Goal: Task Accomplishment & Management: Manage account settings

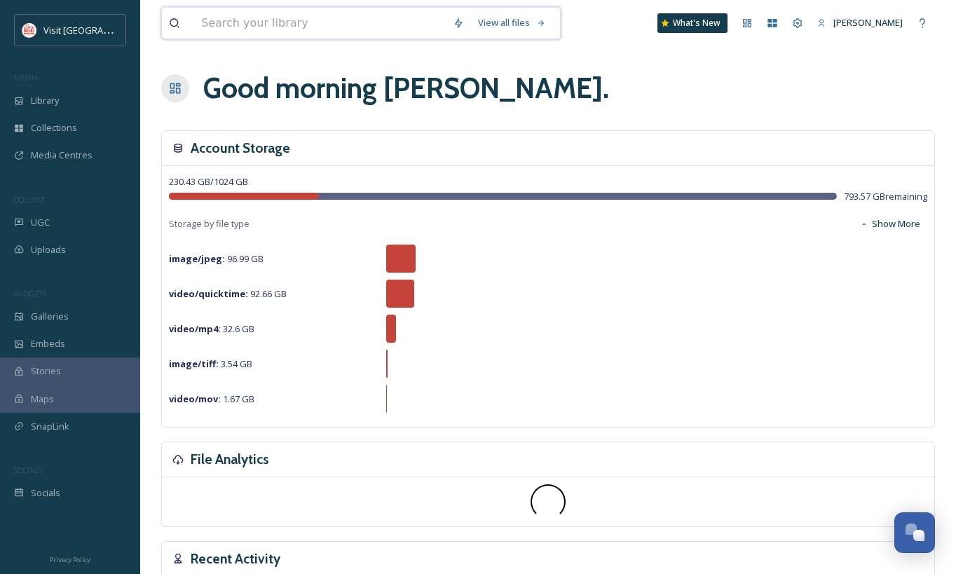
click at [313, 25] on input at bounding box center [320, 23] width 252 height 31
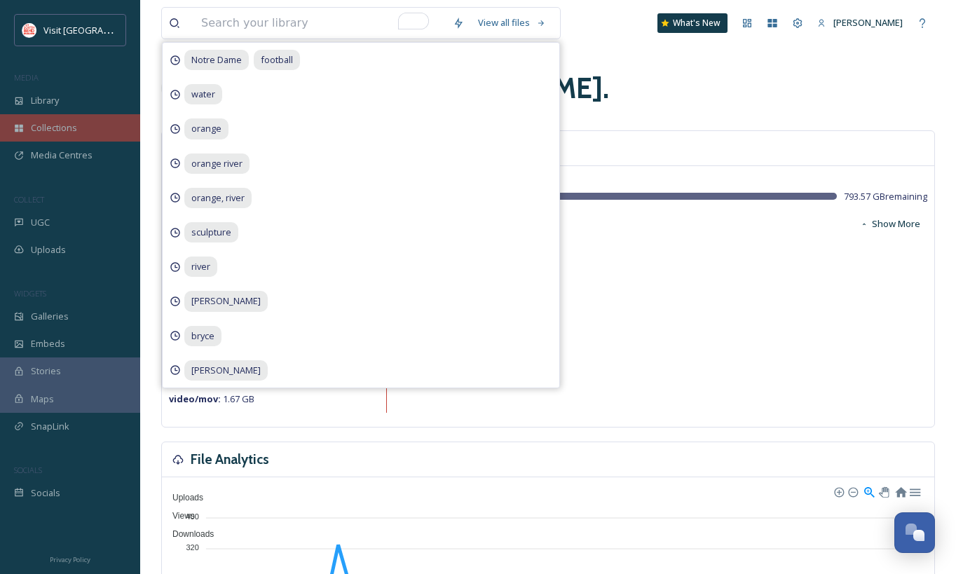
click at [75, 133] on span "Collections" at bounding box center [54, 127] width 46 height 13
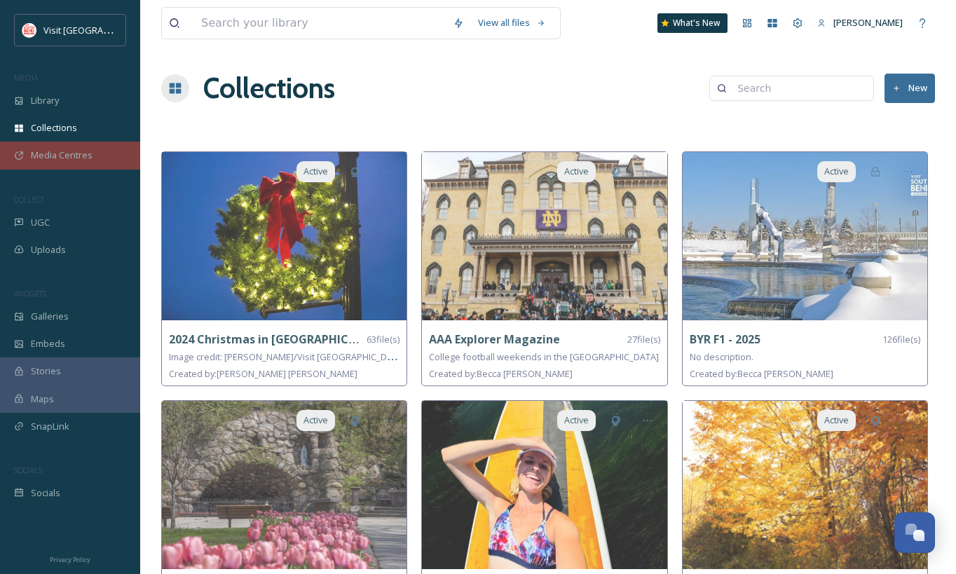
click at [64, 158] on span "Media Centres" at bounding box center [62, 155] width 62 height 13
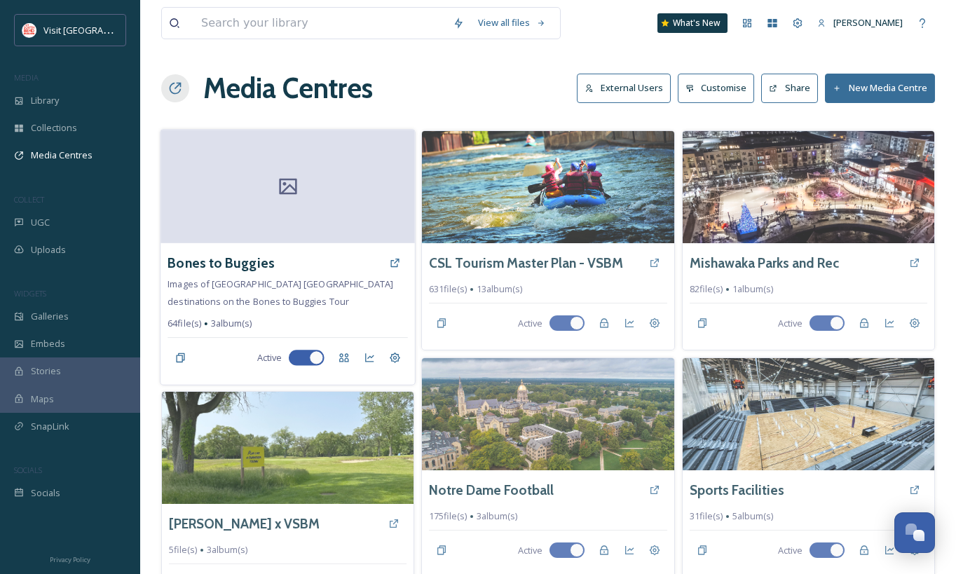
click at [331, 199] on div at bounding box center [287, 187] width 254 height 114
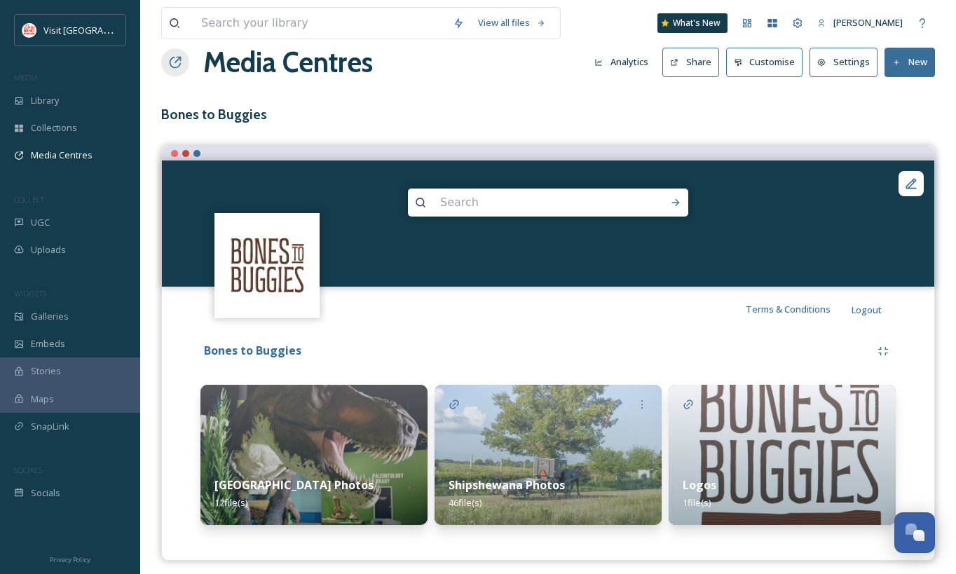
scroll to position [34, 0]
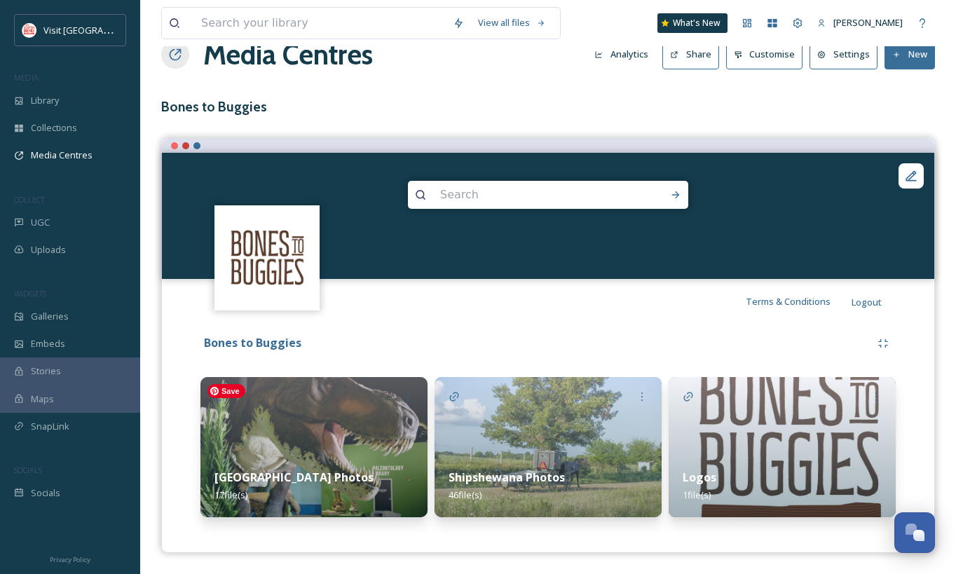
click at [317, 434] on img at bounding box center [313, 447] width 227 height 140
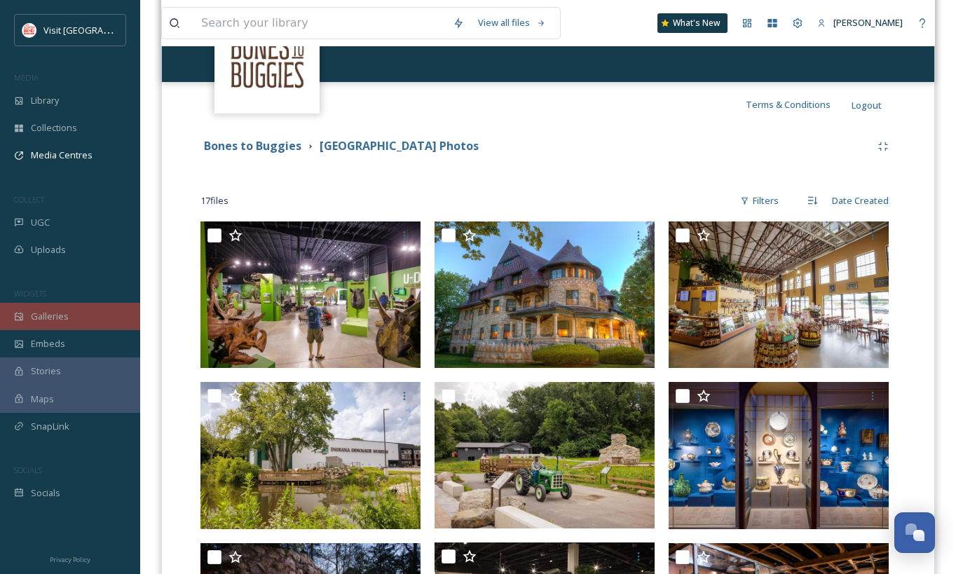
scroll to position [230, 0]
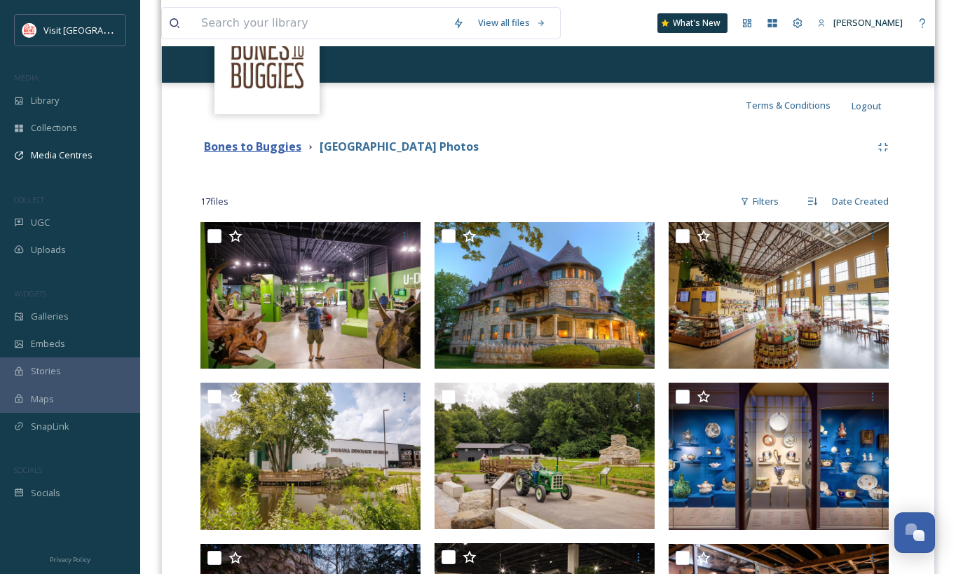
click at [275, 151] on strong "Bones to Buggies" at bounding box center [252, 146] width 97 height 15
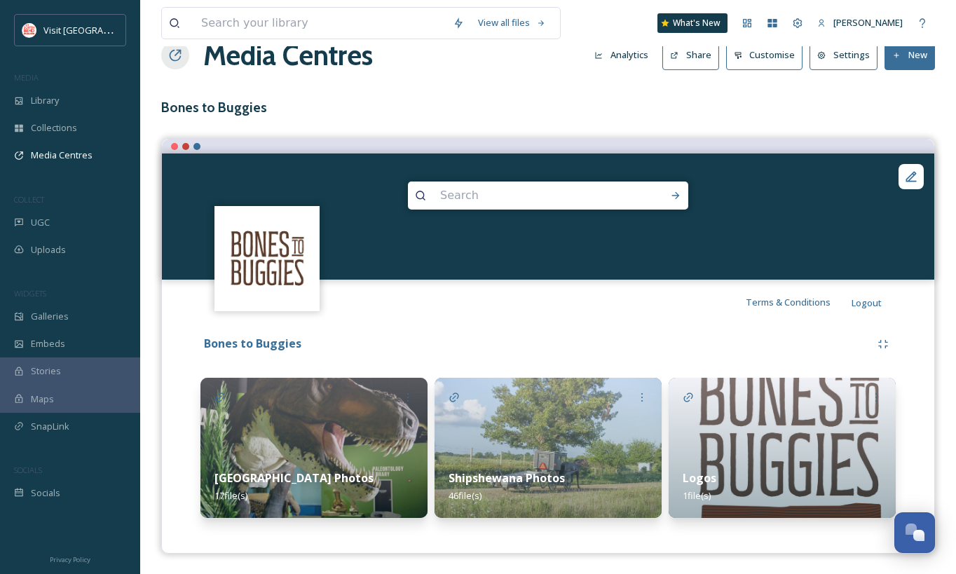
scroll to position [34, 0]
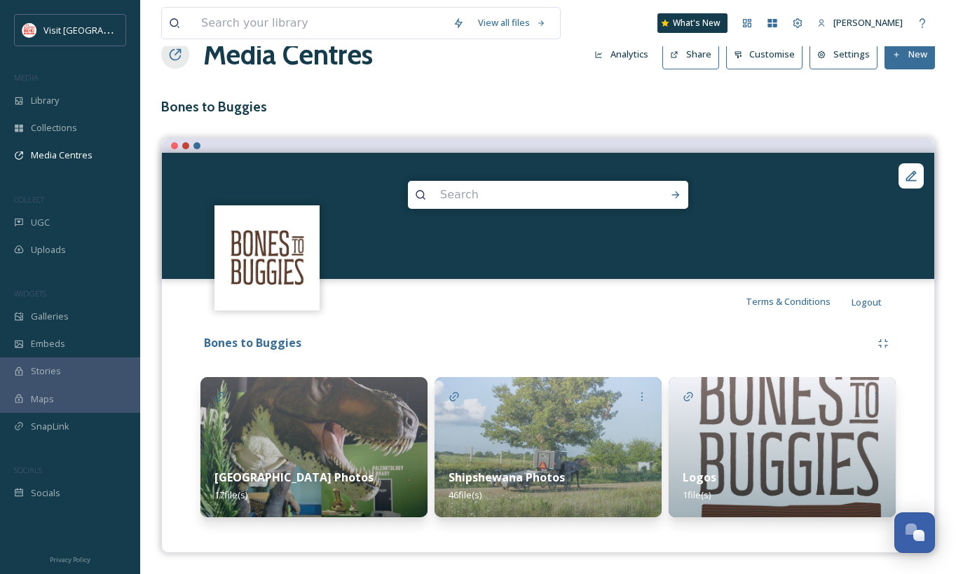
click at [917, 62] on button "New" at bounding box center [909, 54] width 50 height 29
click at [917, 111] on span "Add Album" at bounding box center [905, 114] width 46 height 13
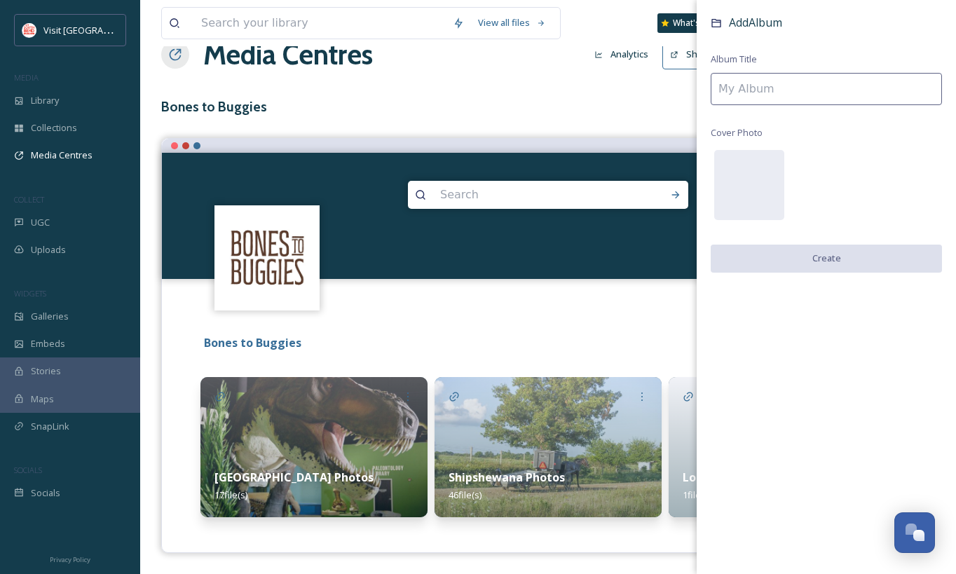
click at [770, 90] on input at bounding box center [826, 89] width 231 height 32
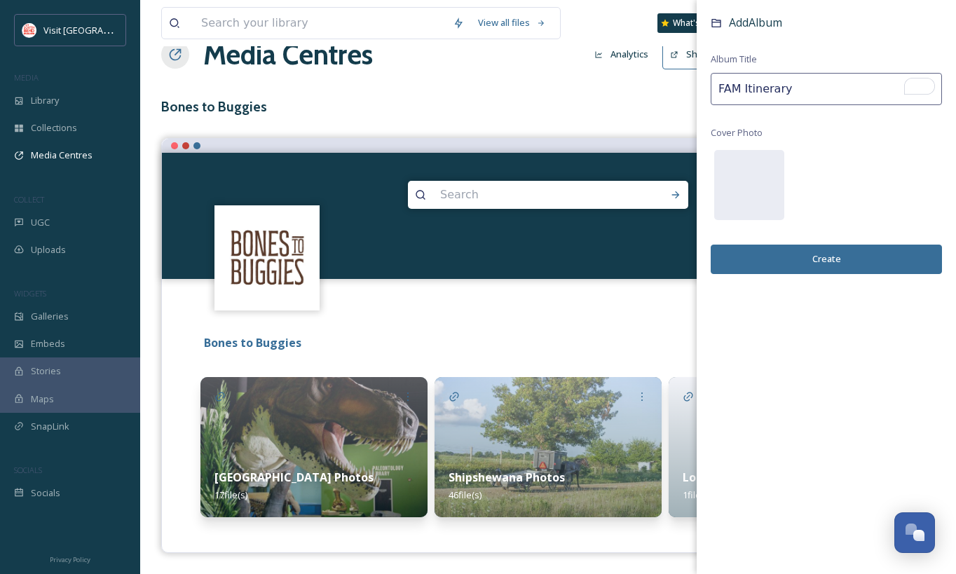
click at [718, 88] on input "FAM Itinerary" at bounding box center [826, 89] width 231 height 32
type input "Accent East FAM Itinerary"
click at [755, 193] on div at bounding box center [749, 185] width 70 height 70
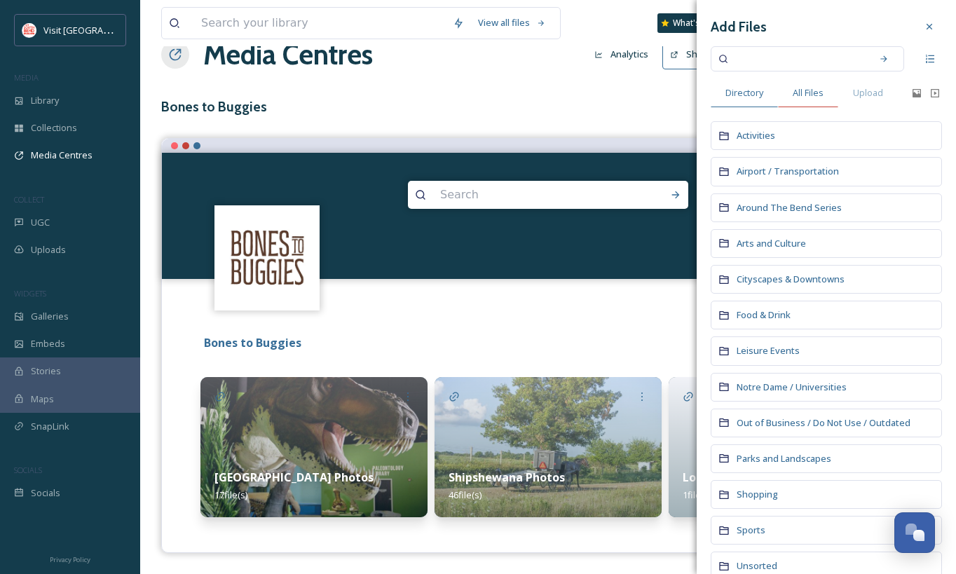
click at [823, 99] on span "All Files" at bounding box center [808, 92] width 31 height 13
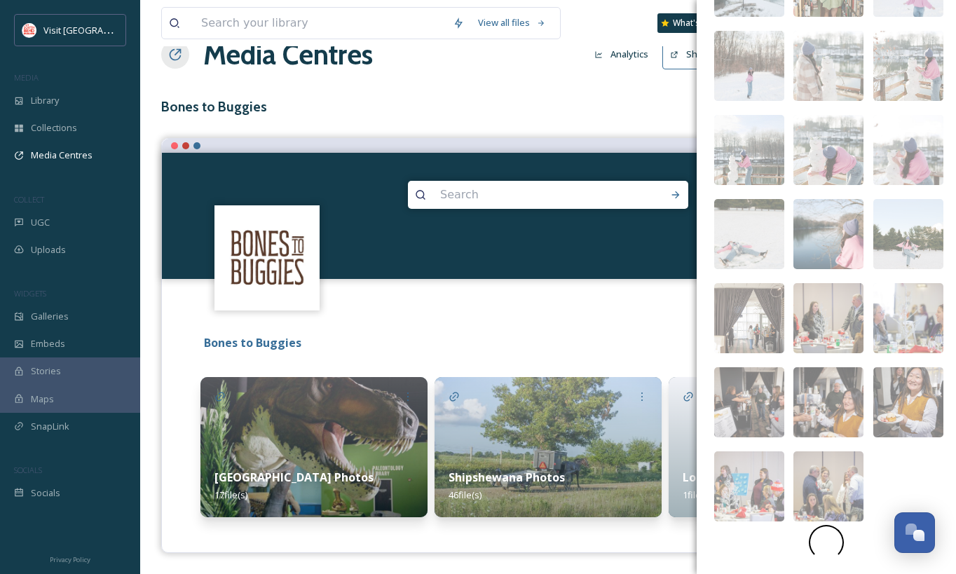
scroll to position [0, 0]
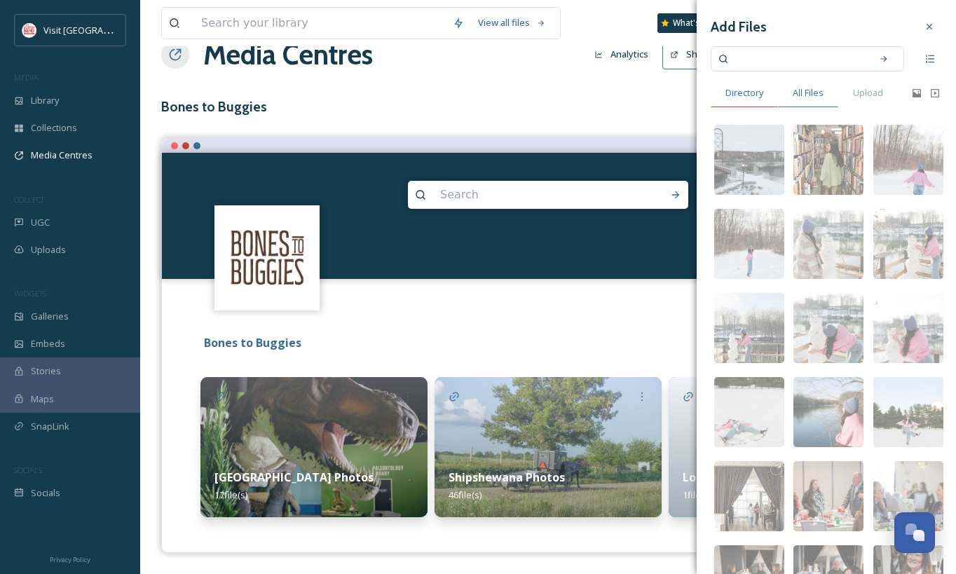
click at [741, 93] on span "Directory" at bounding box center [744, 92] width 38 height 13
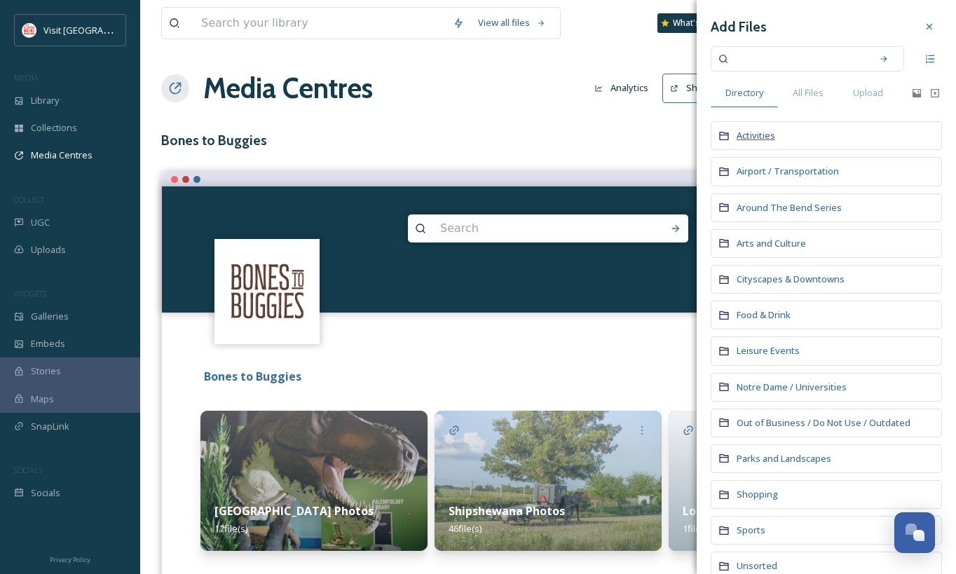
click at [762, 135] on span "Activities" at bounding box center [756, 135] width 39 height 13
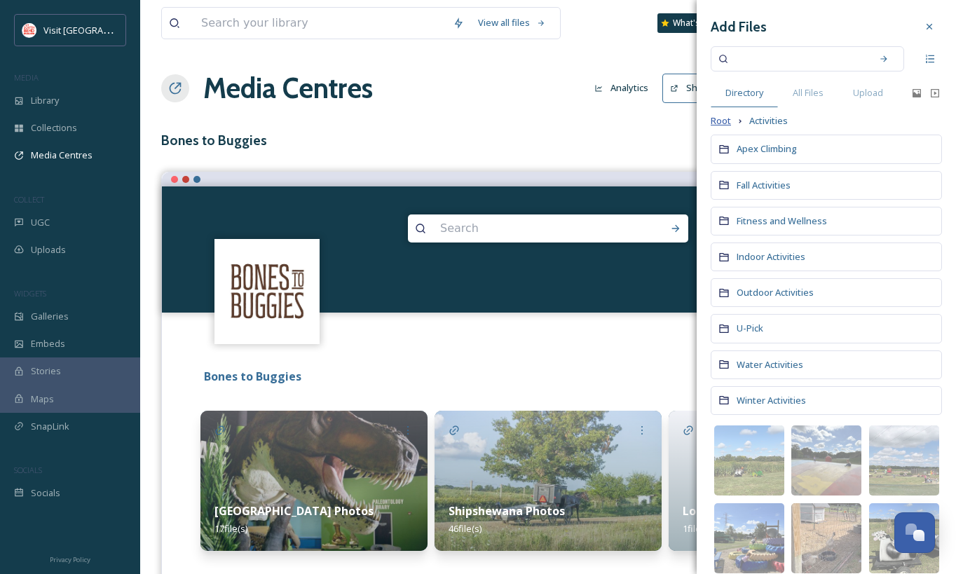
click at [728, 121] on span "Root" at bounding box center [721, 120] width 20 height 13
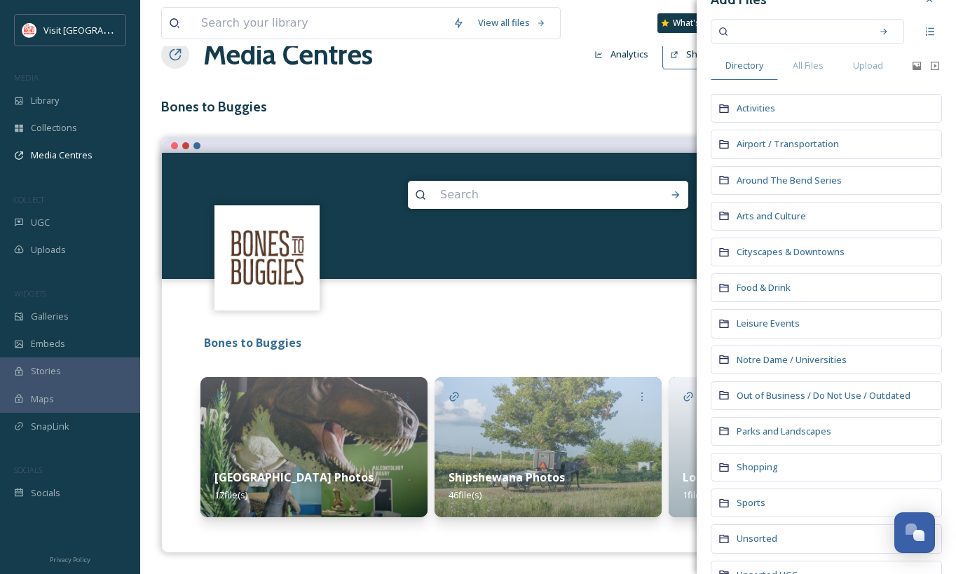
scroll to position [25, 0]
click at [755, 109] on span "Activities" at bounding box center [756, 110] width 39 height 13
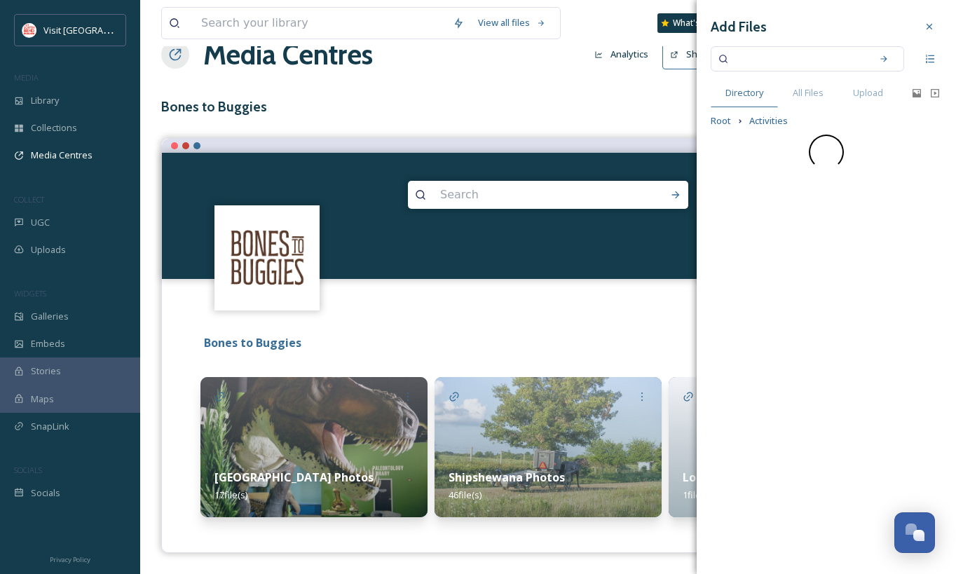
scroll to position [0, 0]
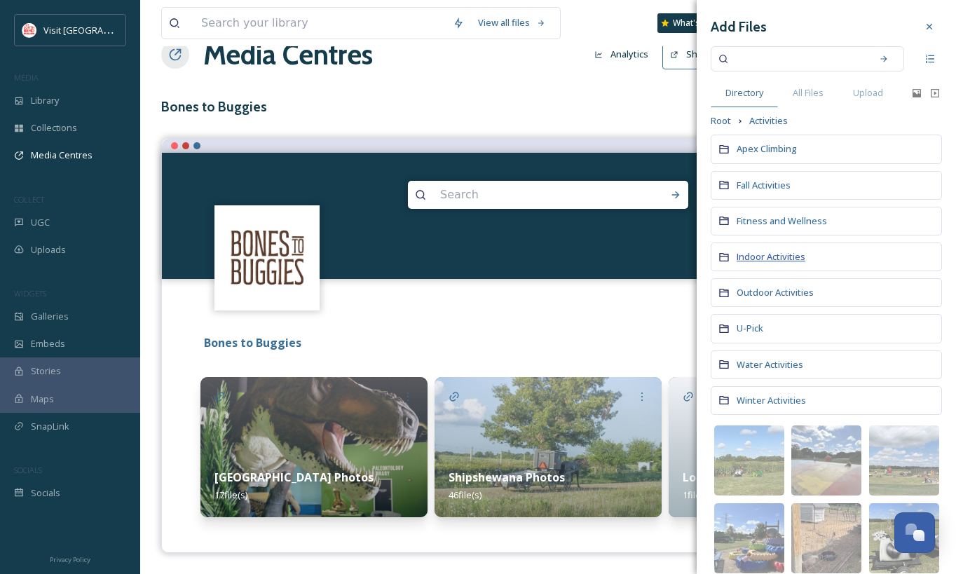
click at [775, 254] on span "Indoor Activities" at bounding box center [771, 256] width 69 height 13
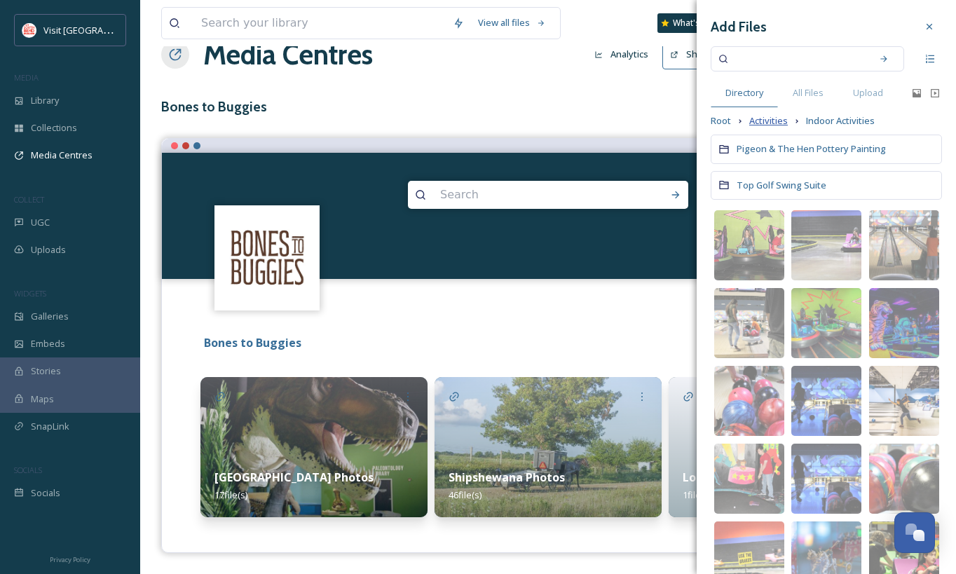
click at [765, 119] on span "Activities" at bounding box center [768, 120] width 39 height 13
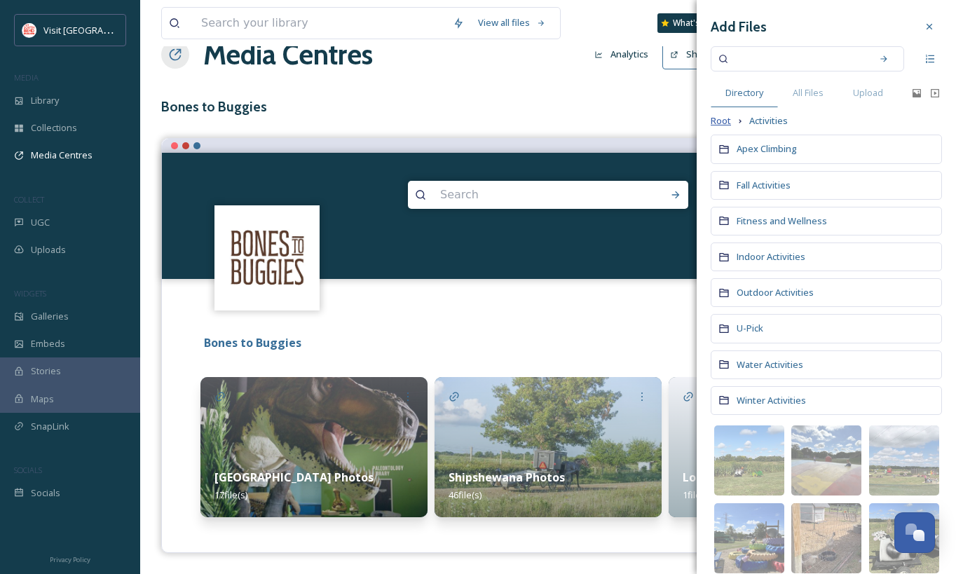
click at [725, 121] on span "Root" at bounding box center [721, 120] width 20 height 13
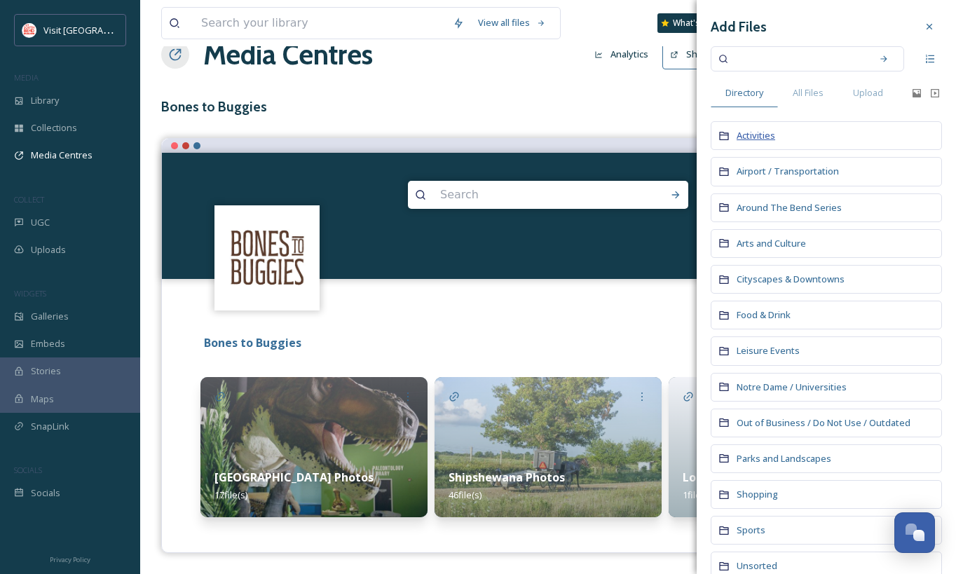
click at [760, 137] on span "Activities" at bounding box center [756, 135] width 39 height 13
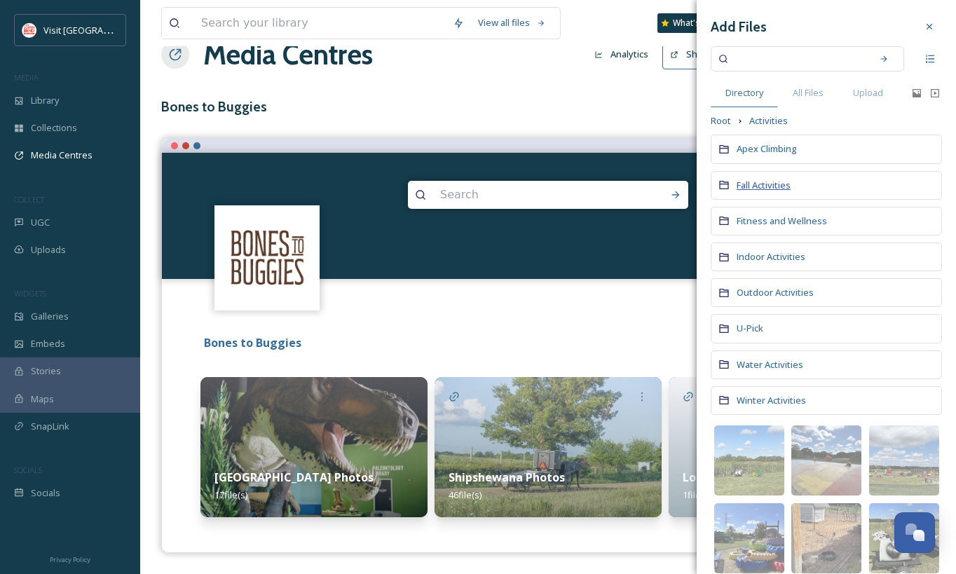
click at [755, 188] on span "Fall Activities" at bounding box center [764, 185] width 54 height 13
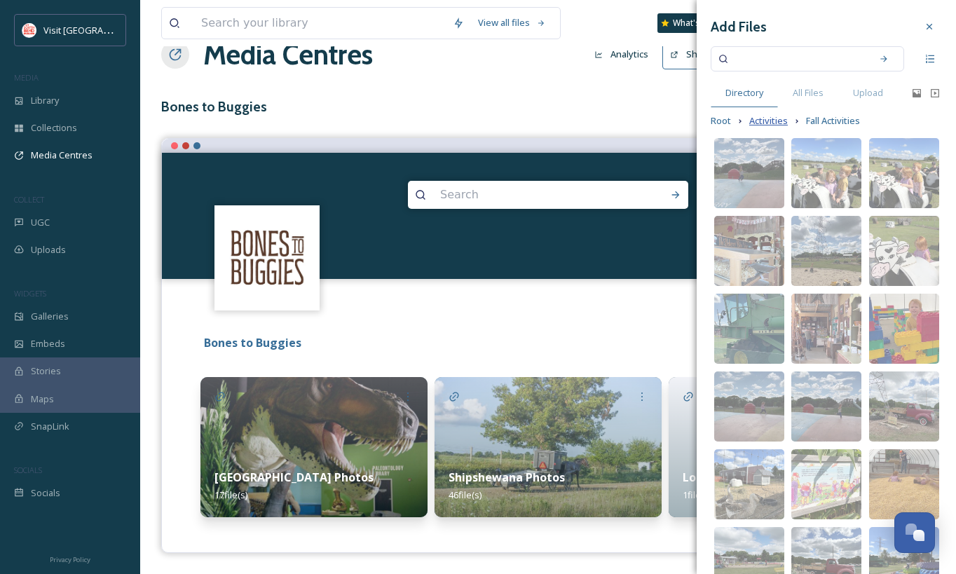
click at [776, 116] on span "Activities" at bounding box center [768, 120] width 39 height 13
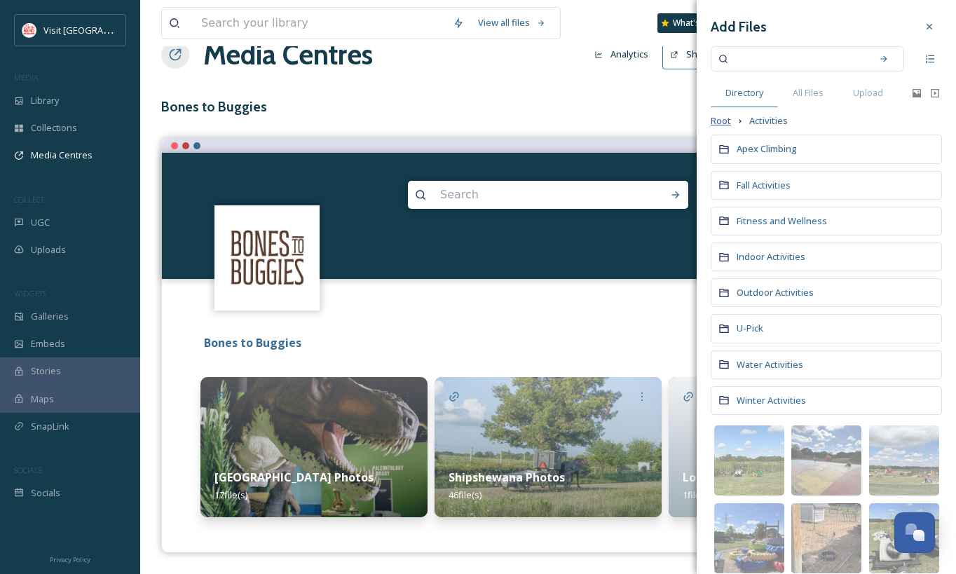
click at [722, 121] on span "Root" at bounding box center [721, 120] width 20 height 13
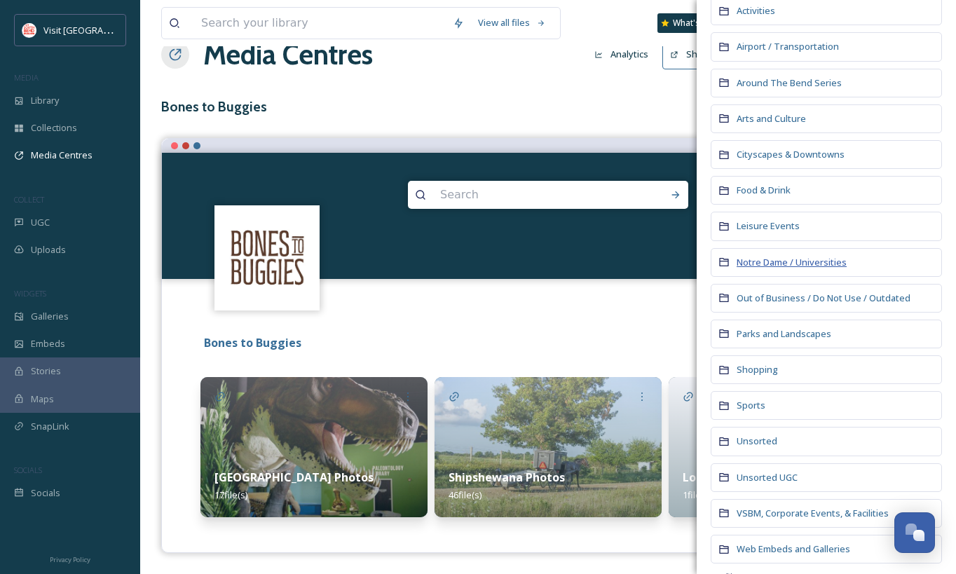
scroll to position [120, 0]
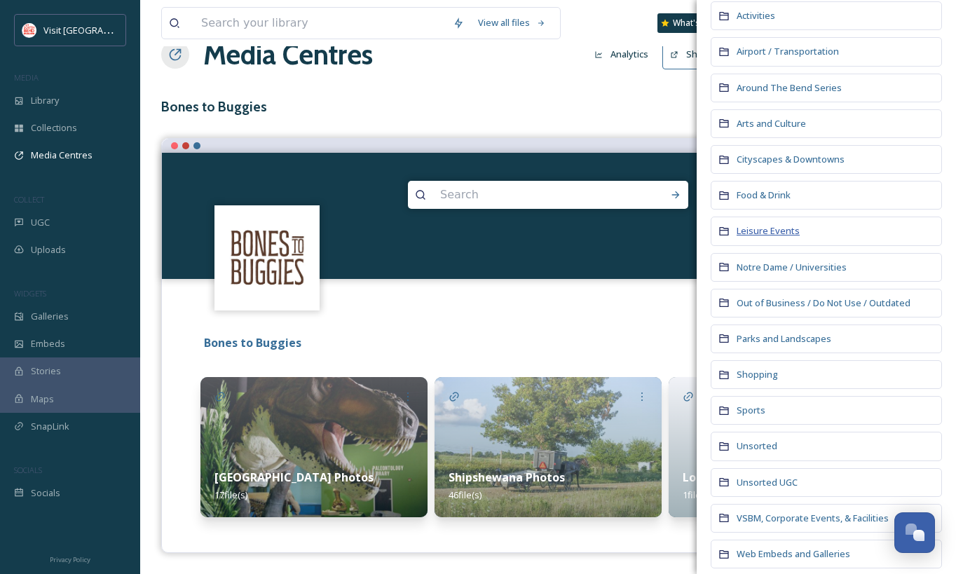
click at [784, 227] on span "Leisure Events" at bounding box center [768, 230] width 63 height 13
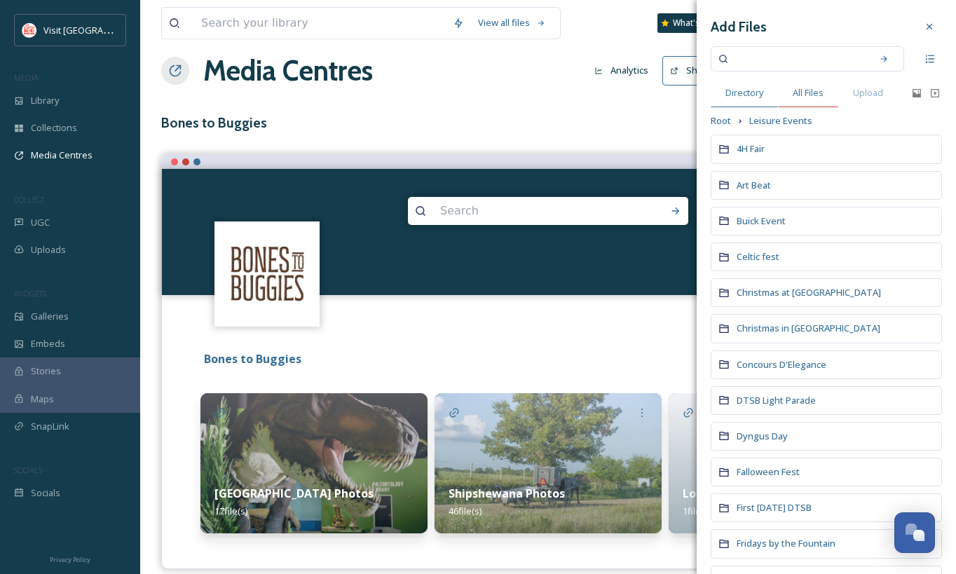
scroll to position [0, 0]
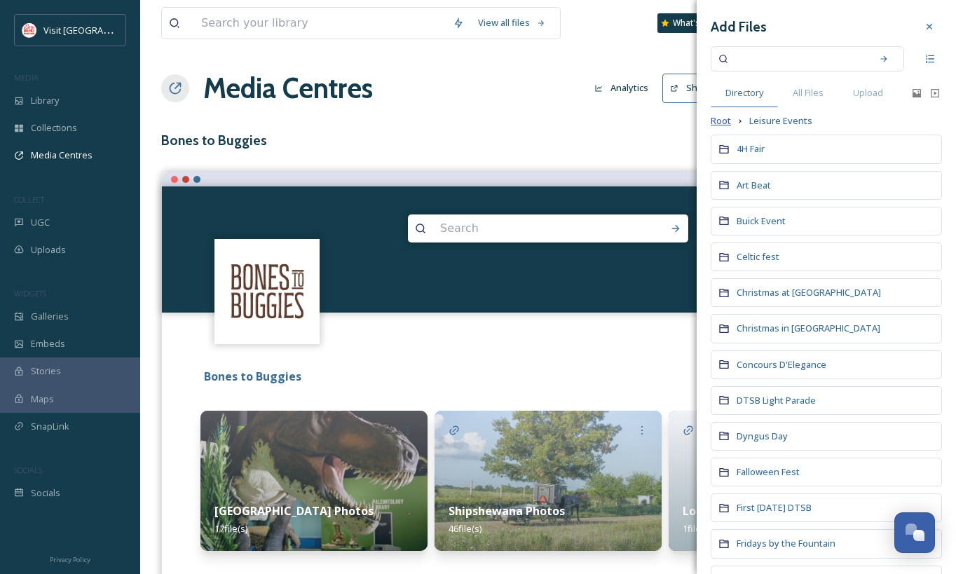
click at [726, 121] on span "Root" at bounding box center [721, 120] width 20 height 13
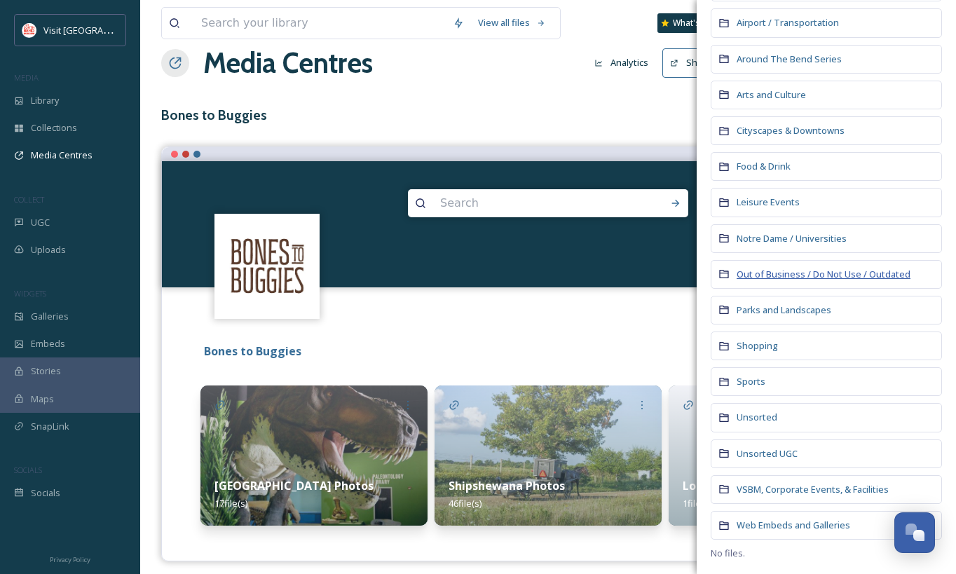
scroll to position [13, 0]
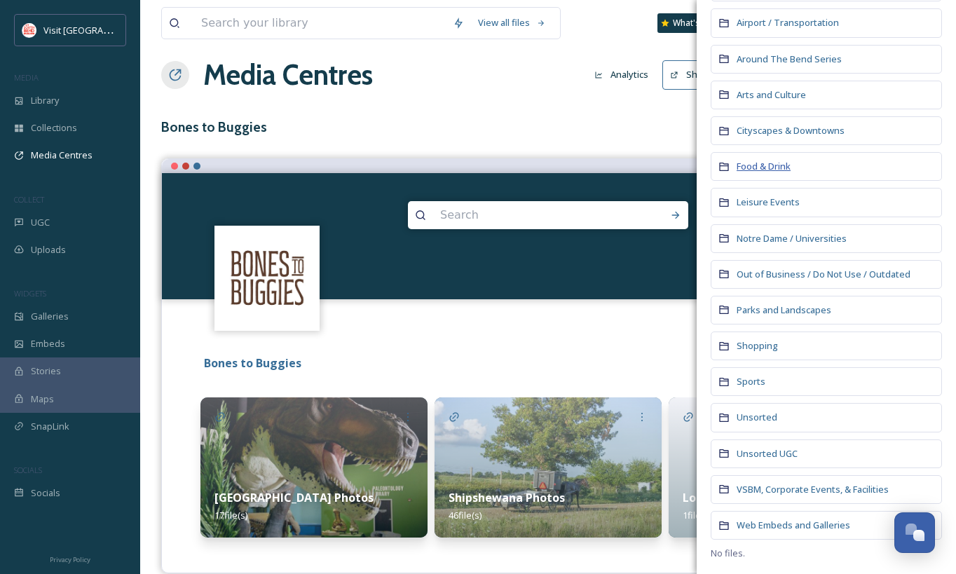
click at [779, 167] on span "Food & Drink" at bounding box center [764, 166] width 54 height 13
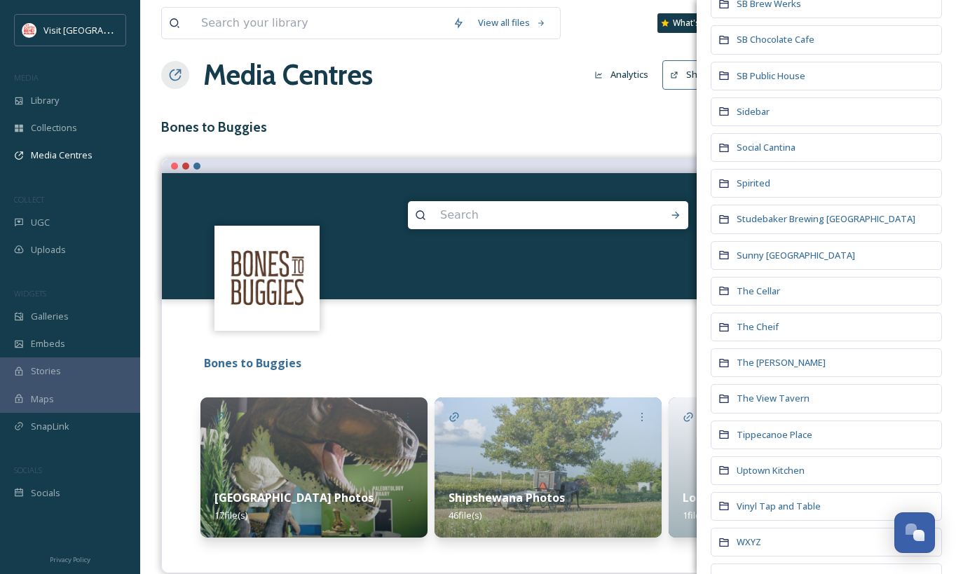
scroll to position [1658, 0]
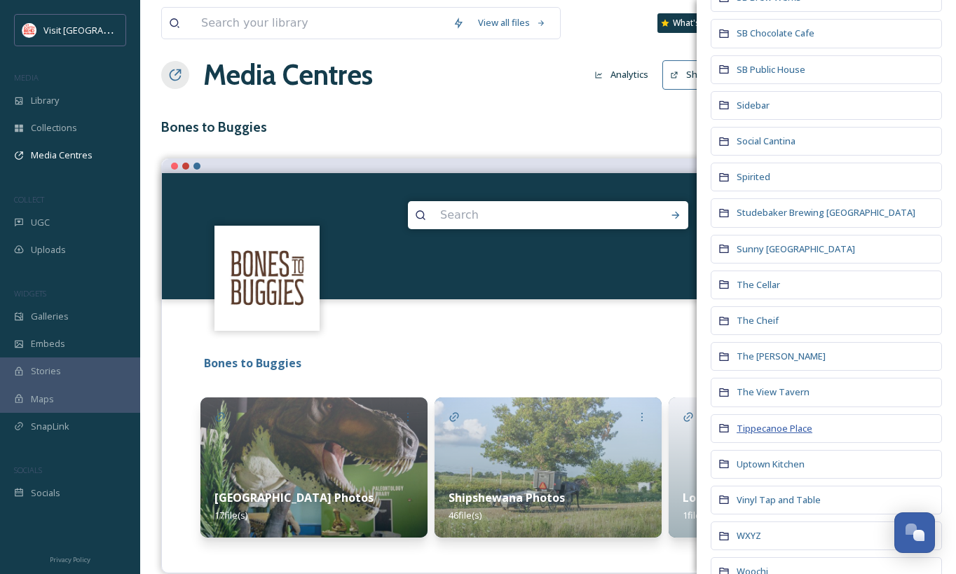
click at [770, 425] on span "Tippecanoe Place" at bounding box center [775, 428] width 76 height 13
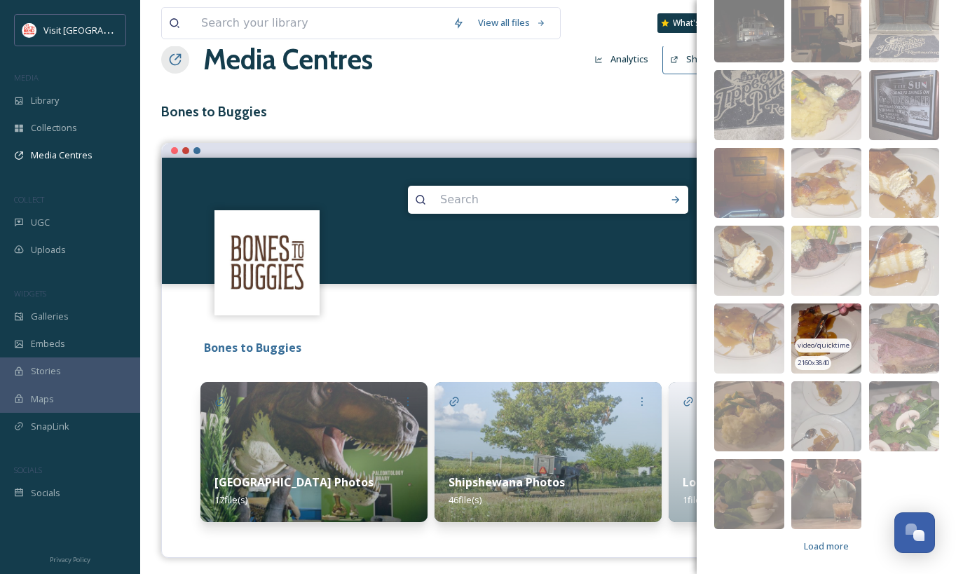
scroll to position [34, 0]
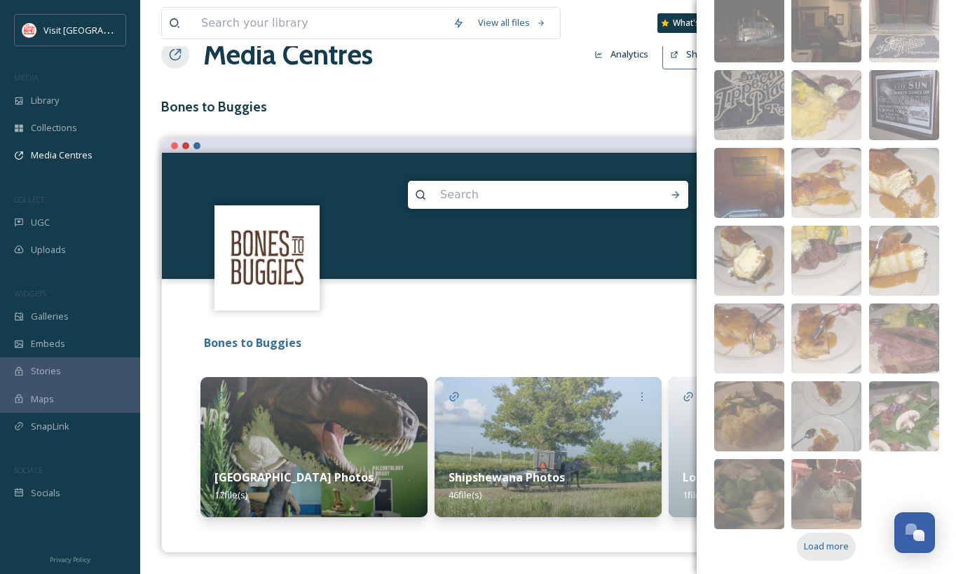
click at [826, 545] on span "Load more" at bounding box center [826, 546] width 45 height 13
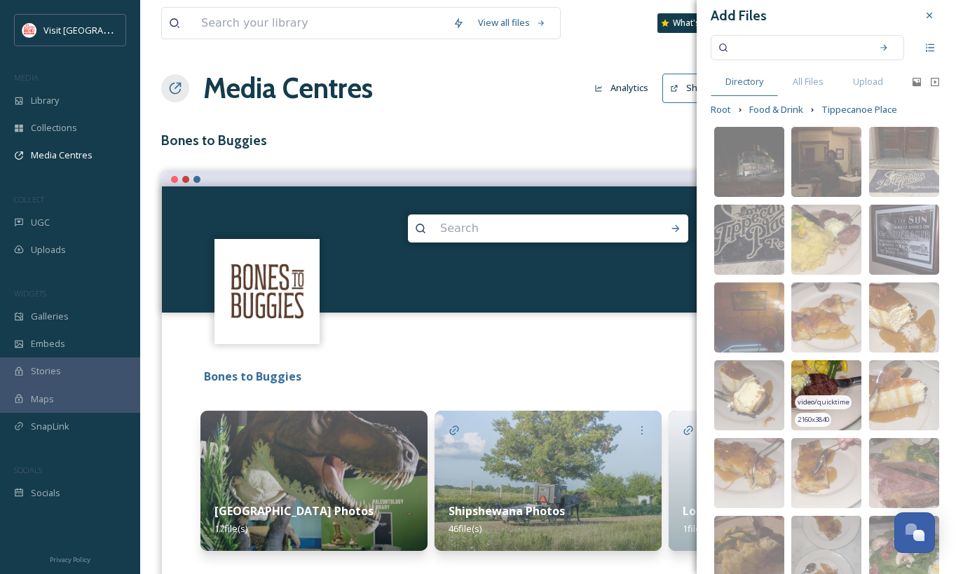
scroll to position [0, 0]
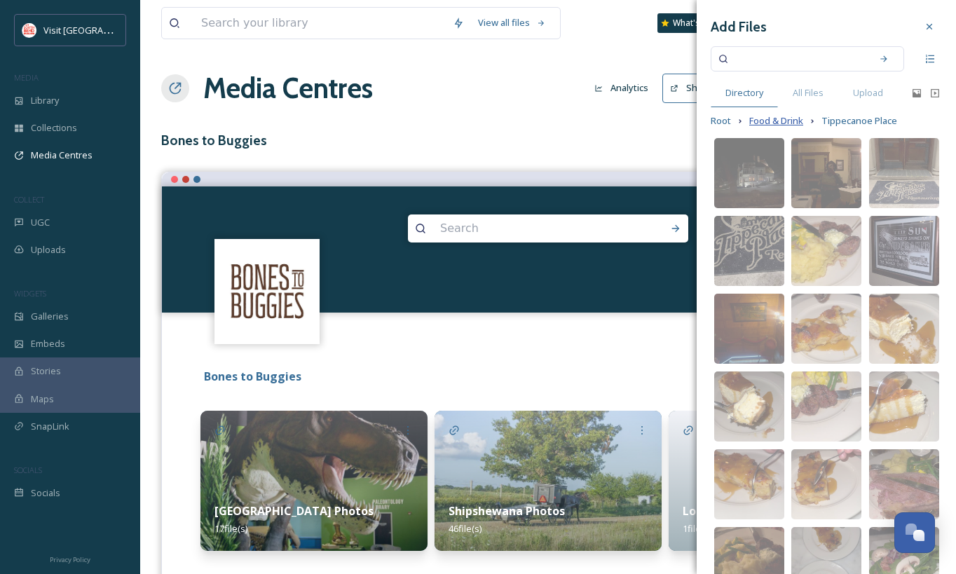
click at [780, 122] on span "Food & Drink" at bounding box center [776, 120] width 54 height 13
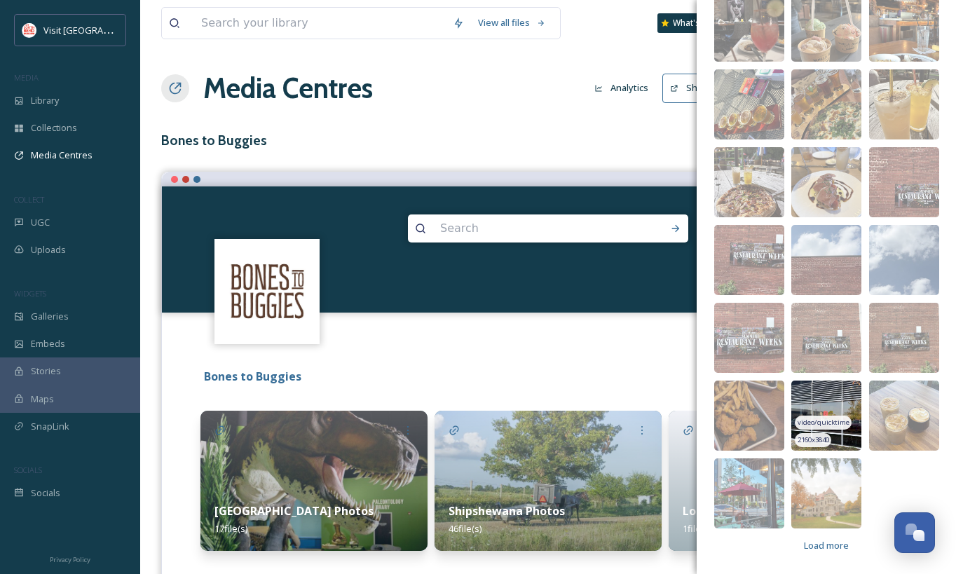
scroll to position [2260, 0]
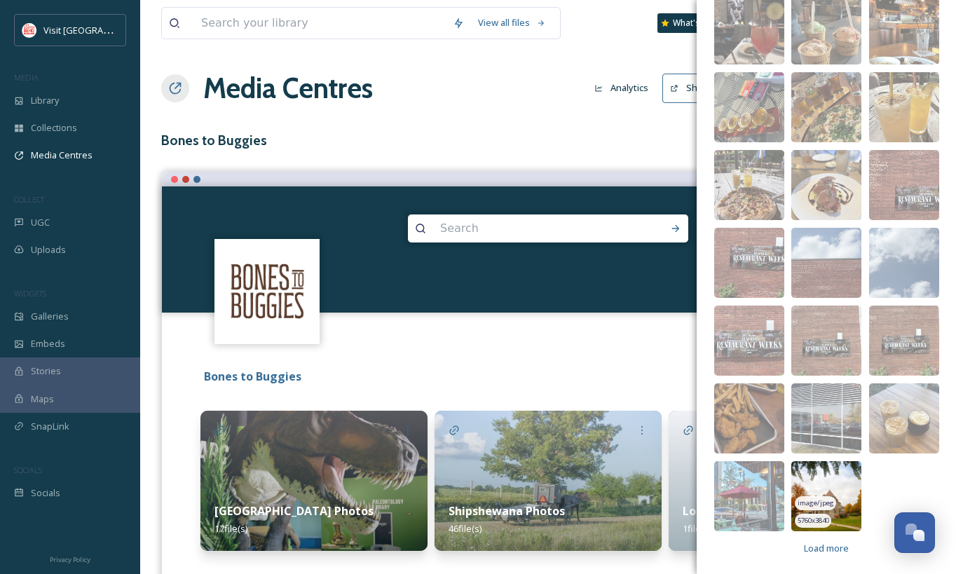
click at [827, 486] on img at bounding box center [826, 496] width 70 height 70
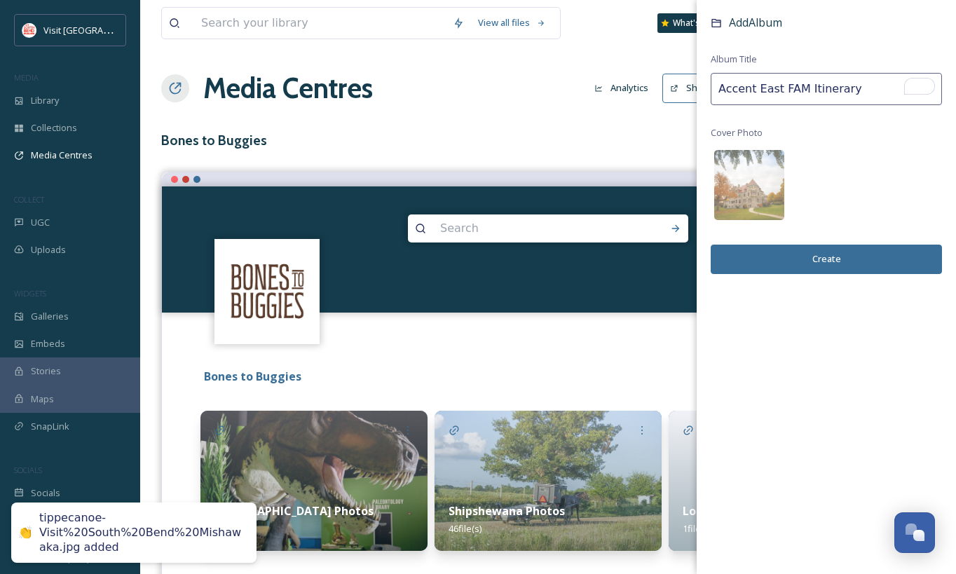
click at [828, 262] on button "Create" at bounding box center [826, 259] width 231 height 29
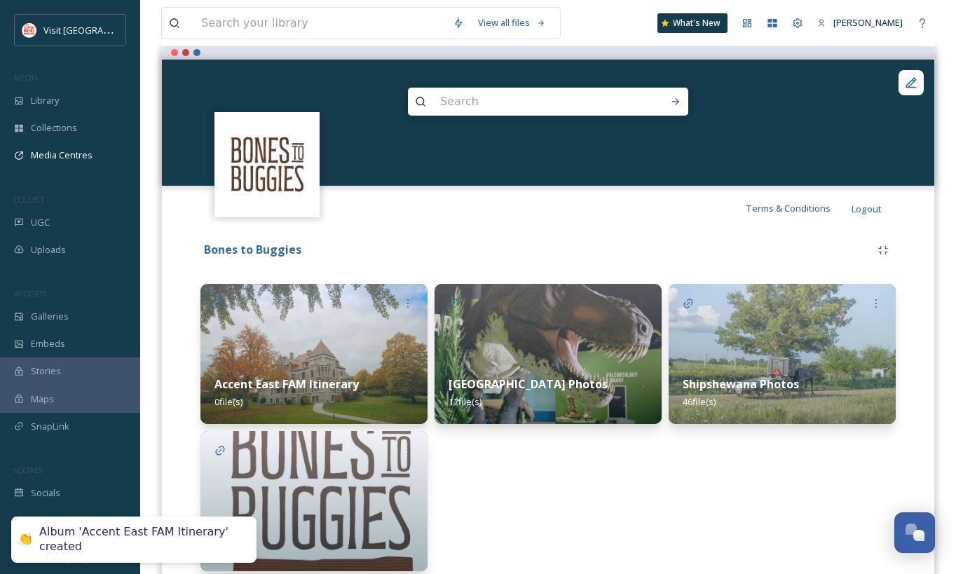
scroll to position [157, 0]
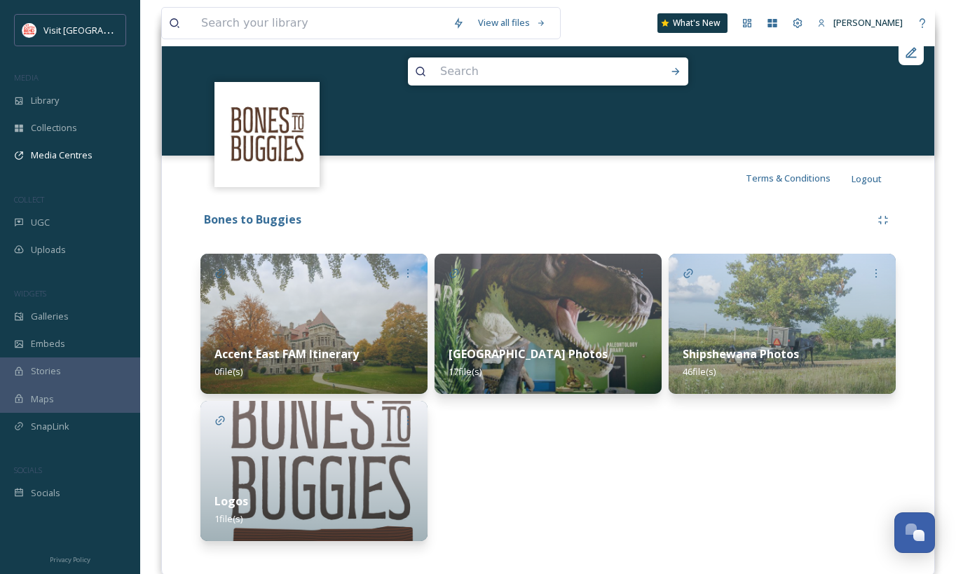
click at [304, 299] on img at bounding box center [313, 324] width 227 height 140
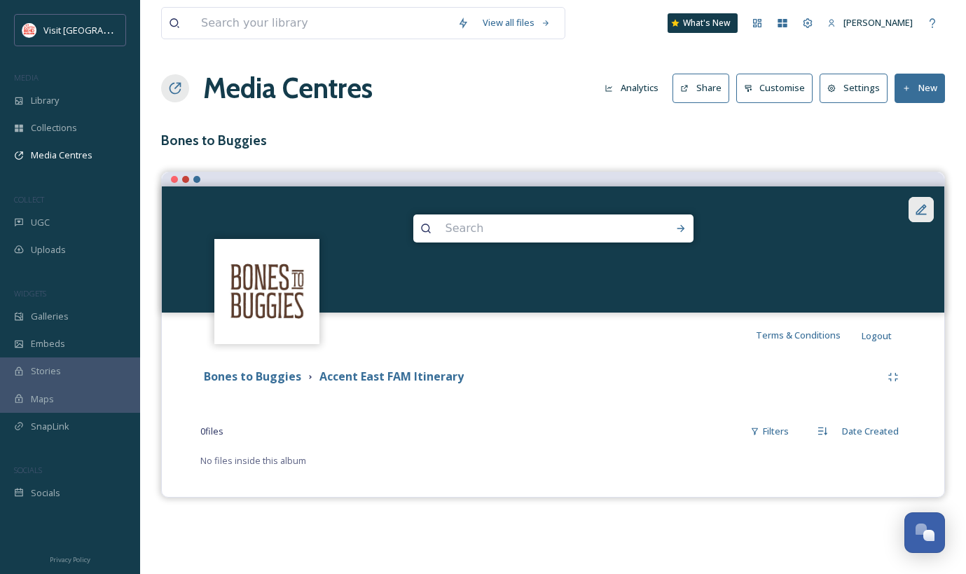
click at [925, 211] on icon at bounding box center [922, 210] width 14 height 14
click at [601, 365] on div "Bones to Buggies Accent East FAM Itinerary" at bounding box center [553, 376] width 706 height 25
click at [350, 377] on strong "Accent East FAM Itinerary" at bounding box center [392, 376] width 144 height 15
click at [863, 93] on button "Settings" at bounding box center [854, 88] width 68 height 29
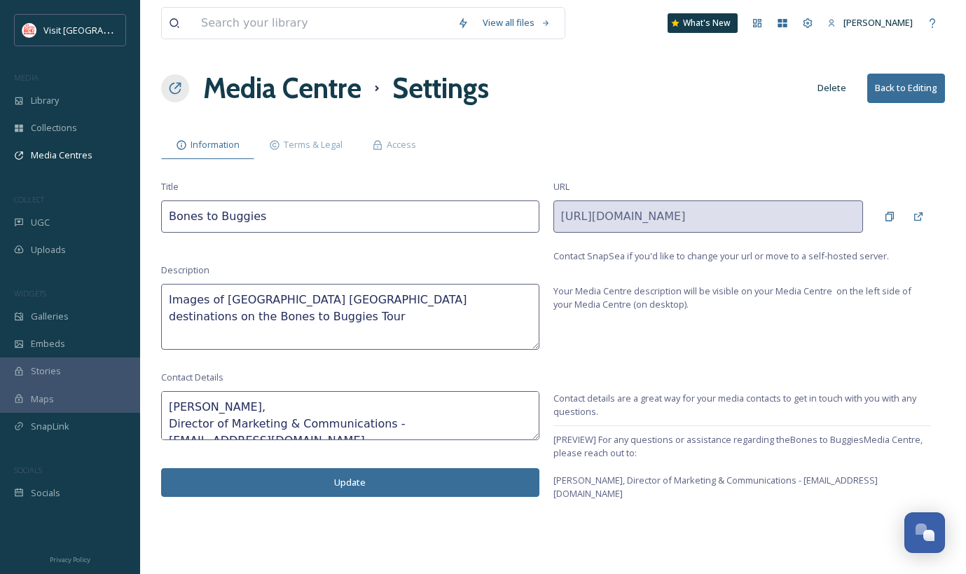
click at [905, 91] on button "Back to Editing" at bounding box center [907, 88] width 78 height 29
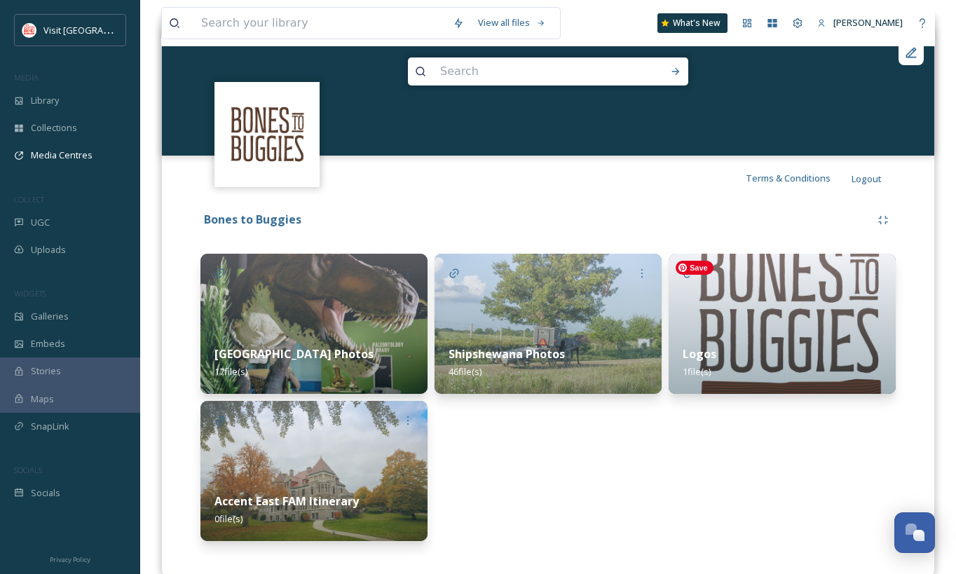
scroll to position [159, 0]
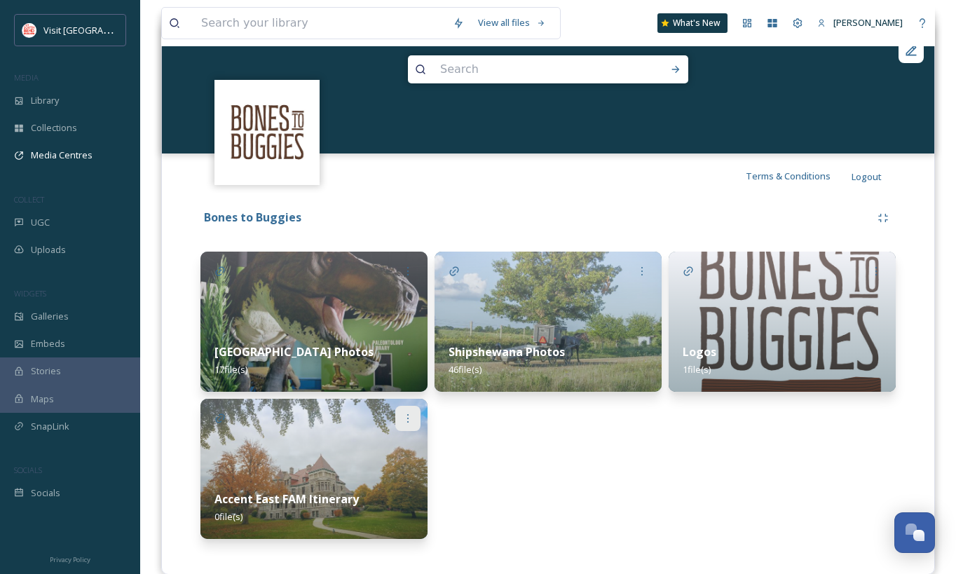
click at [405, 413] on icon at bounding box center [407, 418] width 11 height 11
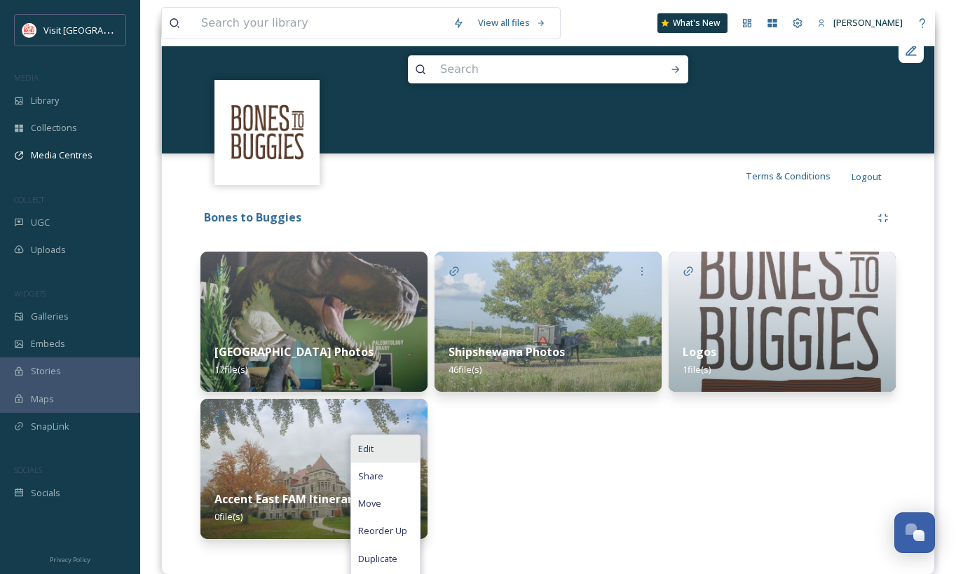
click at [376, 453] on div "Edit" at bounding box center [385, 448] width 69 height 27
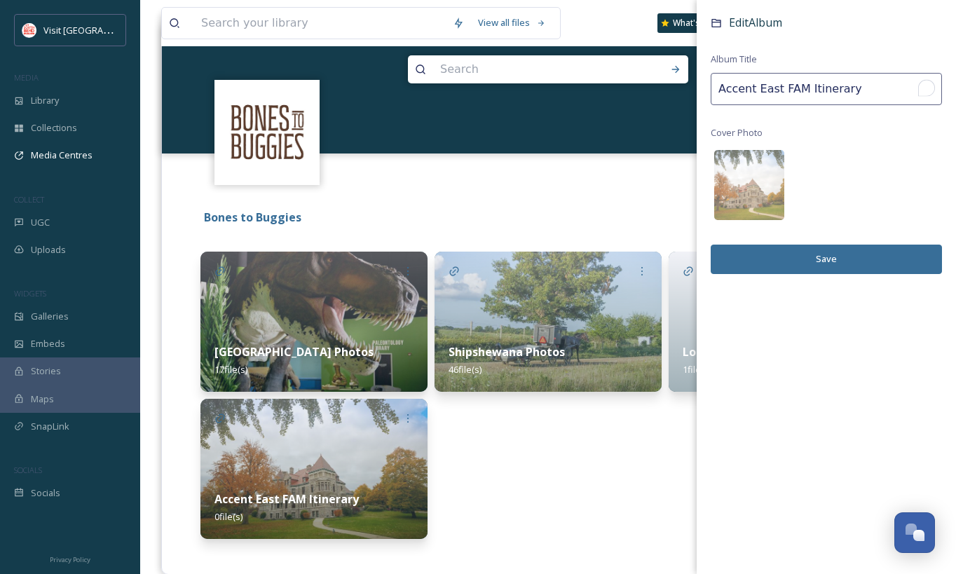
click at [720, 88] on input "Accent East FAM Itinerary" at bounding box center [826, 89] width 231 height 32
click at [856, 98] on input "Accent East FAM Itinerary" at bounding box center [826, 89] width 231 height 32
type input "Accent East FAM Itinerary - [GEOGRAPHIC_DATA]"
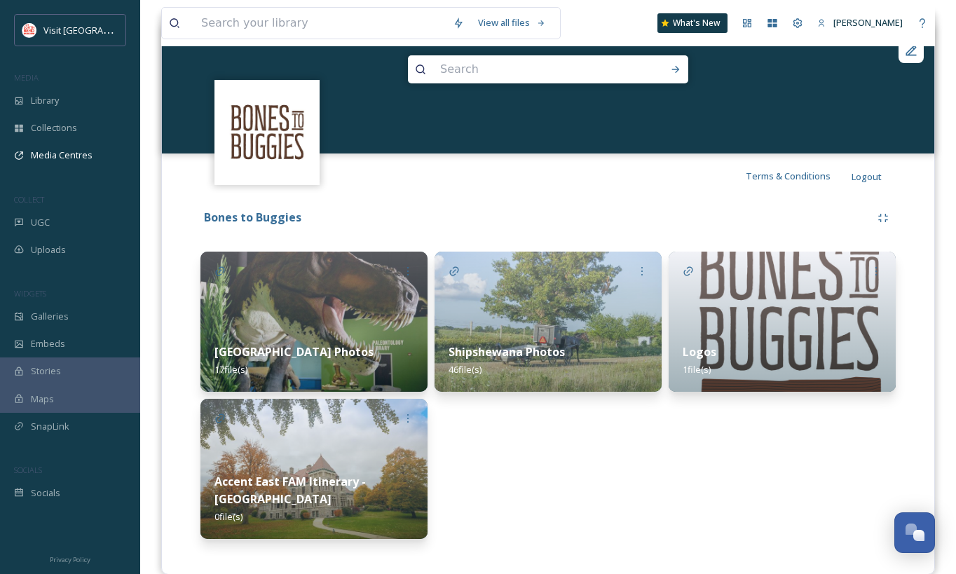
click at [341, 442] on img at bounding box center [313, 469] width 227 height 140
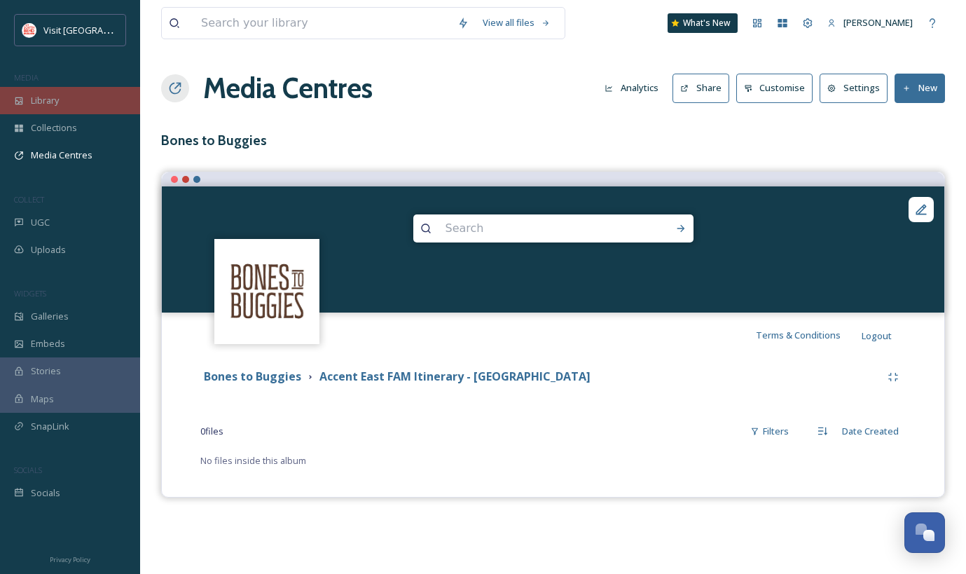
click at [62, 97] on div "Library" at bounding box center [70, 100] width 140 height 27
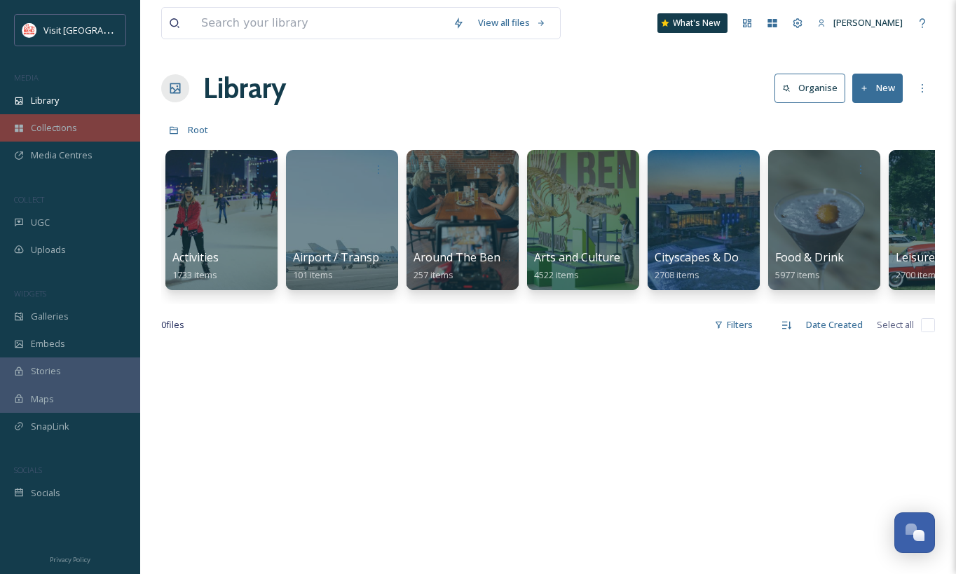
click at [82, 128] on div "Collections" at bounding box center [70, 127] width 140 height 27
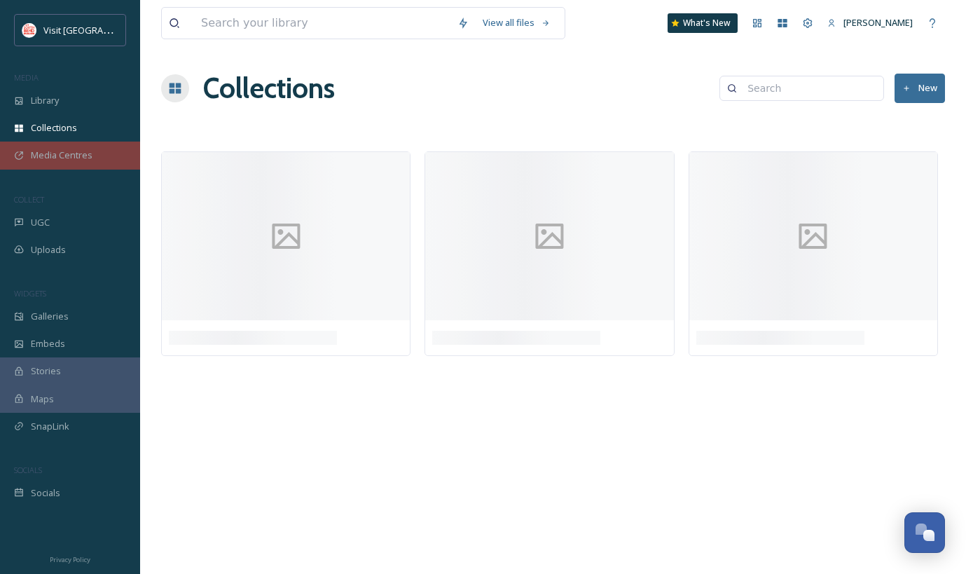
click at [72, 158] on span "Media Centres" at bounding box center [62, 155] width 62 height 13
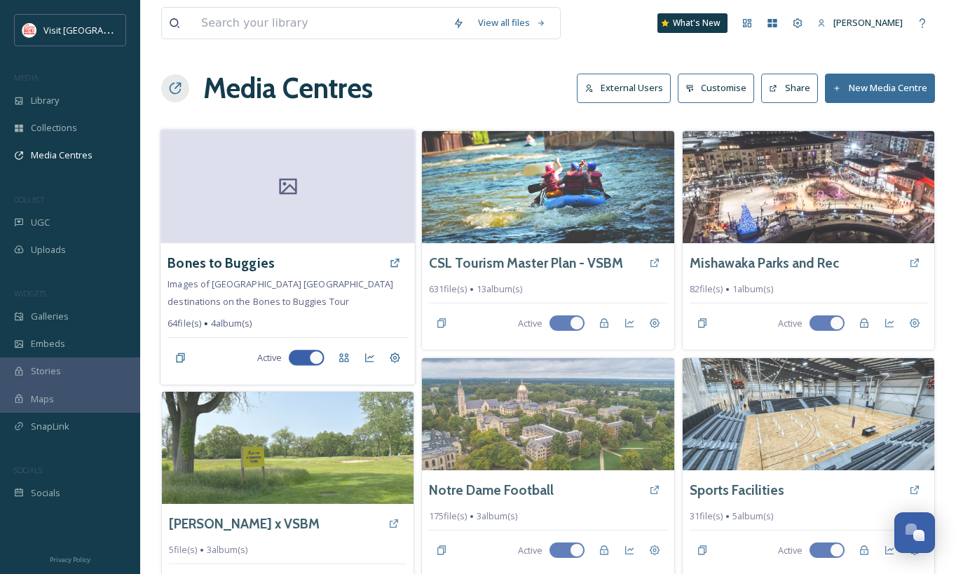
click at [315, 213] on div at bounding box center [287, 187] width 254 height 114
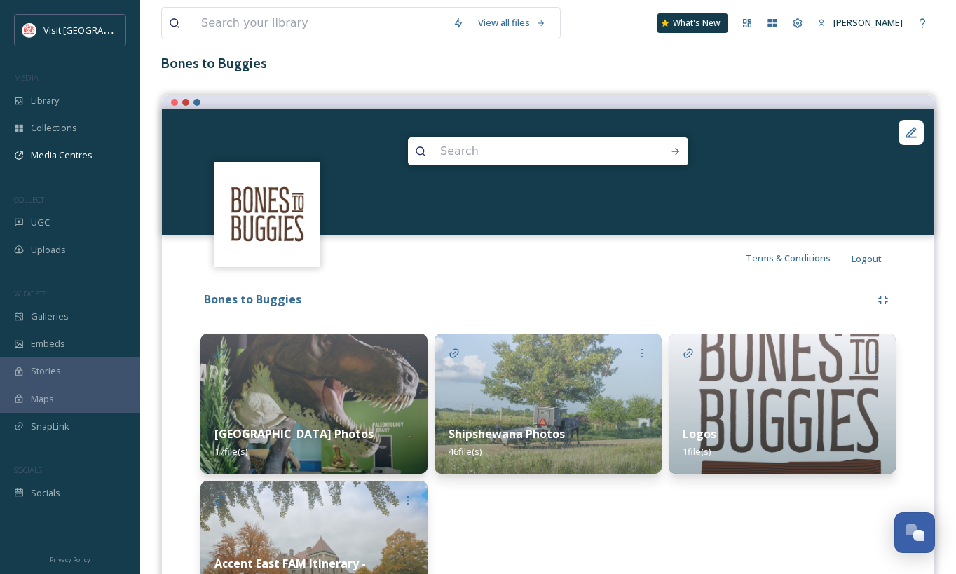
scroll to position [181, 0]
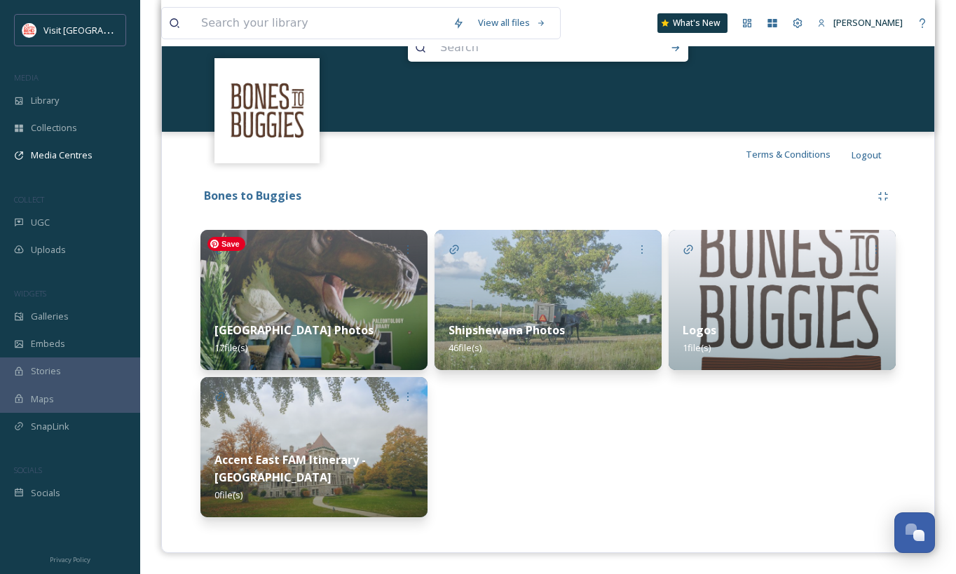
click at [345, 254] on img at bounding box center [313, 300] width 227 height 140
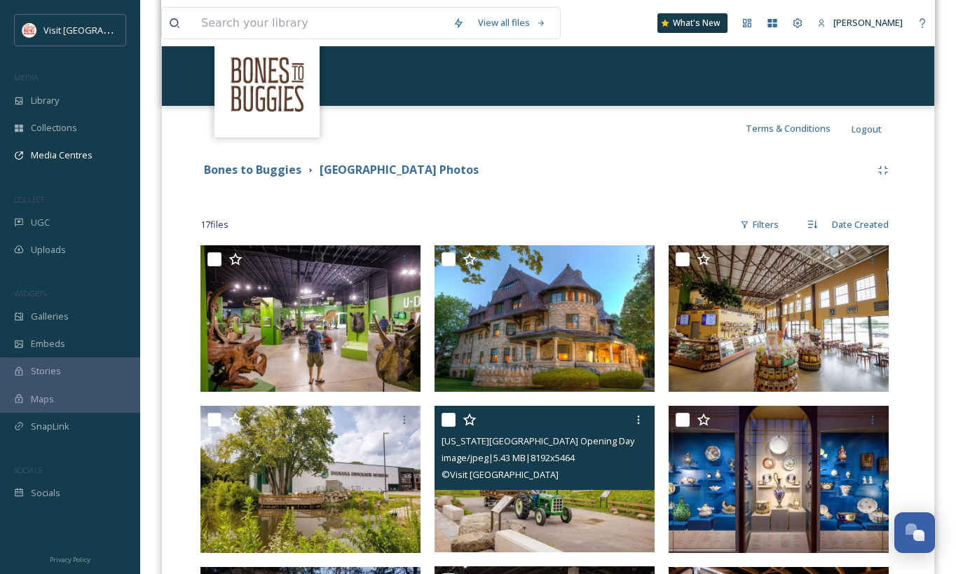
scroll to position [210, 0]
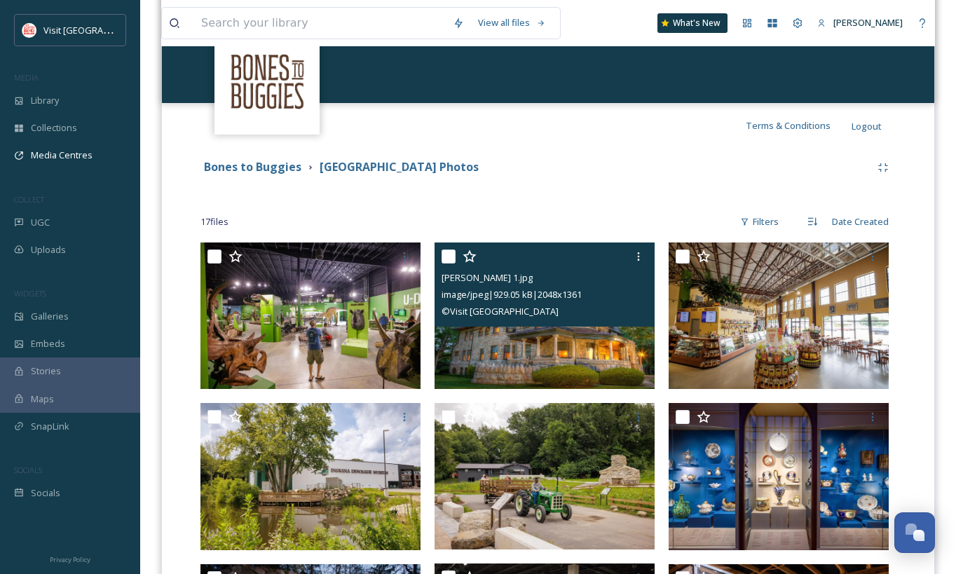
click at [452, 254] on input "checkbox" at bounding box center [448, 256] width 14 height 14
checkbox input "true"
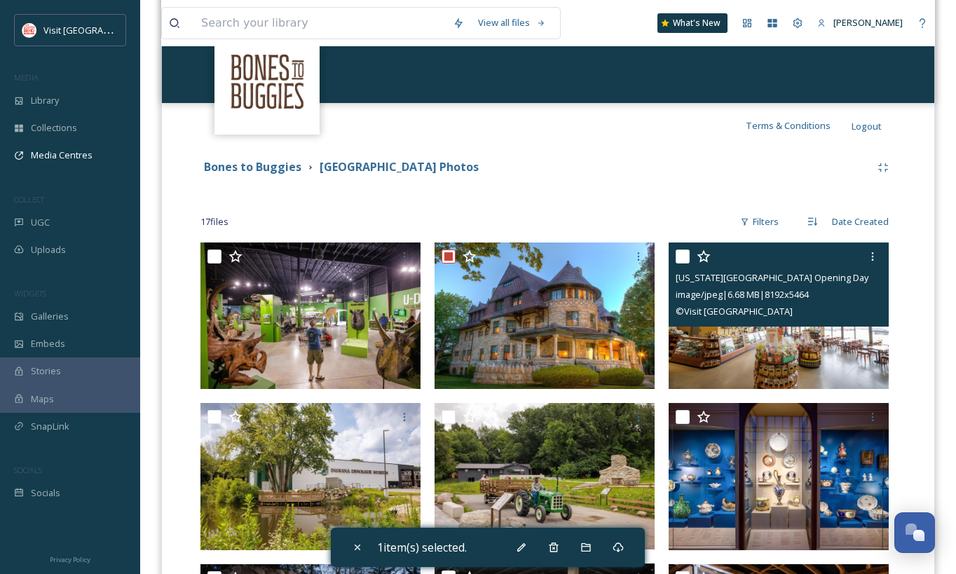
click at [685, 258] on input "checkbox" at bounding box center [683, 256] width 14 height 14
checkbox input "true"
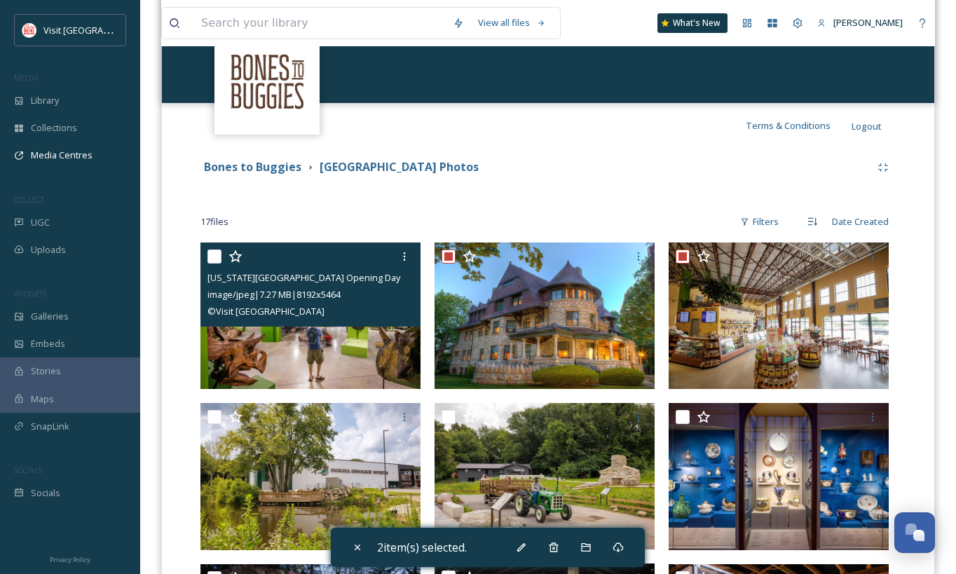
click at [216, 257] on input "checkbox" at bounding box center [214, 256] width 14 height 14
checkbox input "true"
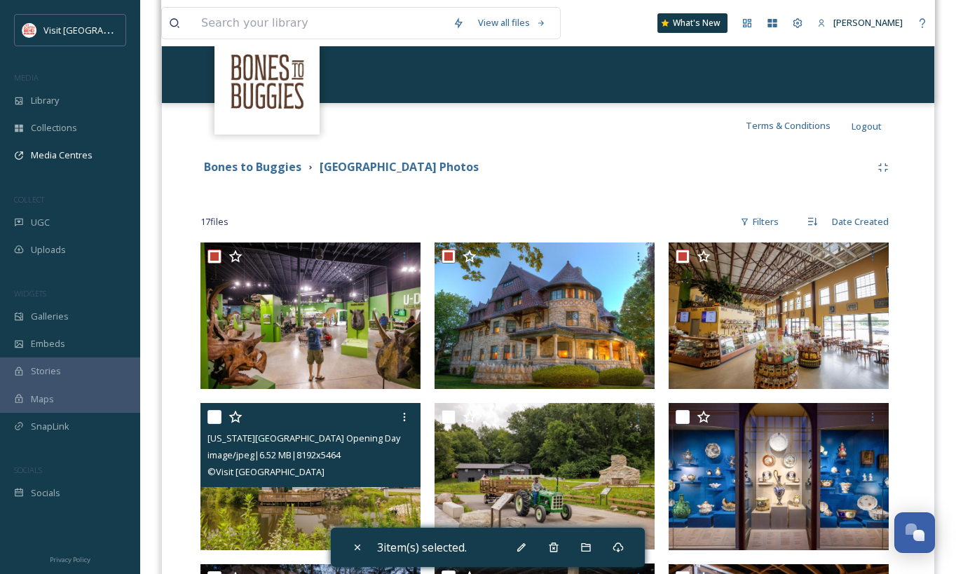
click at [215, 418] on input "checkbox" at bounding box center [214, 417] width 14 height 14
checkbox input "true"
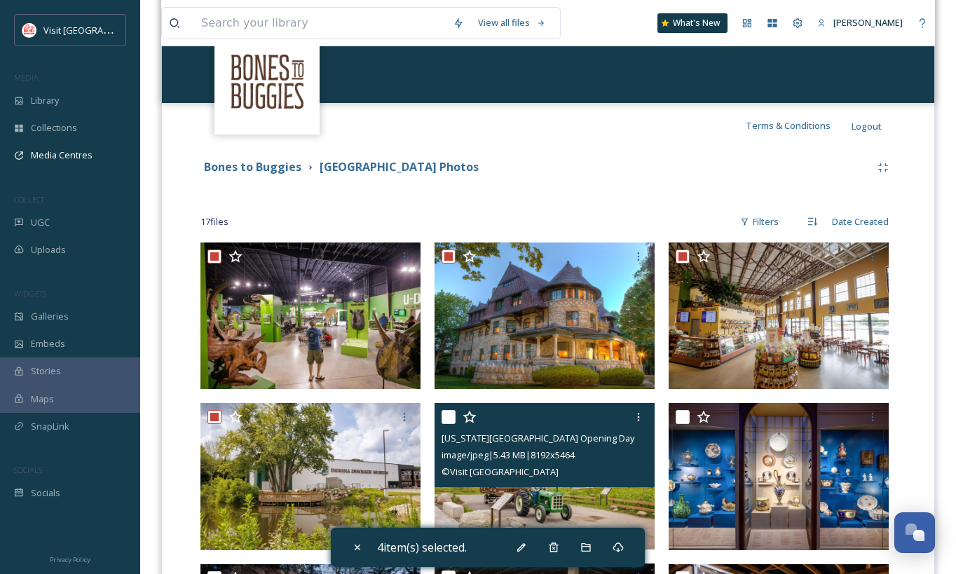
click at [451, 416] on input "checkbox" at bounding box center [448, 417] width 14 height 14
checkbox input "true"
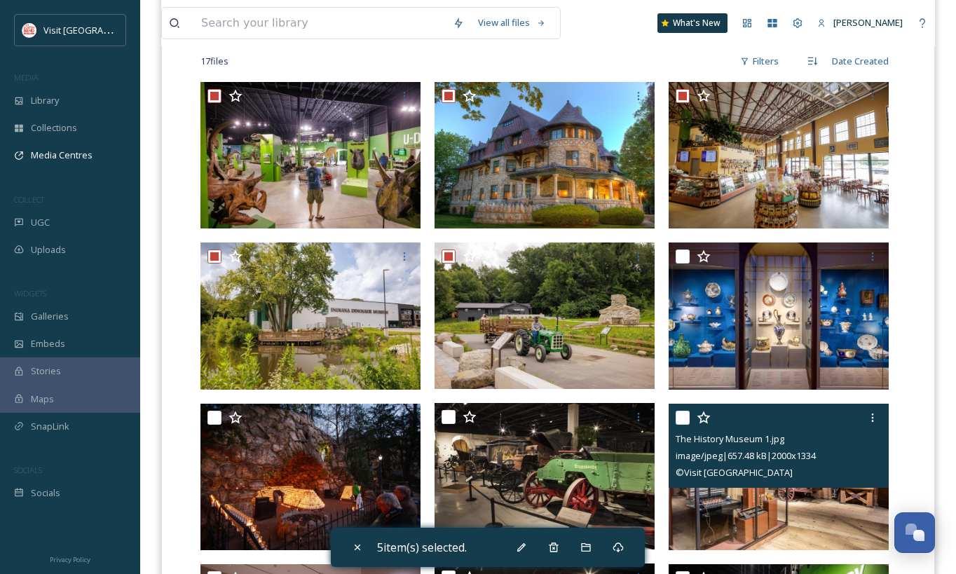
scroll to position [371, 0]
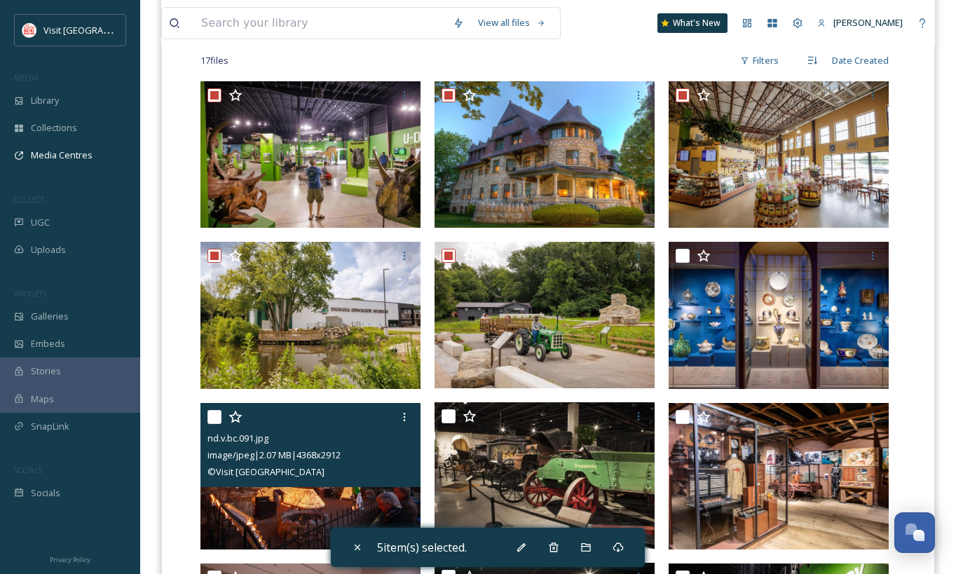
click at [217, 418] on input "checkbox" at bounding box center [214, 417] width 14 height 14
checkbox input "true"
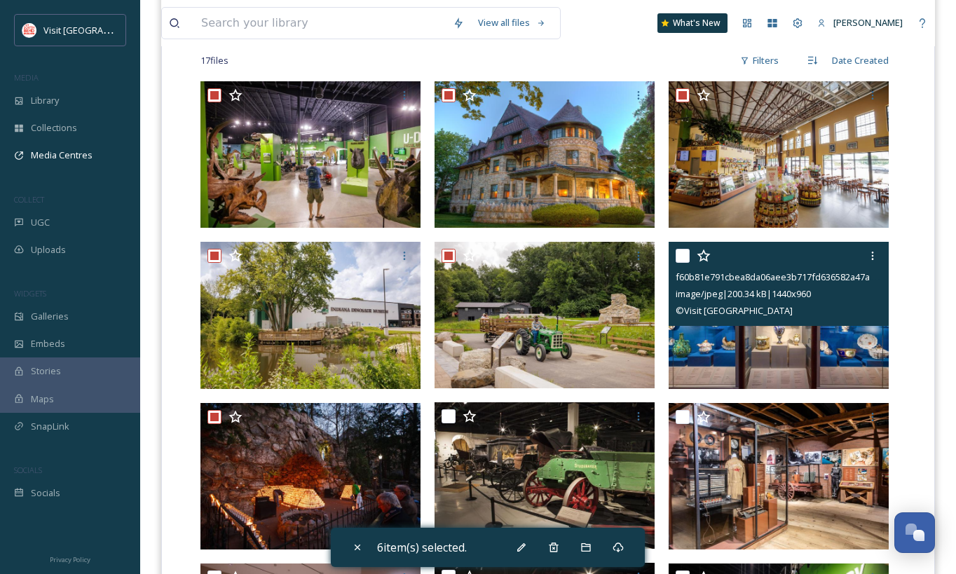
click at [683, 255] on input "checkbox" at bounding box center [683, 256] width 14 height 14
checkbox input "true"
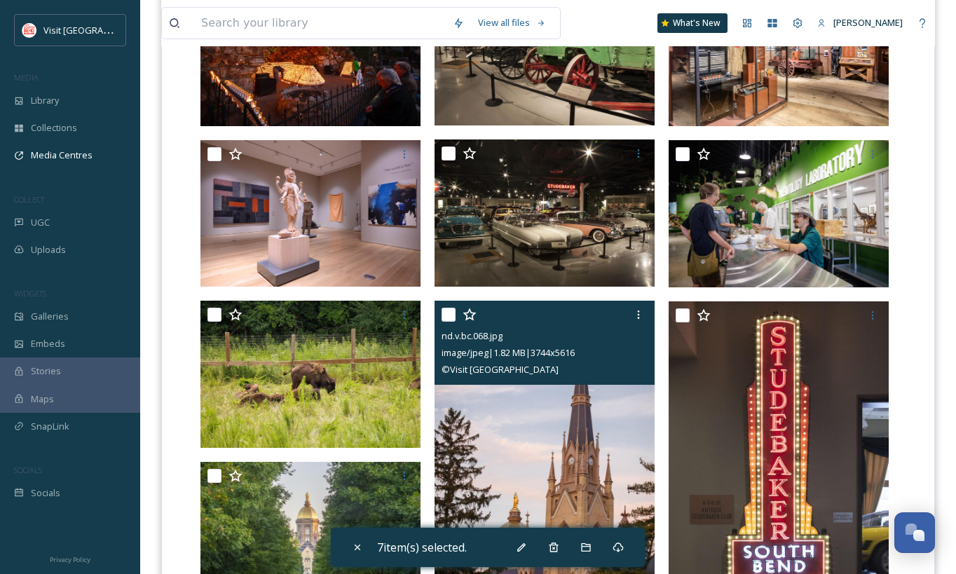
scroll to position [796, 0]
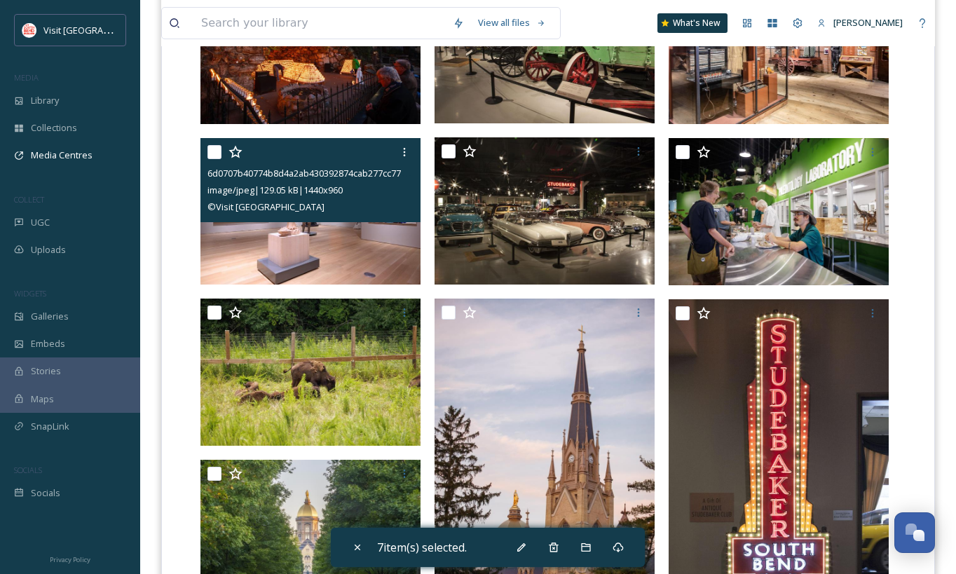
click at [217, 153] on input "checkbox" at bounding box center [214, 152] width 14 height 14
checkbox input "true"
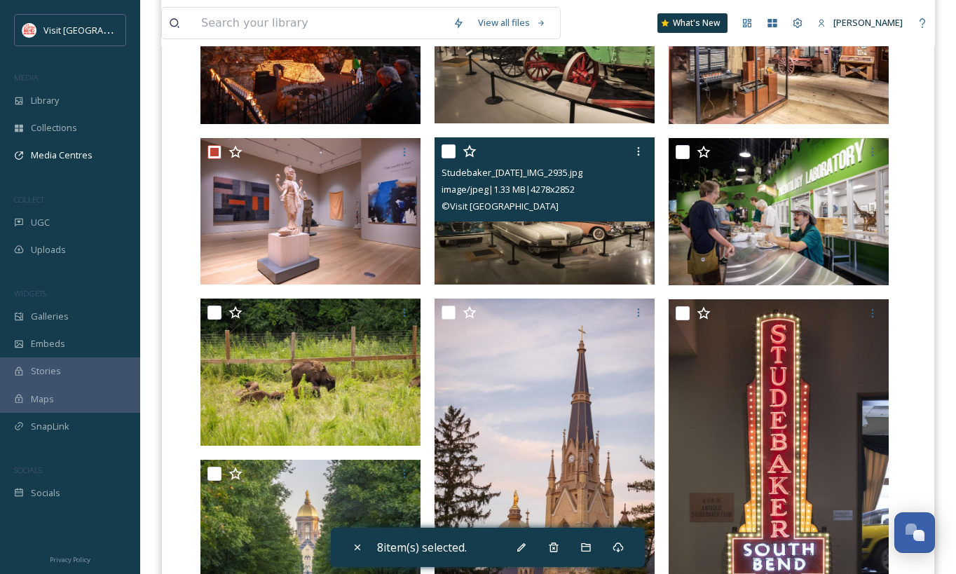
click at [451, 155] on input "checkbox" at bounding box center [448, 151] width 14 height 14
checkbox input "true"
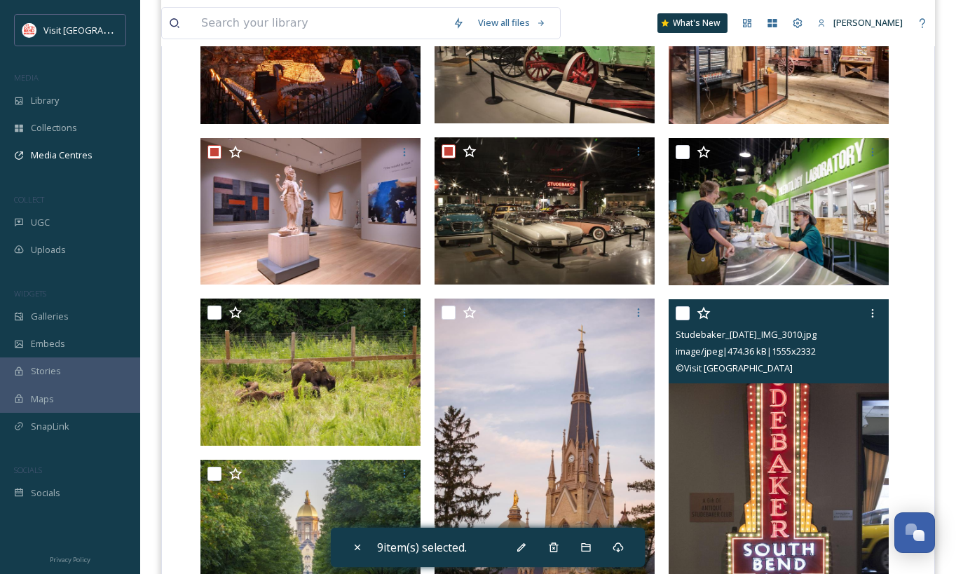
click at [683, 316] on input "checkbox" at bounding box center [683, 313] width 14 height 14
checkbox input "true"
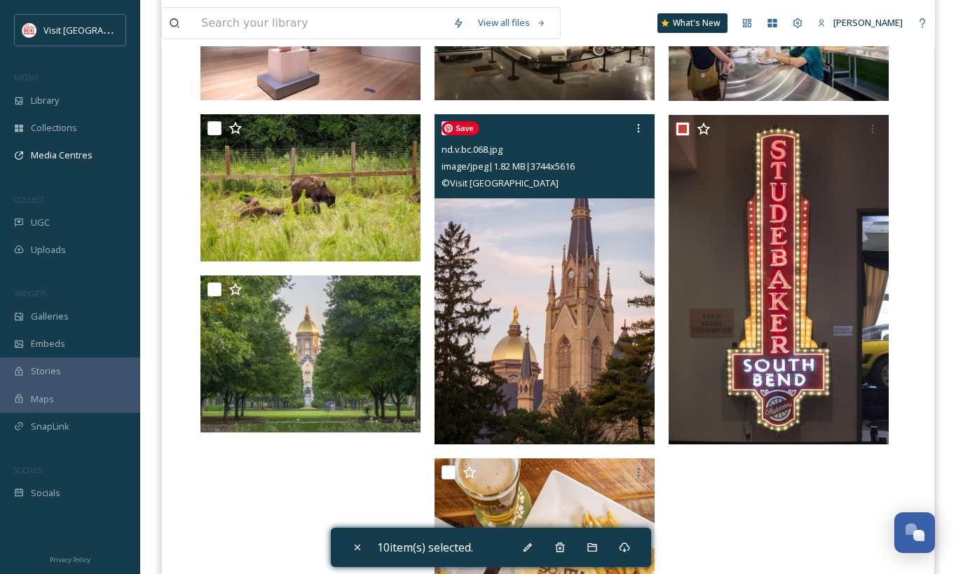
scroll to position [981, 0]
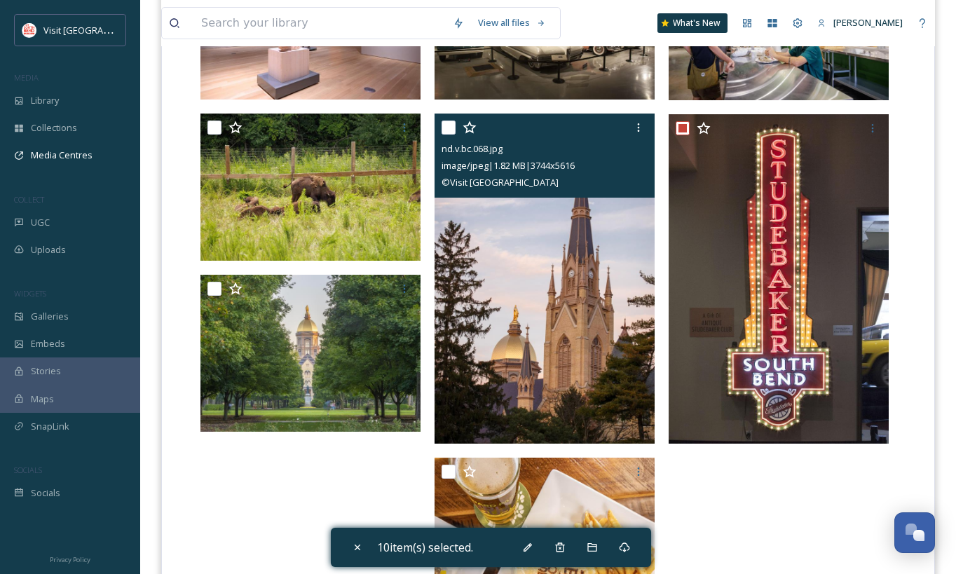
click at [449, 127] on input "checkbox" at bounding box center [448, 128] width 14 height 14
checkbox input "true"
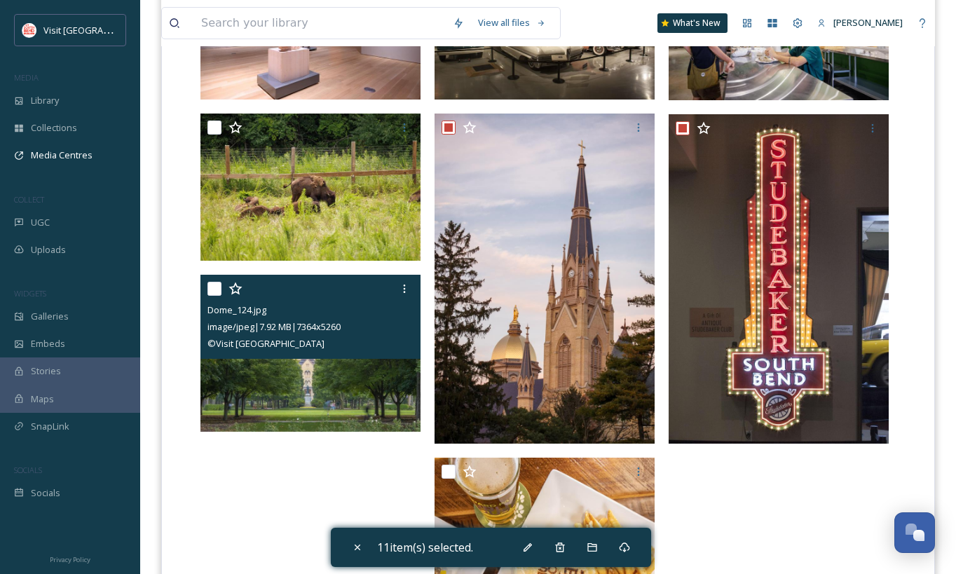
click at [214, 290] on input "checkbox" at bounding box center [214, 289] width 14 height 14
checkbox input "true"
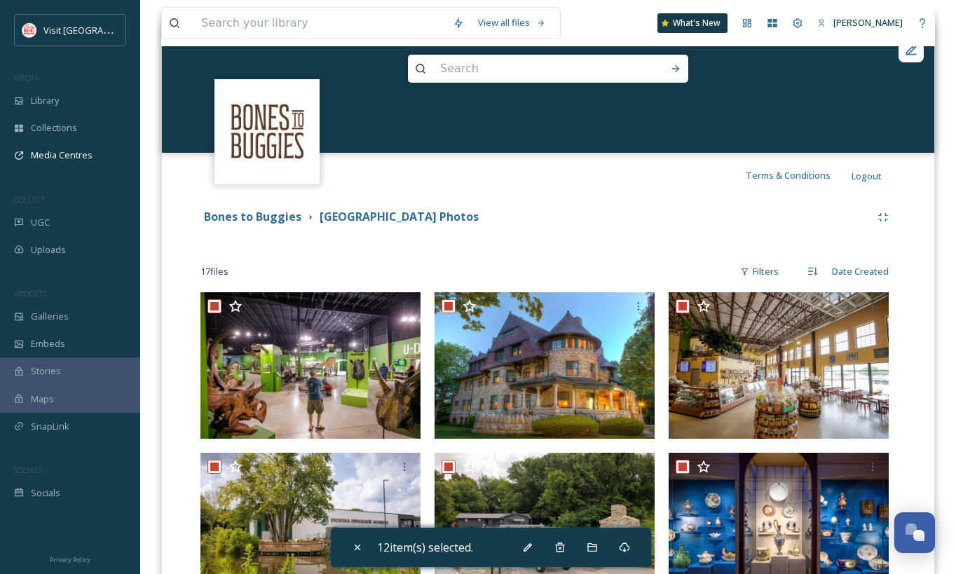
scroll to position [0, 0]
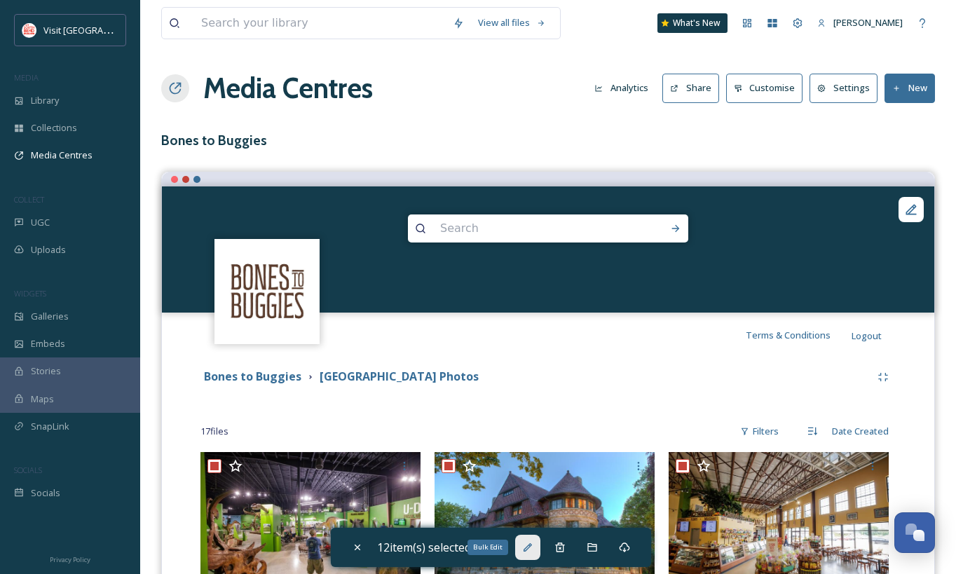
click at [533, 549] on icon at bounding box center [527, 547] width 11 height 11
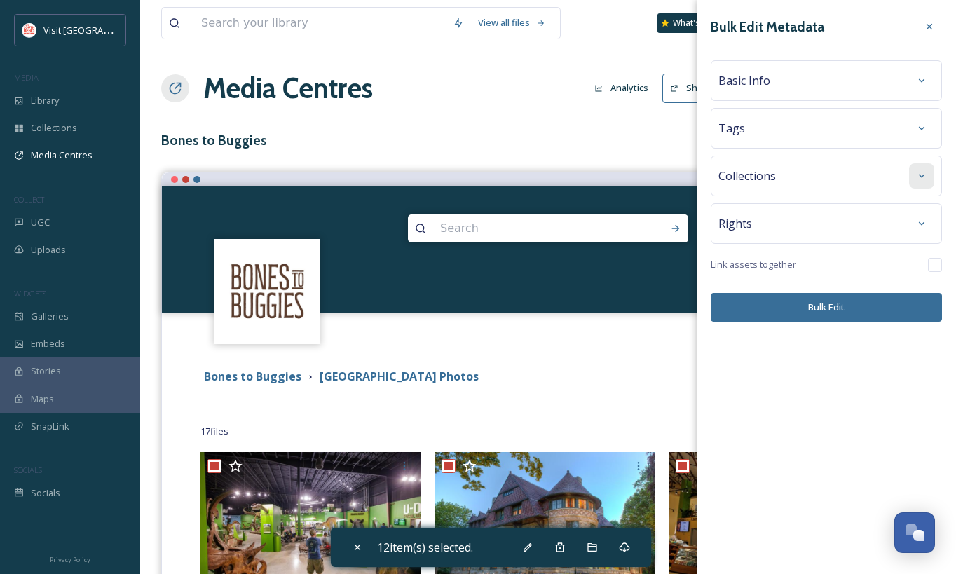
click at [921, 180] on icon at bounding box center [921, 175] width 11 height 11
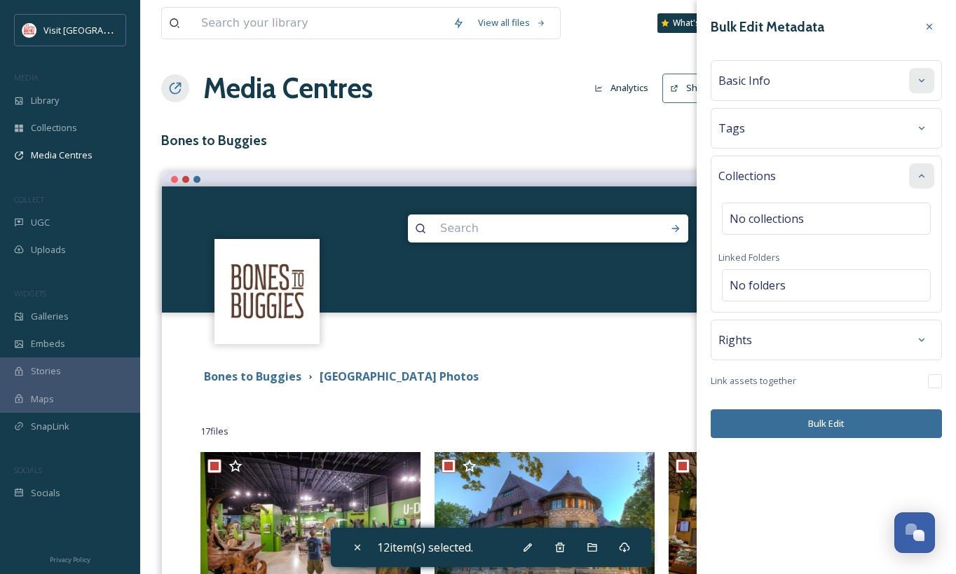
click at [918, 81] on icon at bounding box center [921, 80] width 11 height 11
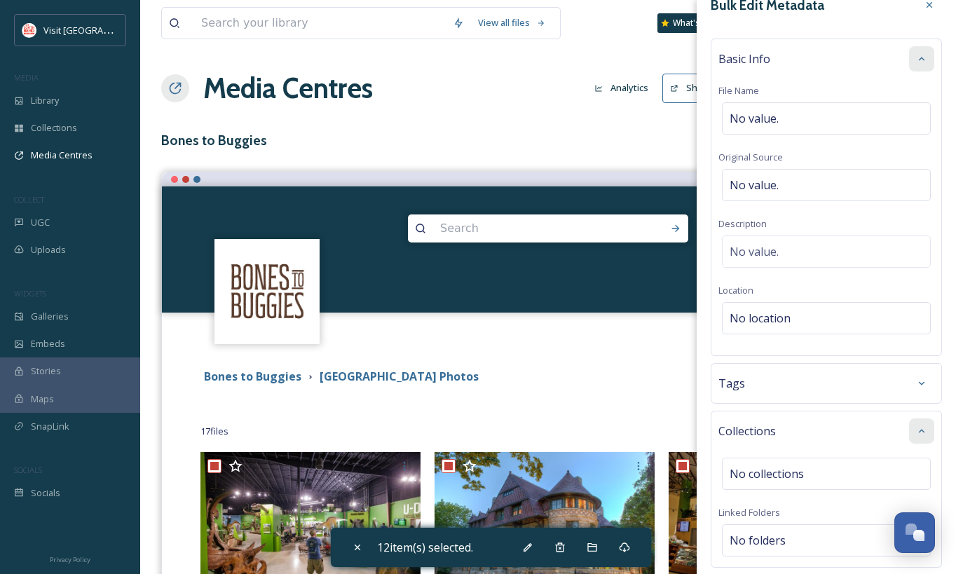
scroll to position [23, 0]
click at [916, 378] on icon at bounding box center [921, 381] width 11 height 11
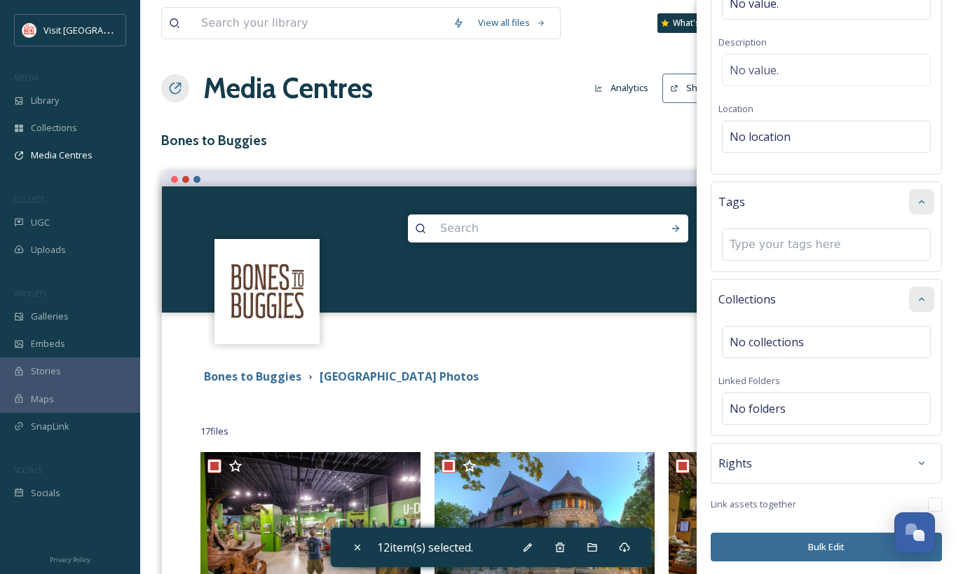
scroll to position [204, 0]
click at [856, 404] on div "No folders" at bounding box center [826, 408] width 209 height 32
click at [856, 402] on input at bounding box center [829, 407] width 214 height 31
click at [864, 338] on div "No collections" at bounding box center [826, 341] width 209 height 32
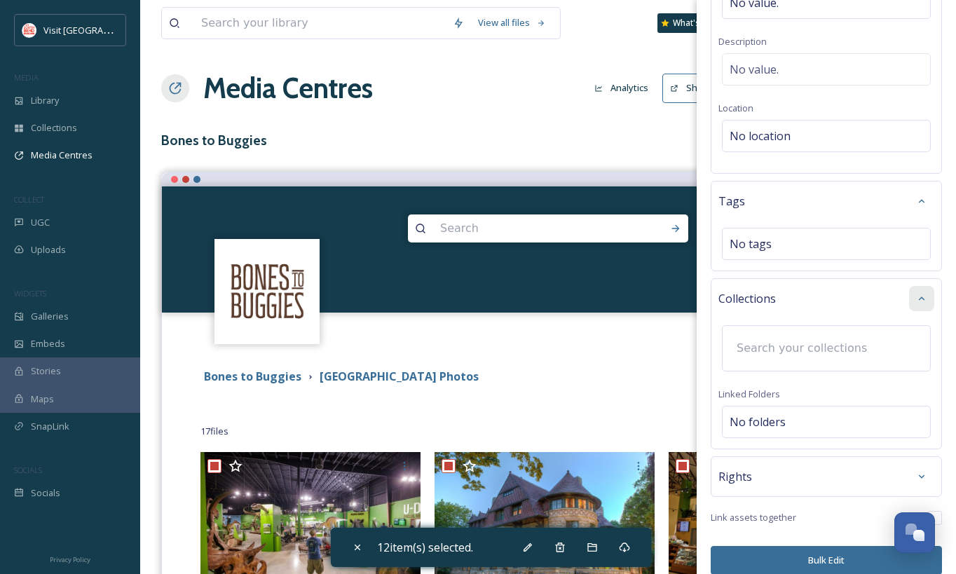
click at [858, 350] on input at bounding box center [807, 348] width 154 height 31
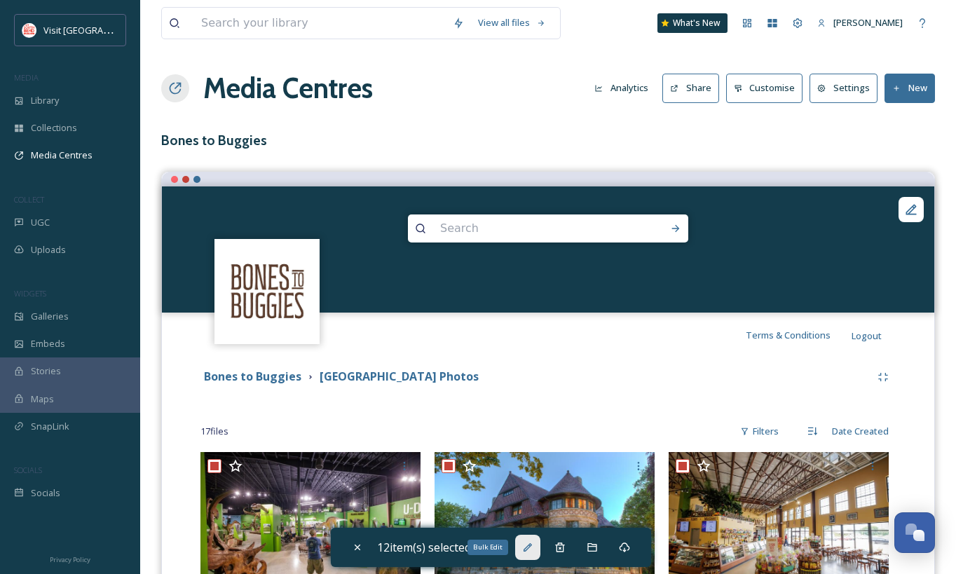
click at [530, 545] on icon at bounding box center [527, 547] width 11 height 11
click at [594, 551] on icon at bounding box center [591, 547] width 9 height 8
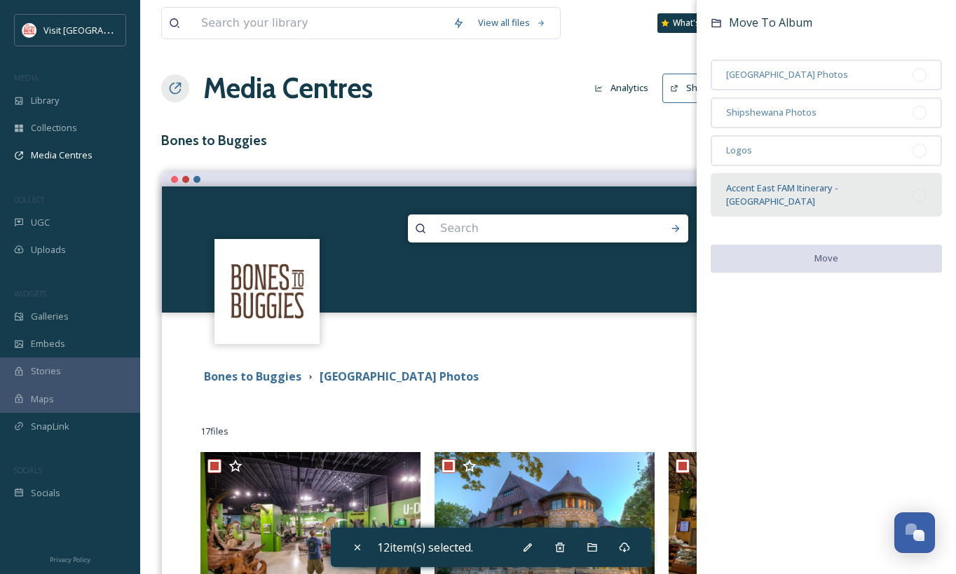
click at [917, 188] on div at bounding box center [919, 195] width 14 height 14
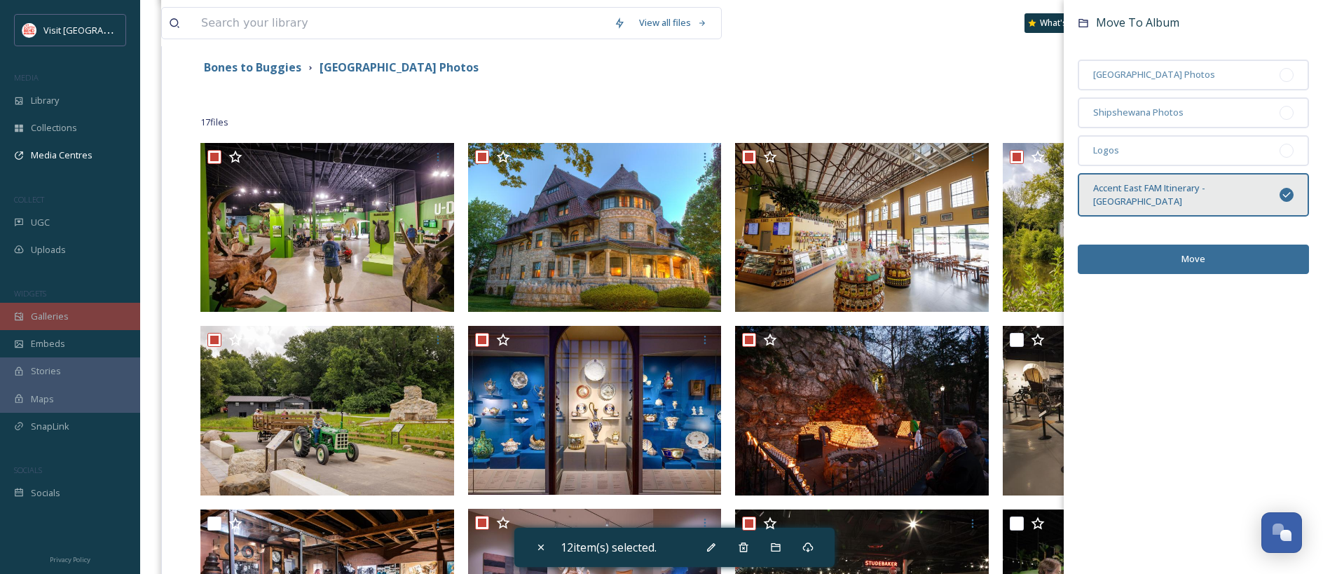
scroll to position [328, 0]
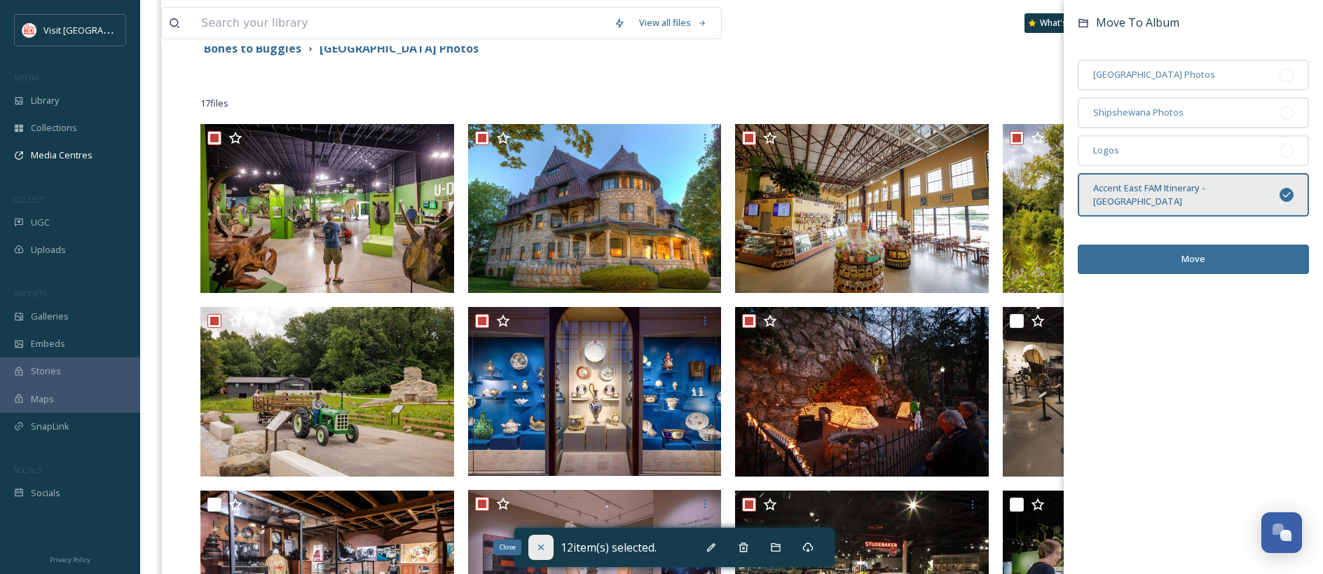
click at [542, 548] on icon at bounding box center [541, 548] width 6 height 6
checkbox input "false"
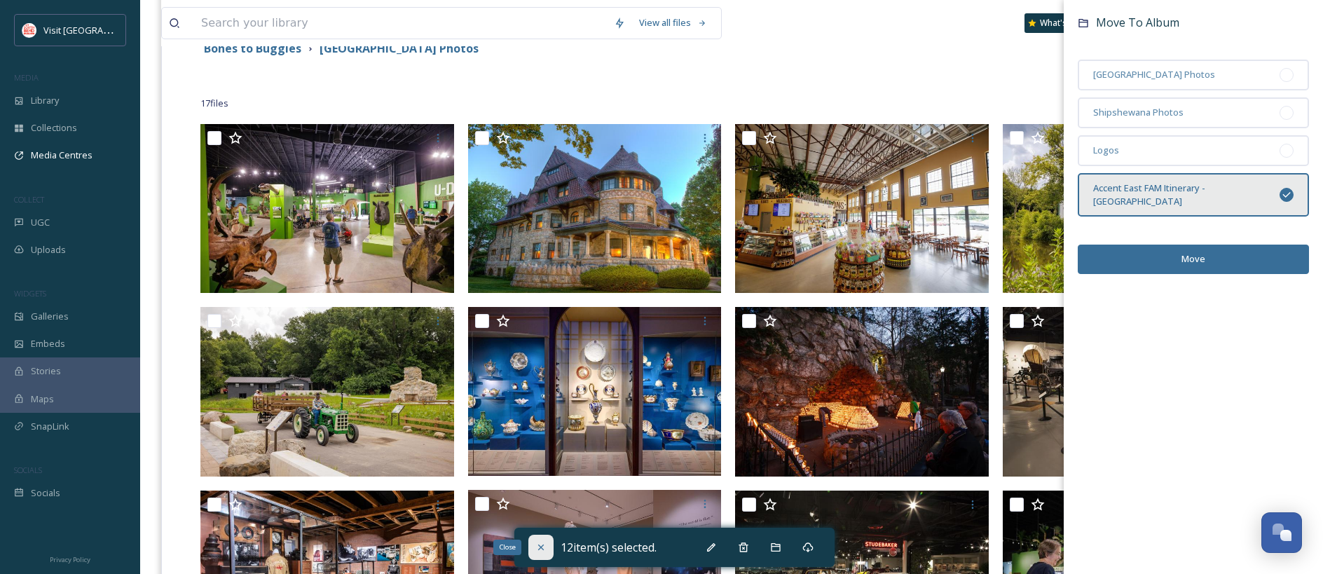
checkbox input "false"
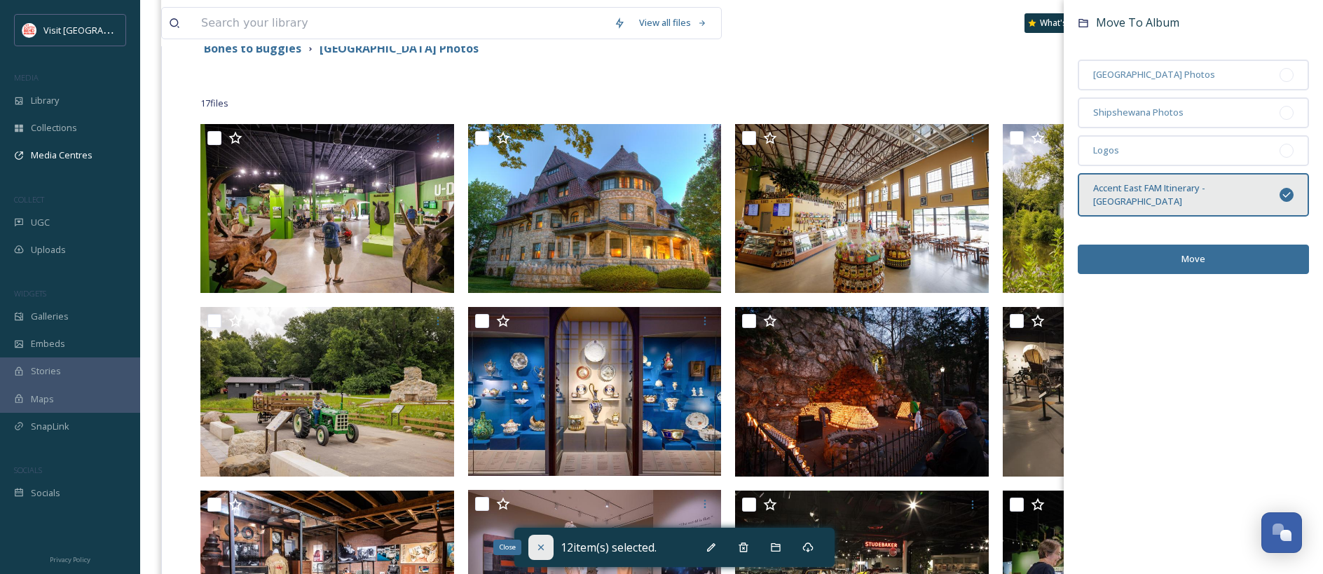
checkbox input "false"
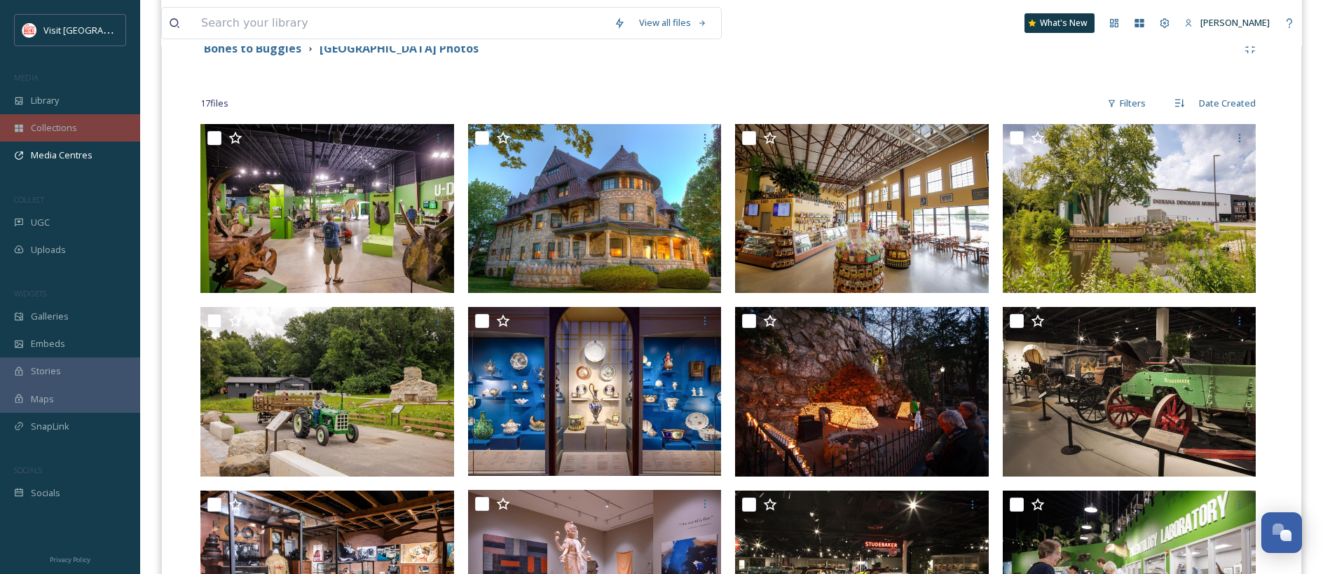
click at [55, 126] on span "Collections" at bounding box center [54, 127] width 46 height 13
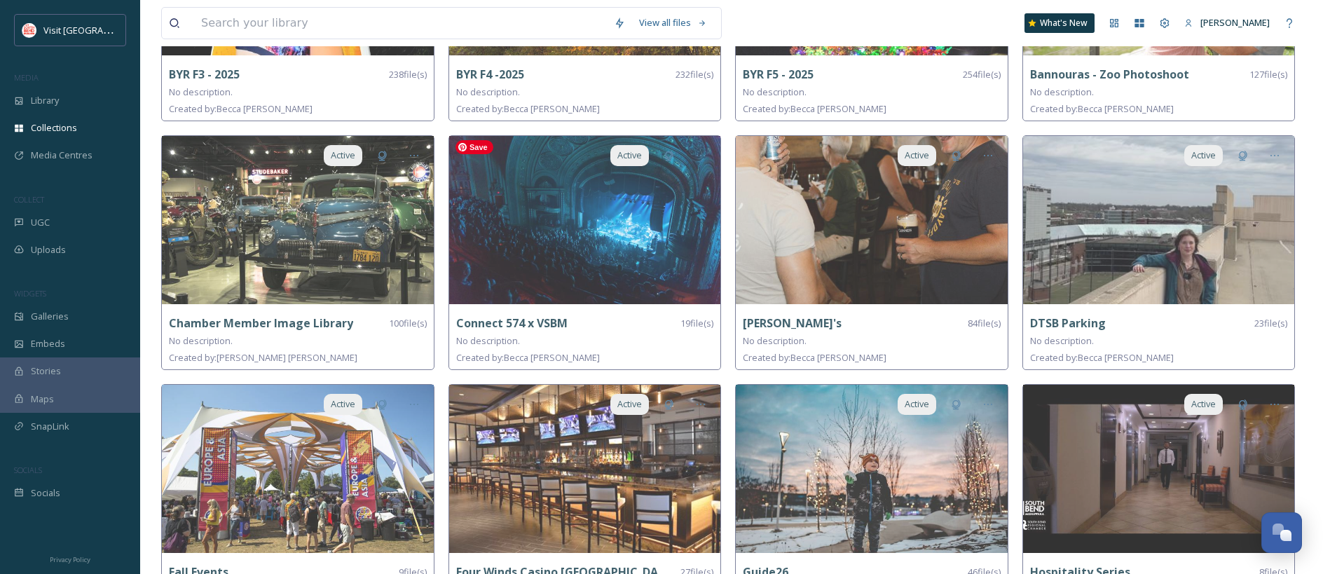
scroll to position [533, 0]
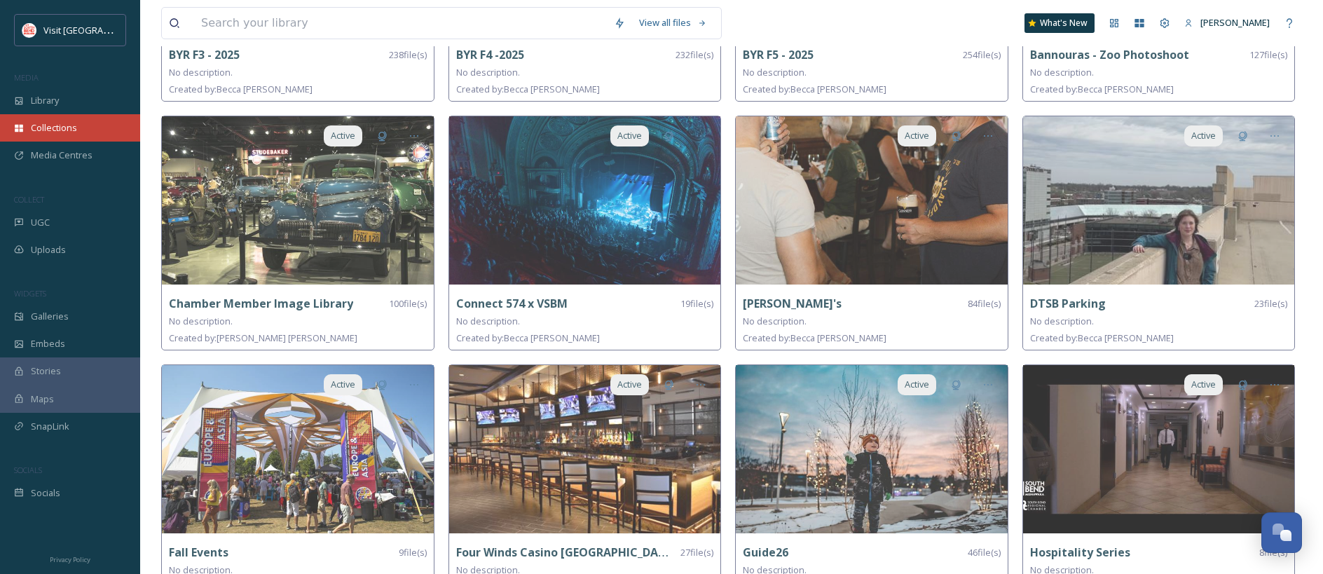
click at [51, 132] on span "Collections" at bounding box center [54, 127] width 46 height 13
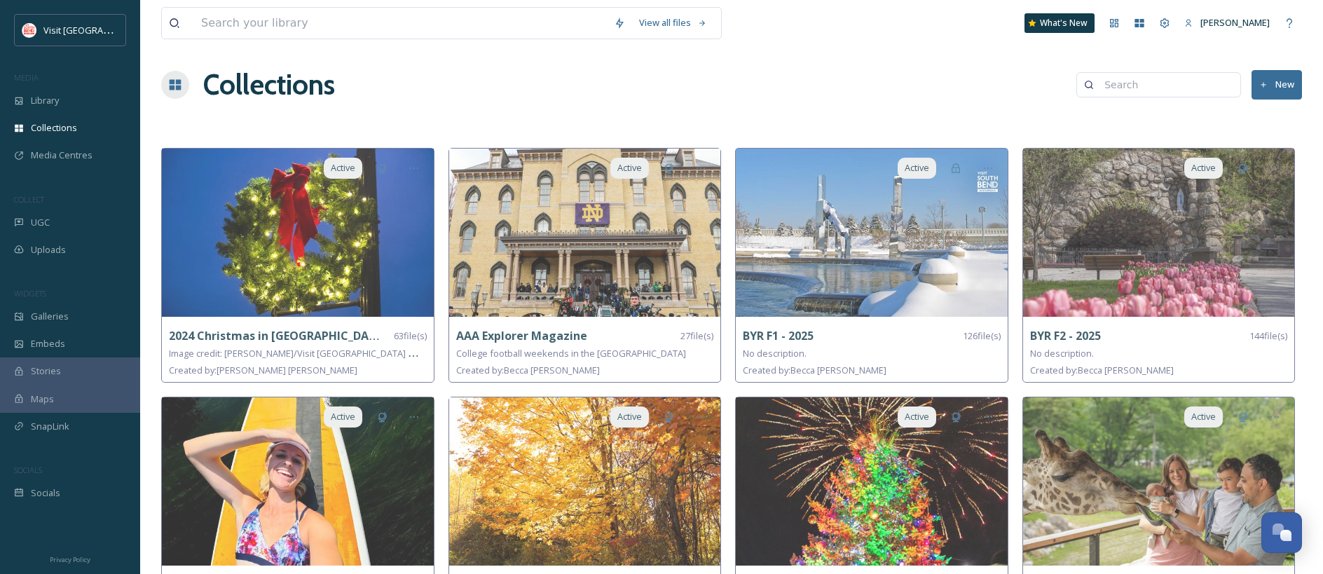
scroll to position [0, 0]
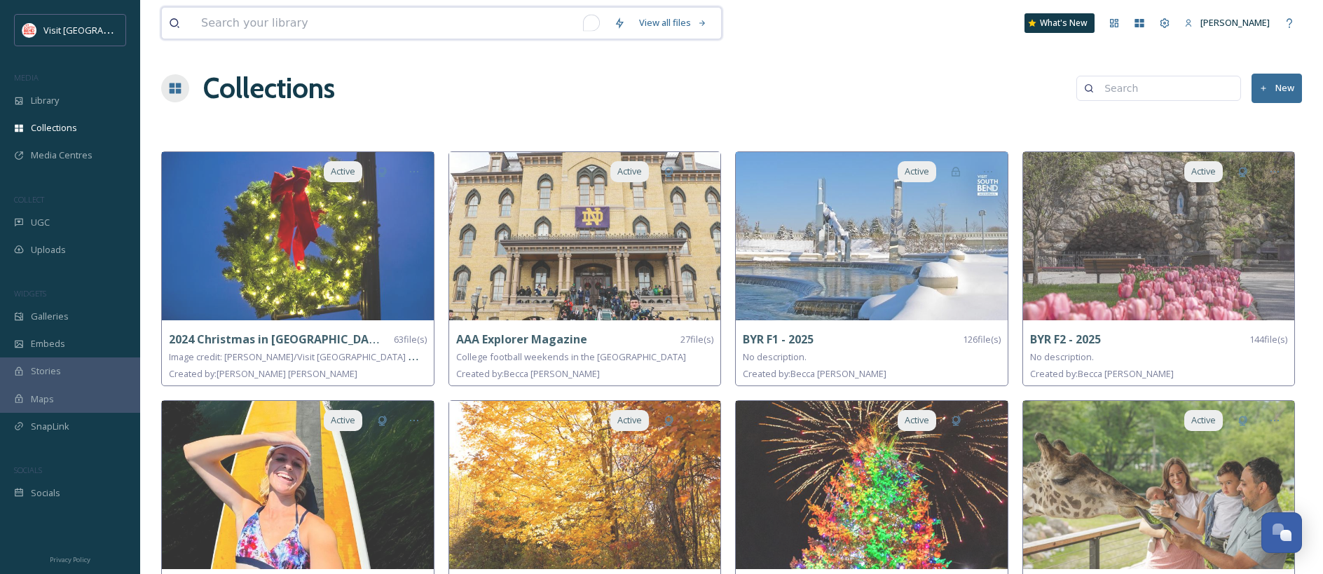
click at [223, 31] on input "To enrich screen reader interactions, please activate Accessibility in Grammarl…" at bounding box center [400, 23] width 413 height 31
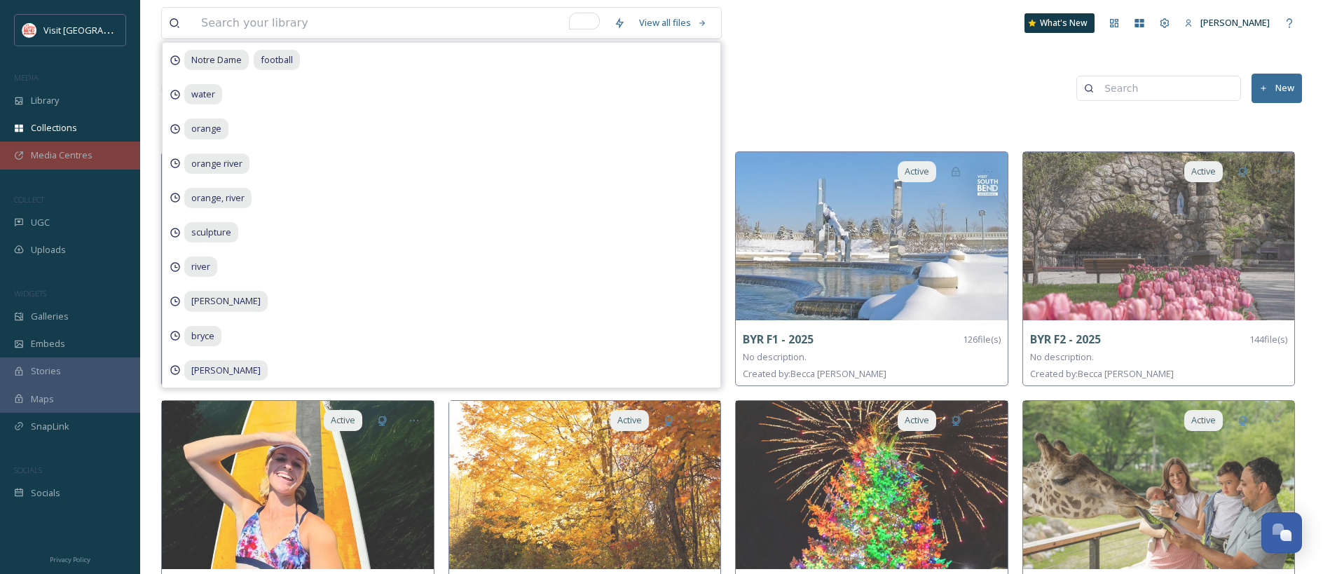
click at [40, 156] on span "Media Centres" at bounding box center [62, 155] width 62 height 13
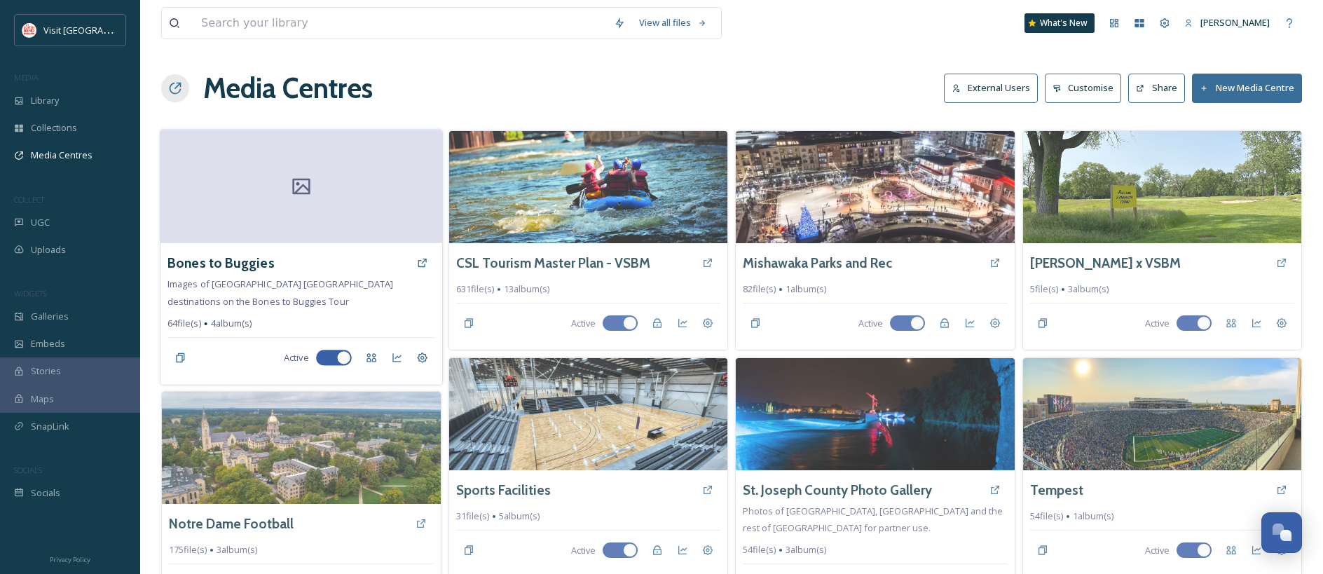
click at [294, 214] on div at bounding box center [300, 187] width 281 height 114
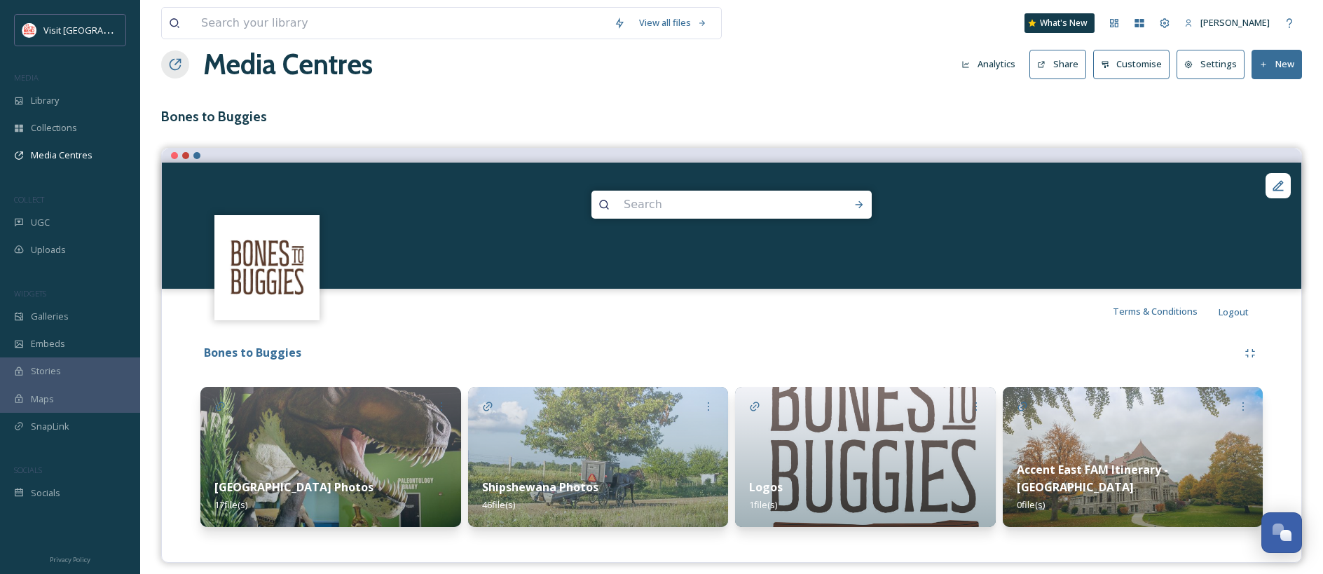
scroll to position [34, 0]
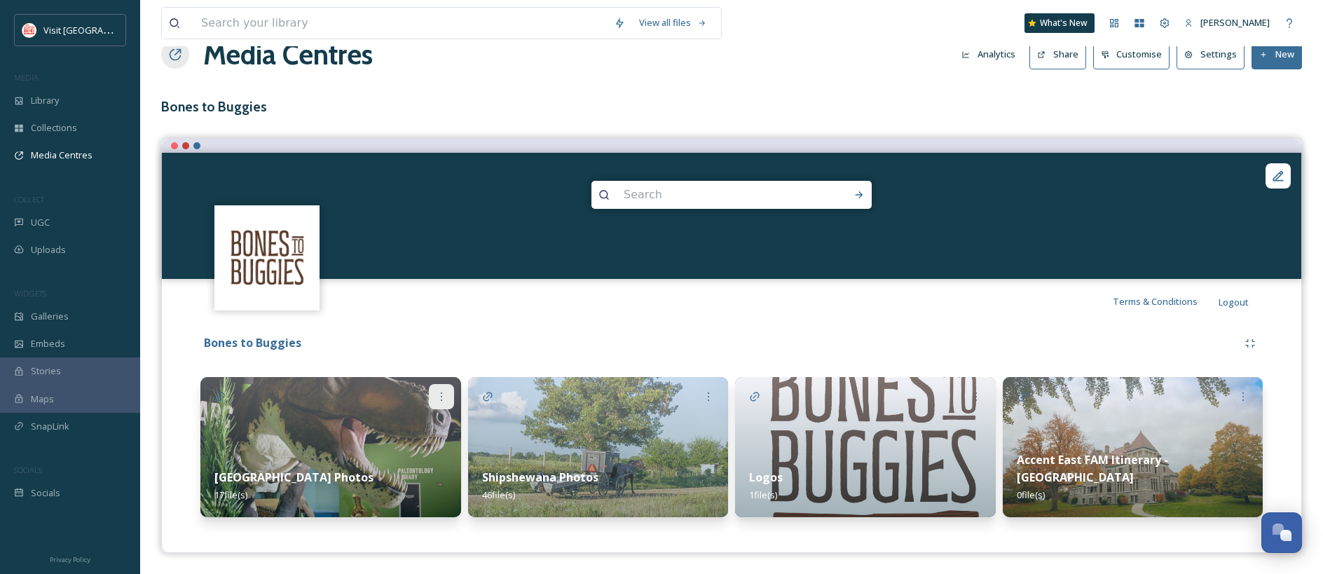
click at [441, 398] on icon at bounding box center [441, 396] width 11 height 11
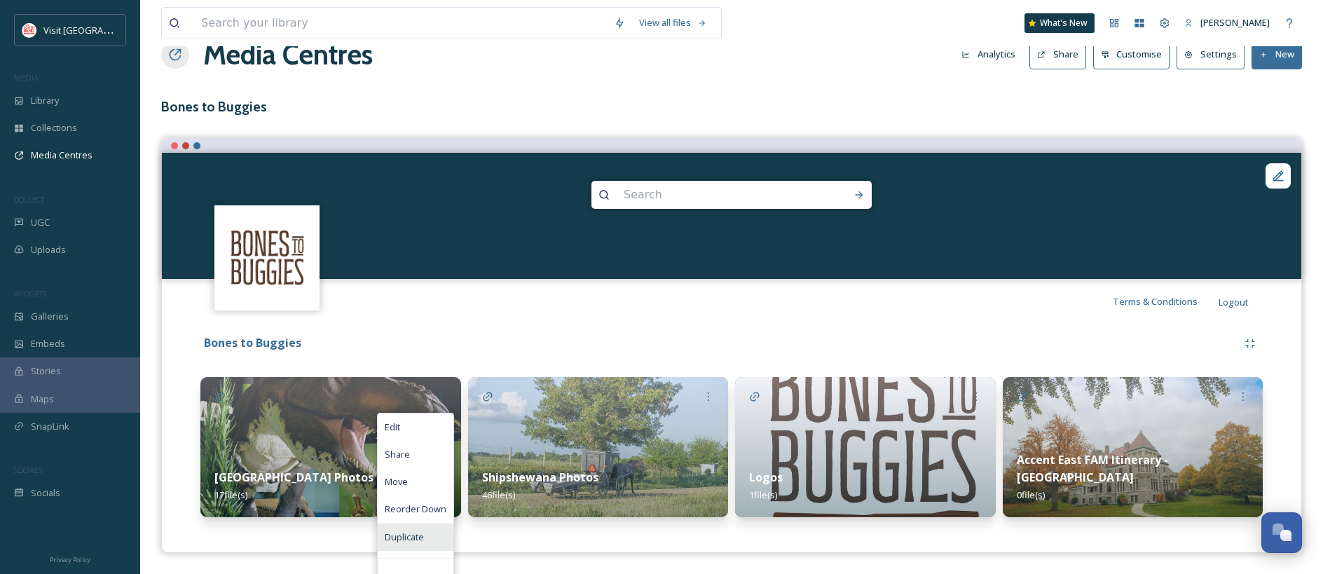
click at [409, 538] on span "Duplicate" at bounding box center [404, 536] width 39 height 13
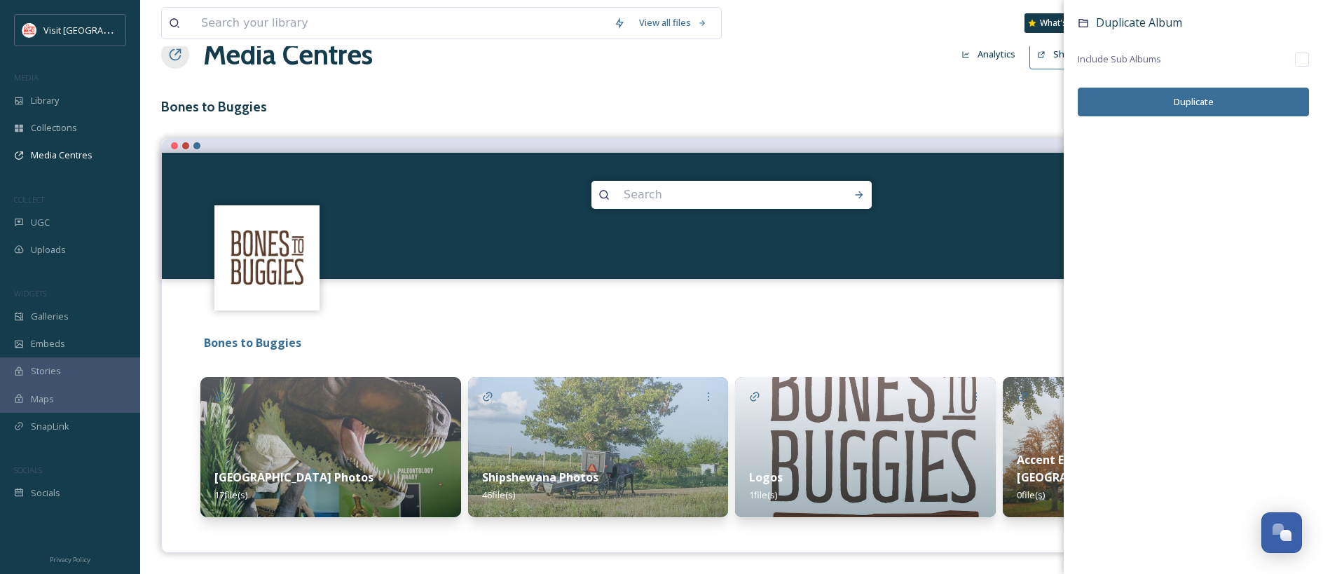
click at [966, 102] on button "Duplicate" at bounding box center [1193, 102] width 231 height 29
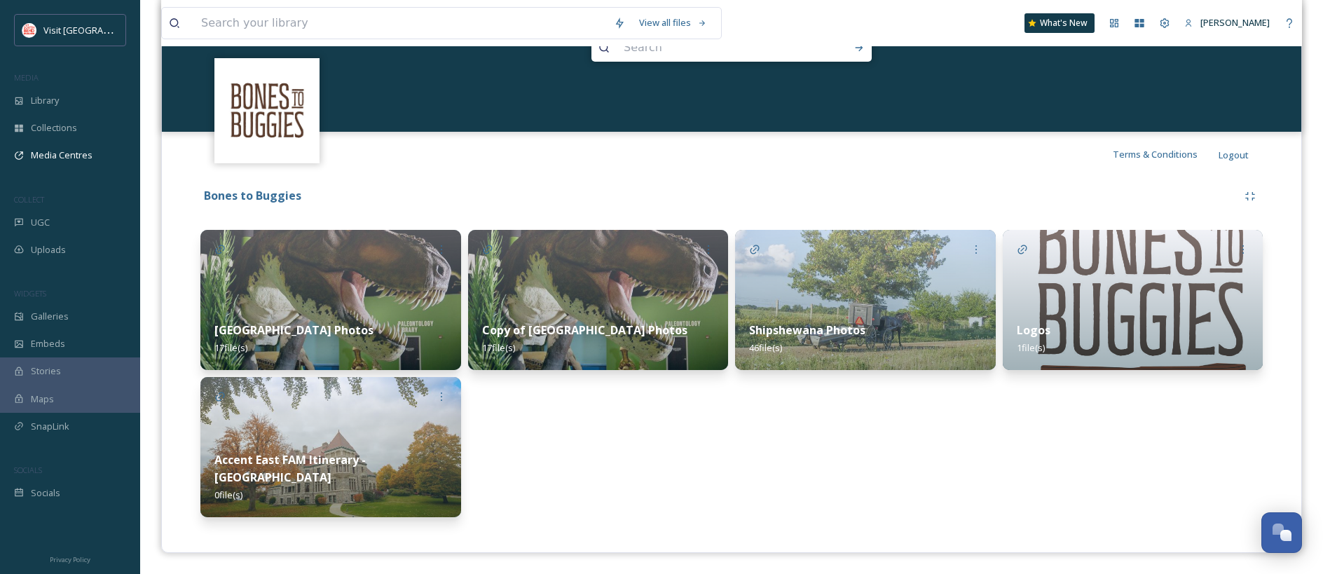
scroll to position [178, 0]
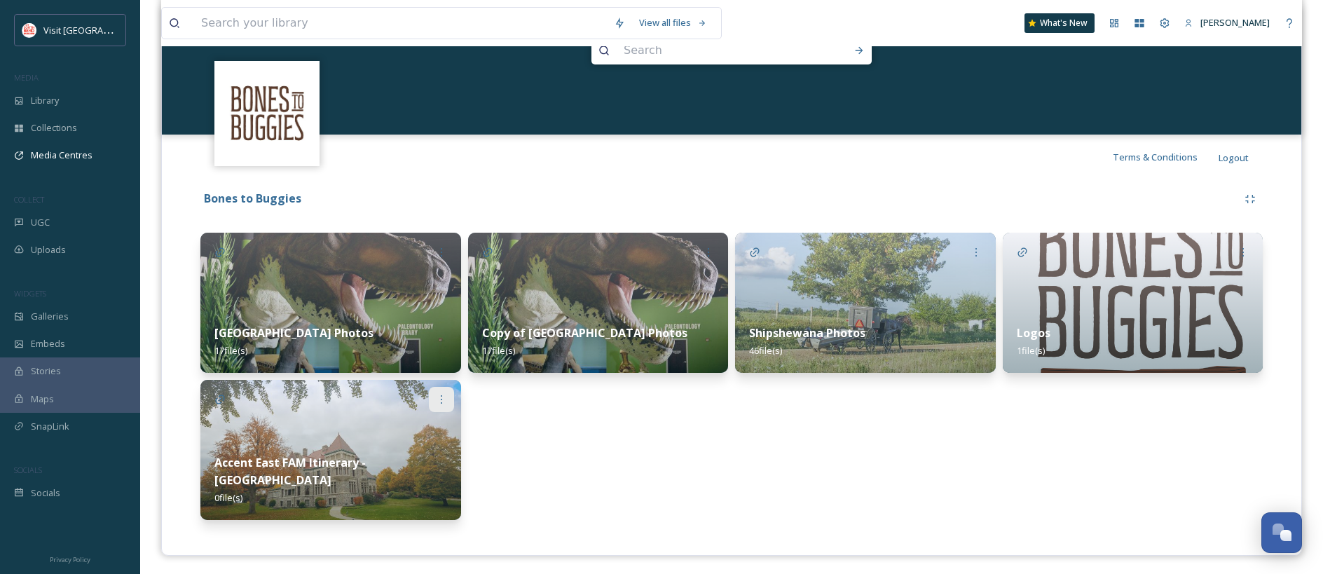
click at [441, 402] on icon at bounding box center [441, 399] width 11 height 11
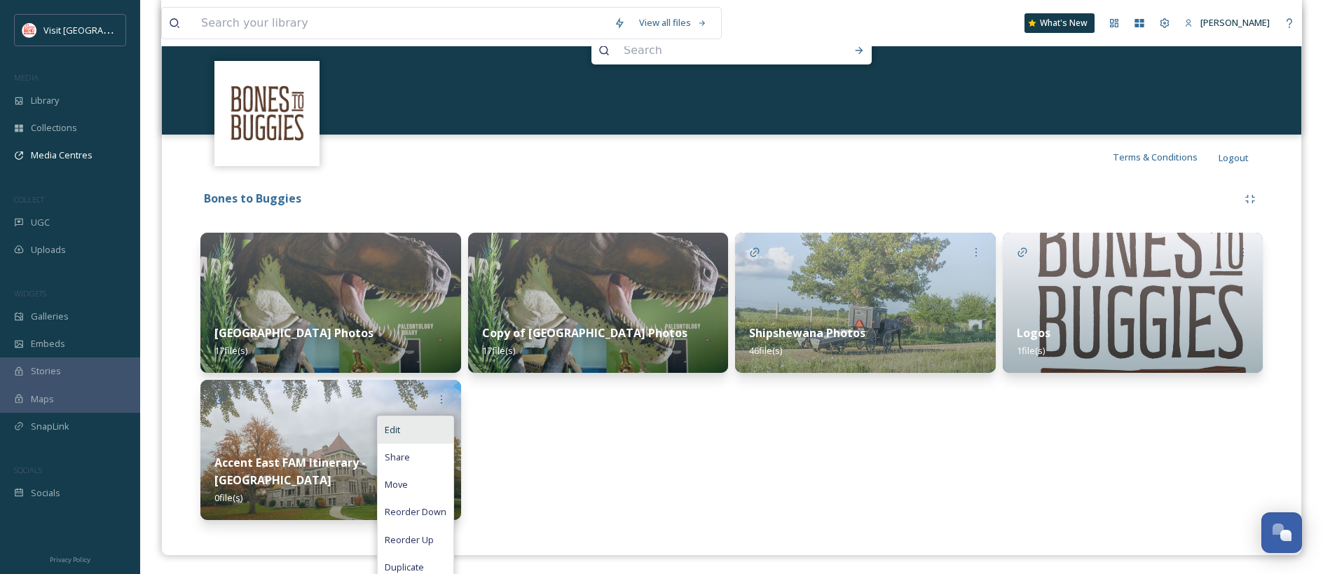
click at [424, 436] on div "Edit" at bounding box center [416, 429] width 76 height 27
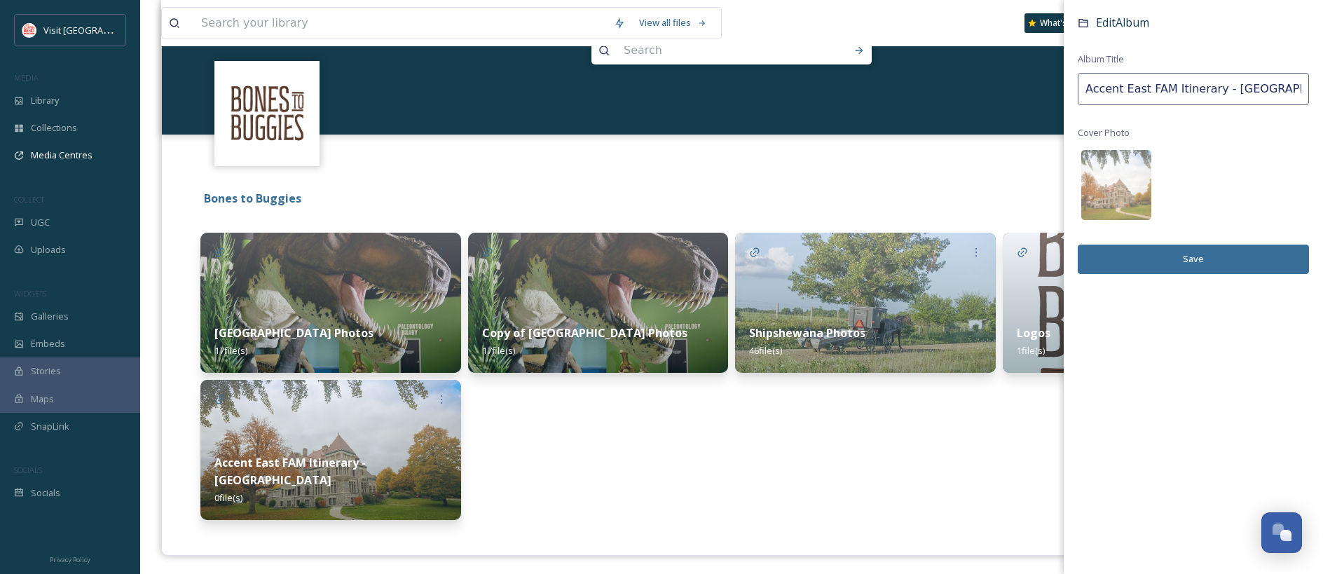
click at [966, 89] on input "Accent East FAM Itinerary - [GEOGRAPHIC_DATA]" at bounding box center [1193, 89] width 231 height 32
click at [966, 254] on button "Save" at bounding box center [1193, 259] width 231 height 29
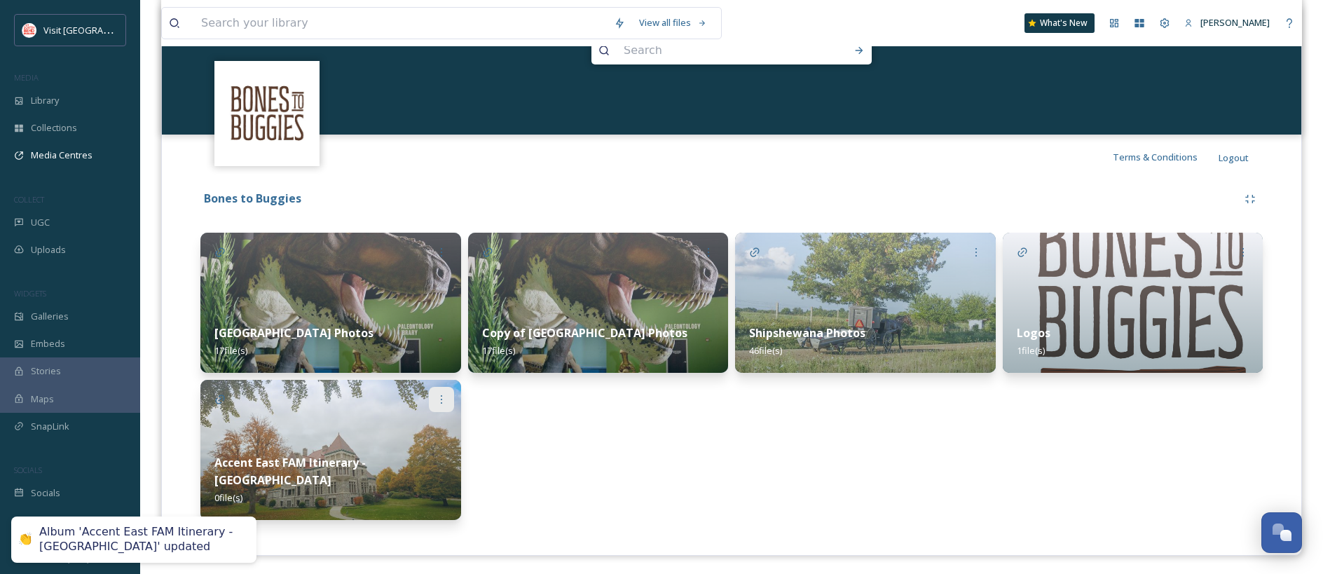
click at [448, 395] on div at bounding box center [441, 399] width 25 height 25
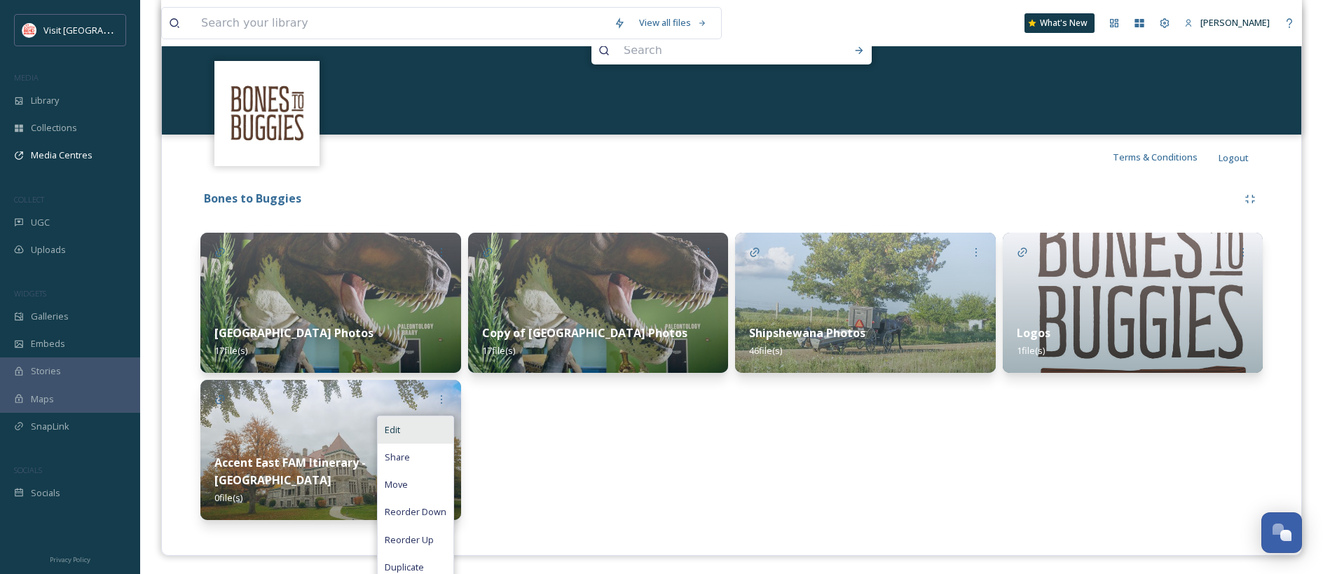
click at [404, 434] on div "Edit" at bounding box center [416, 429] width 76 height 27
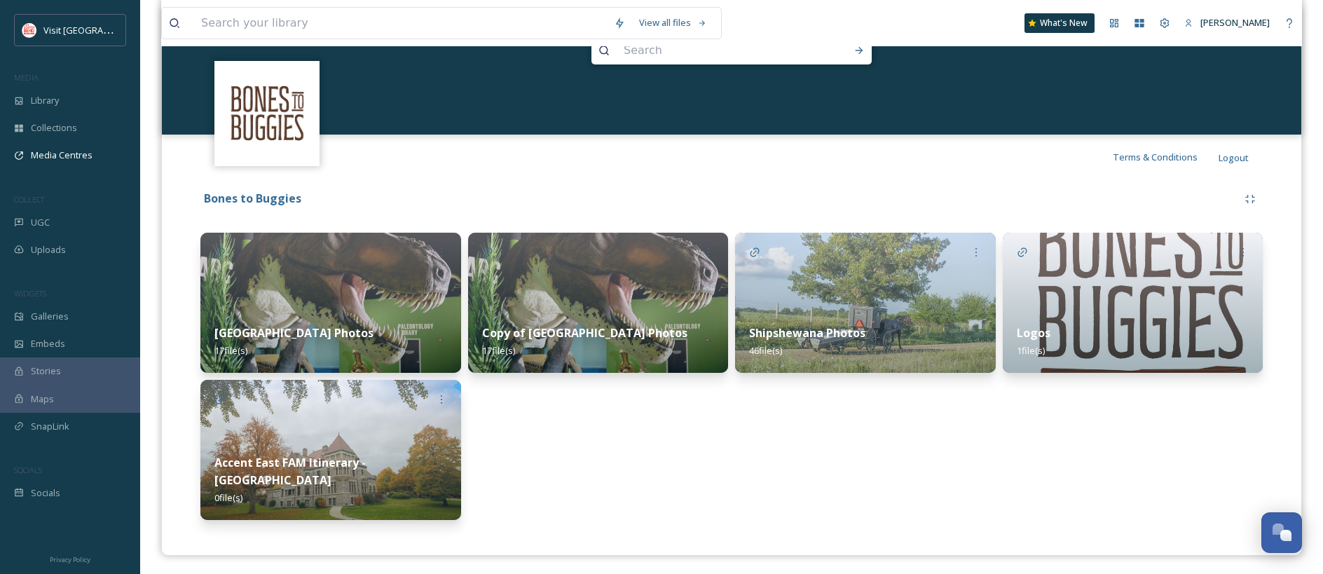
click at [843, 458] on div "Shipshewana Photos 46 file(s)" at bounding box center [865, 376] width 261 height 287
click at [392, 413] on img at bounding box center [330, 450] width 261 height 140
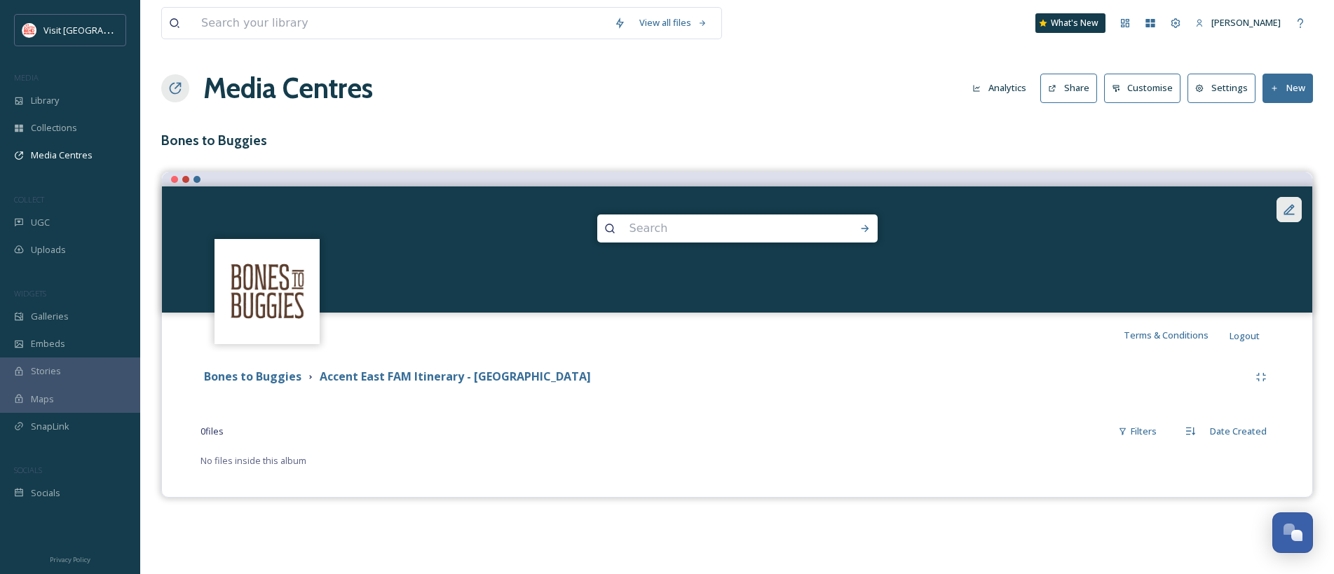
click at [966, 219] on div at bounding box center [1288, 209] width 25 height 25
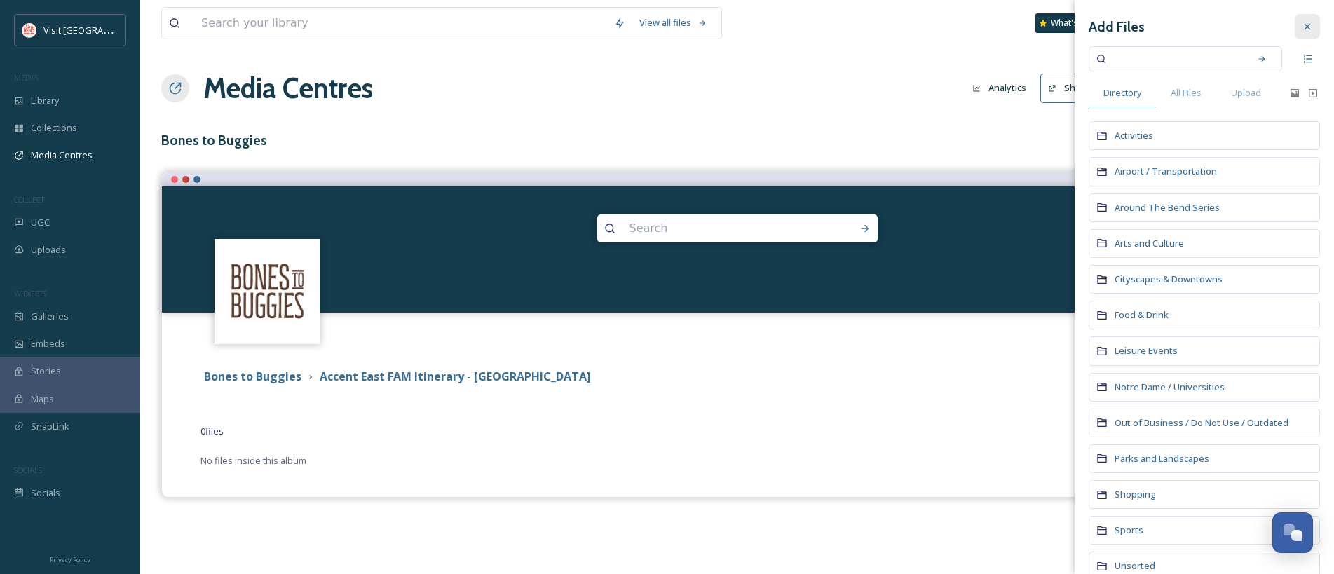
click at [966, 23] on icon at bounding box center [1306, 26] width 11 height 11
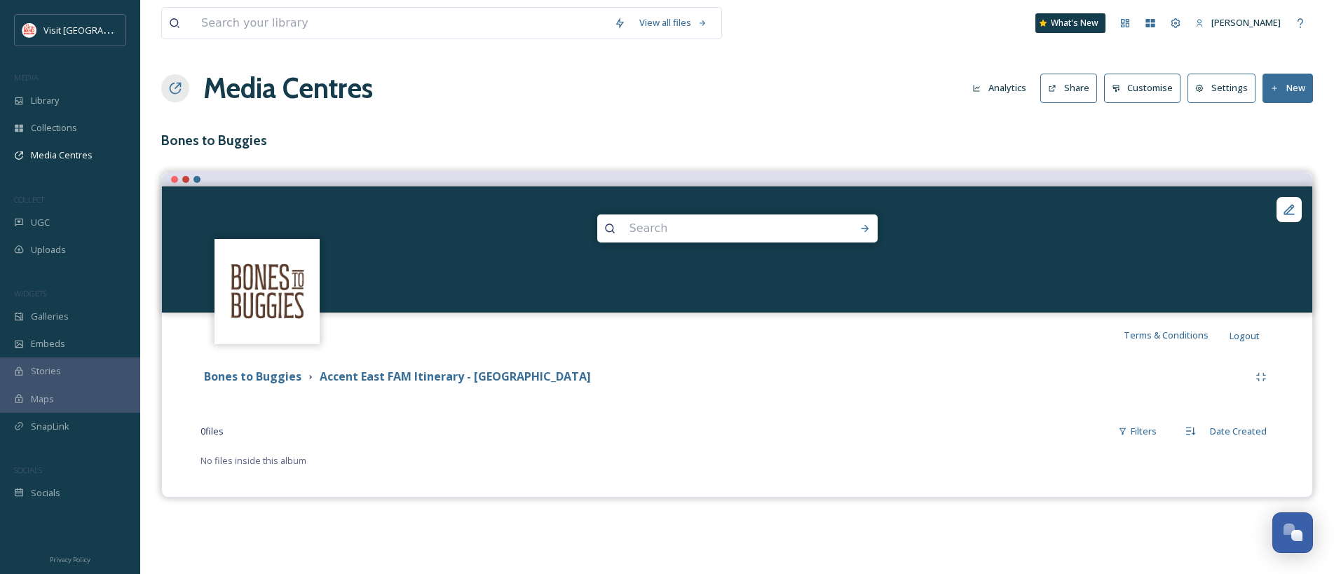
click at [966, 91] on icon at bounding box center [1199, 88] width 9 height 9
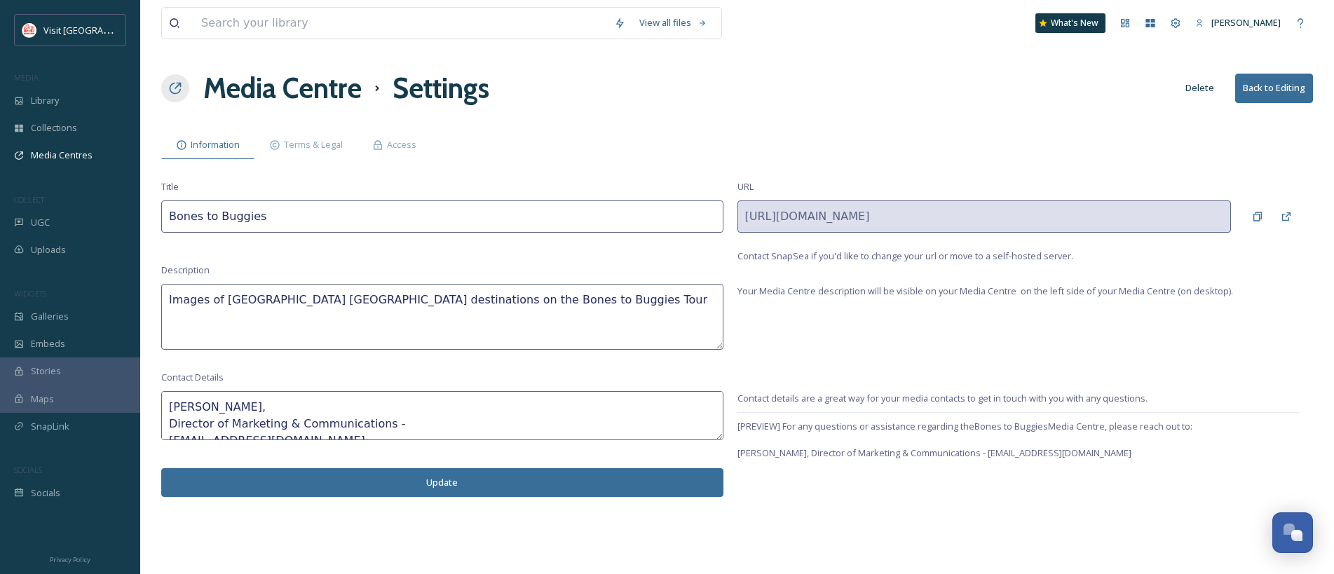
click at [307, 84] on h1 "Media Centre" at bounding box center [282, 88] width 158 height 42
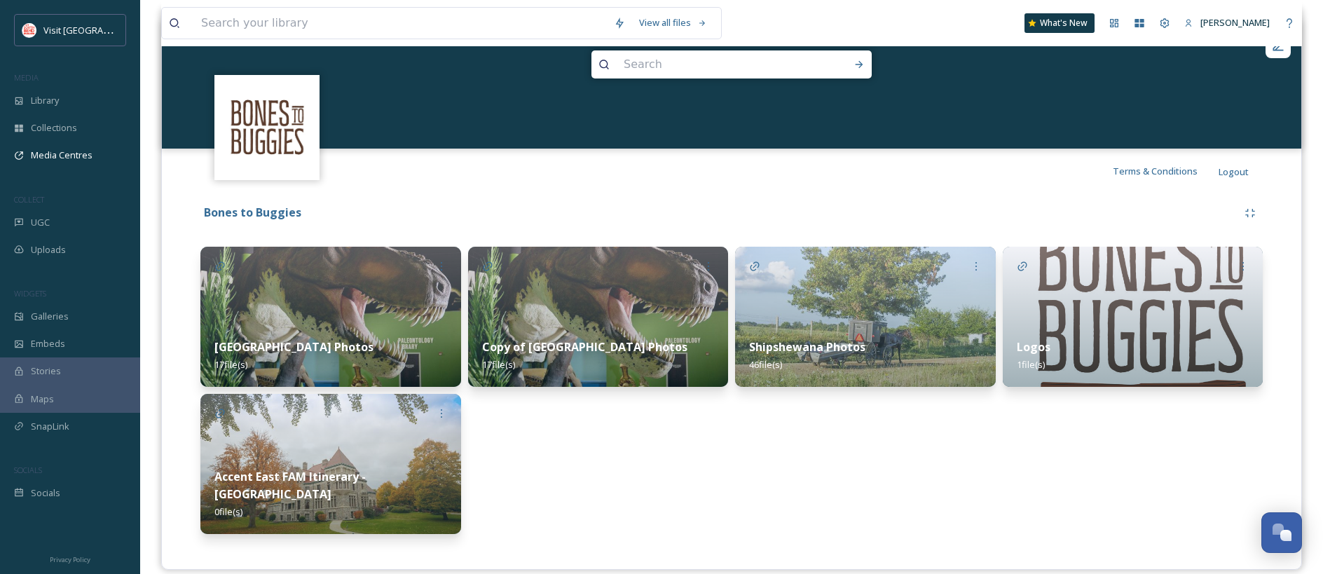
scroll to position [181, 0]
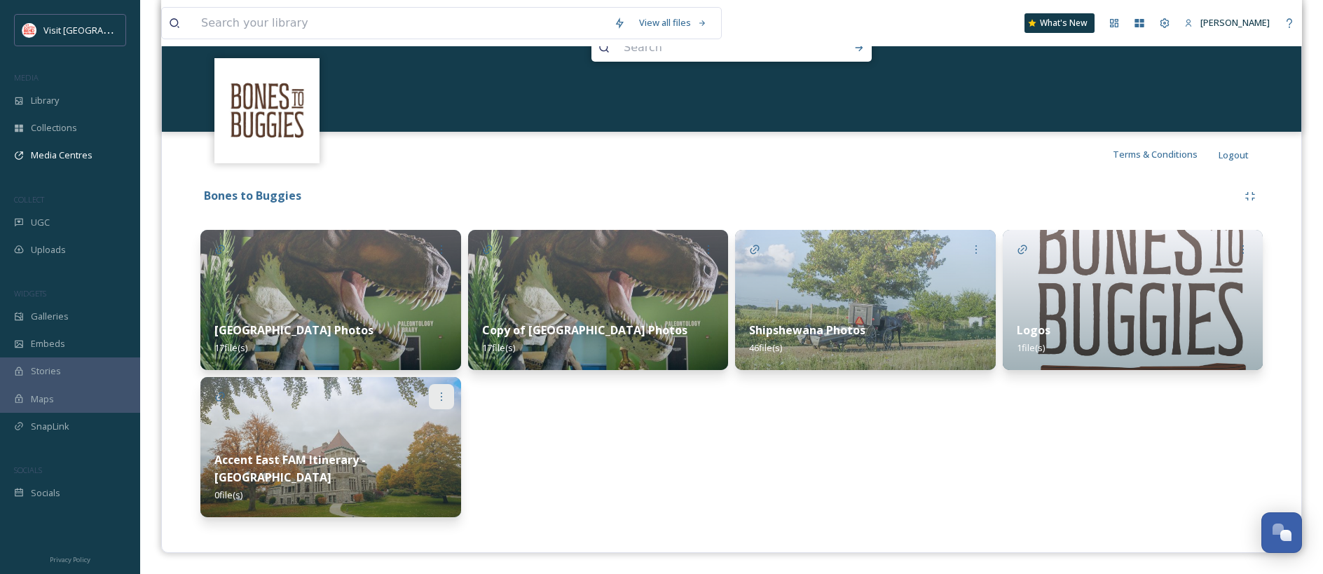
click at [439, 393] on icon at bounding box center [441, 396] width 11 height 11
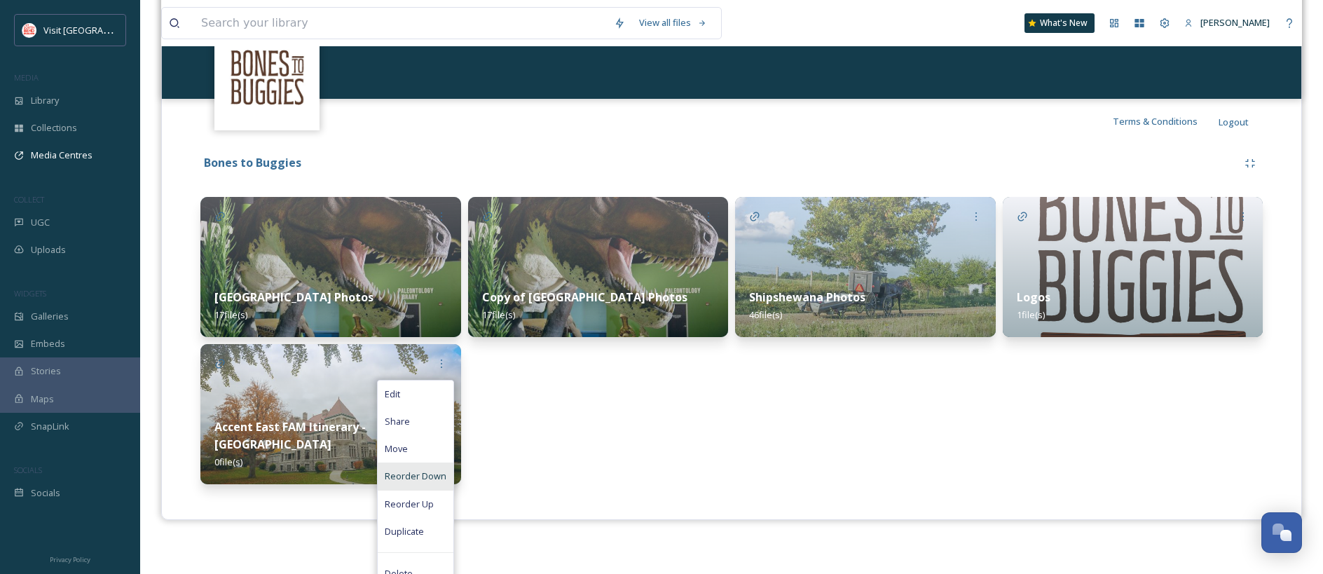
scroll to position [227, 0]
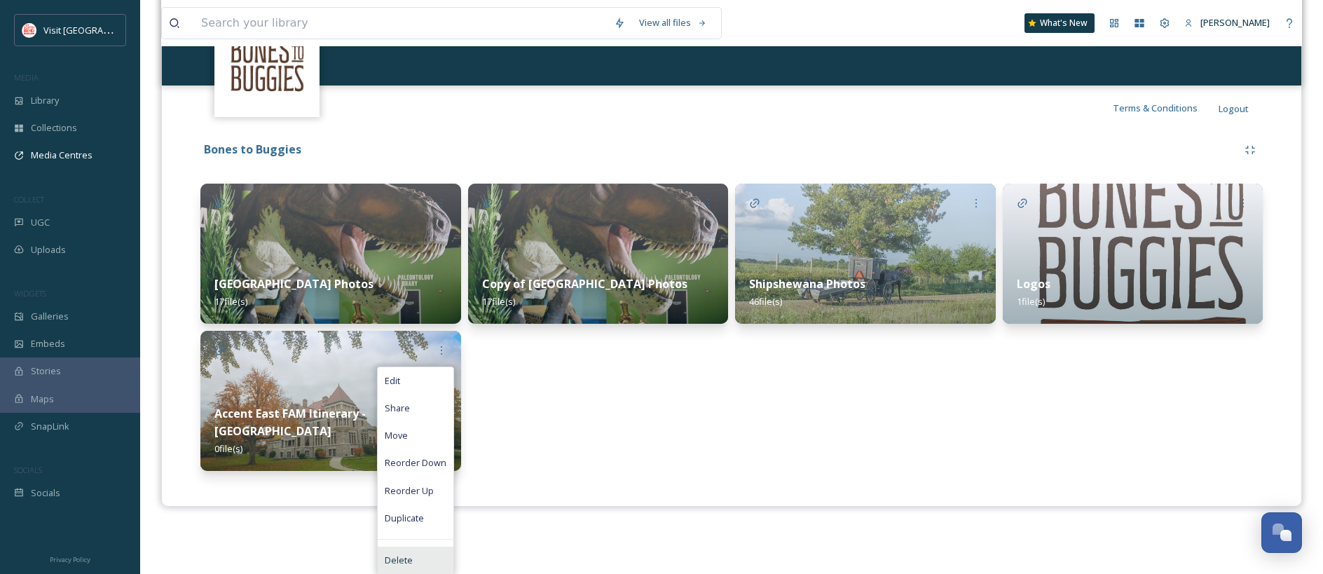
click at [402, 562] on span "Delete" at bounding box center [399, 560] width 28 height 13
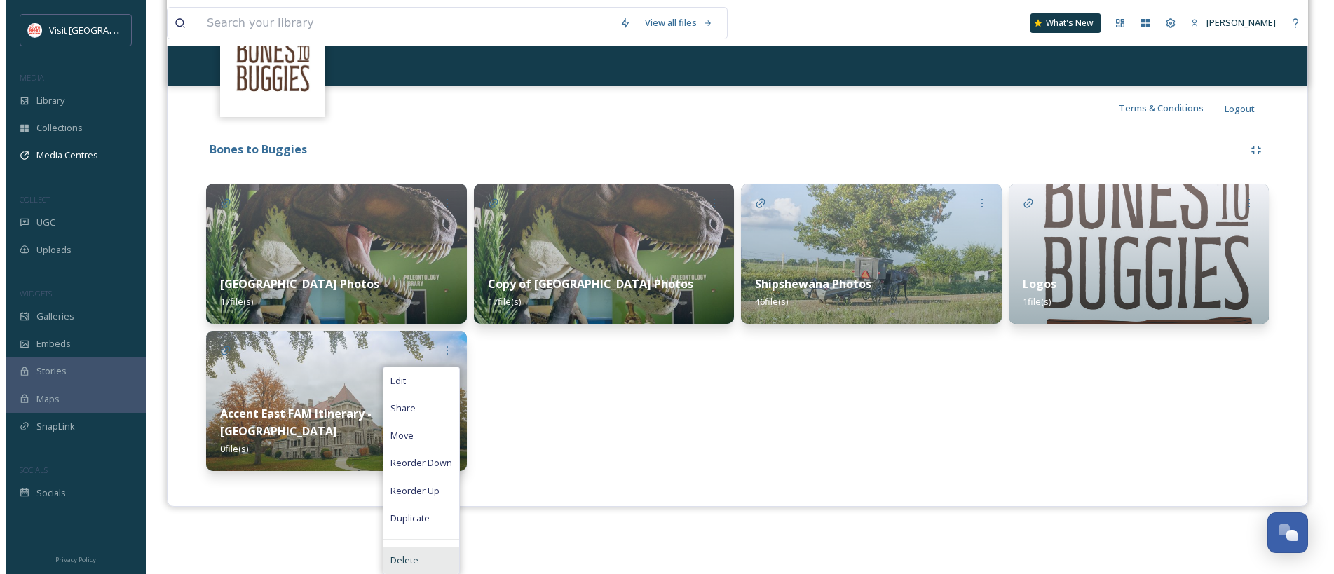
scroll to position [181, 0]
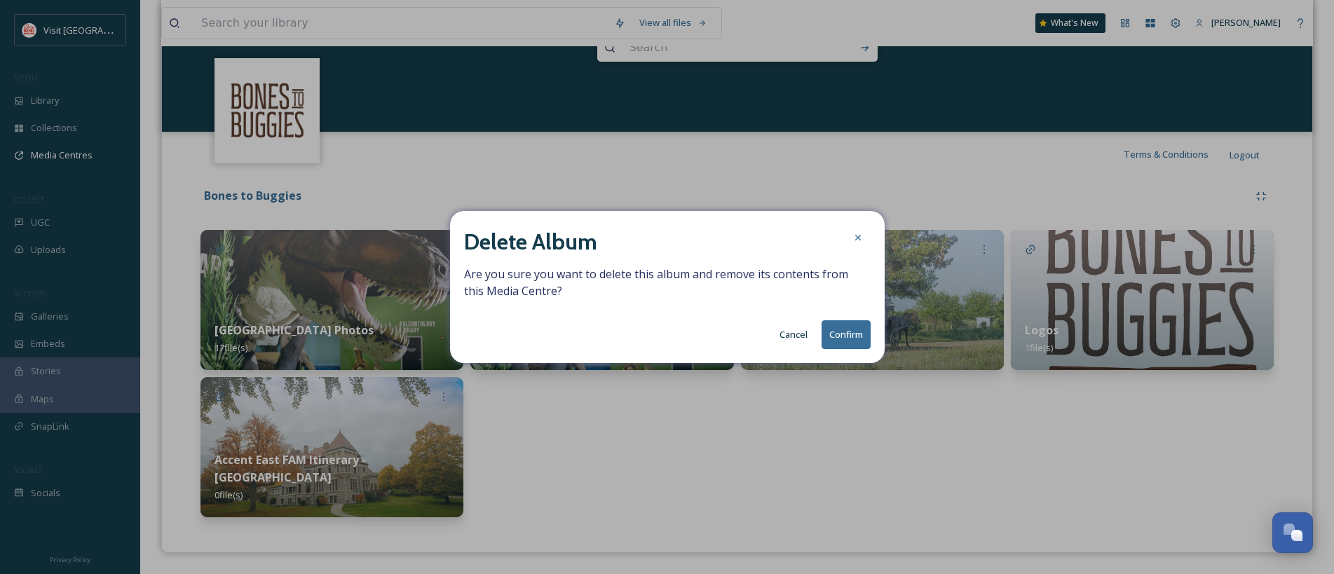
click at [853, 335] on button "Confirm" at bounding box center [845, 334] width 49 height 29
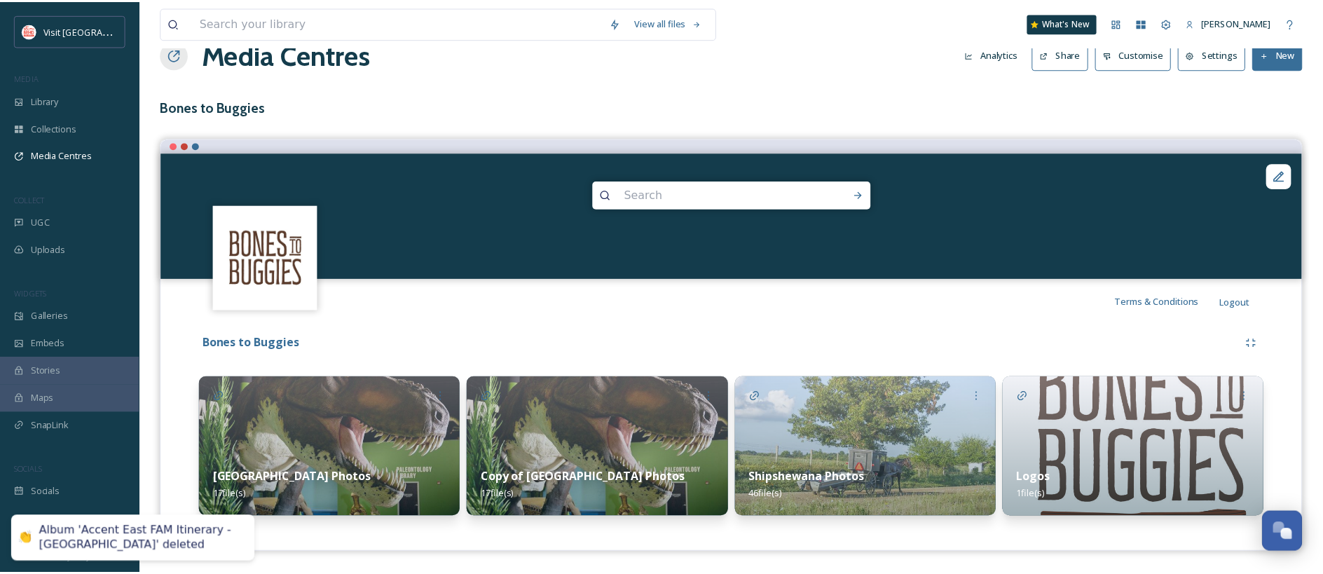
scroll to position [34, 0]
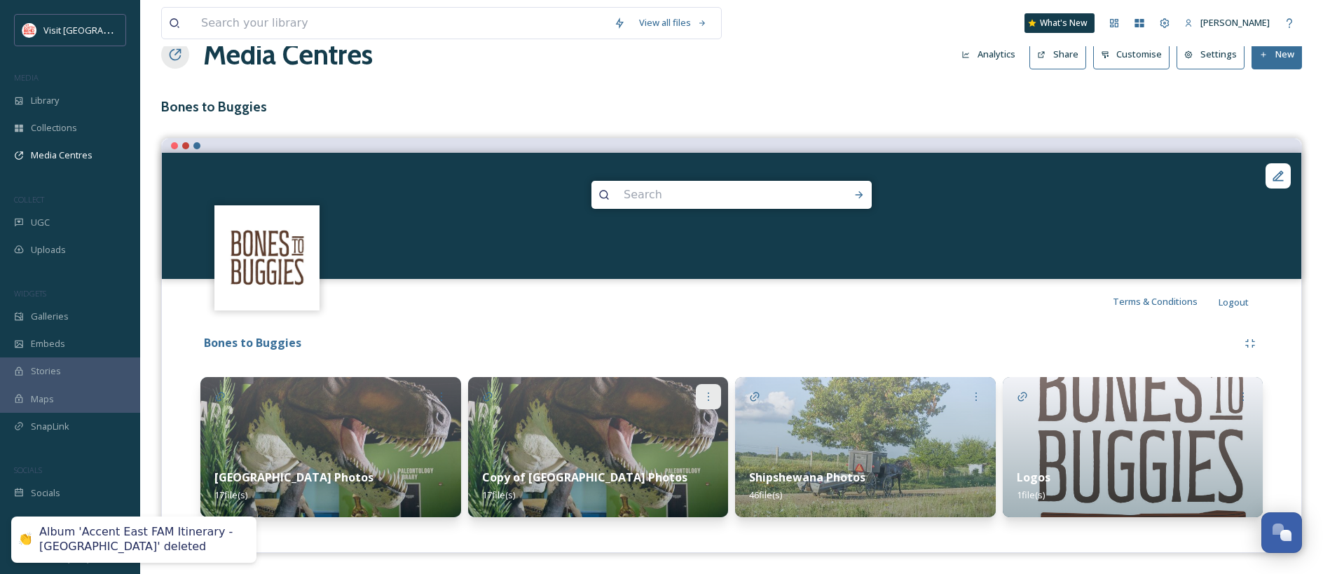
click at [705, 399] on icon at bounding box center [708, 396] width 11 height 11
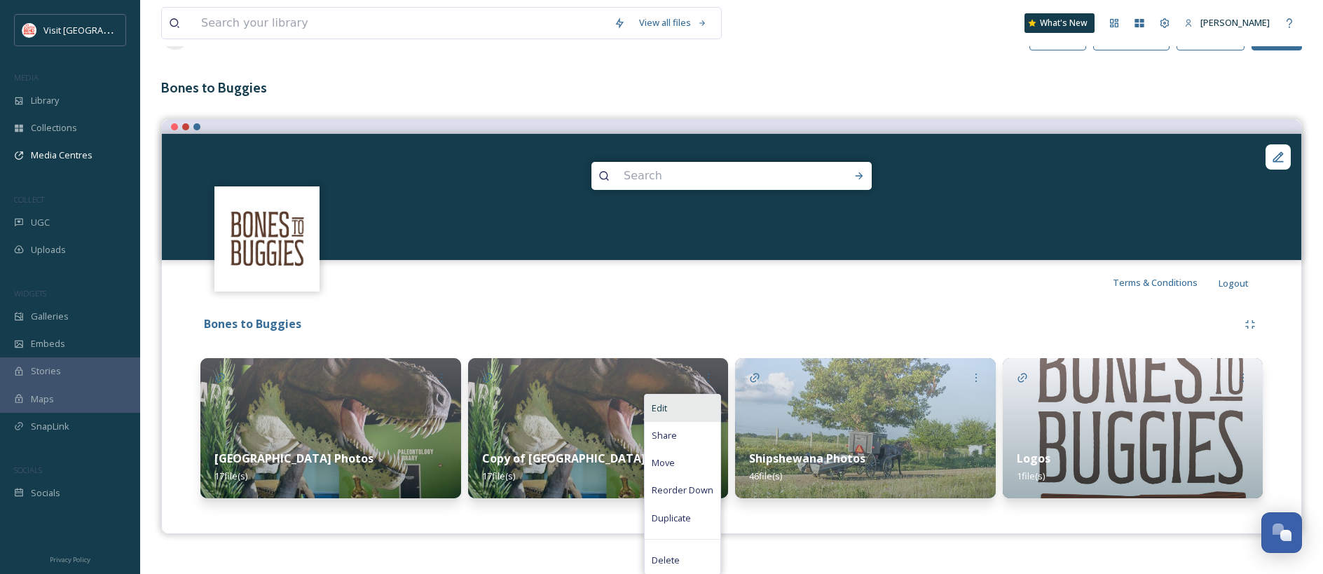
click at [698, 406] on div "Edit" at bounding box center [683, 408] width 76 height 27
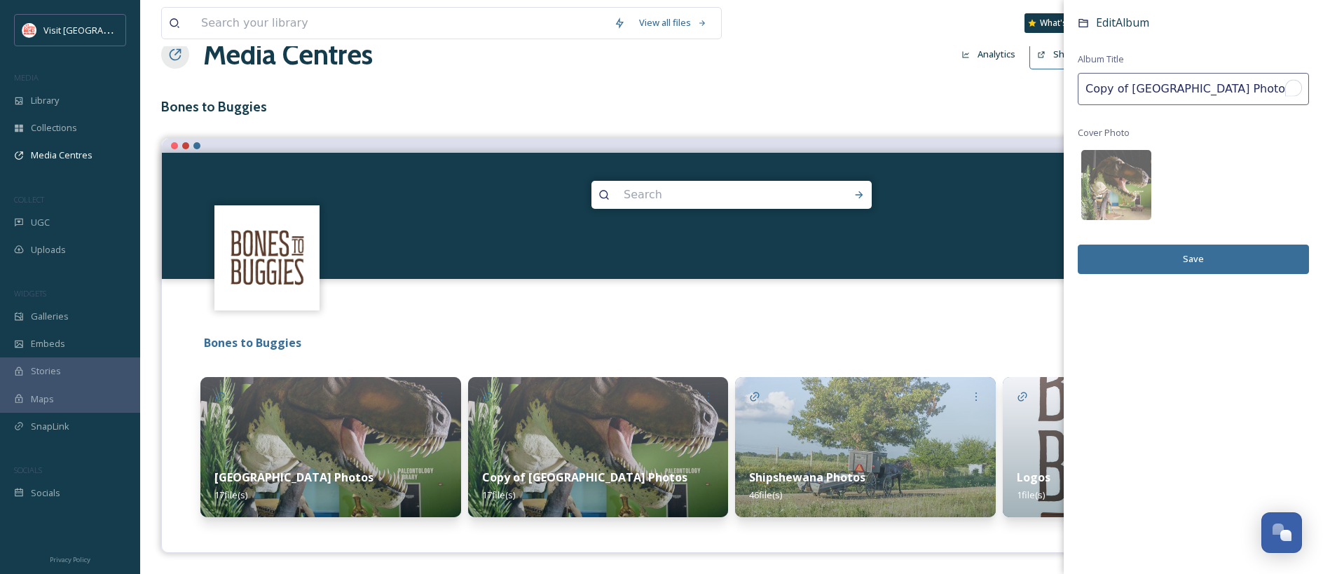
click at [966, 81] on input "Copy of South Bend Photos" at bounding box center [1193, 89] width 231 height 32
paste input "Accent East FAM Itinerary - [GEOGRAPHIC_DATA]"
type input "Accent East FAM Itinerary - [GEOGRAPHIC_DATA]"
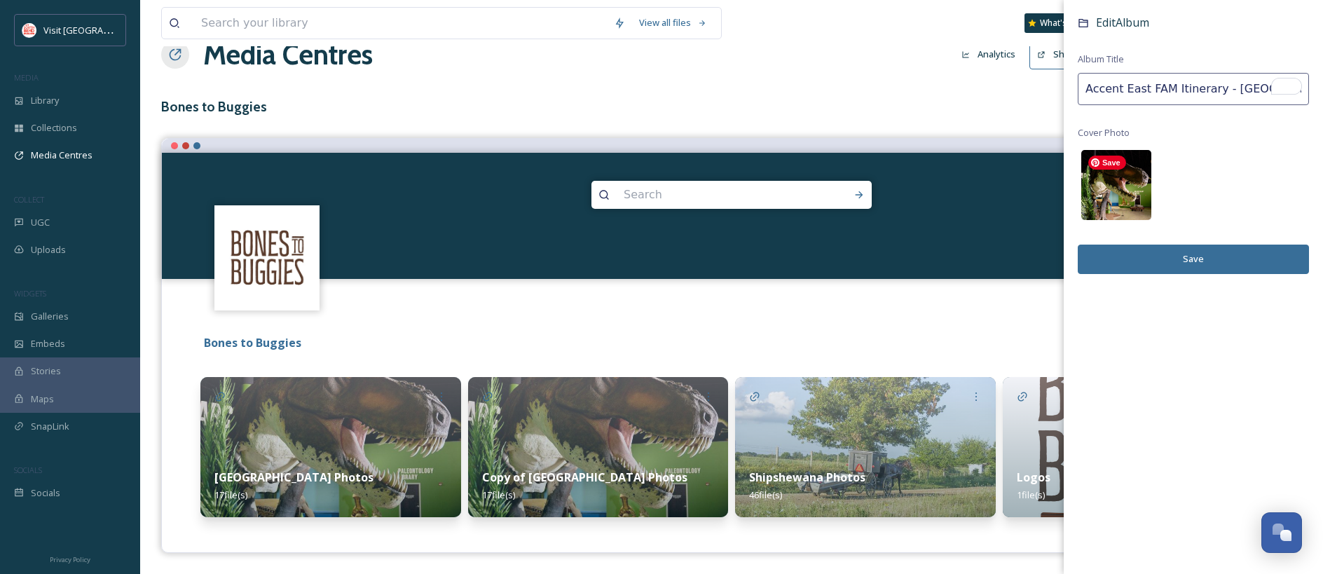
click at [966, 187] on img at bounding box center [1116, 185] width 70 height 70
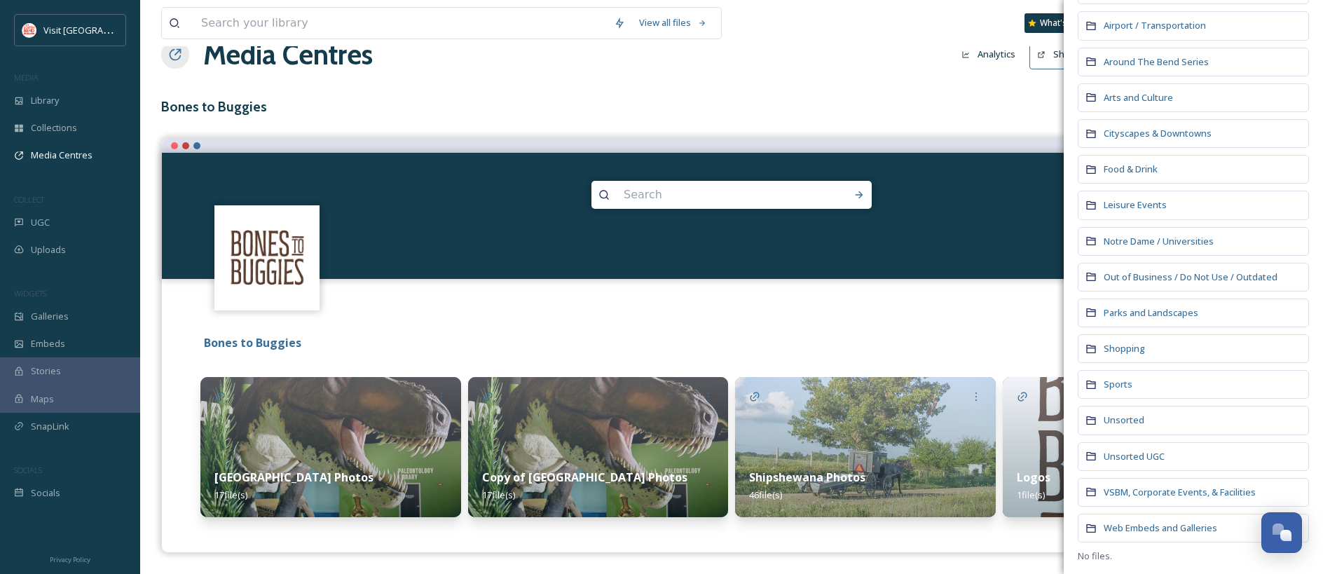
scroll to position [149, 0]
click at [966, 170] on span "Food & Drink" at bounding box center [1131, 166] width 54 height 13
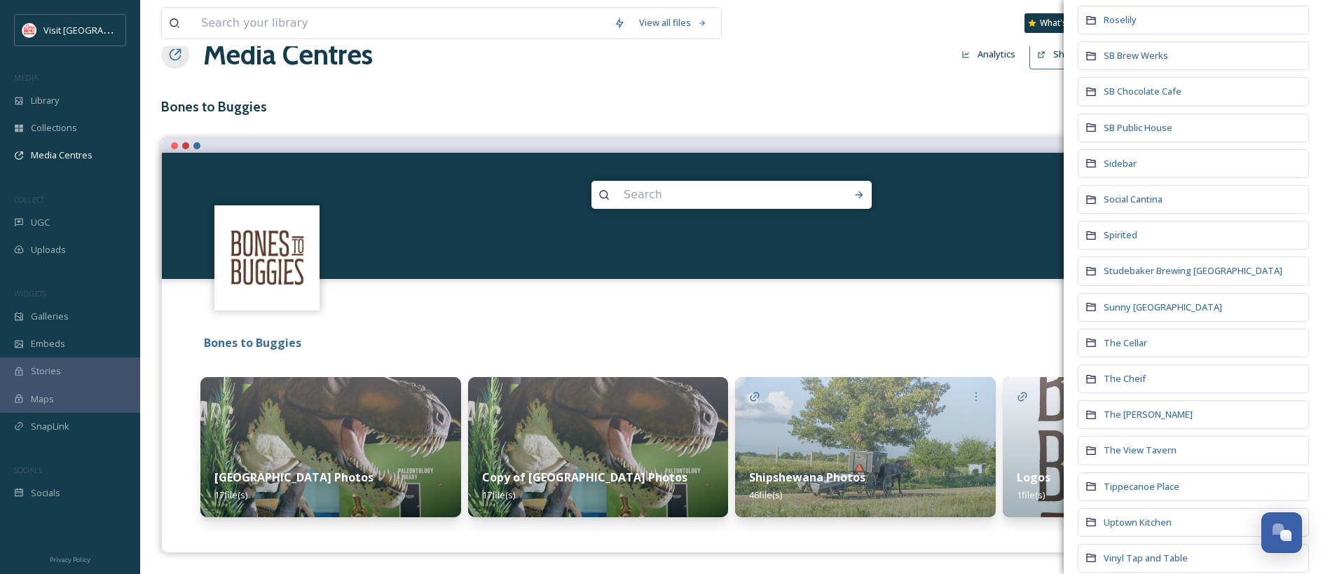
scroll to position [1629, 0]
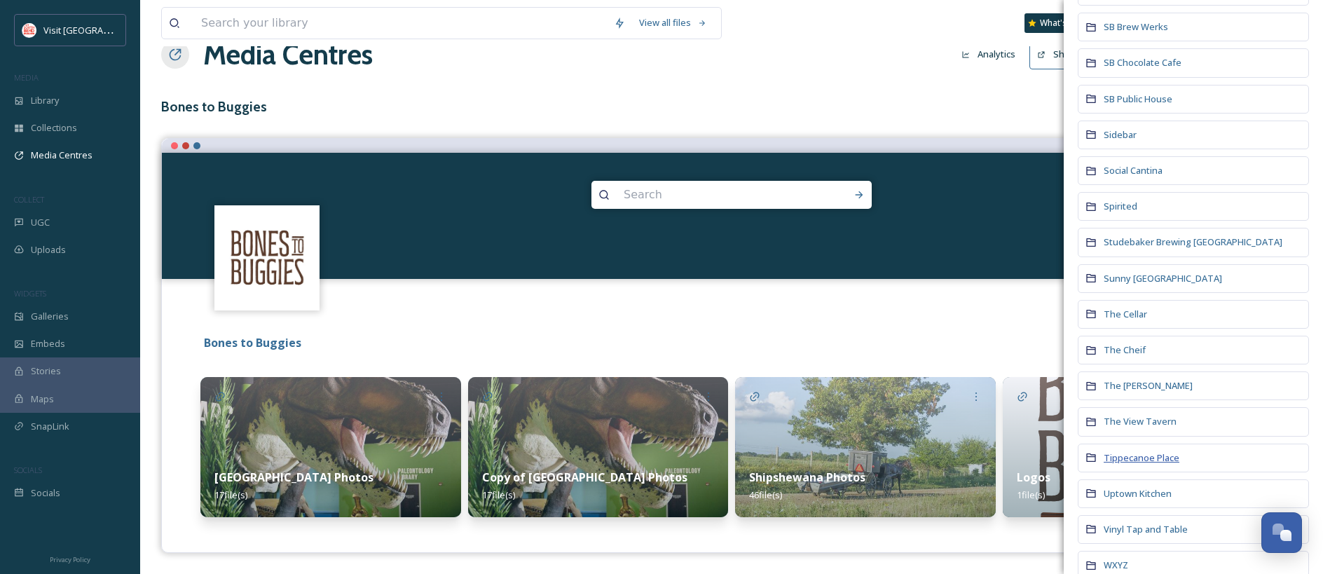
click at [966, 459] on span "Tippecanoe Place" at bounding box center [1142, 457] width 76 height 13
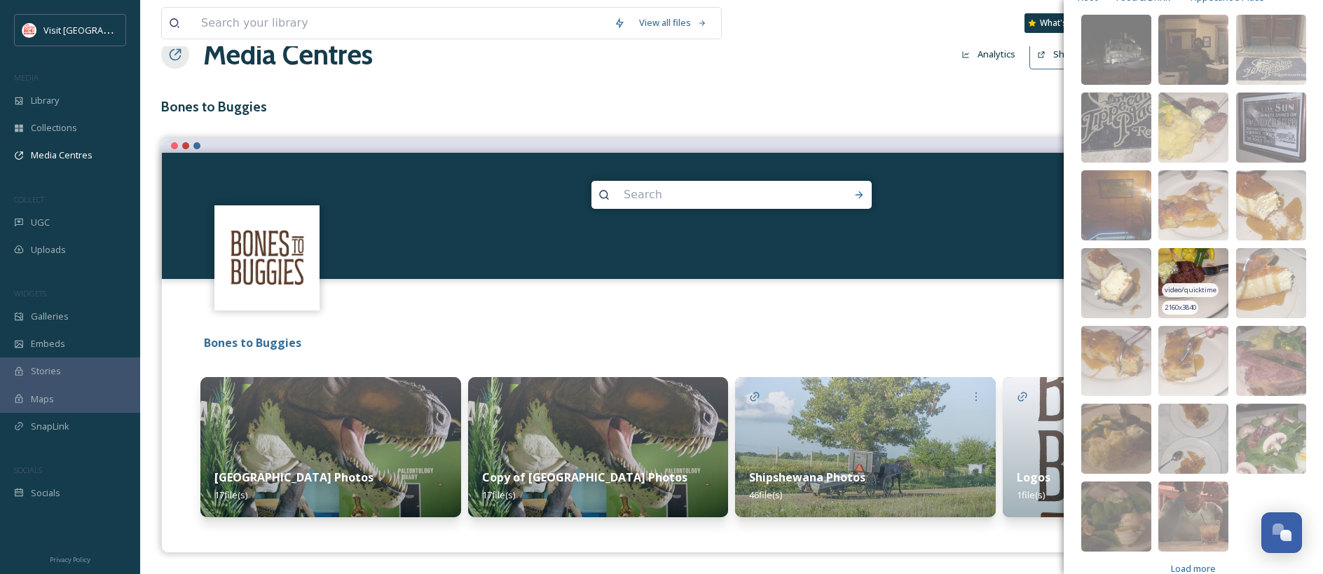
scroll to position [146, 0]
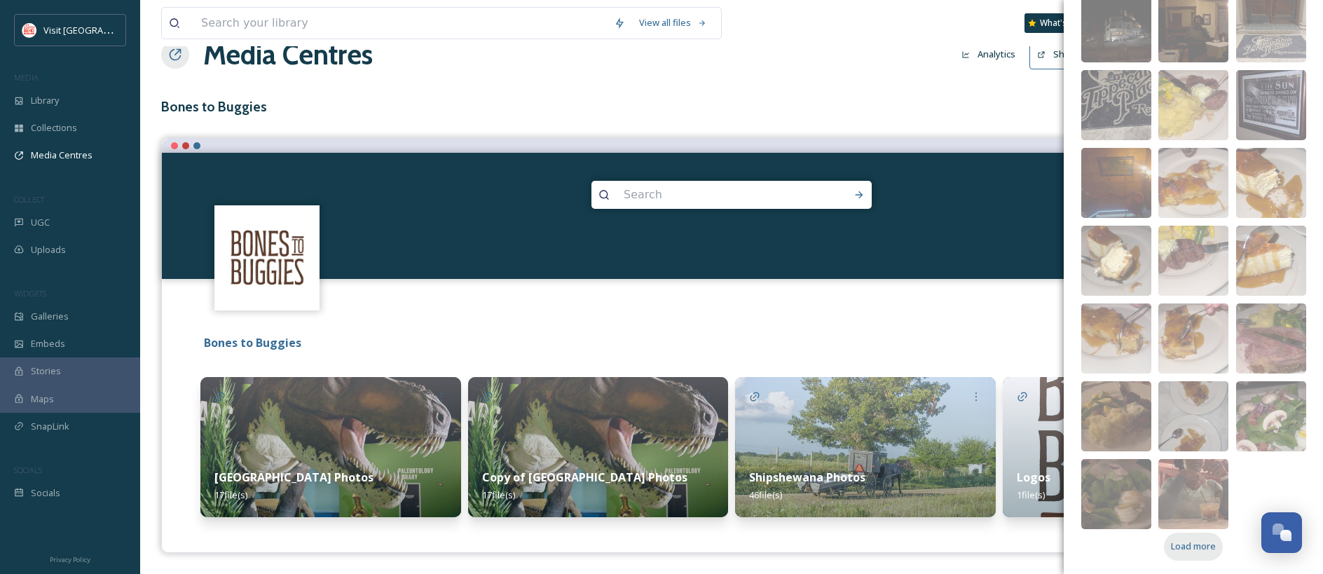
click at [966, 549] on span "Load more" at bounding box center [1193, 546] width 45 height 13
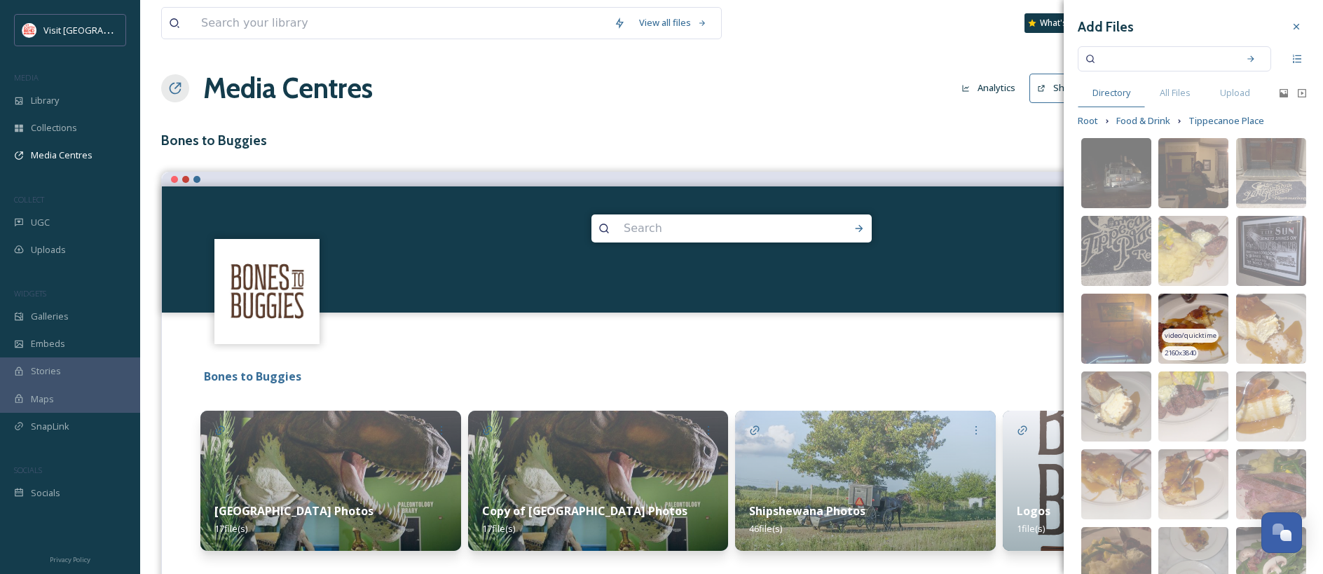
scroll to position [0, 0]
click at [966, 119] on span "Food & Drink" at bounding box center [1143, 120] width 54 height 13
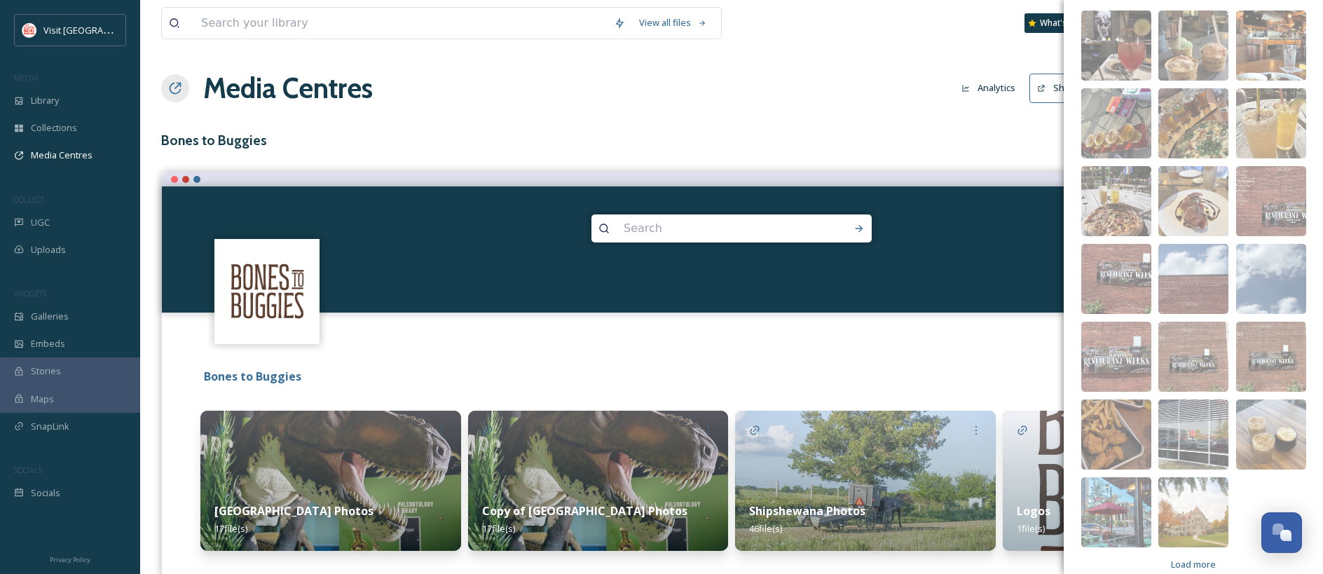
scroll to position [2263, 0]
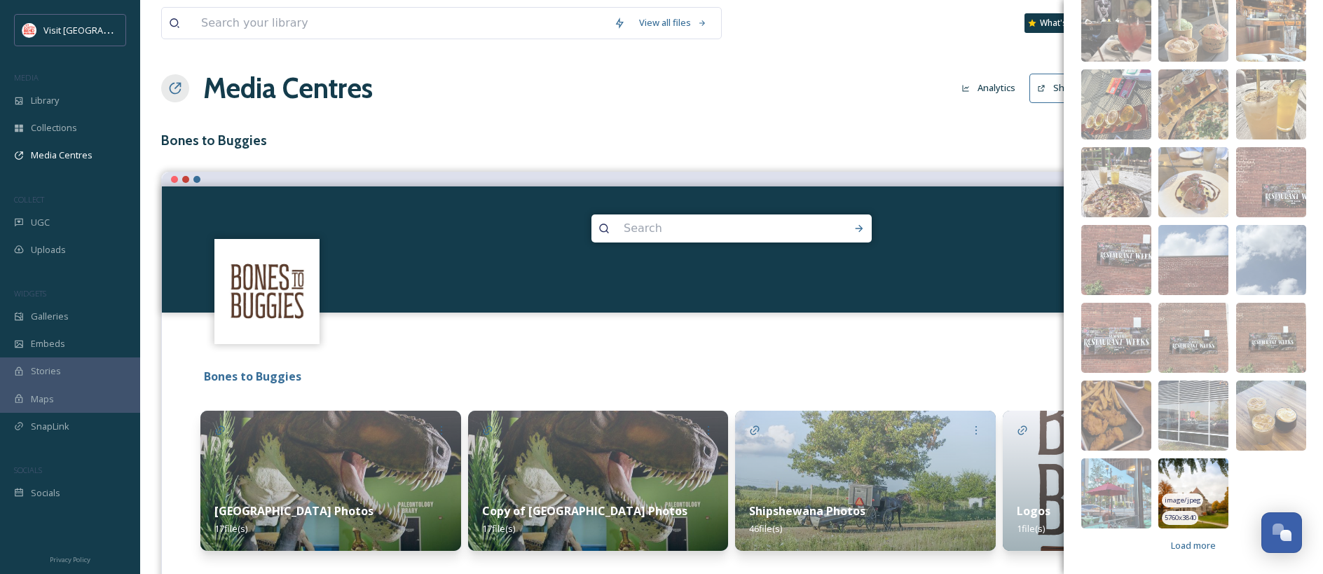
click at [966, 479] on img at bounding box center [1193, 493] width 70 height 70
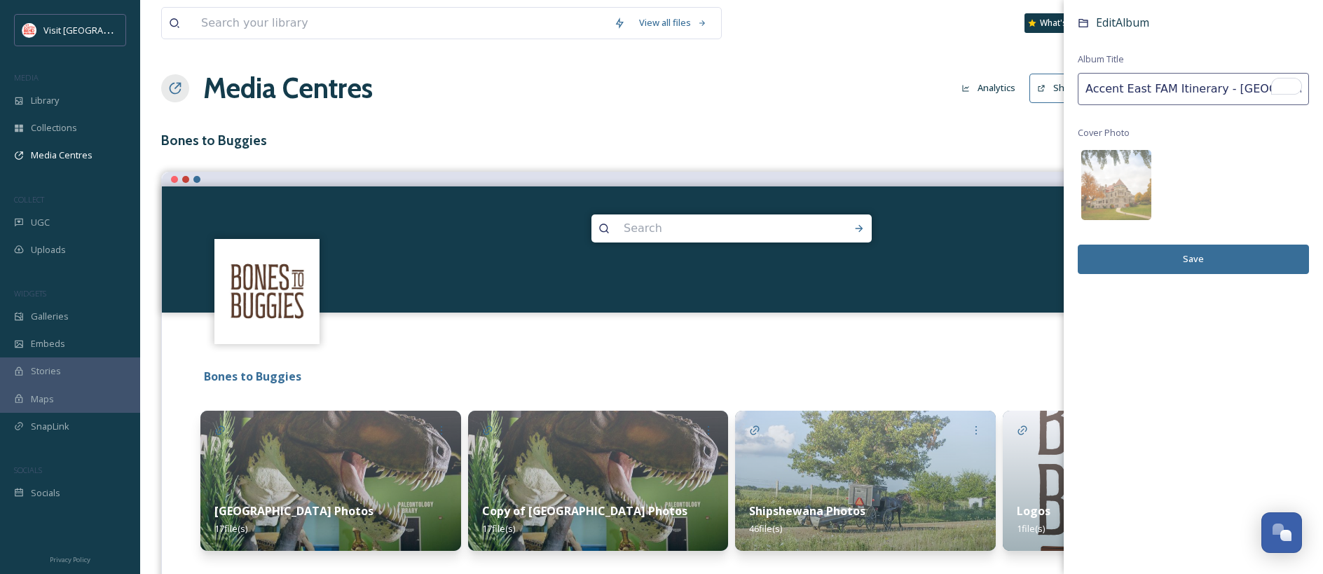
click at [966, 261] on button "Save" at bounding box center [1193, 259] width 231 height 29
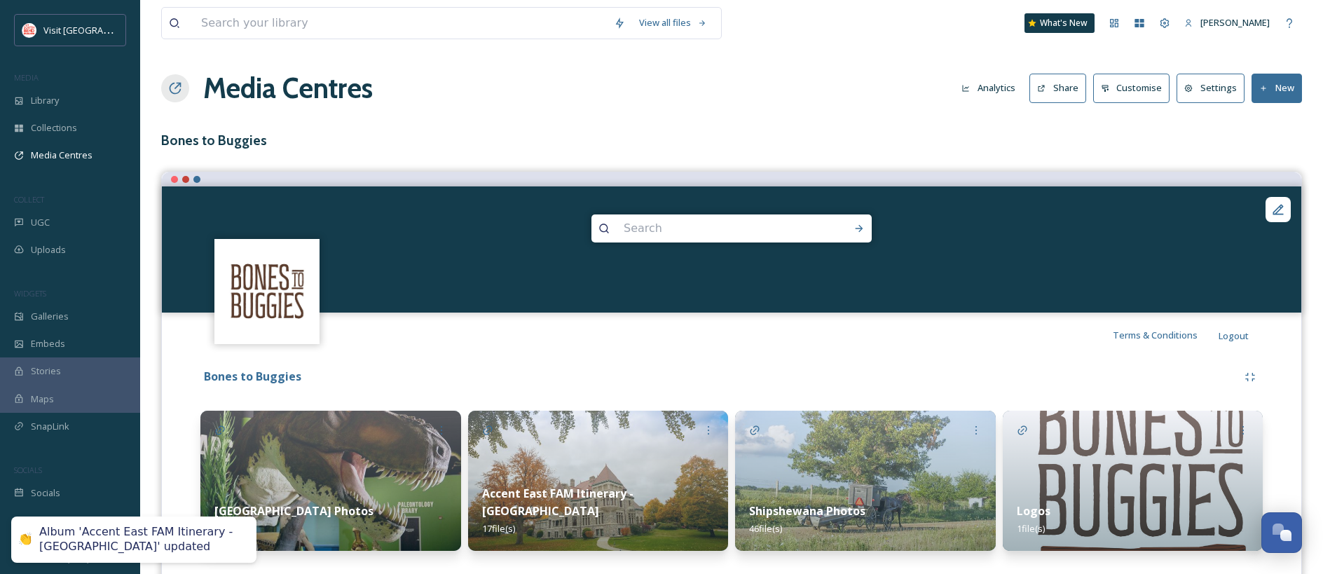
click at [659, 453] on img at bounding box center [598, 481] width 261 height 140
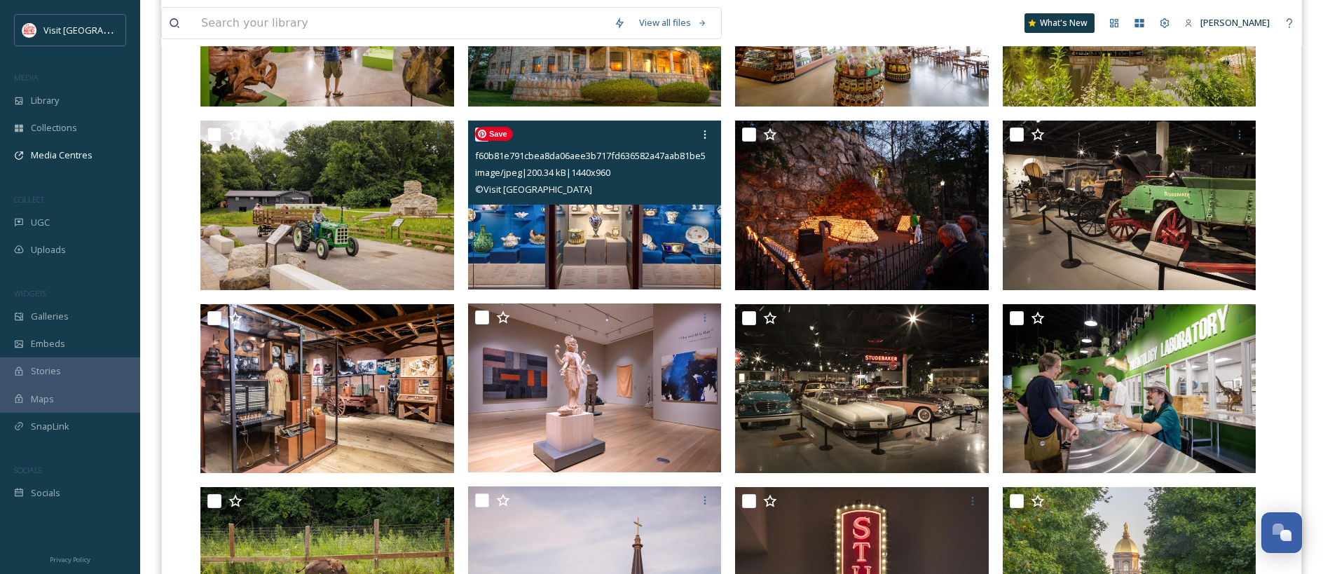
scroll to position [575, 0]
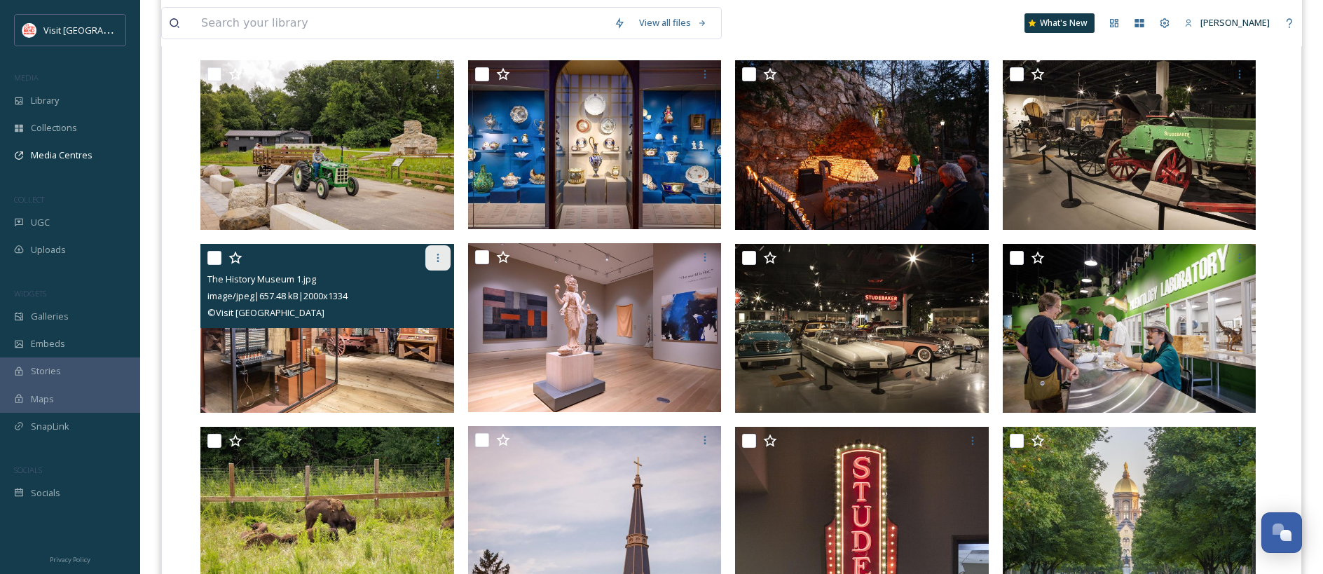
click at [439, 258] on icon at bounding box center [437, 257] width 11 height 11
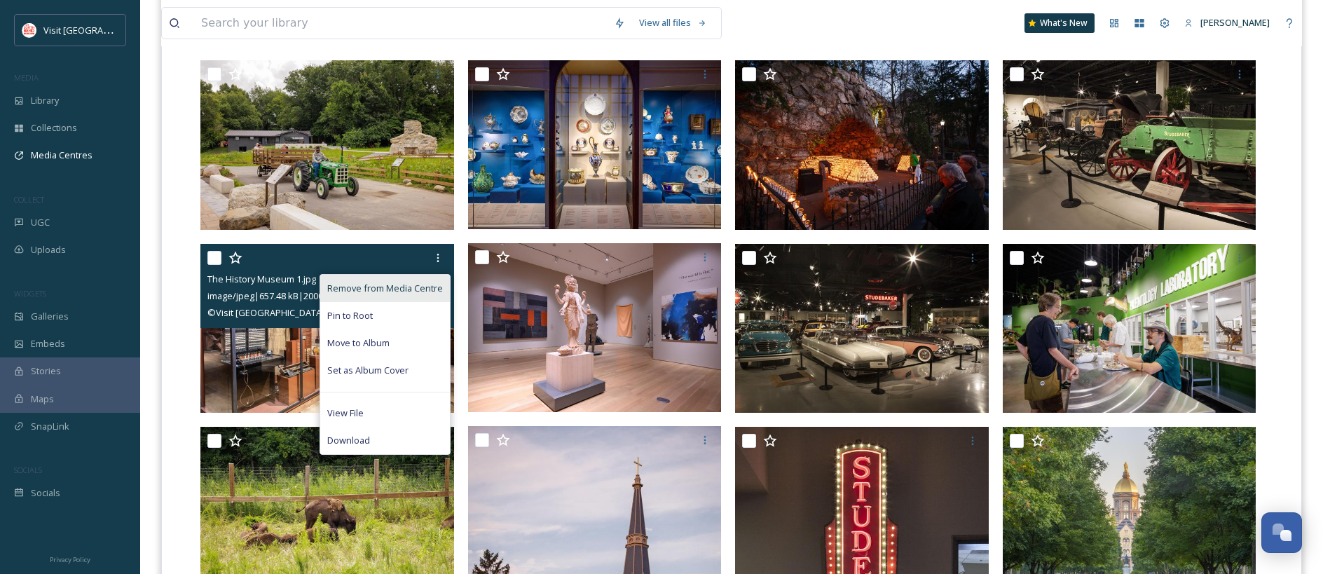
click at [399, 289] on span "Remove from Media Centre" at bounding box center [385, 288] width 116 height 13
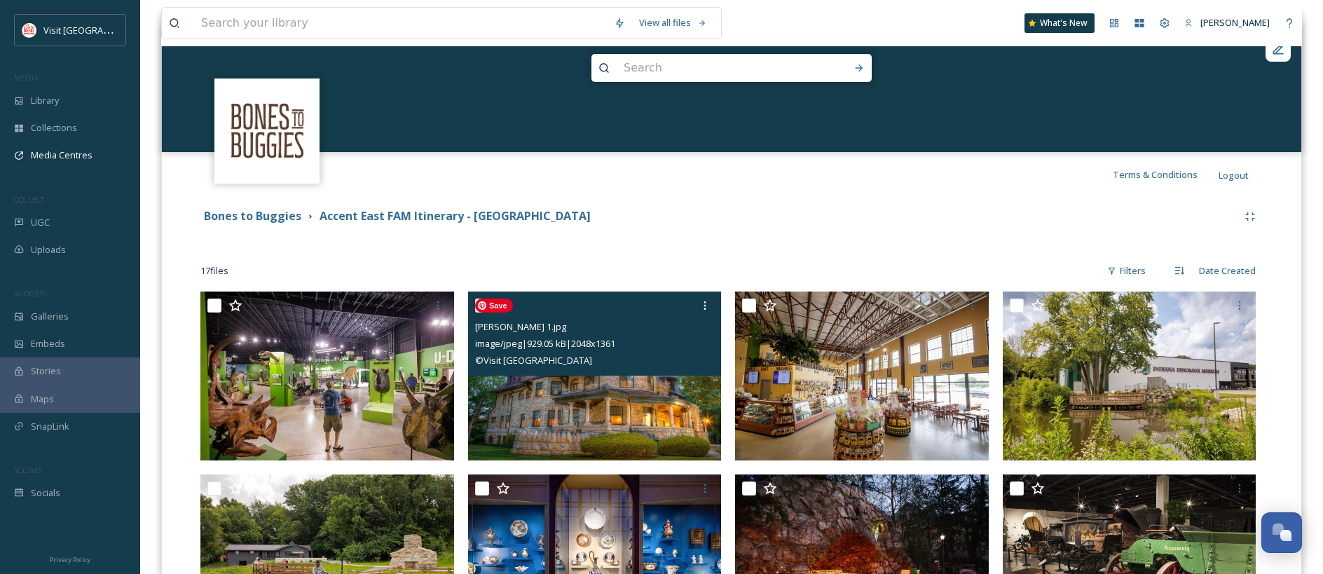
scroll to position [158, 0]
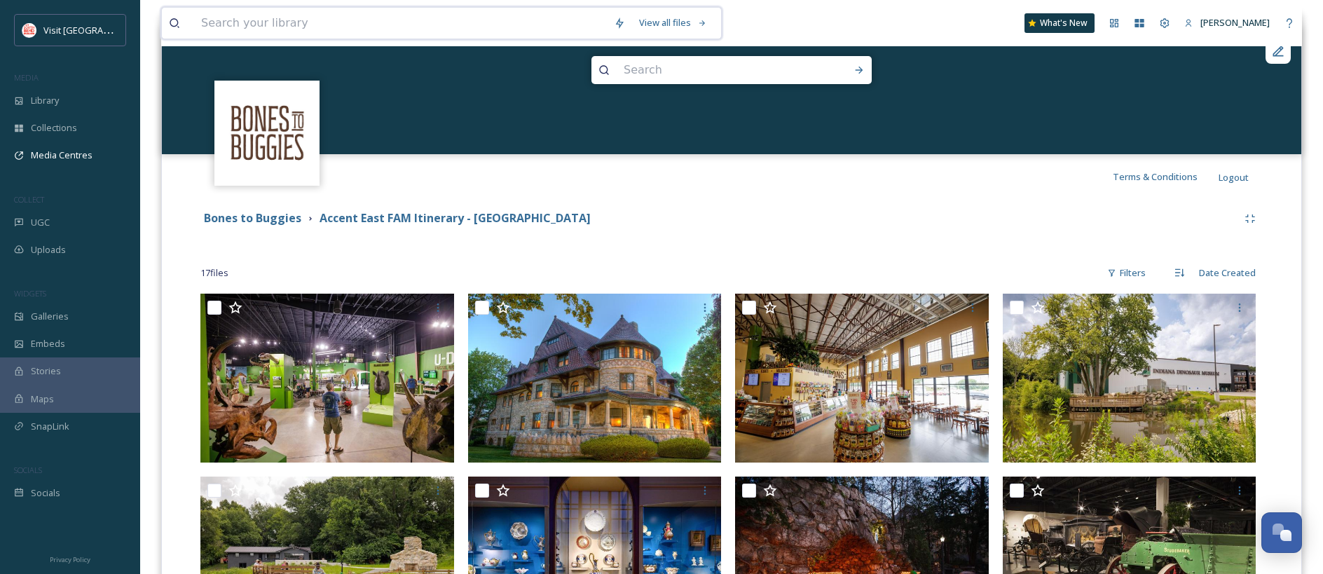
click at [228, 21] on input at bounding box center [400, 23] width 413 height 31
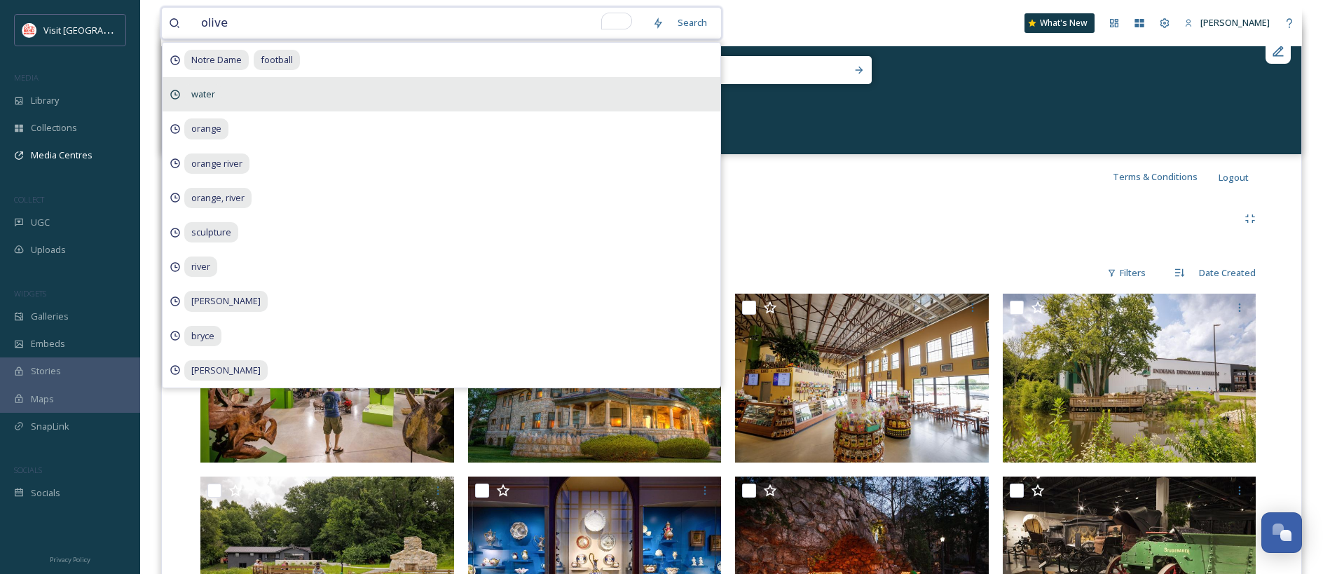
type input "[PERSON_NAME]"
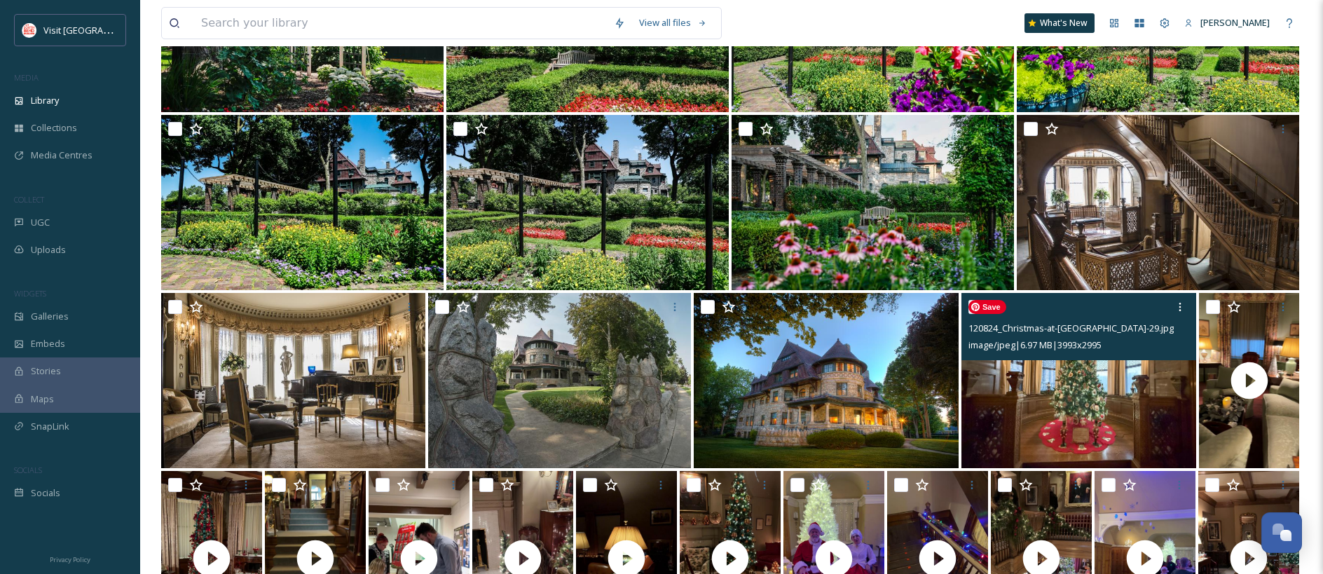
scroll to position [1989, 0]
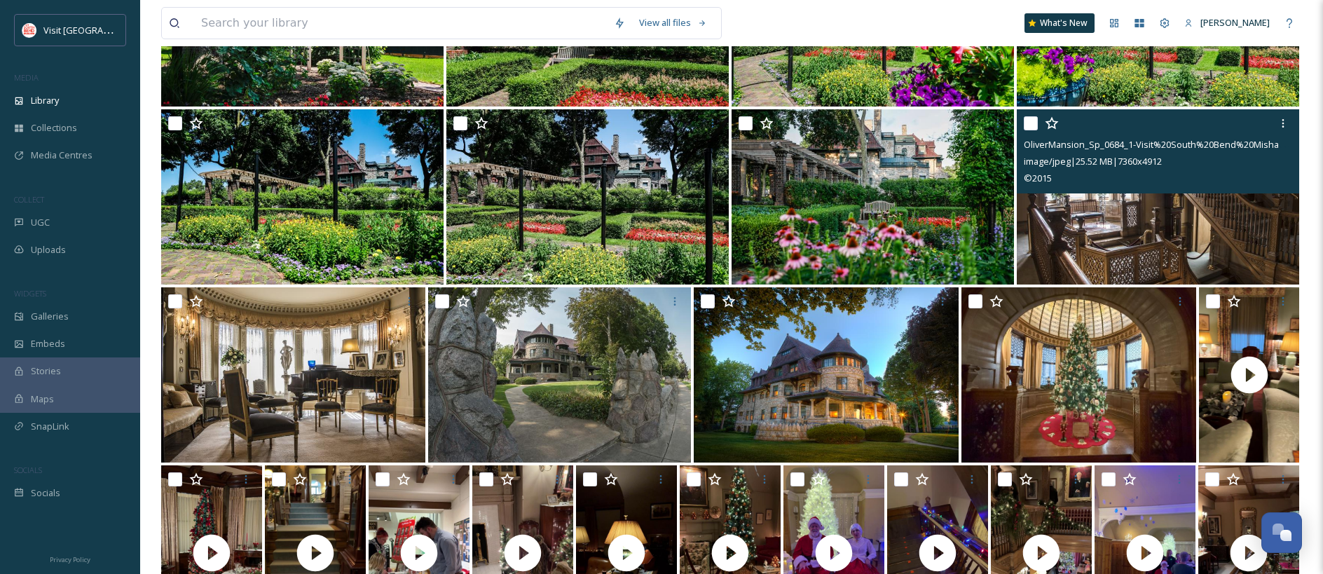
click at [966, 125] on input "checkbox" at bounding box center [1031, 123] width 14 height 14
checkbox input "true"
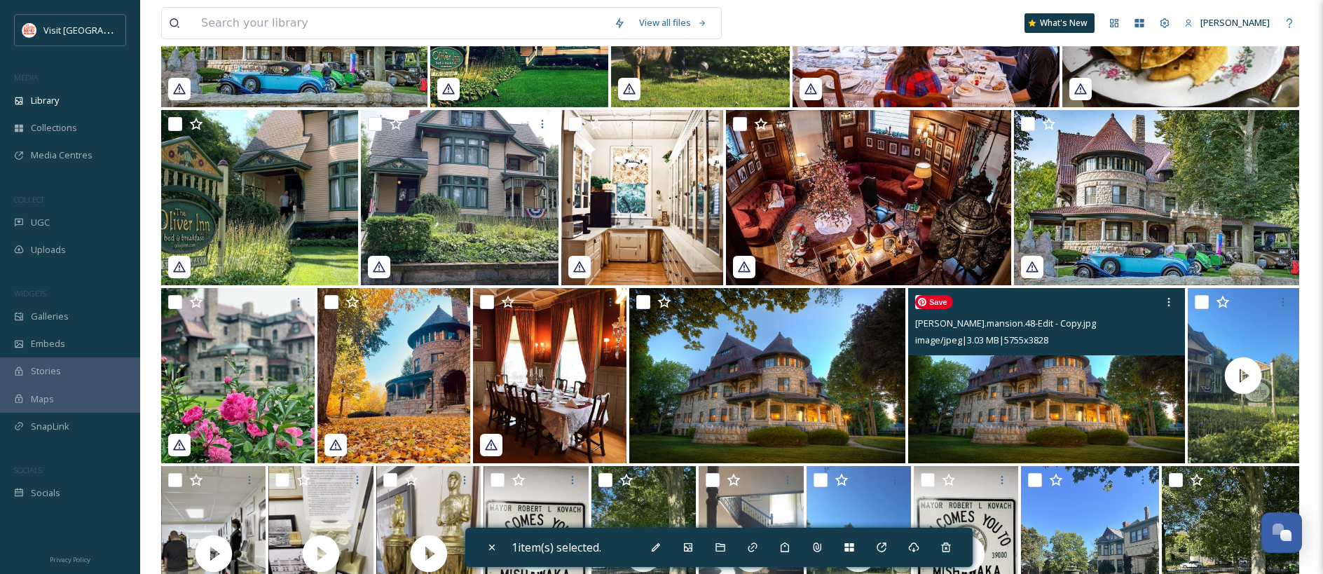
scroll to position [4873, 0]
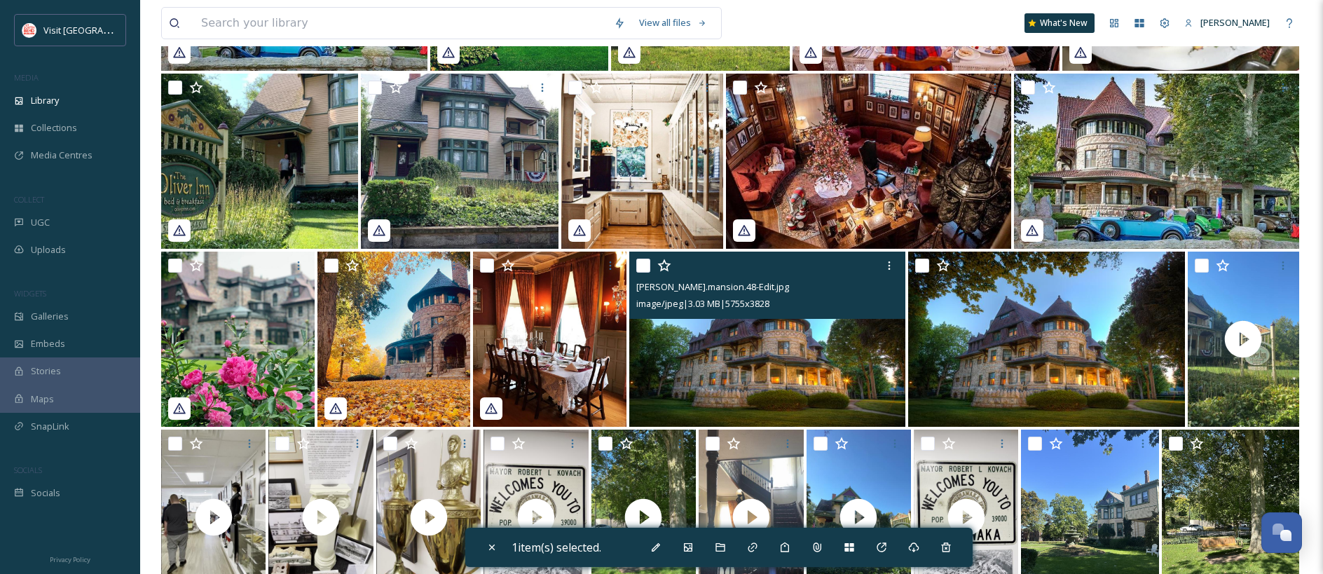
click at [644, 268] on input "checkbox" at bounding box center [643, 266] width 14 height 14
checkbox input "true"
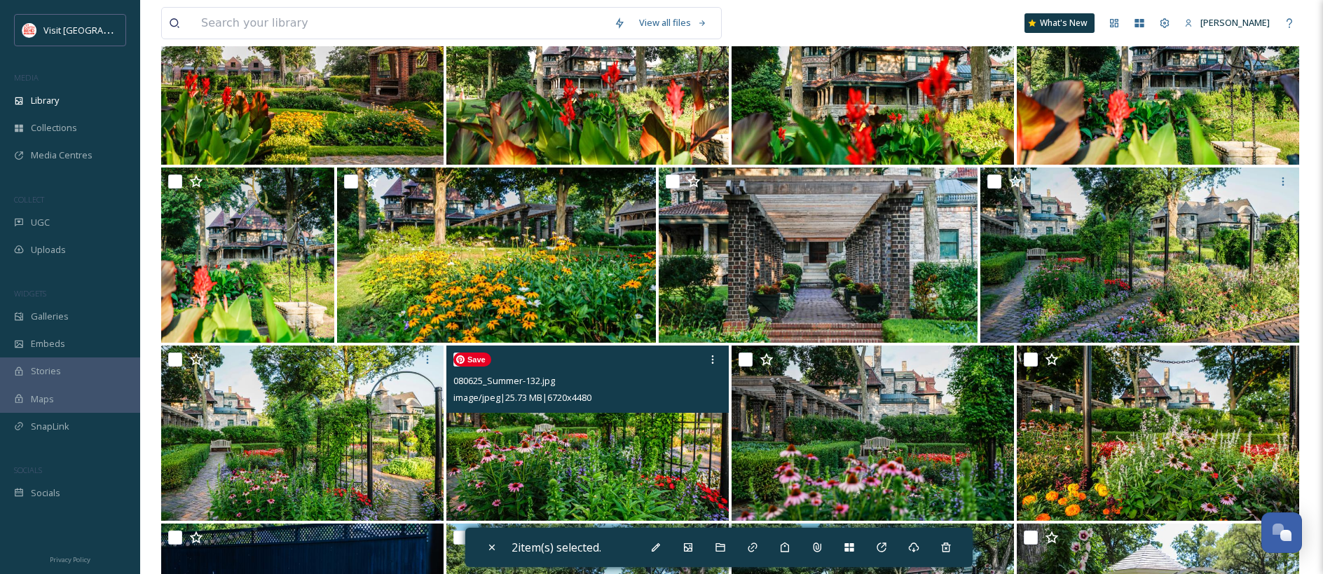
scroll to position [0, 0]
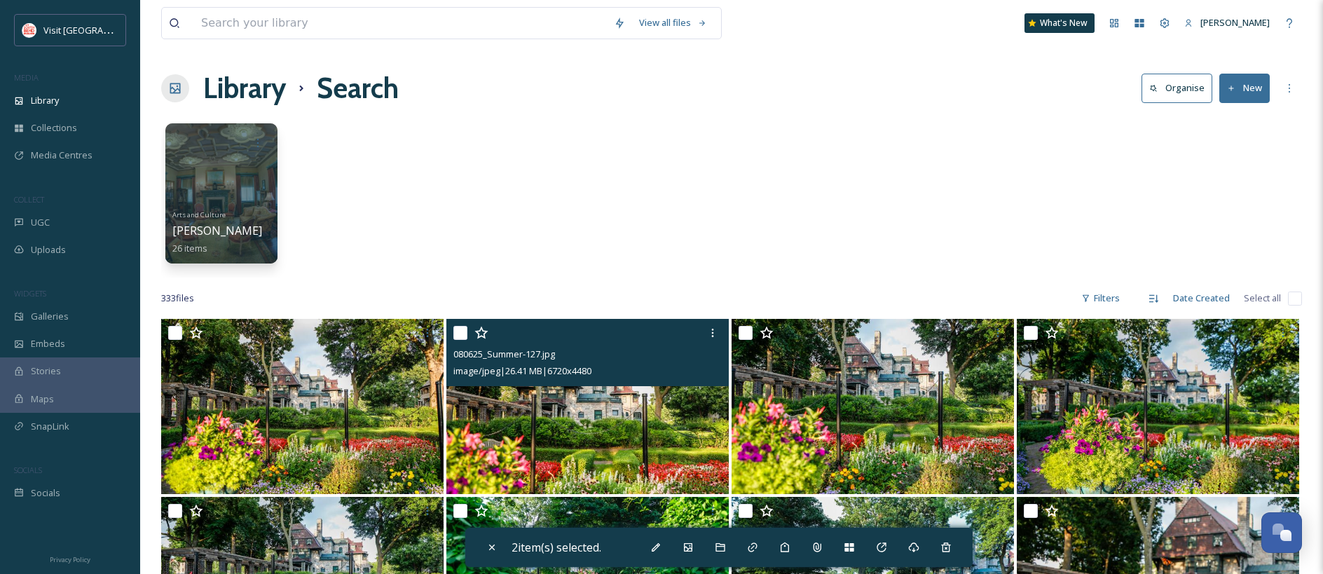
click at [463, 331] on input "checkbox" at bounding box center [460, 333] width 14 height 14
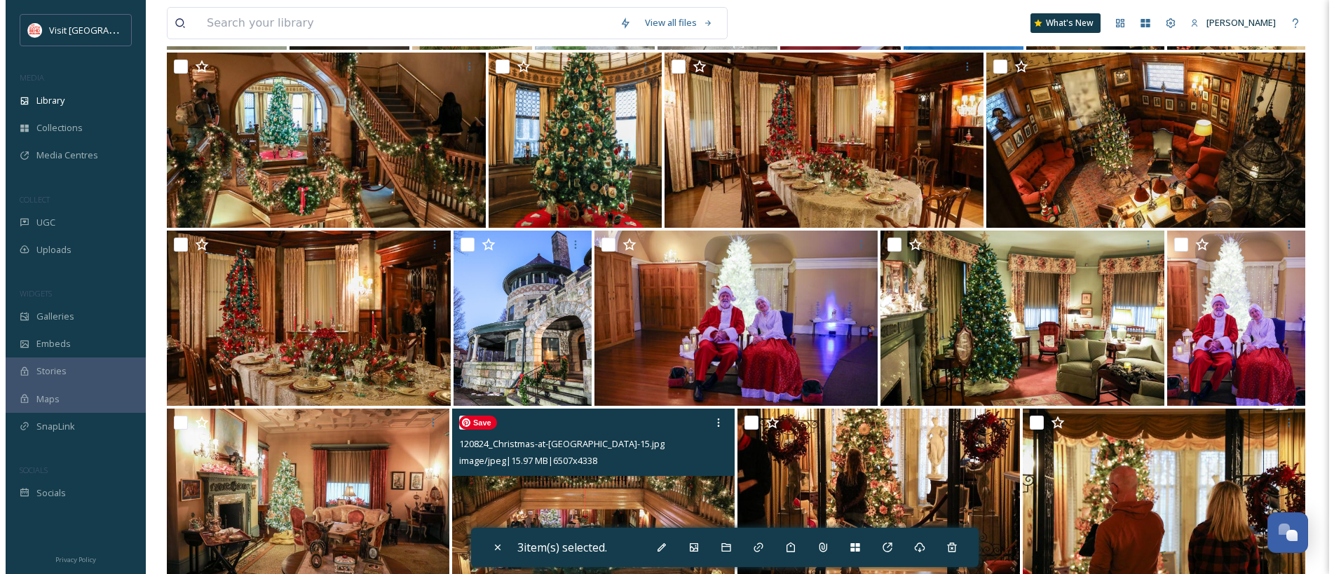
scroll to position [3104, 0]
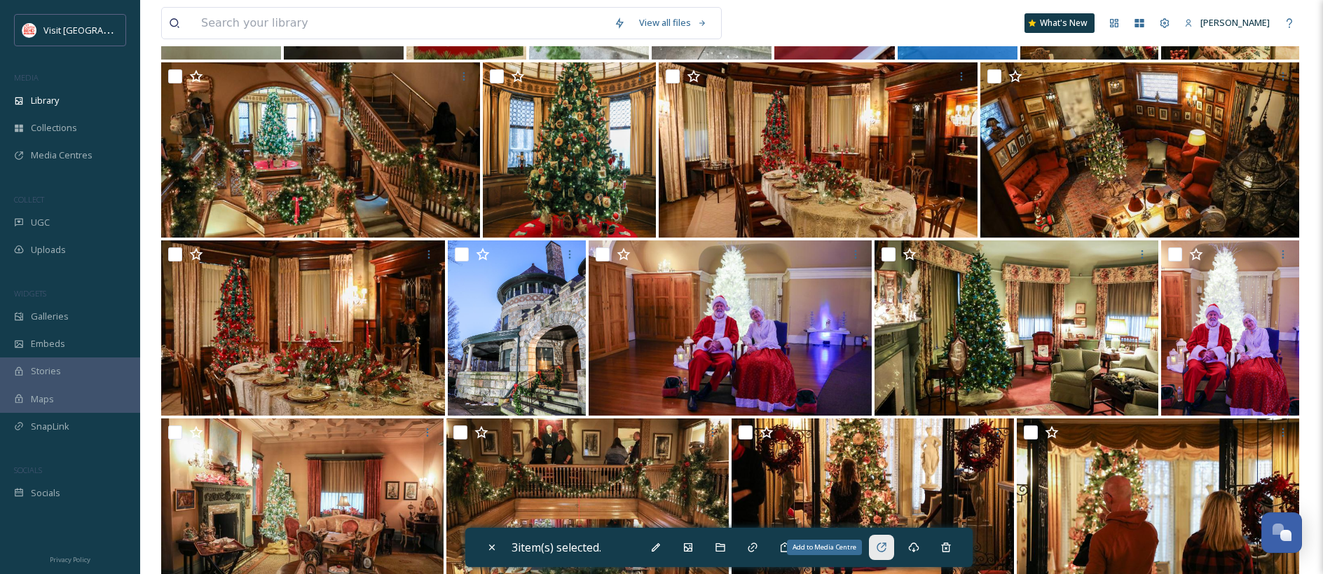
click at [884, 549] on icon at bounding box center [881, 547] width 11 height 11
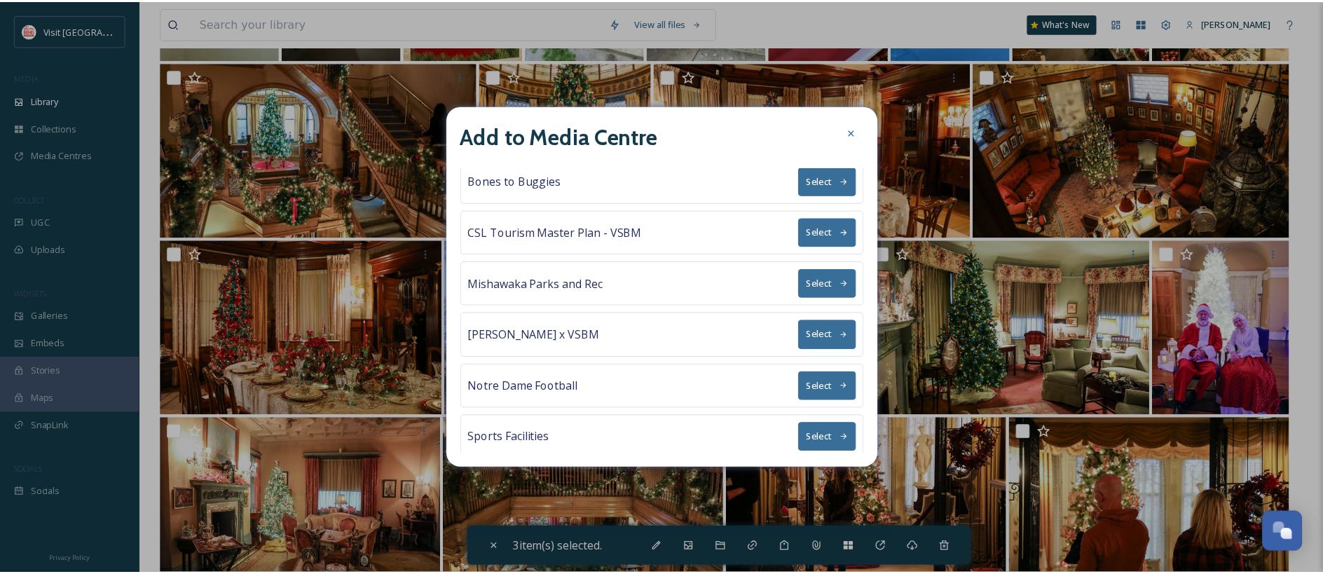
scroll to position [0, 0]
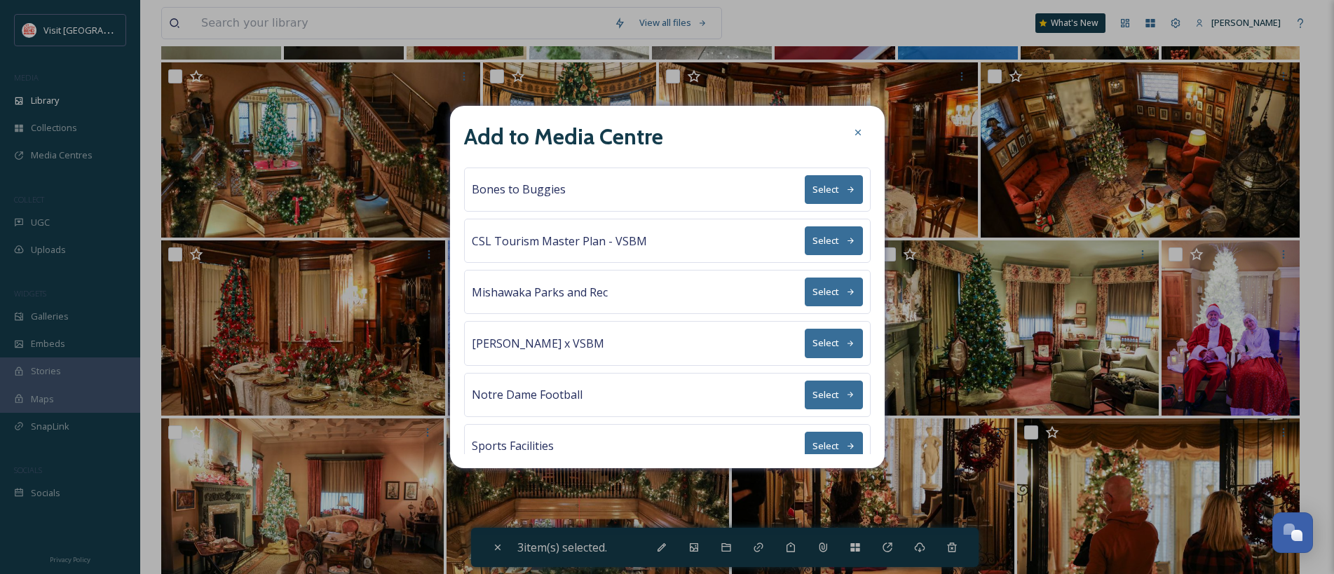
click at [846, 186] on icon at bounding box center [850, 189] width 9 height 9
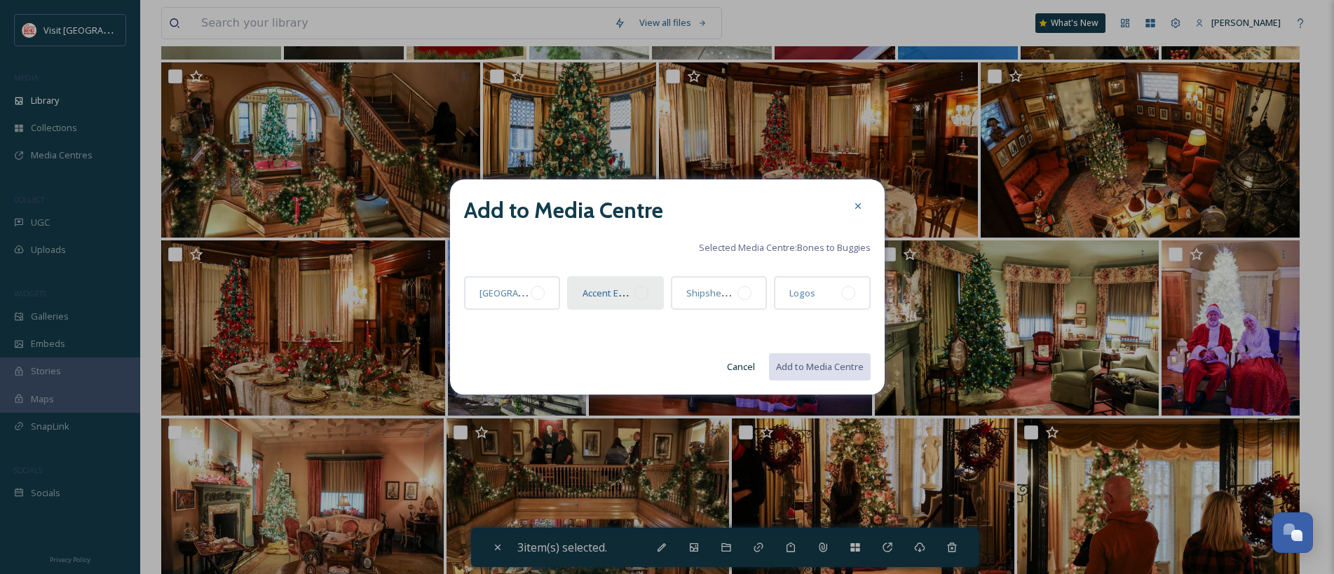
click at [641, 294] on div at bounding box center [641, 293] width 14 height 14
click at [819, 367] on button "Add to Media Centre" at bounding box center [818, 366] width 103 height 29
checkbox input "false"
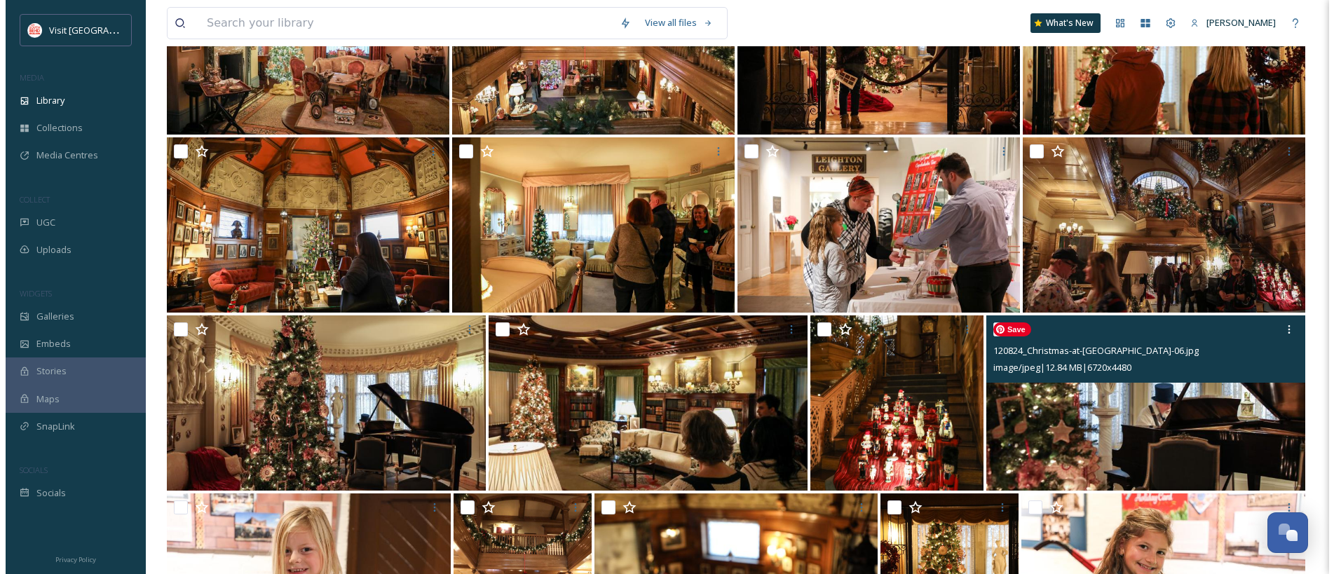
scroll to position [3551, 0]
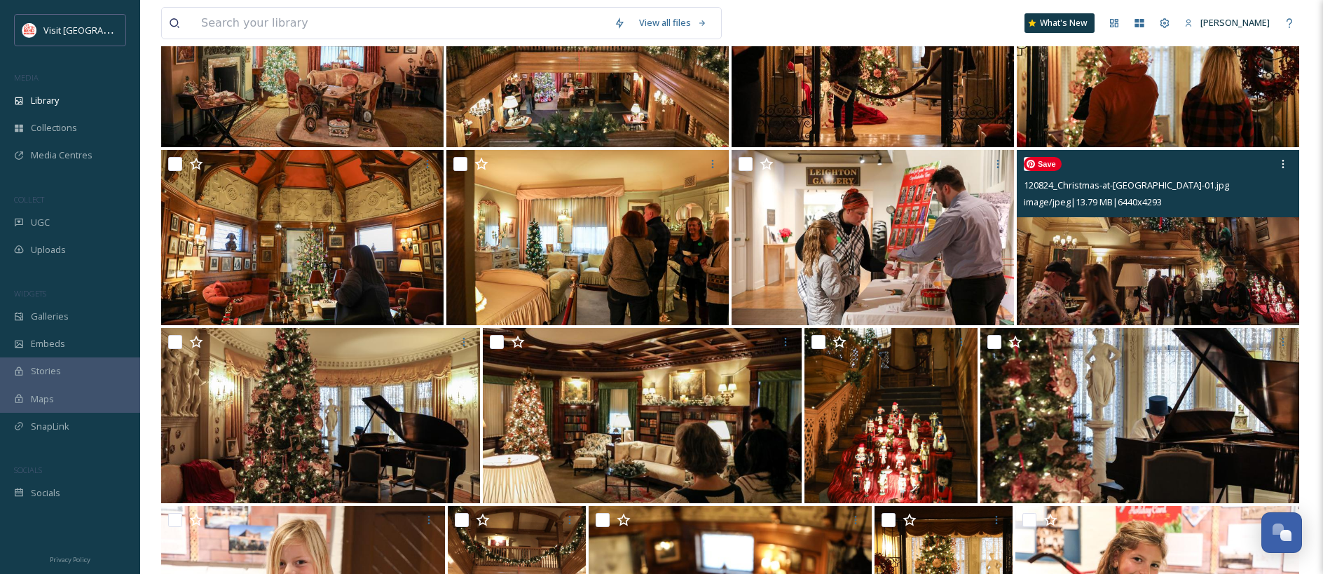
click at [1102, 241] on img at bounding box center [1158, 237] width 282 height 175
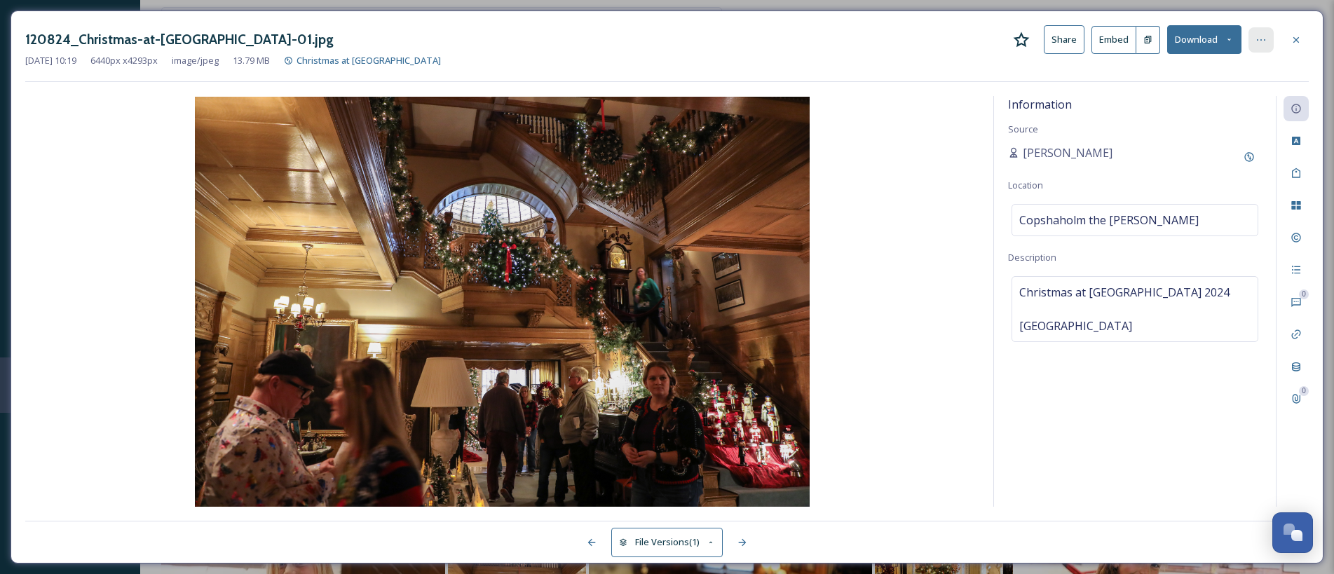
click at [1257, 39] on icon at bounding box center [1260, 39] width 11 height 11
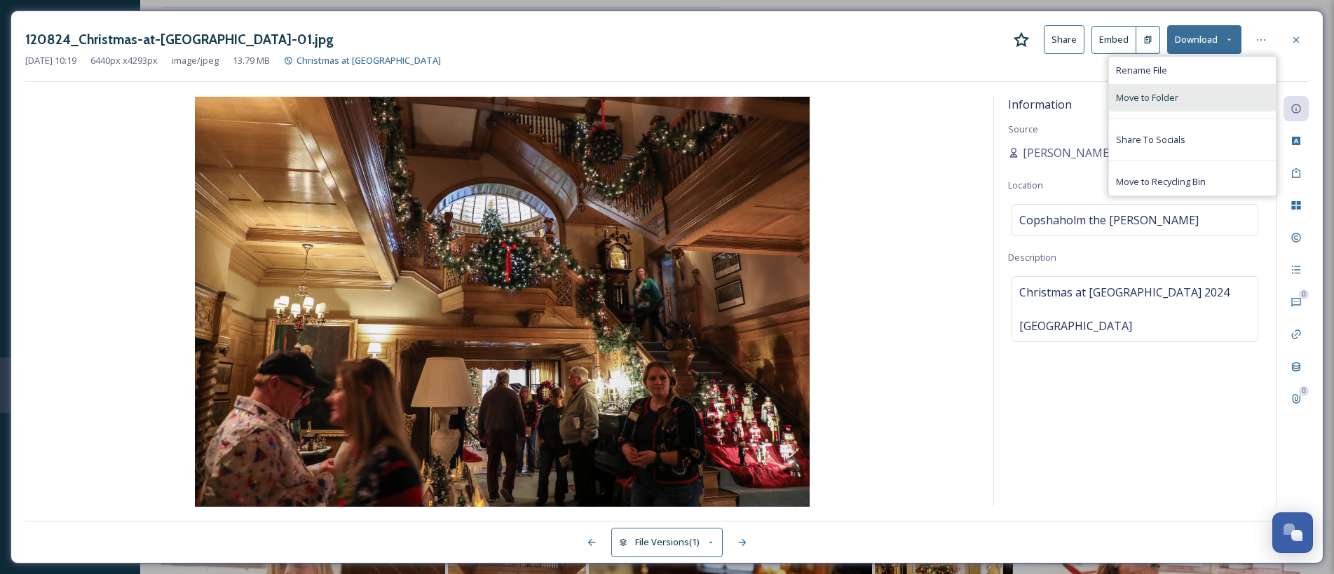
click at [1182, 99] on div "Move to Folder" at bounding box center [1192, 97] width 167 height 27
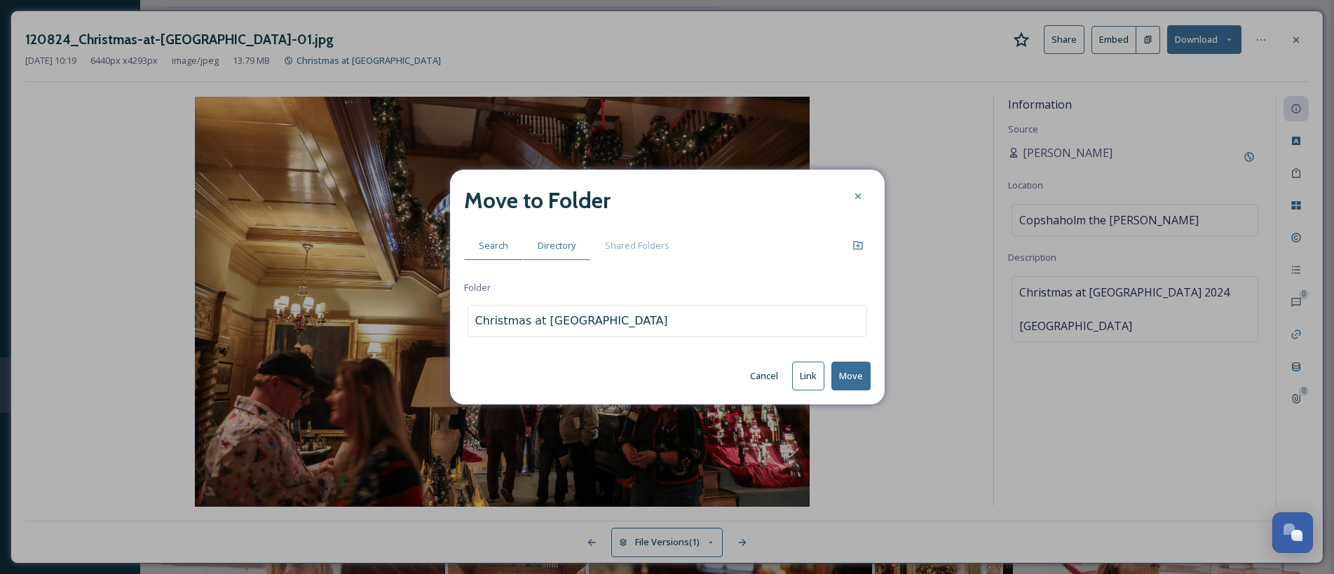
click at [562, 247] on span "Directory" at bounding box center [556, 245] width 38 height 13
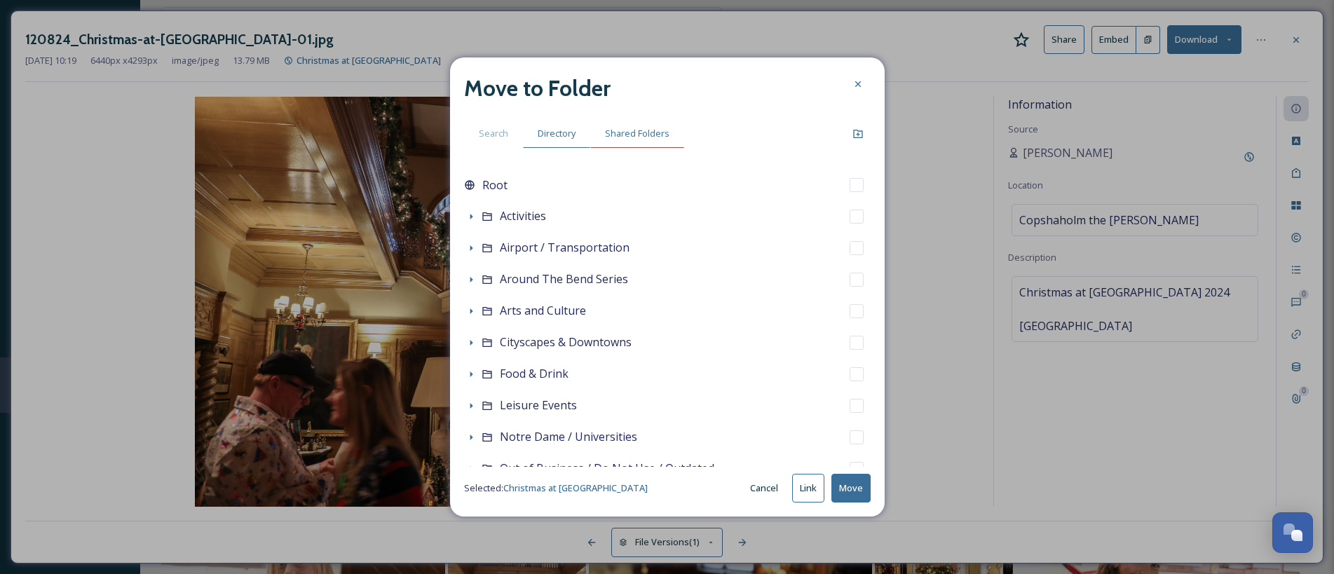
click at [621, 137] on span "Shared Folders" at bounding box center [637, 133] width 64 height 13
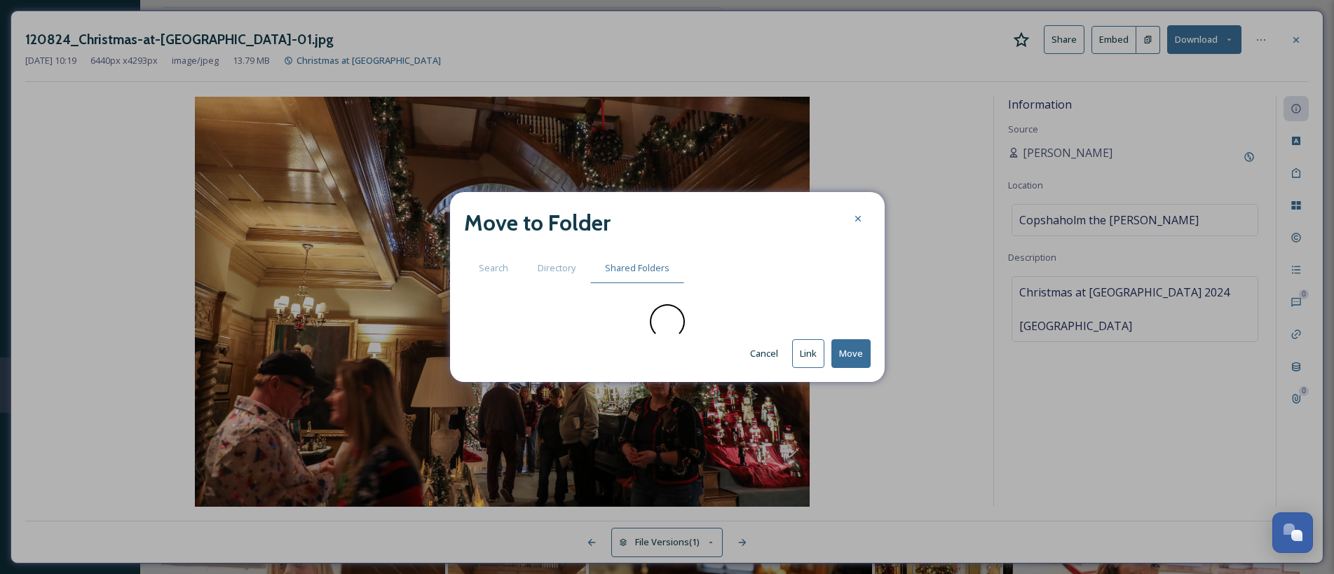
click at [764, 354] on button "Cancel" at bounding box center [764, 353] width 42 height 27
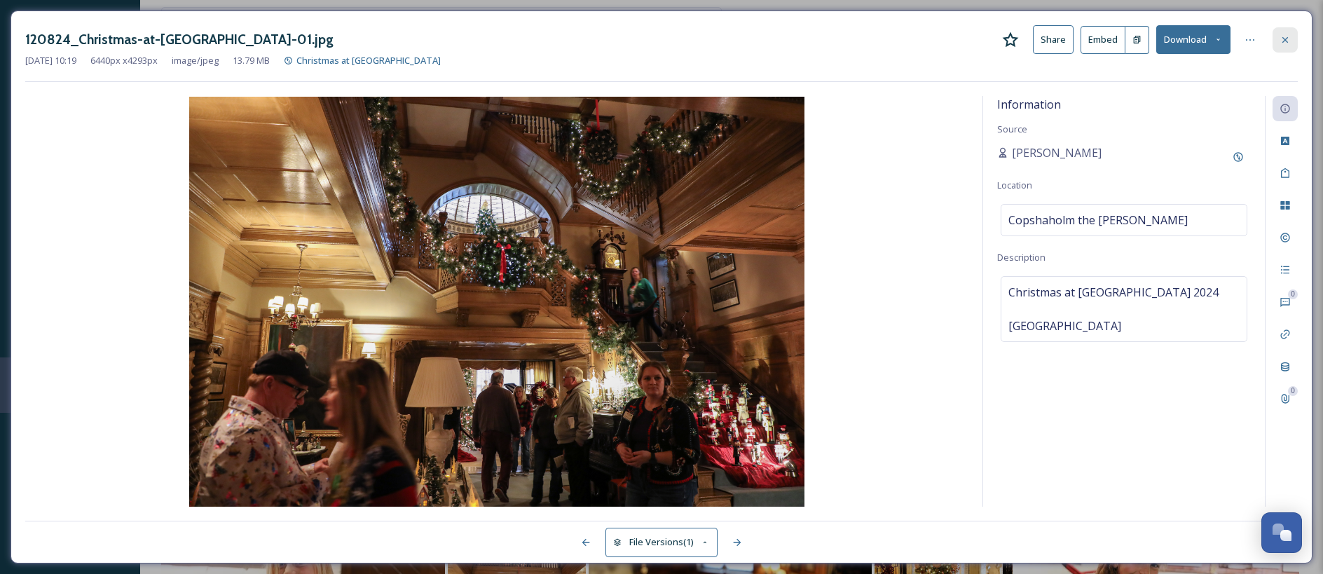
click at [1285, 37] on icon at bounding box center [1285, 39] width 11 height 11
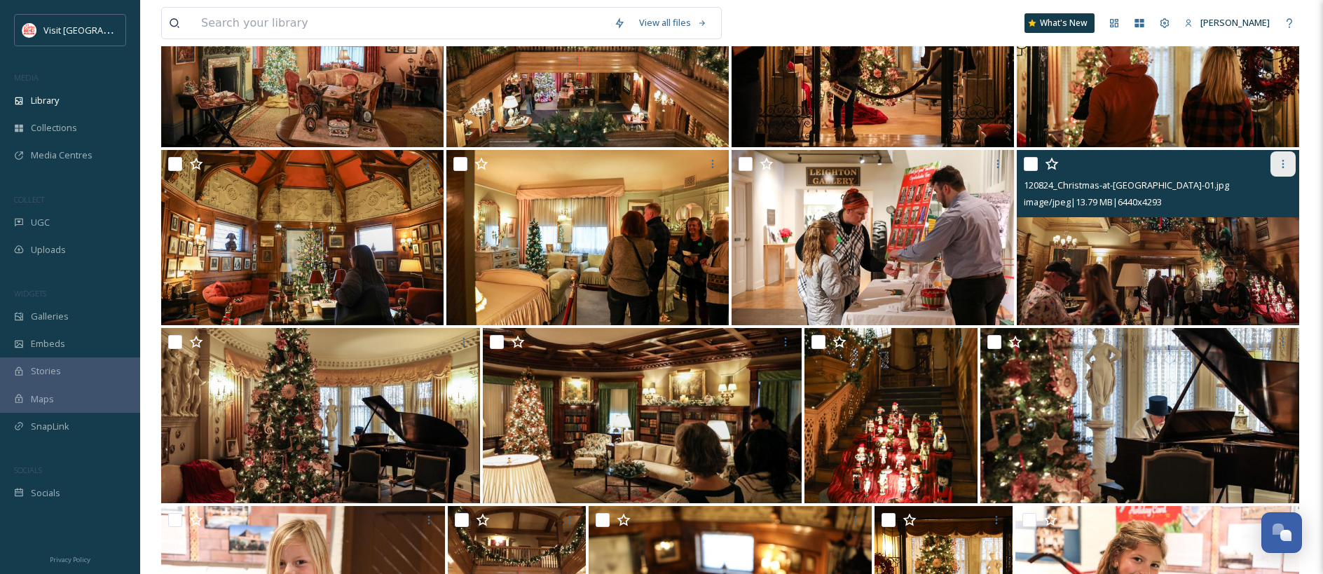
click at [1284, 167] on icon at bounding box center [1283, 163] width 11 height 11
click at [1034, 163] on input "checkbox" at bounding box center [1031, 164] width 14 height 14
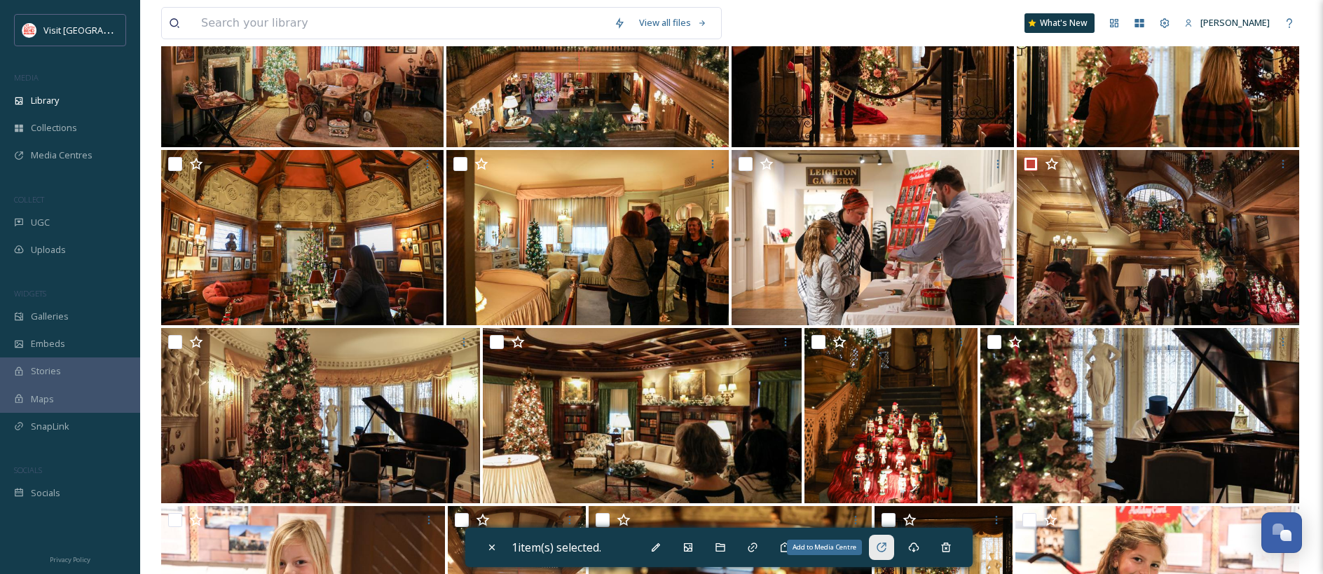
click at [887, 551] on icon at bounding box center [881, 547] width 11 height 11
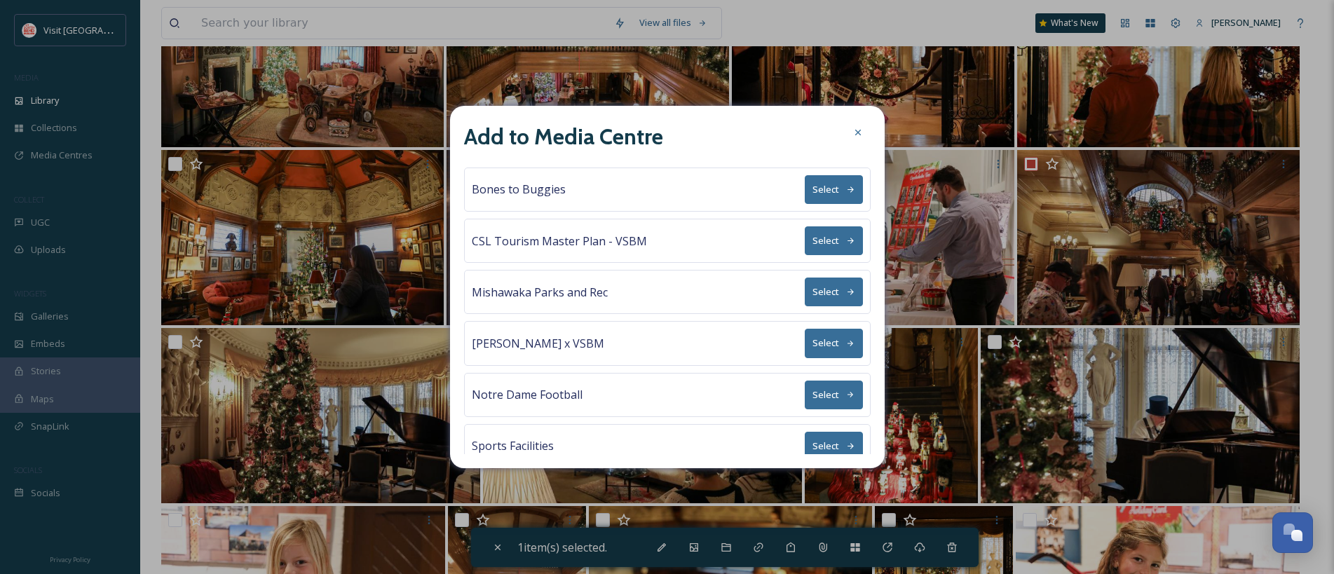
click at [830, 189] on button "Select" at bounding box center [833, 189] width 58 height 29
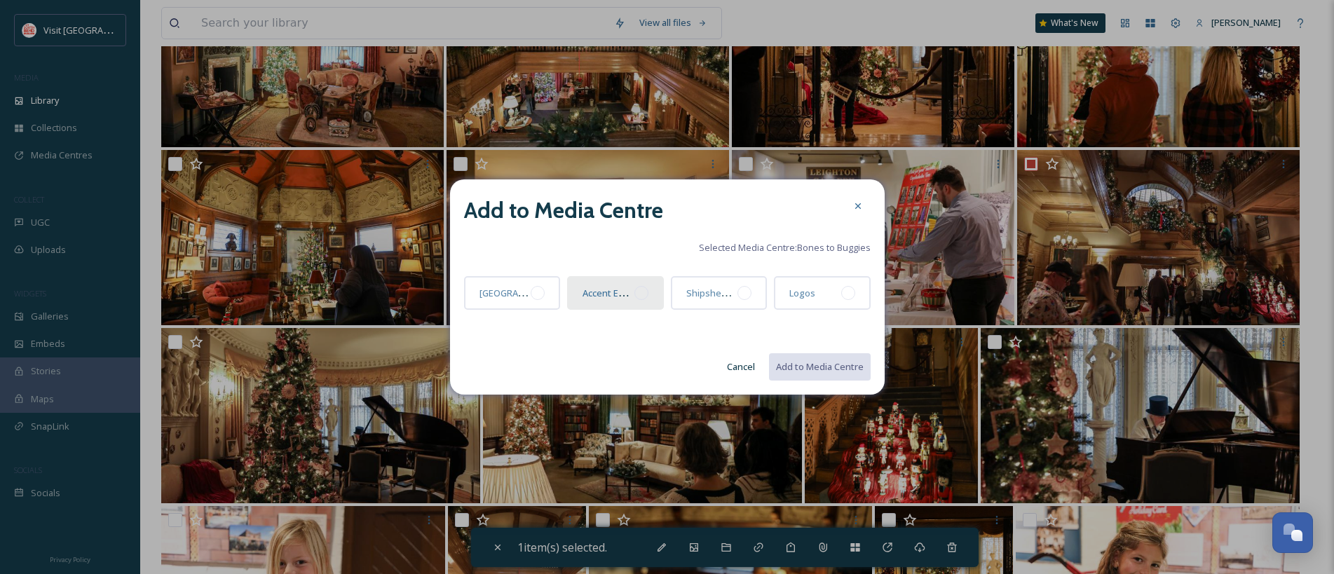
click at [645, 294] on div at bounding box center [641, 293] width 14 height 14
click at [823, 371] on button "Add to Media Centre" at bounding box center [818, 366] width 103 height 29
checkbox input "false"
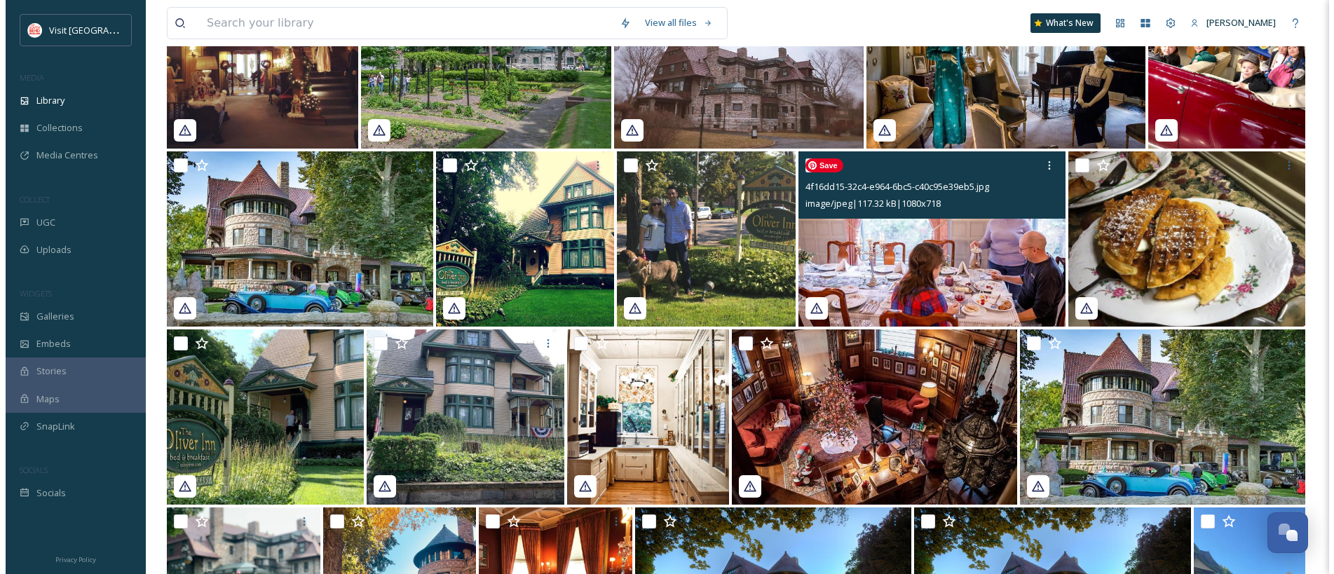
scroll to position [4620, 0]
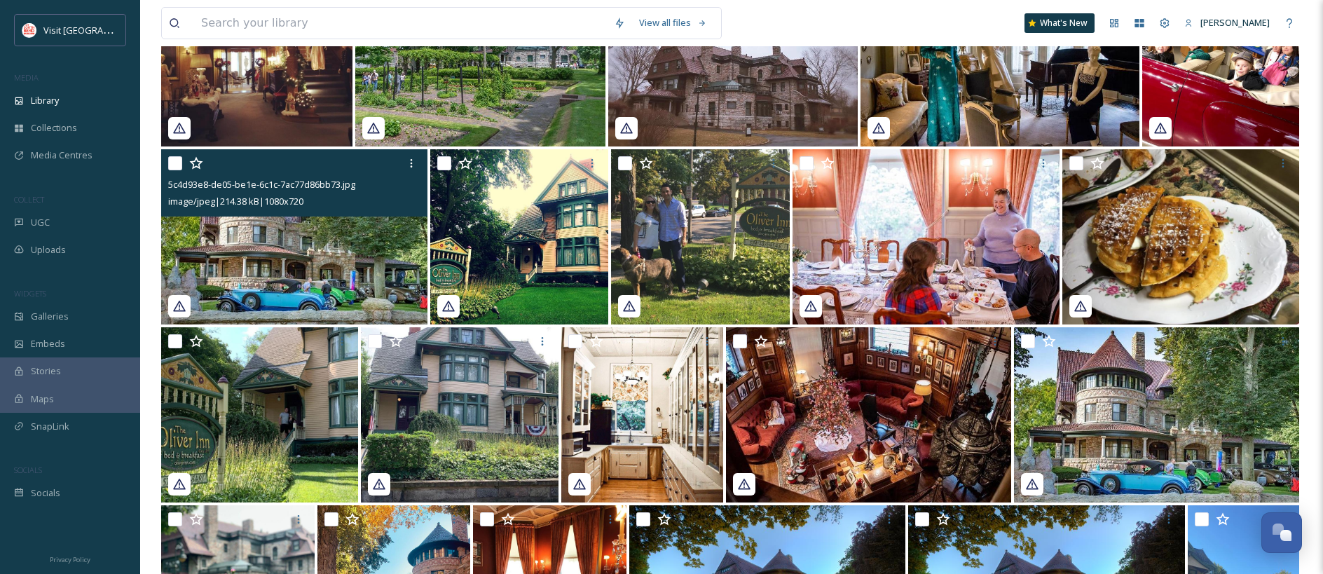
click at [177, 170] on input "checkbox" at bounding box center [175, 163] width 14 height 14
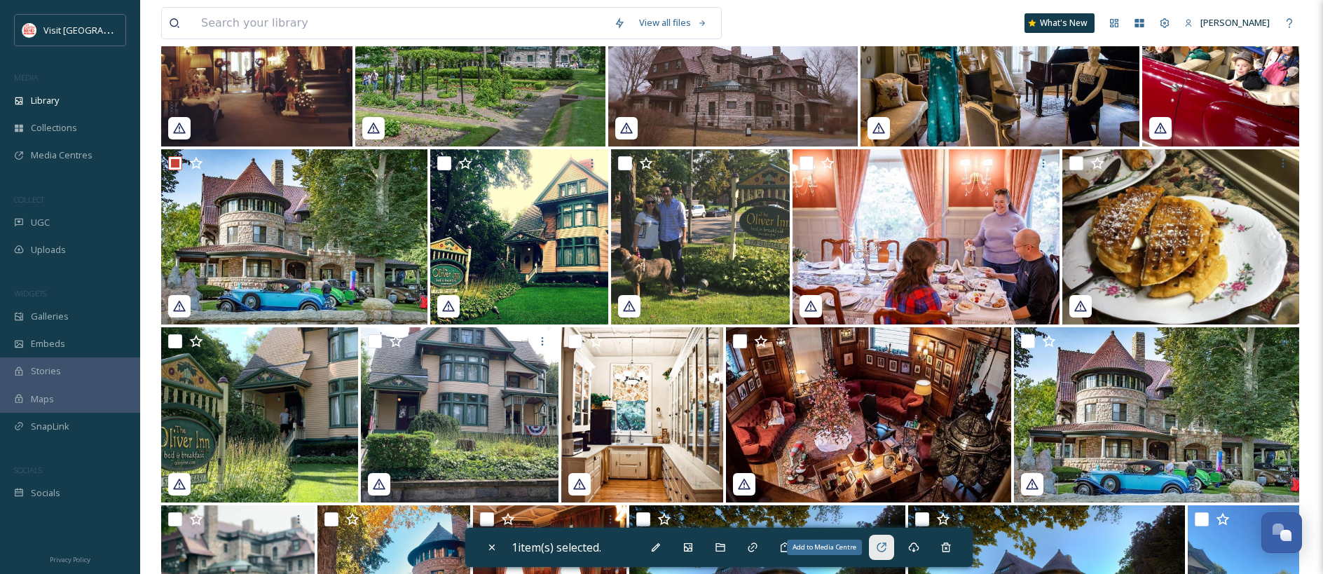
click at [892, 550] on div "Add to Media Centre" at bounding box center [881, 547] width 25 height 25
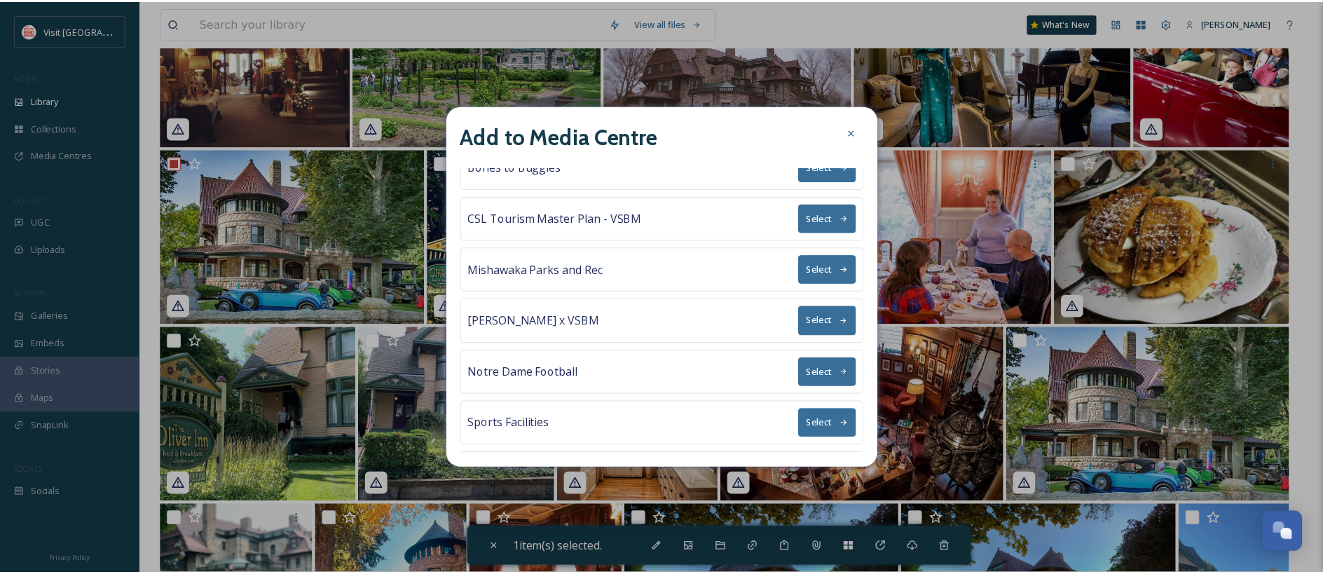
scroll to position [0, 0]
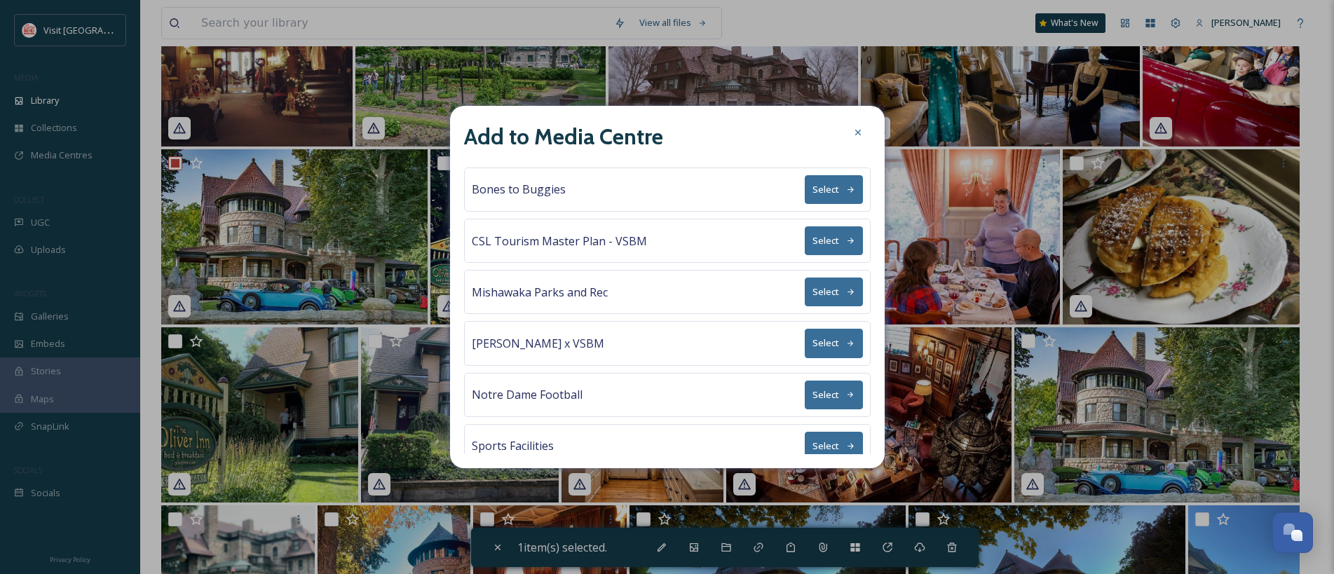
click at [827, 193] on button "Select" at bounding box center [833, 189] width 58 height 29
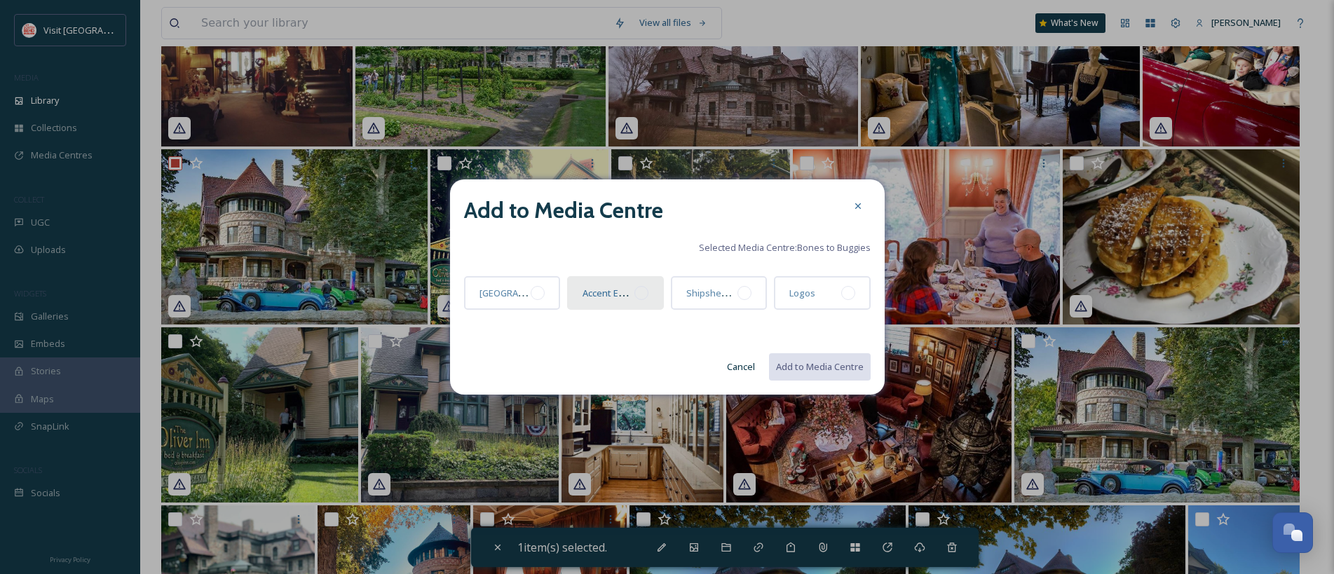
click at [638, 295] on div at bounding box center [641, 293] width 14 height 14
click at [819, 369] on button "Add to Media Centre" at bounding box center [818, 366] width 103 height 29
checkbox input "false"
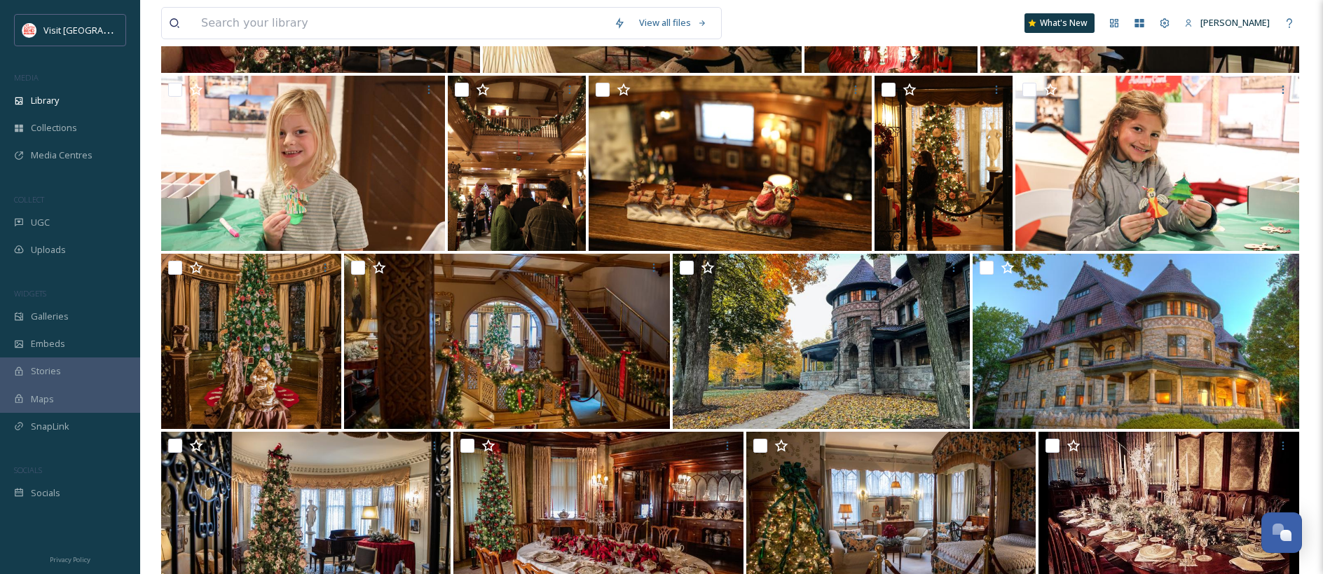
scroll to position [3547, 0]
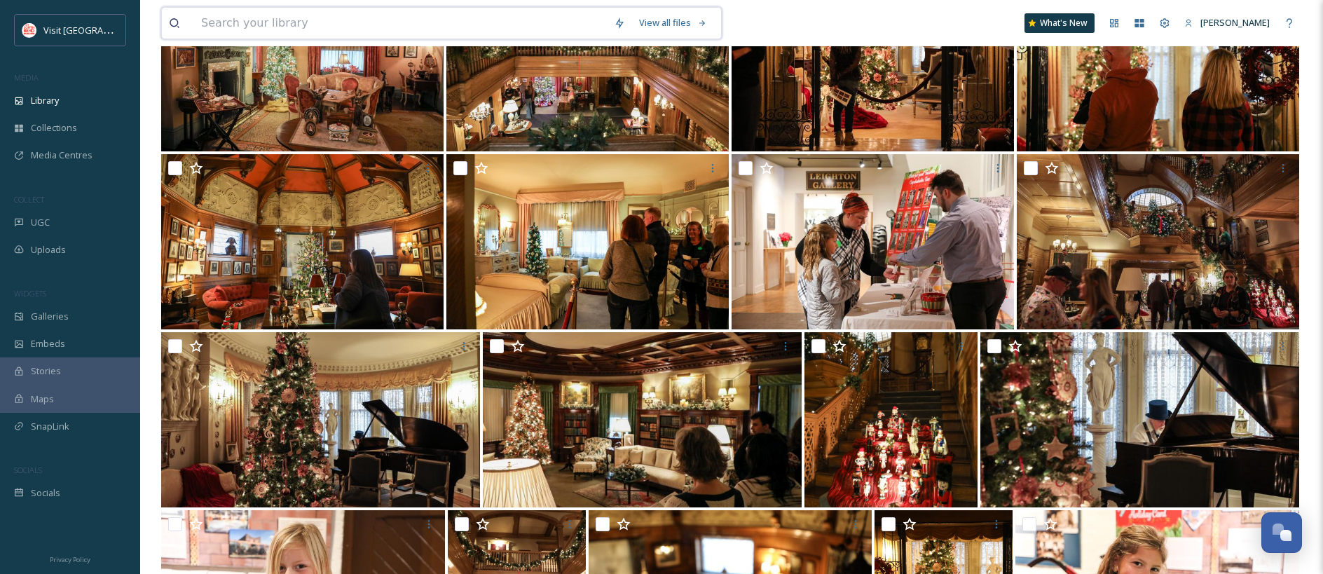
click at [338, 16] on input at bounding box center [400, 23] width 413 height 31
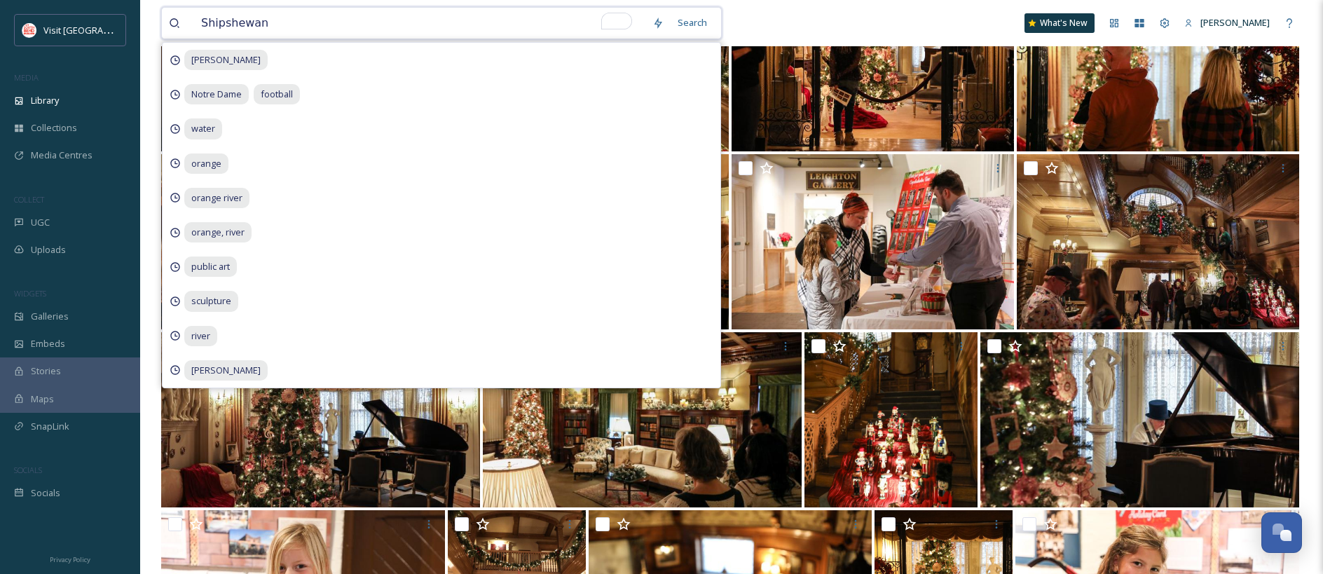
type input "Shipshewana"
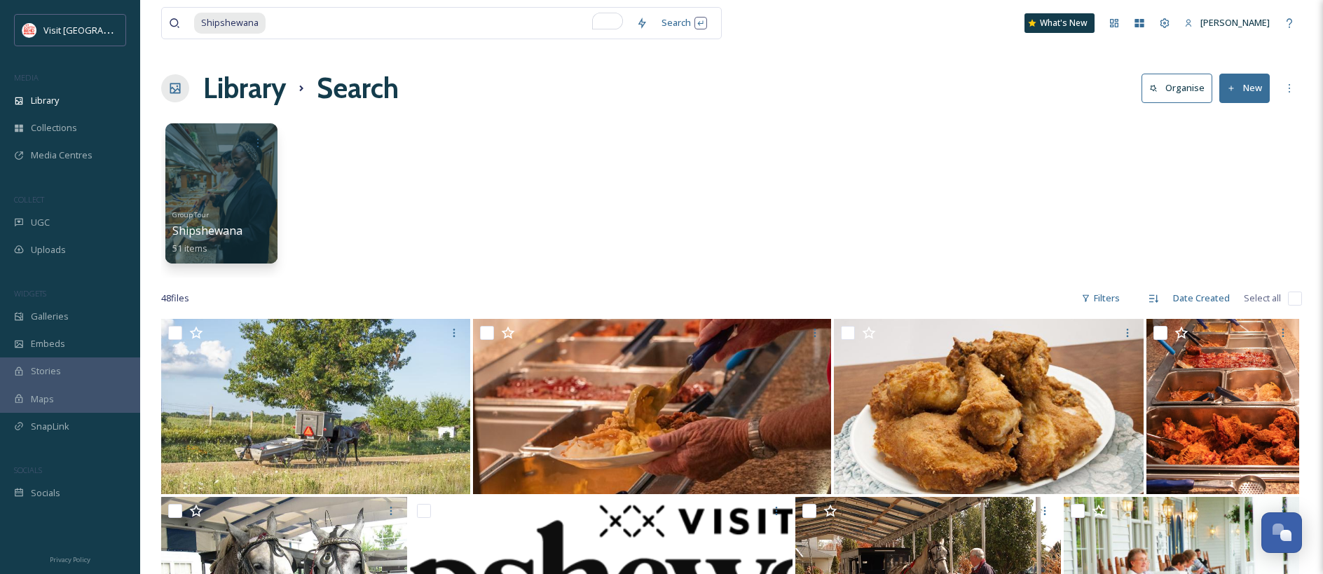
click at [840, 197] on div "Group Tour Shipshewana 51 items" at bounding box center [731, 196] width 1141 height 161
click at [289, 27] on input "To enrich screen reader interactions, please activate Accessibility in Grammarl…" at bounding box center [448, 23] width 362 height 31
type input "Studebaker"
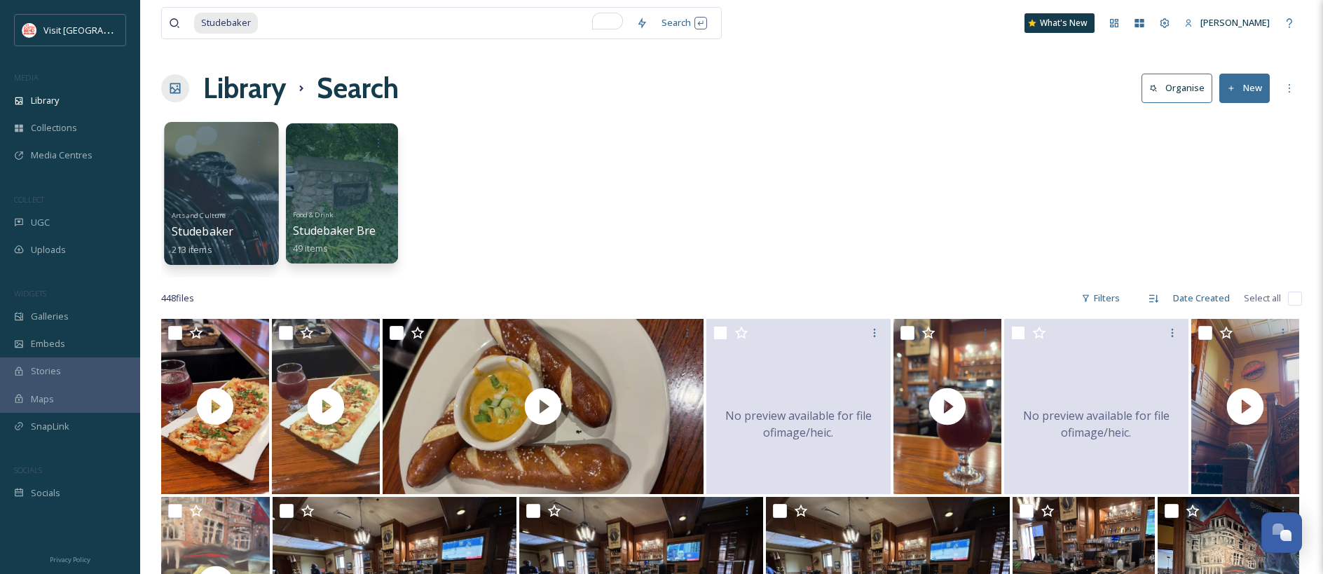
click at [249, 172] on div at bounding box center [221, 193] width 114 height 143
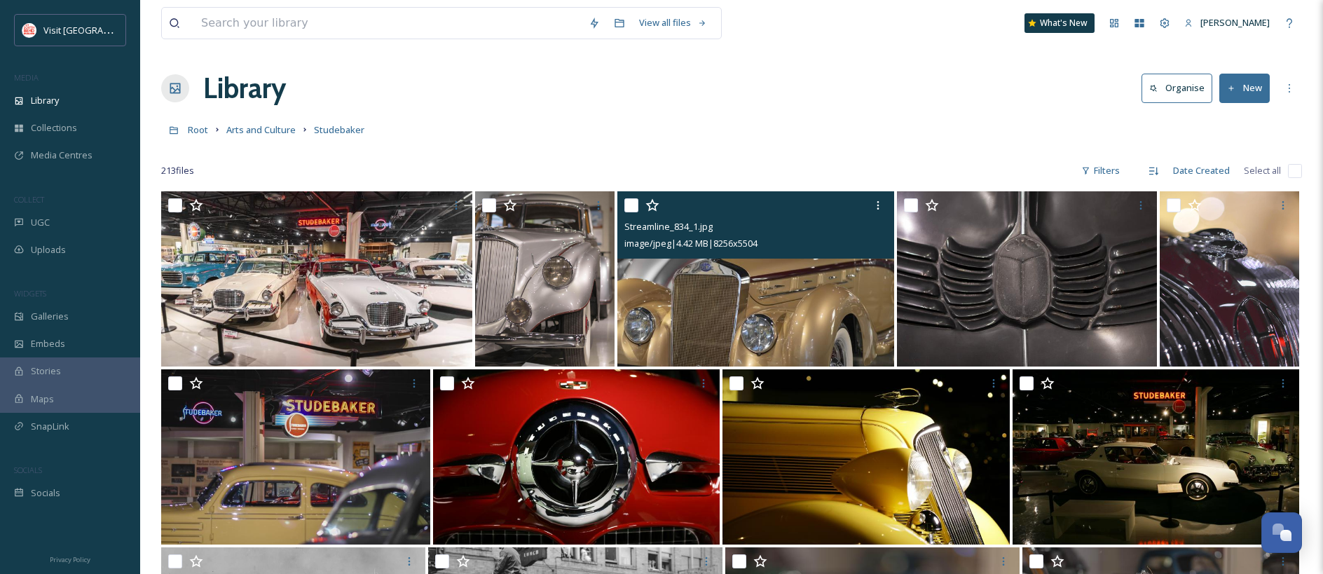
click at [637, 209] on input "checkbox" at bounding box center [631, 205] width 14 height 14
checkbox input "true"
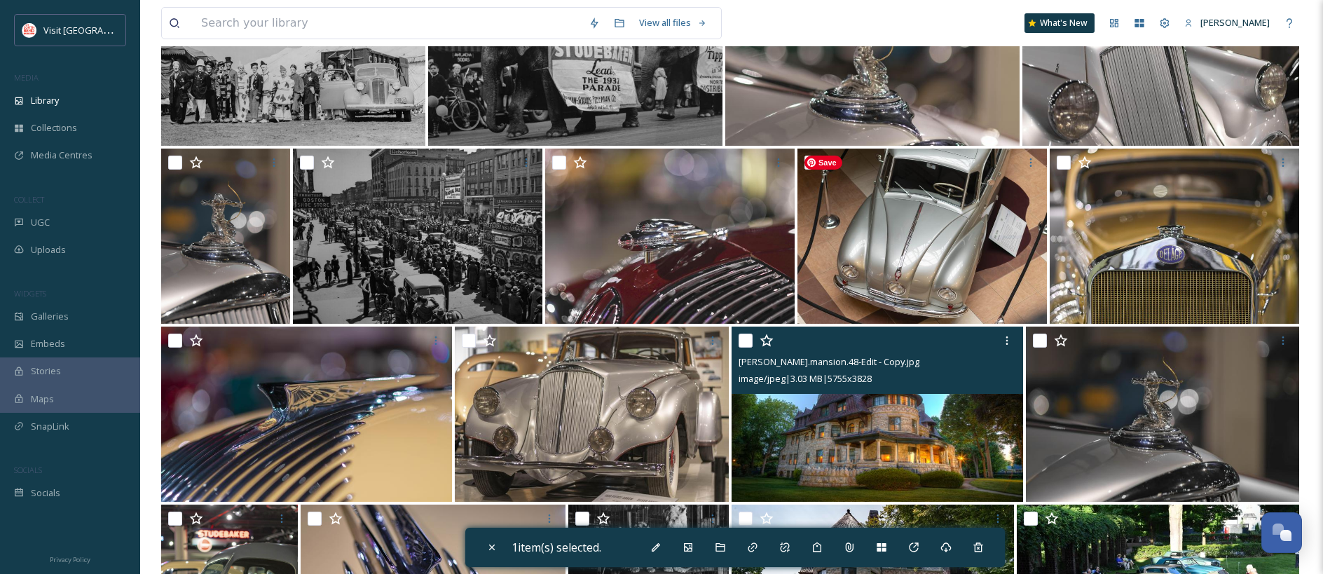
scroll to position [563, 0]
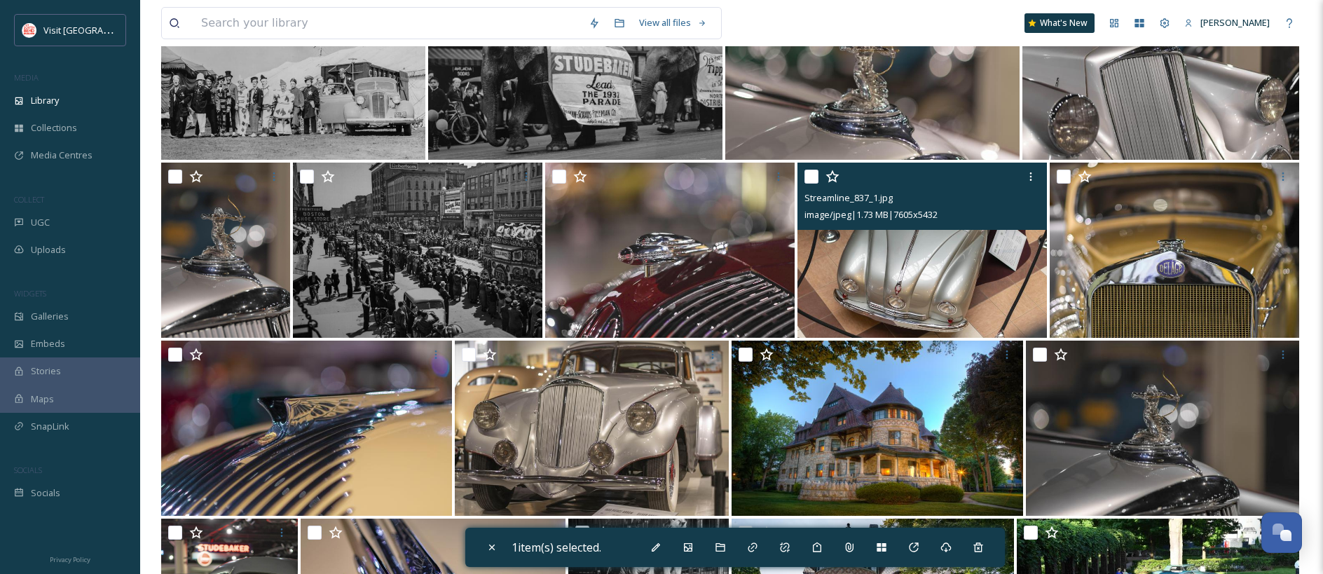
click at [816, 177] on input "checkbox" at bounding box center [811, 177] width 14 height 14
checkbox input "true"
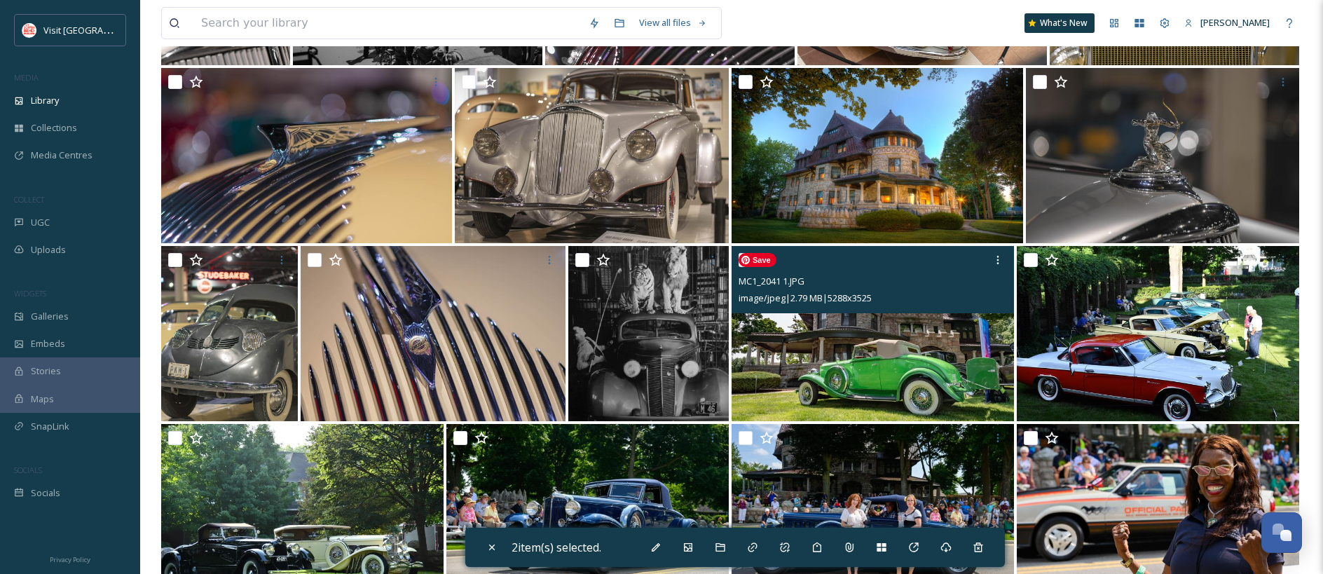
scroll to position [861, 0]
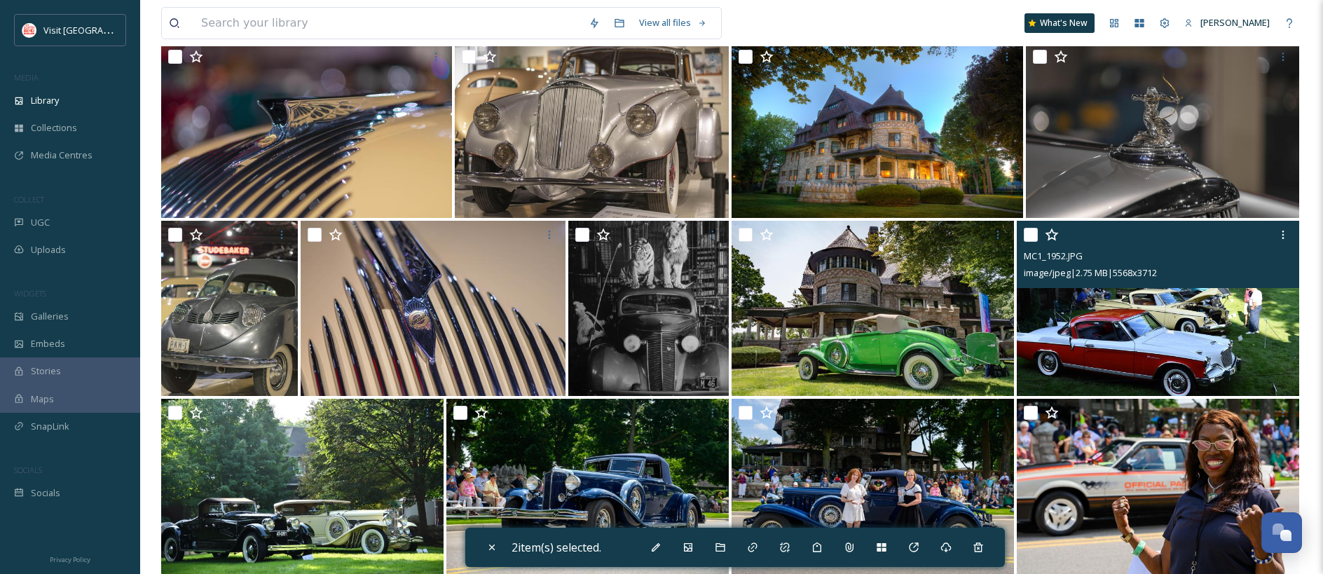
click at [1033, 238] on input "checkbox" at bounding box center [1031, 235] width 14 height 14
checkbox input "true"
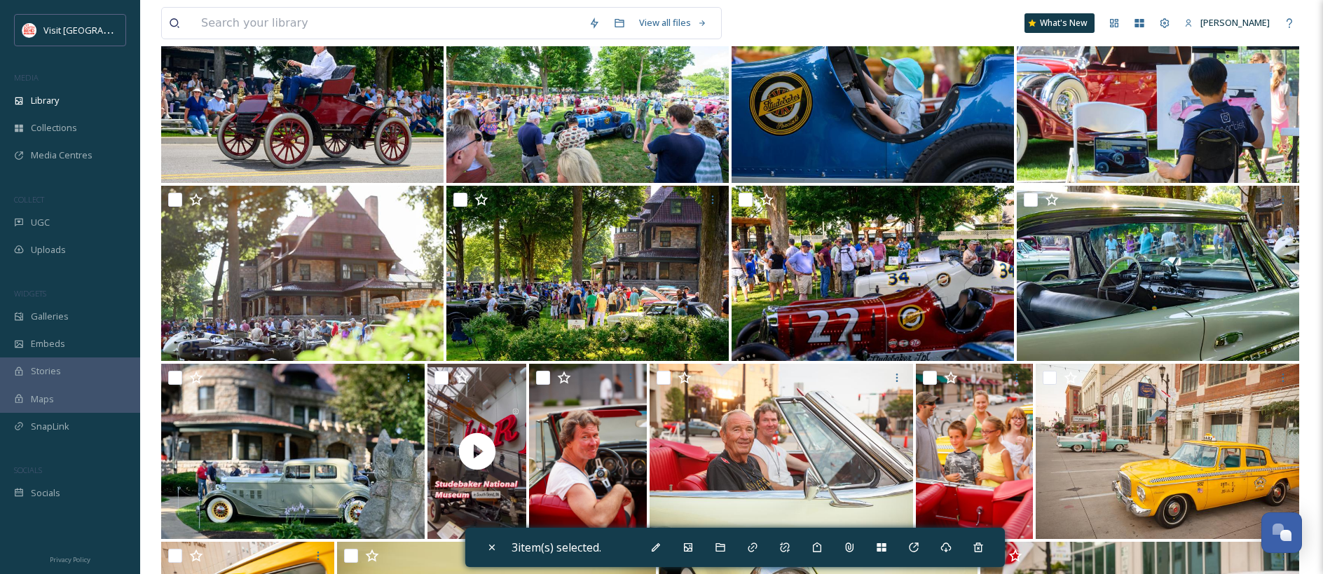
scroll to position [1435, 0]
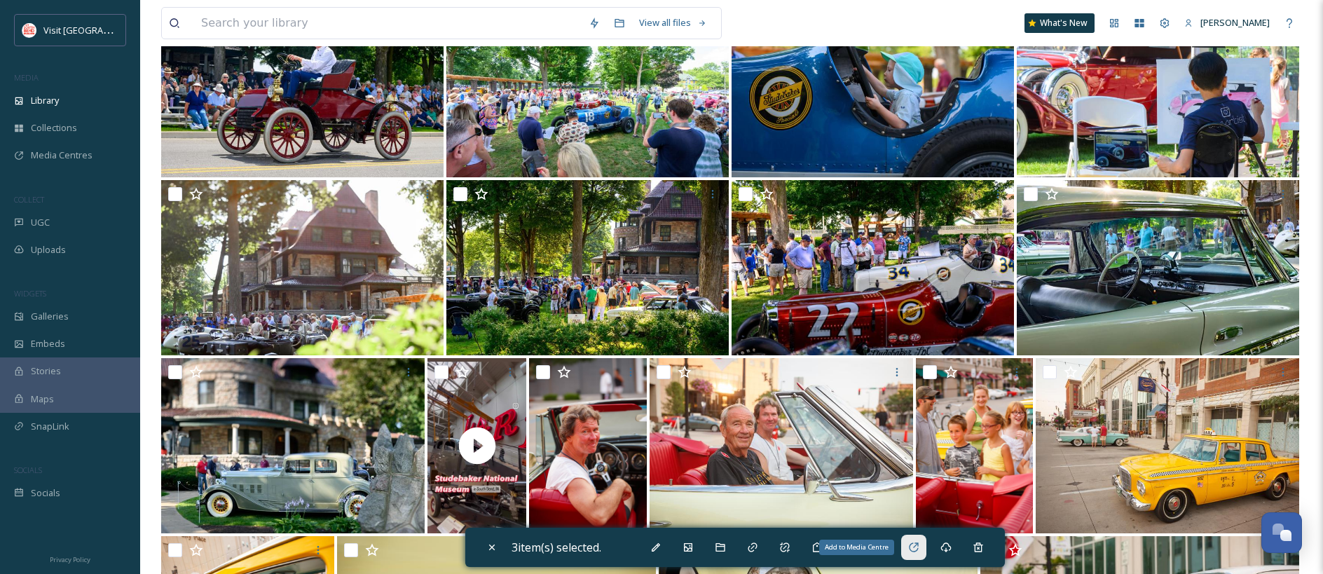
click at [925, 551] on div "Add to Media Centre" at bounding box center [913, 547] width 25 height 25
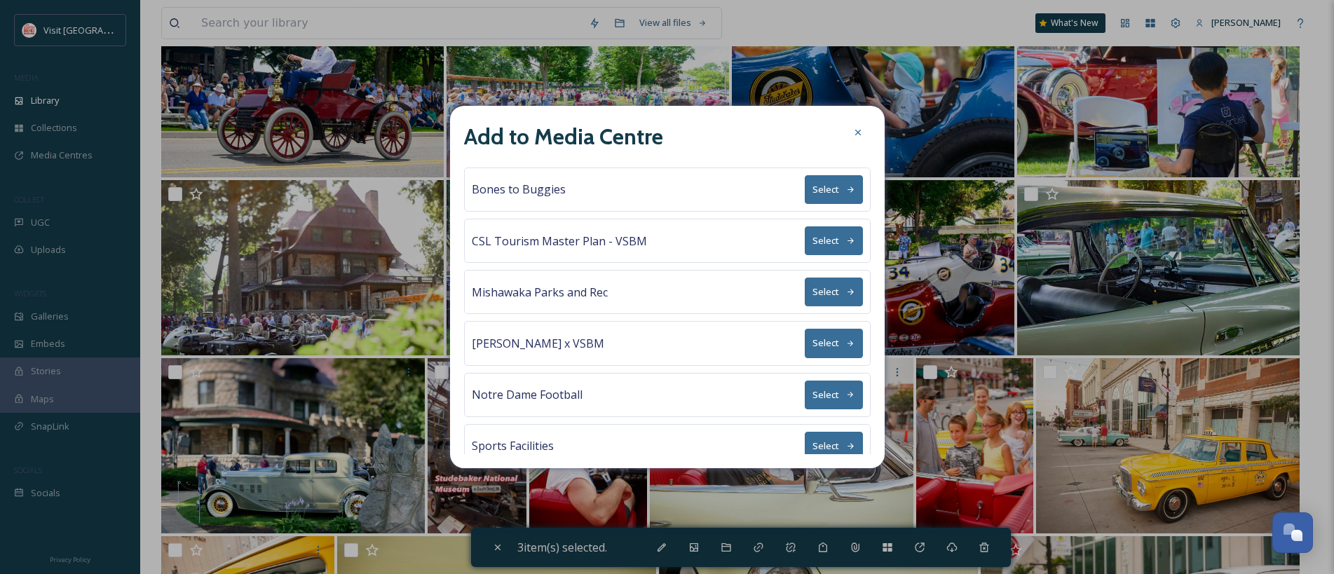
click at [826, 190] on button "Select" at bounding box center [833, 189] width 58 height 29
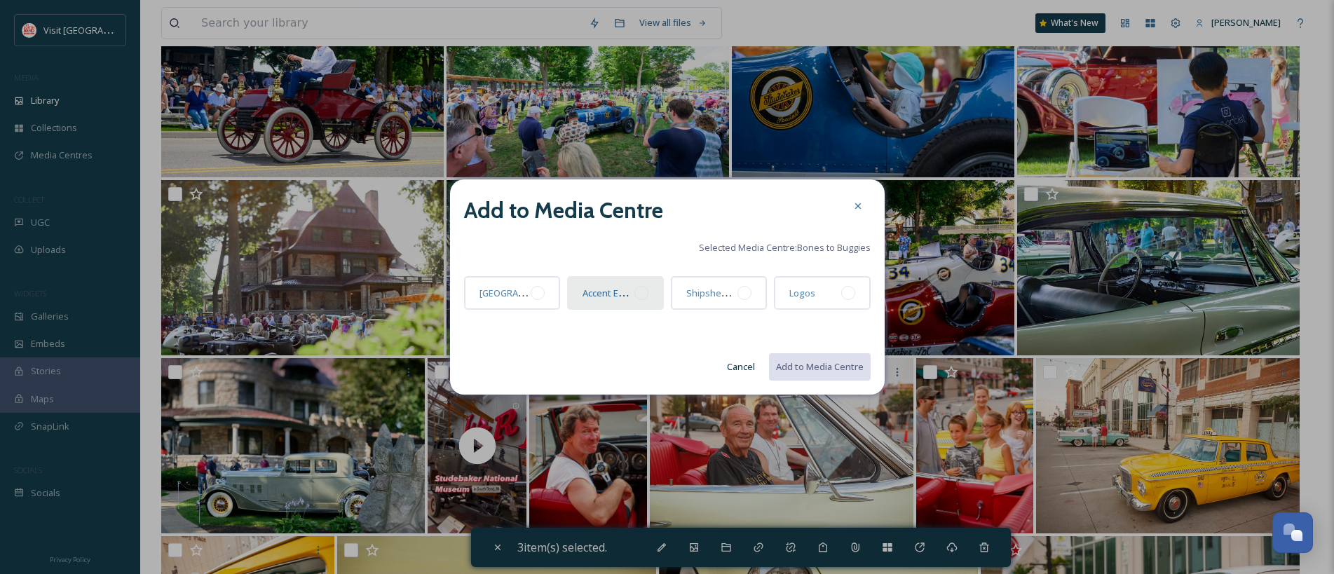
click at [641, 290] on div at bounding box center [641, 293] width 14 height 14
click at [824, 370] on button "Add to Media Centre" at bounding box center [818, 366] width 103 height 29
checkbox input "false"
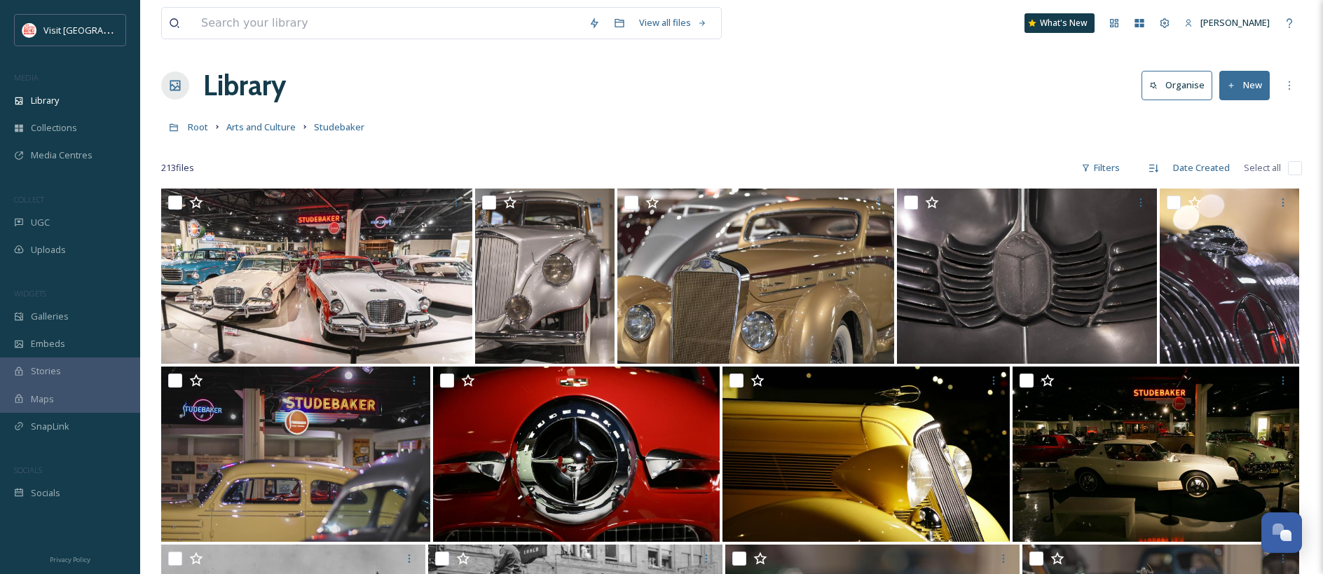
scroll to position [0, 0]
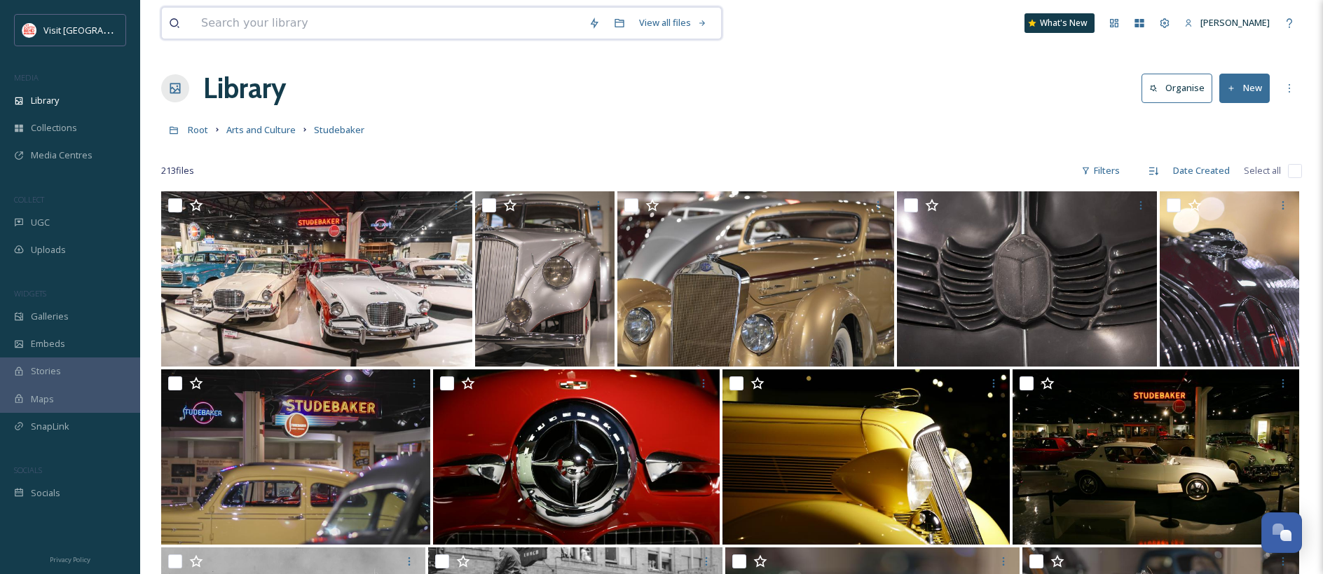
click at [258, 26] on input at bounding box center [388, 23] width 388 height 31
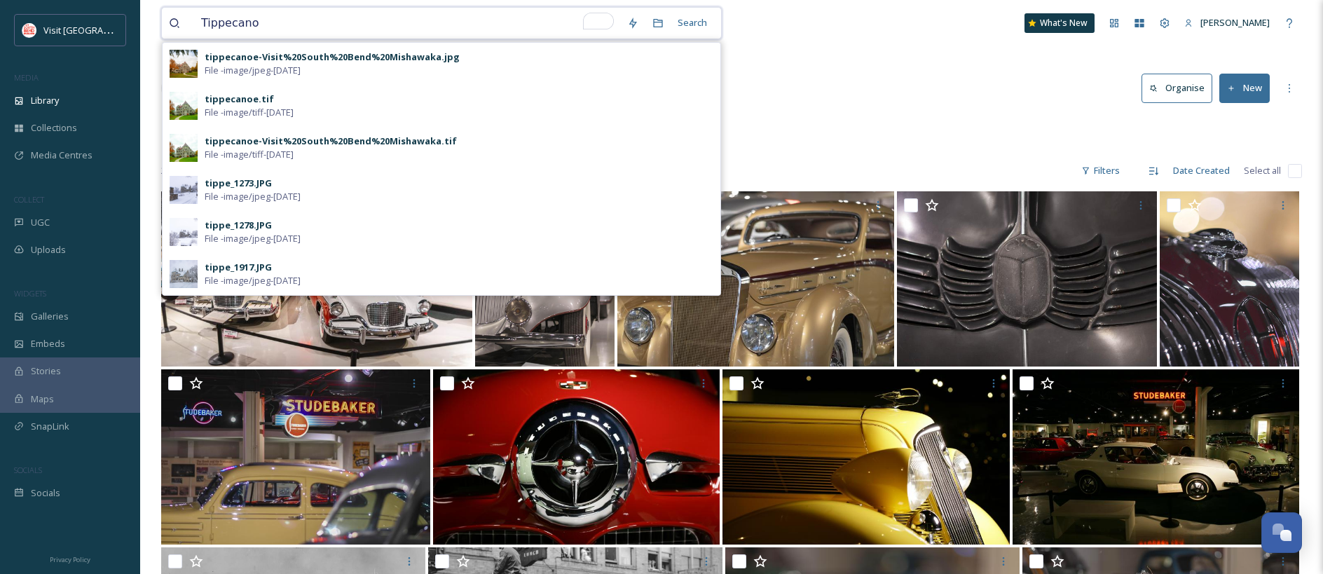
type input "Tippecanoe"
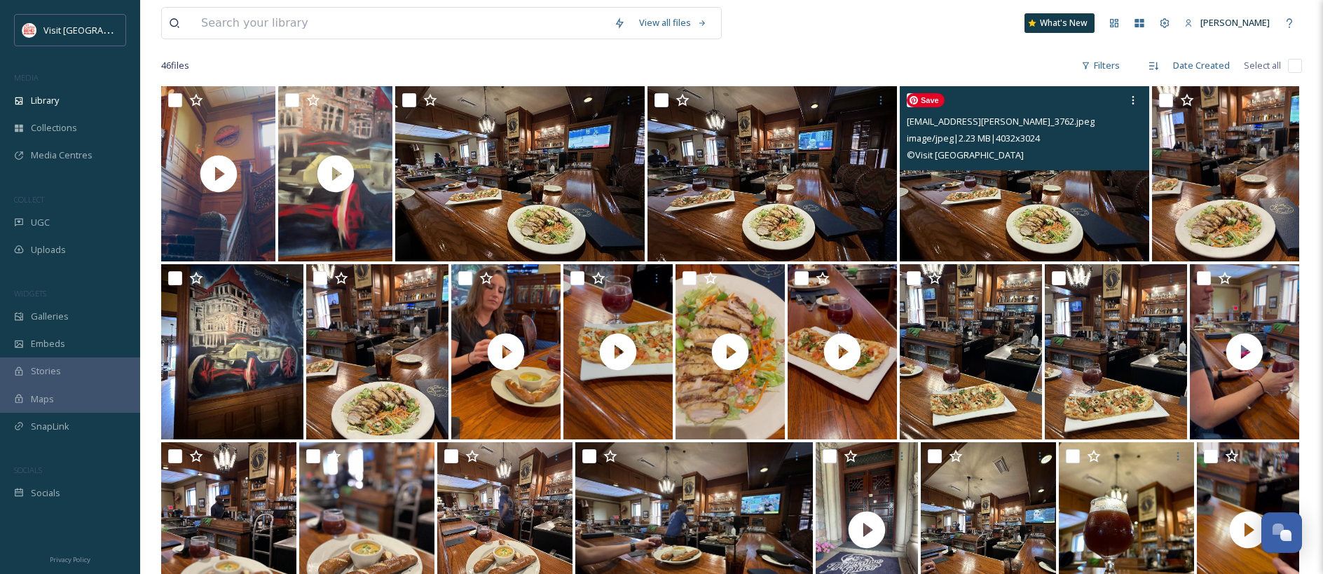
scroll to position [220, 0]
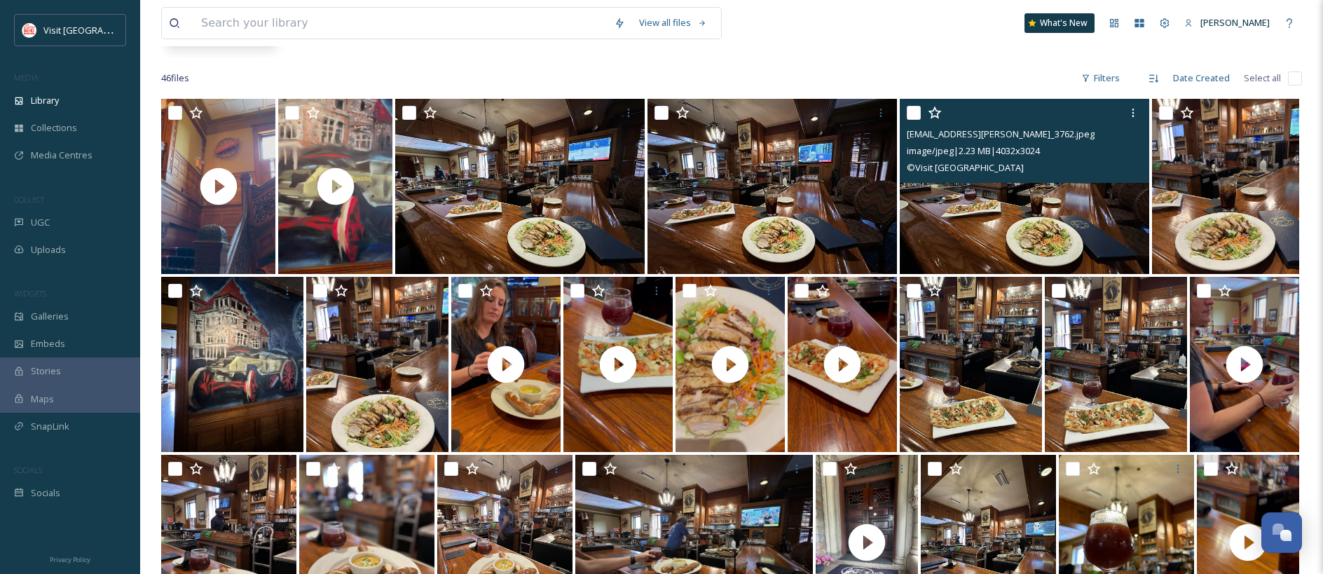
click at [917, 114] on input "checkbox" at bounding box center [914, 113] width 14 height 14
checkbox input "true"
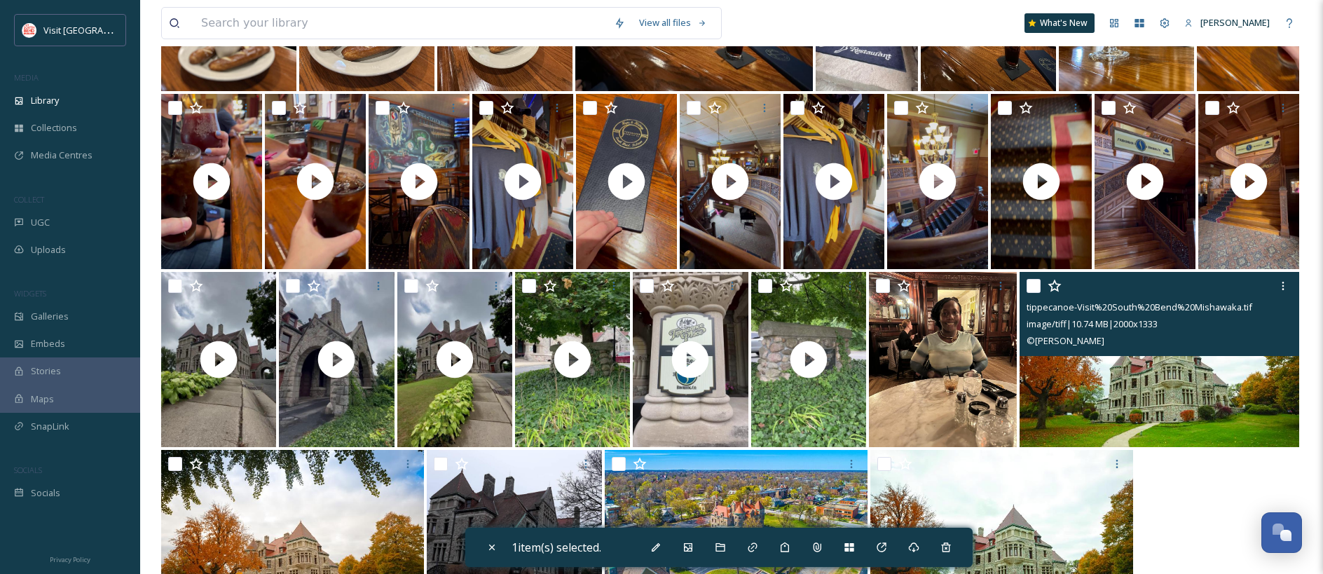
scroll to position [830, 0]
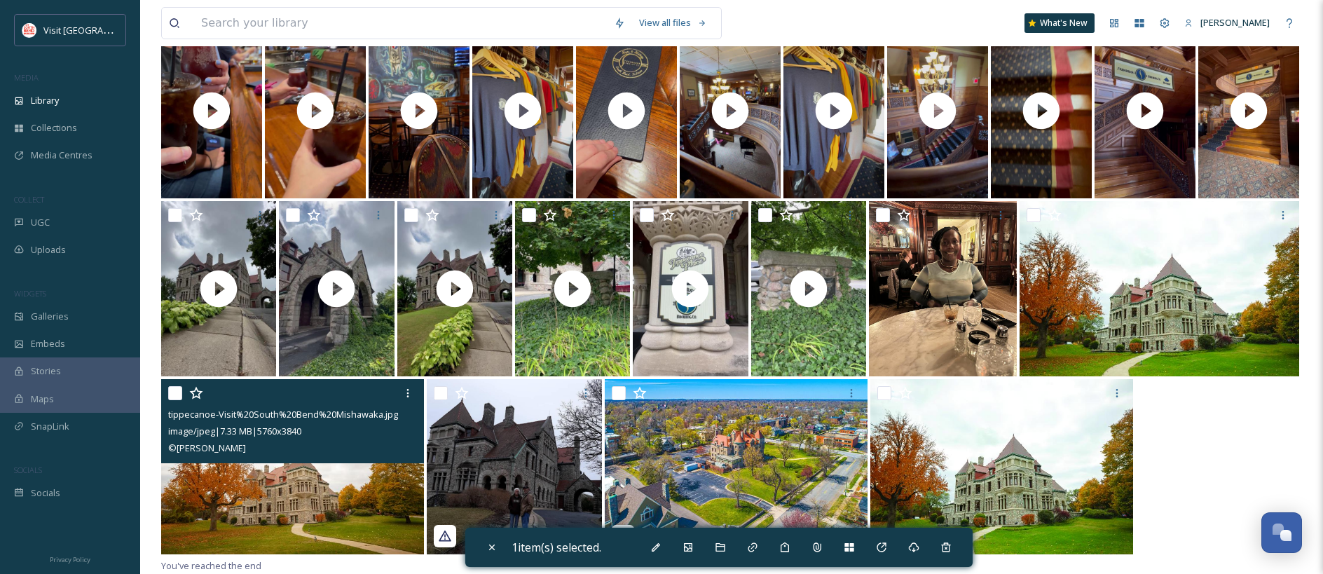
click at [176, 396] on input "checkbox" at bounding box center [175, 393] width 14 height 14
checkbox input "true"
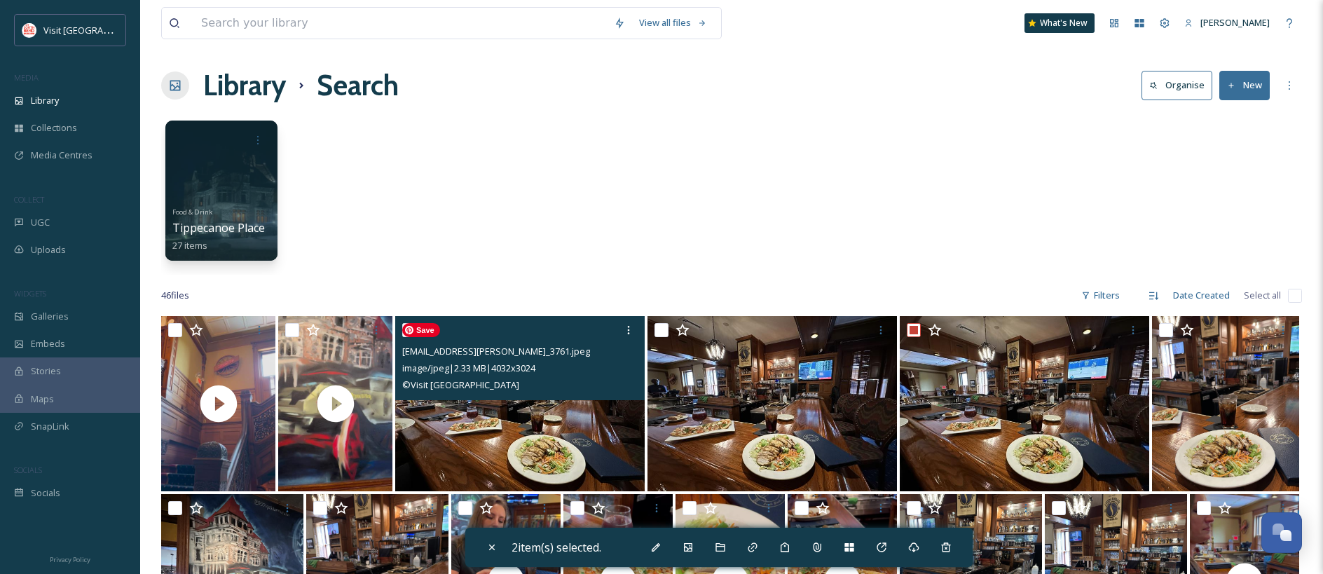
scroll to position [0, 0]
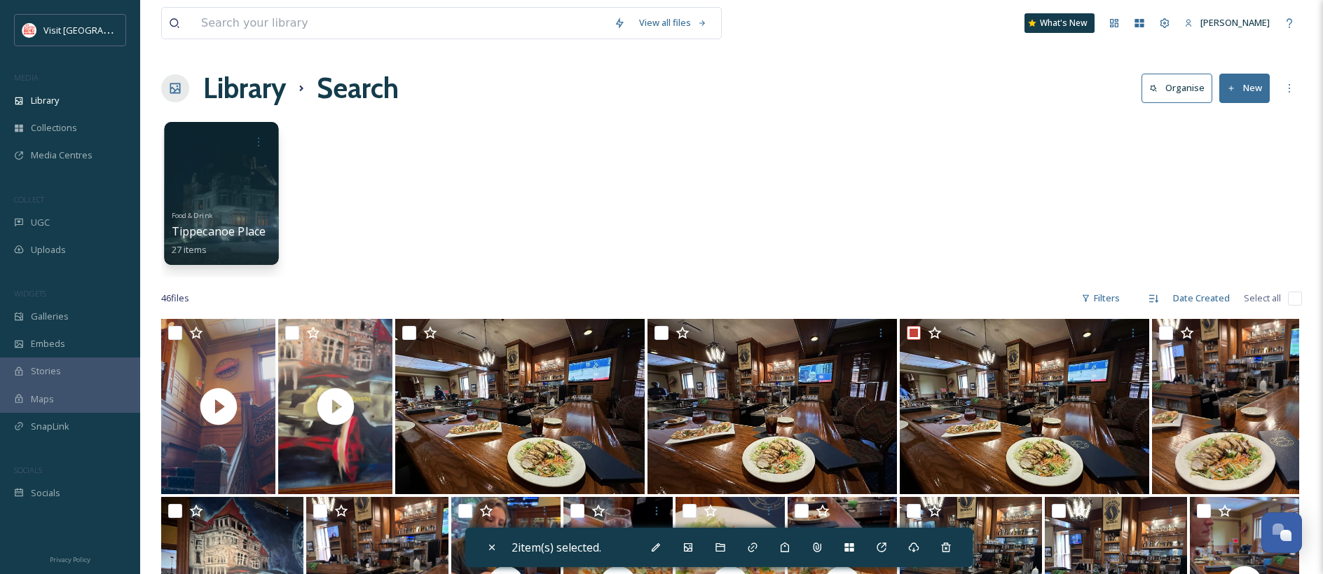
click at [235, 172] on div at bounding box center [221, 193] width 114 height 143
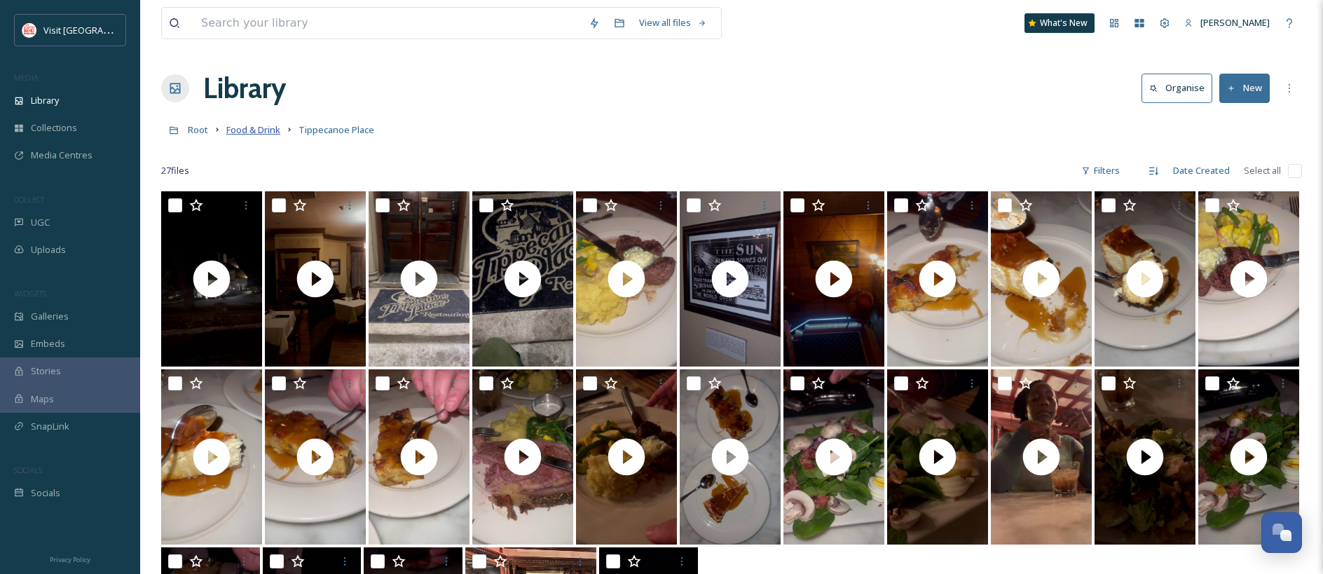
click at [274, 125] on span "Food & Drink" at bounding box center [253, 129] width 54 height 13
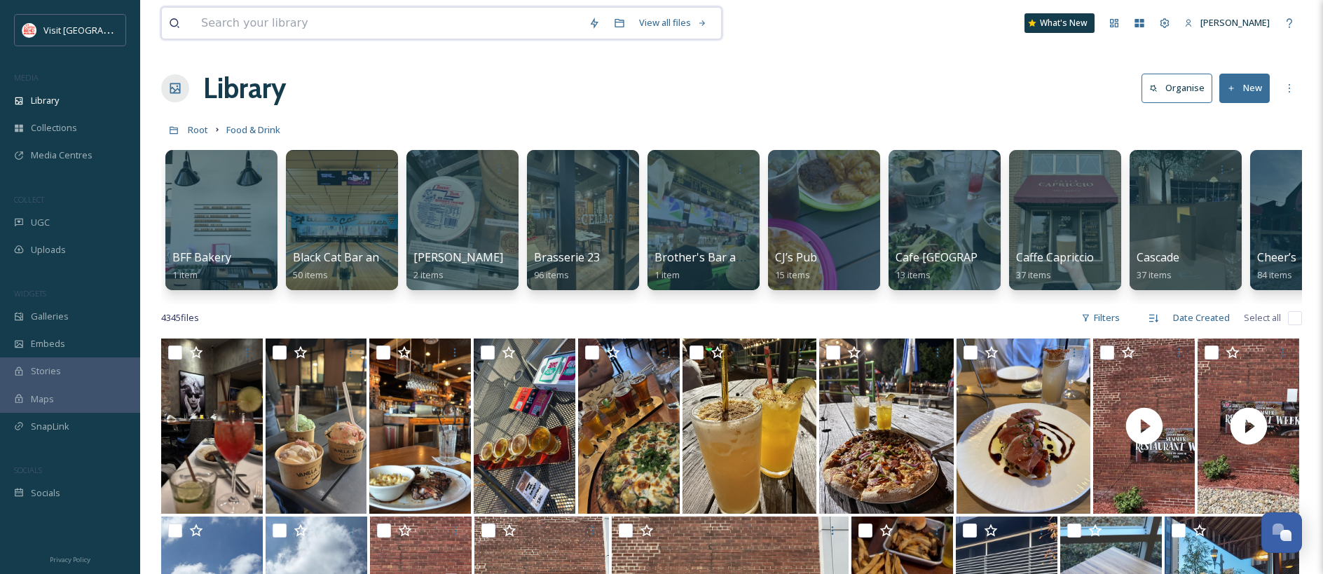
click at [331, 27] on input at bounding box center [388, 23] width 388 height 31
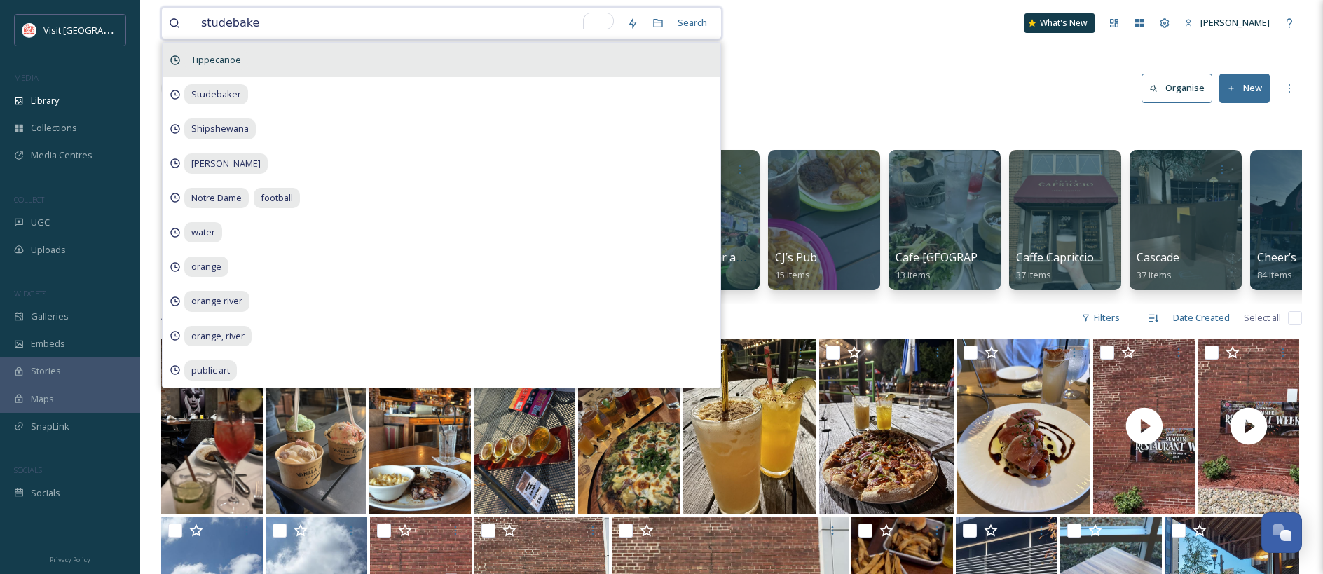
type input "studebaker"
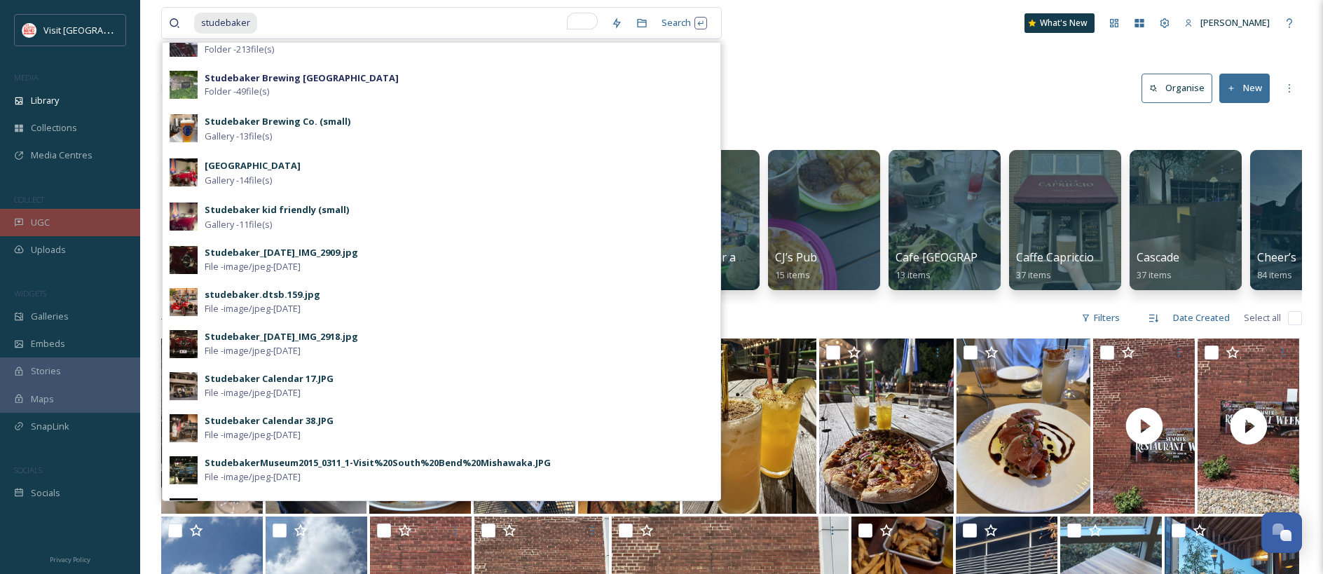
scroll to position [22, 0]
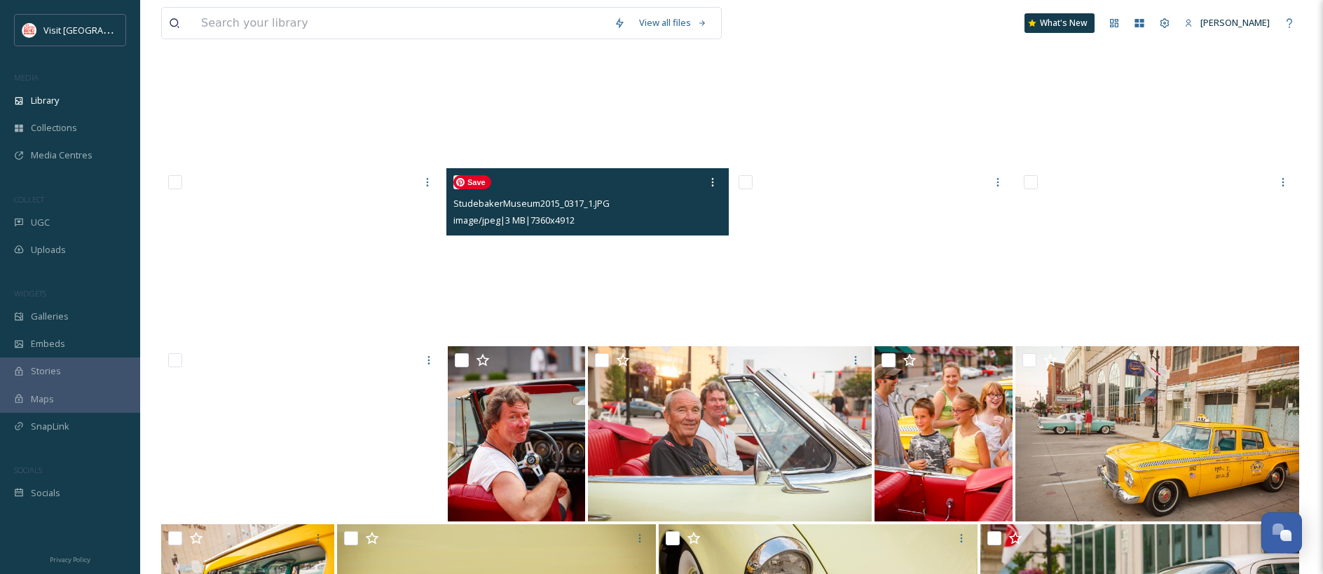
scroll to position [9066, 0]
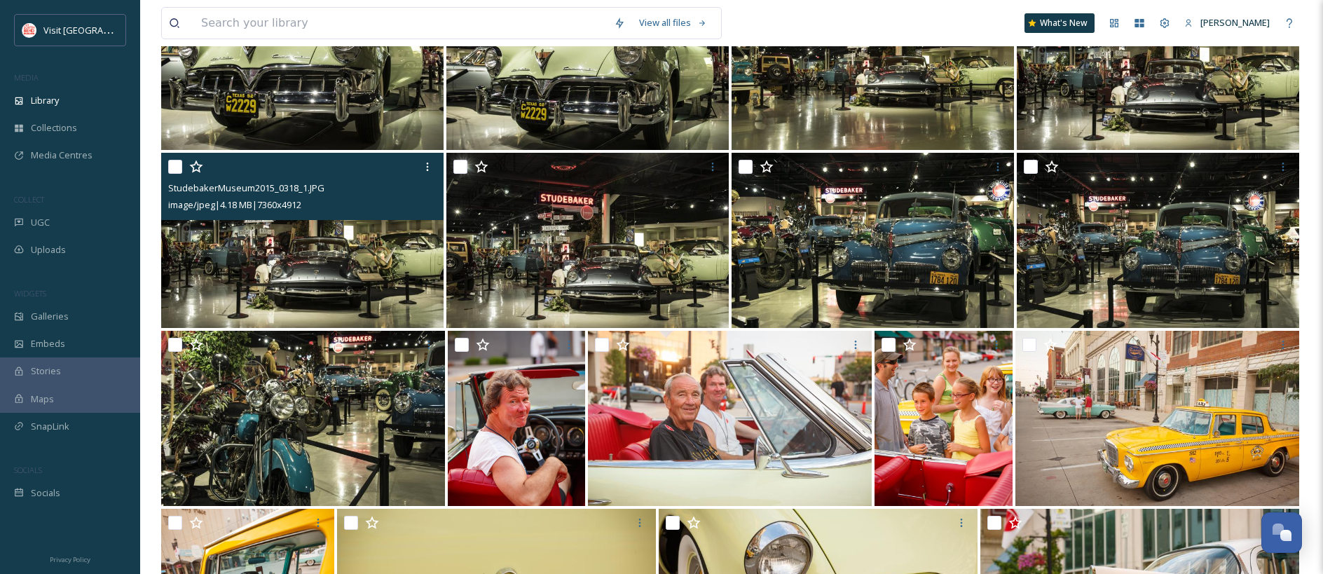
click at [174, 170] on input "checkbox" at bounding box center [175, 167] width 14 height 14
checkbox input "true"
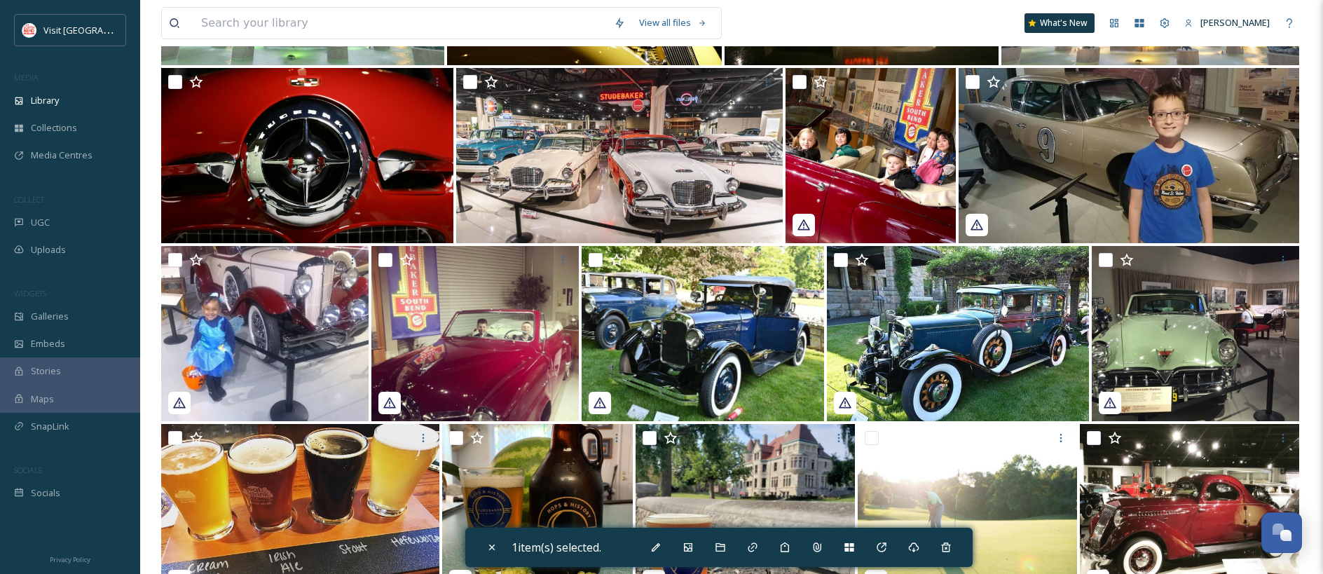
scroll to position [0, 0]
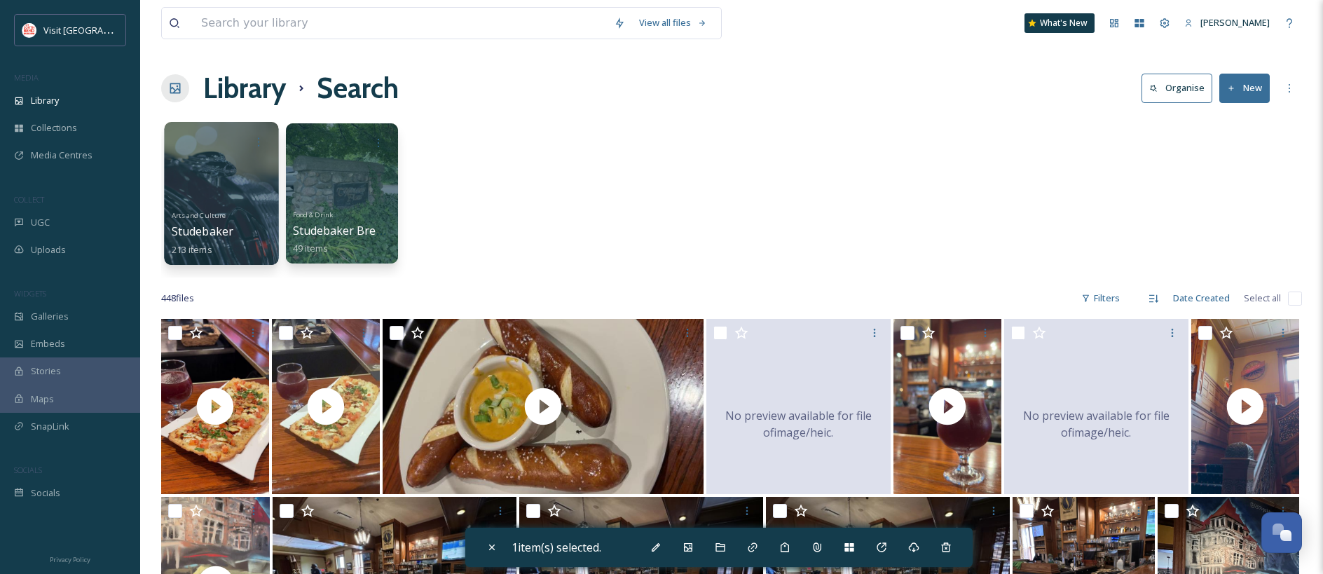
click at [231, 161] on div at bounding box center [221, 193] width 114 height 143
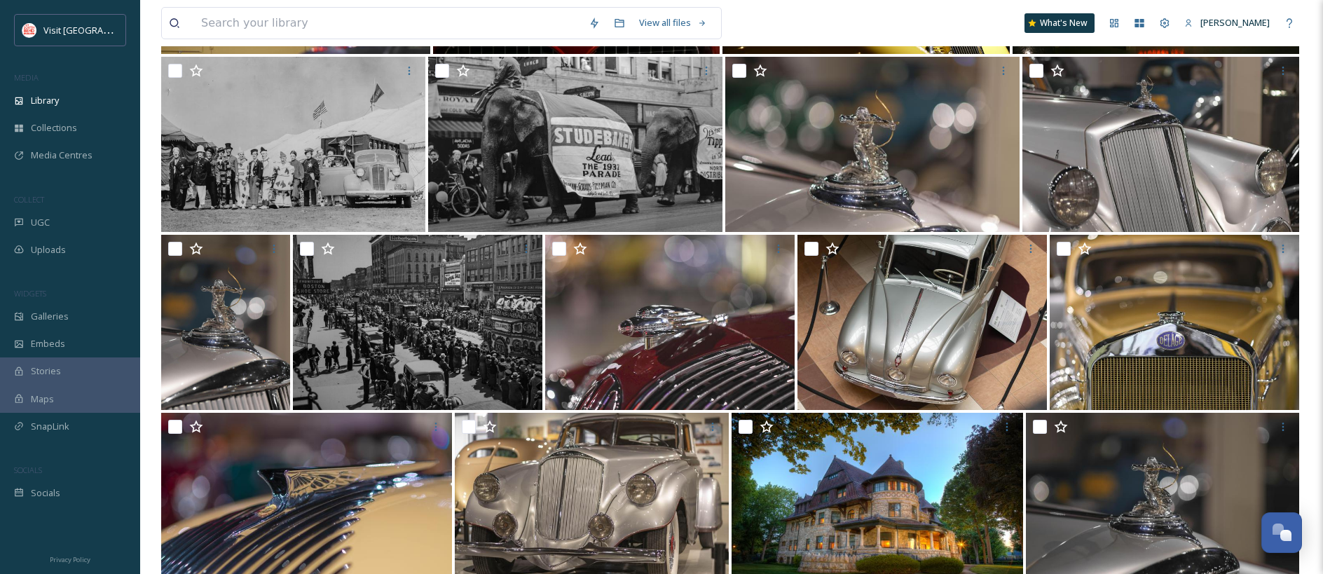
scroll to position [559, 0]
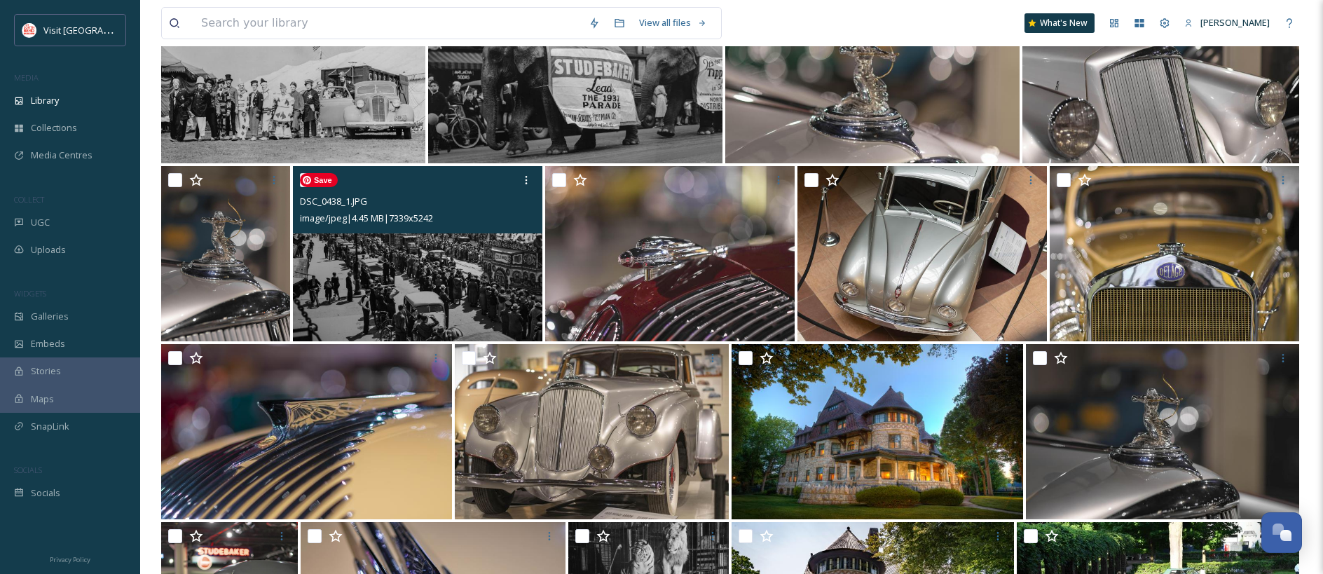
click at [428, 254] on img at bounding box center [417, 253] width 249 height 175
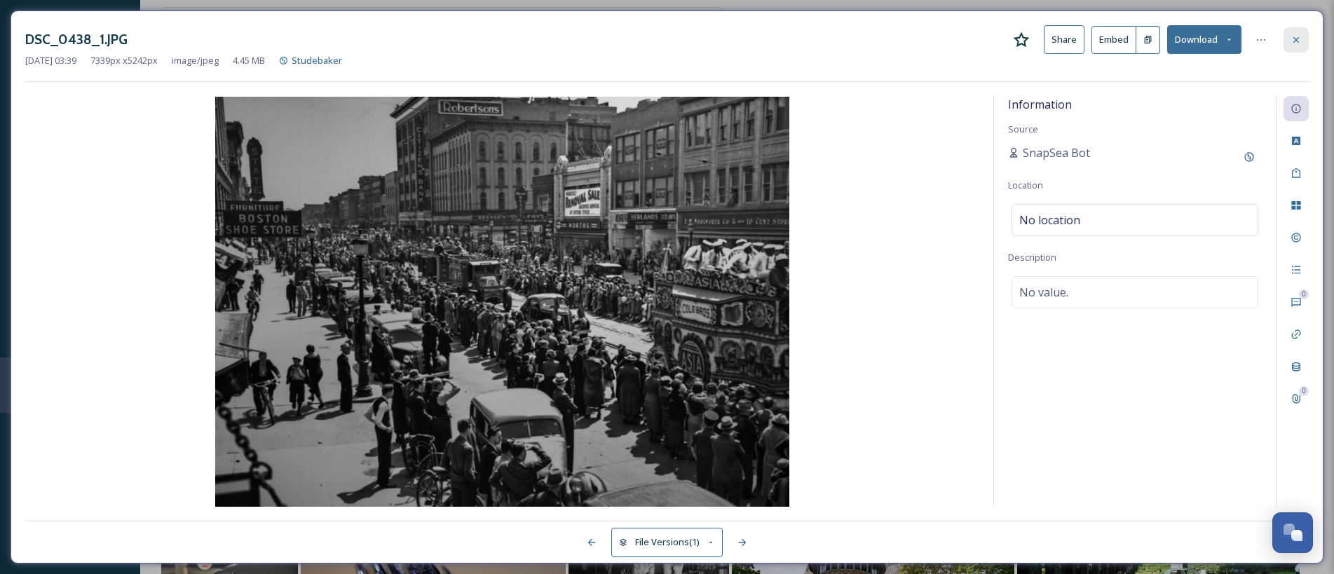
click at [1294, 42] on icon at bounding box center [1295, 39] width 11 height 11
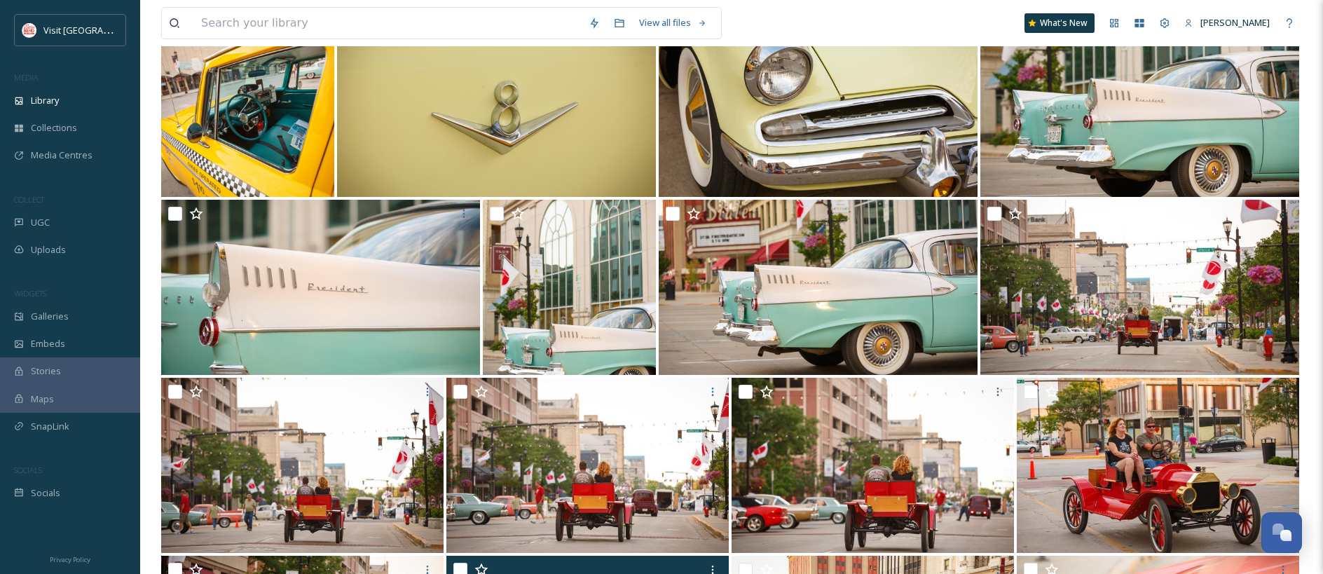
scroll to position [1943, 0]
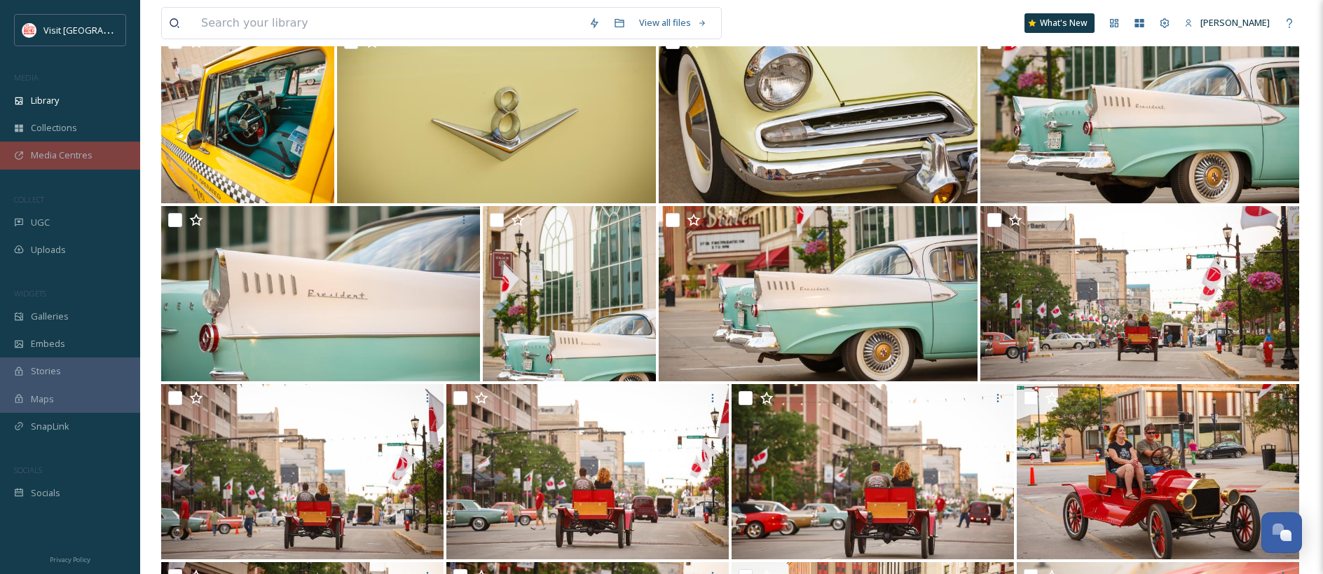
click at [59, 164] on div "Media Centres" at bounding box center [70, 155] width 140 height 27
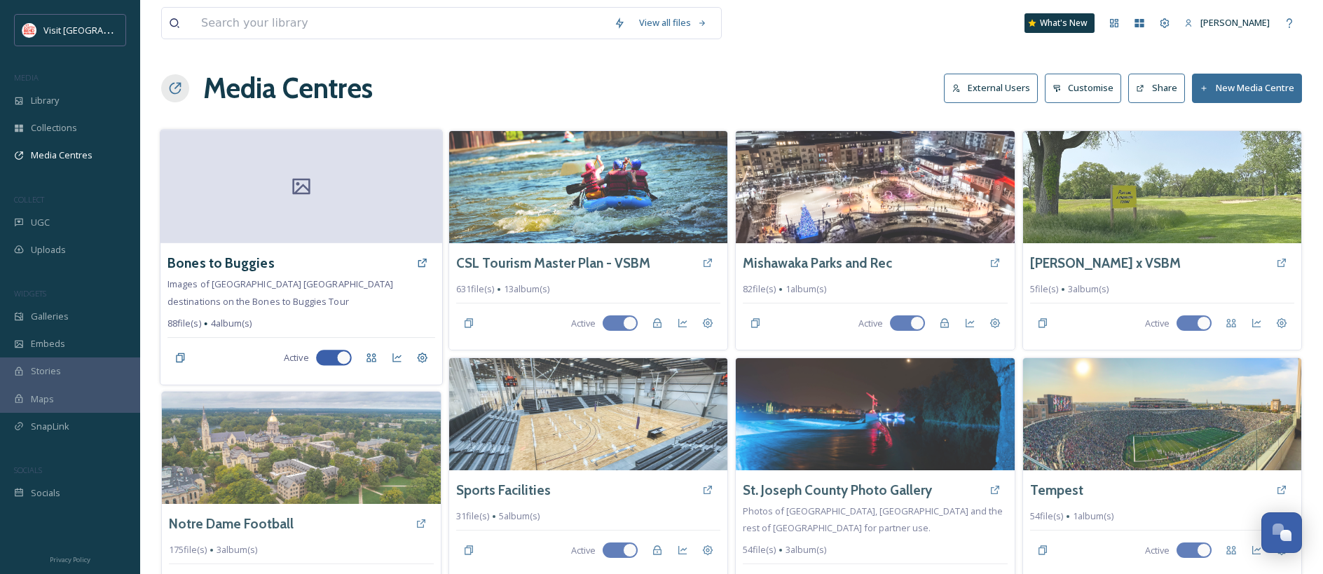
click at [307, 170] on div at bounding box center [300, 187] width 281 height 114
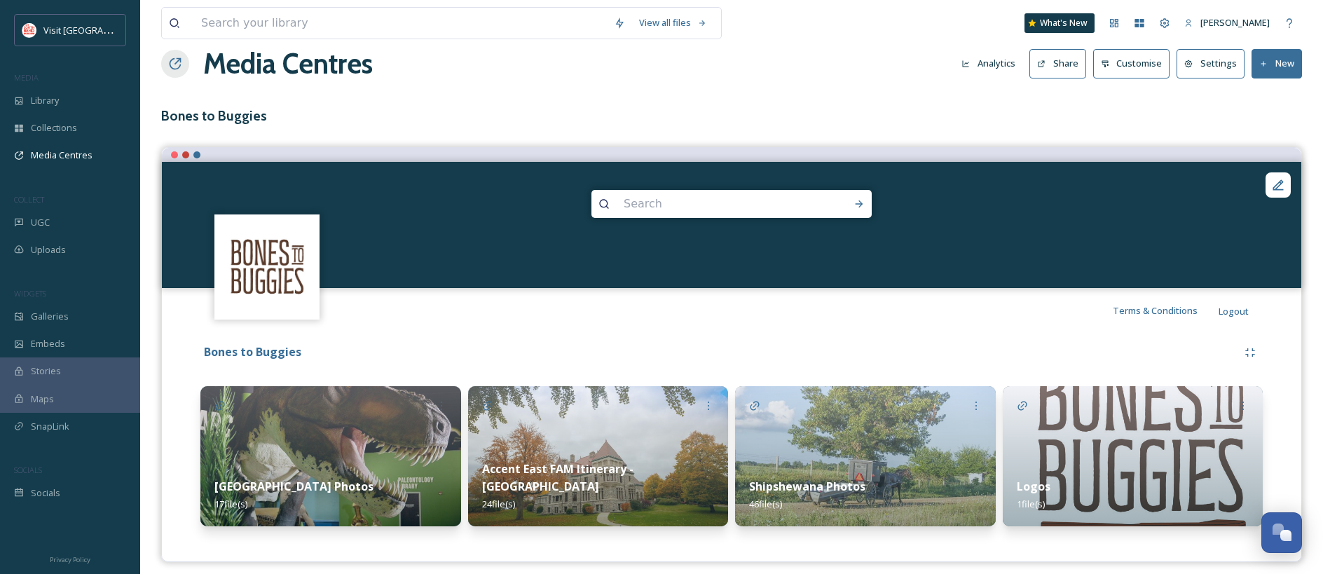
scroll to position [34, 0]
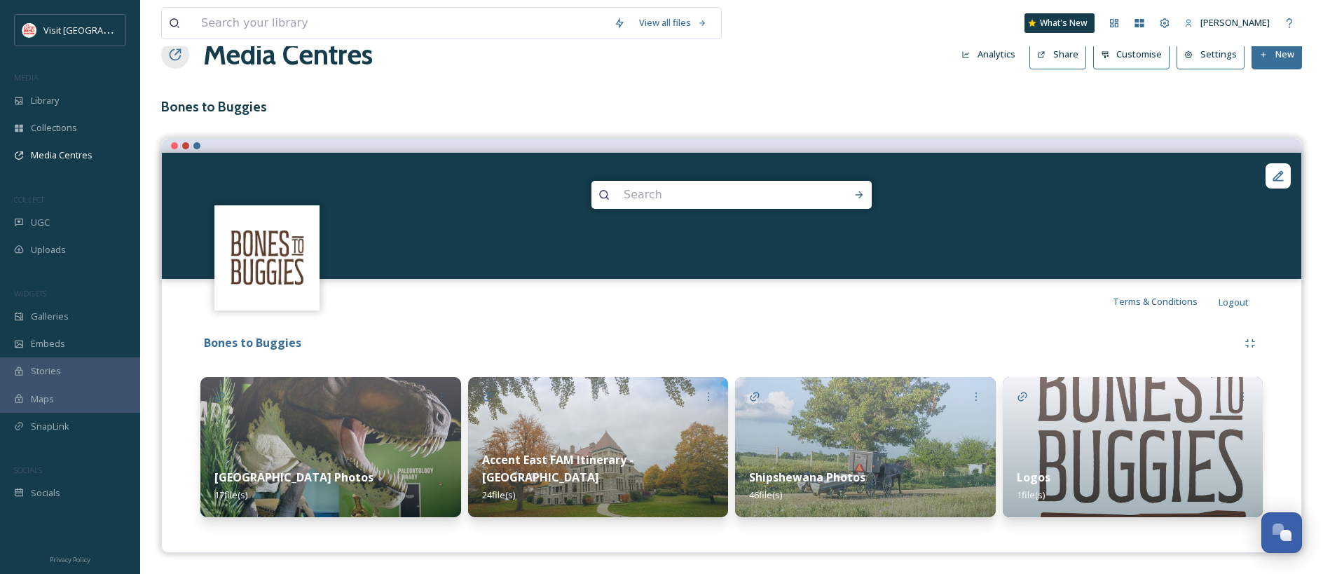
click at [621, 445] on img at bounding box center [598, 447] width 261 height 140
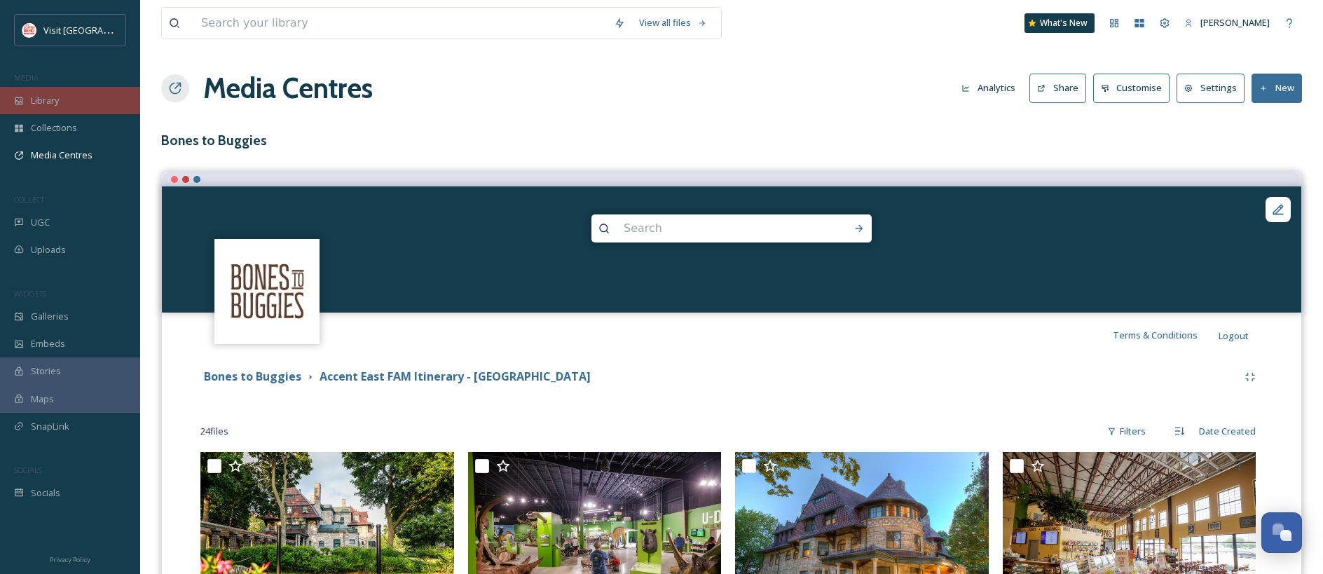
click at [58, 100] on span "Library" at bounding box center [45, 100] width 28 height 13
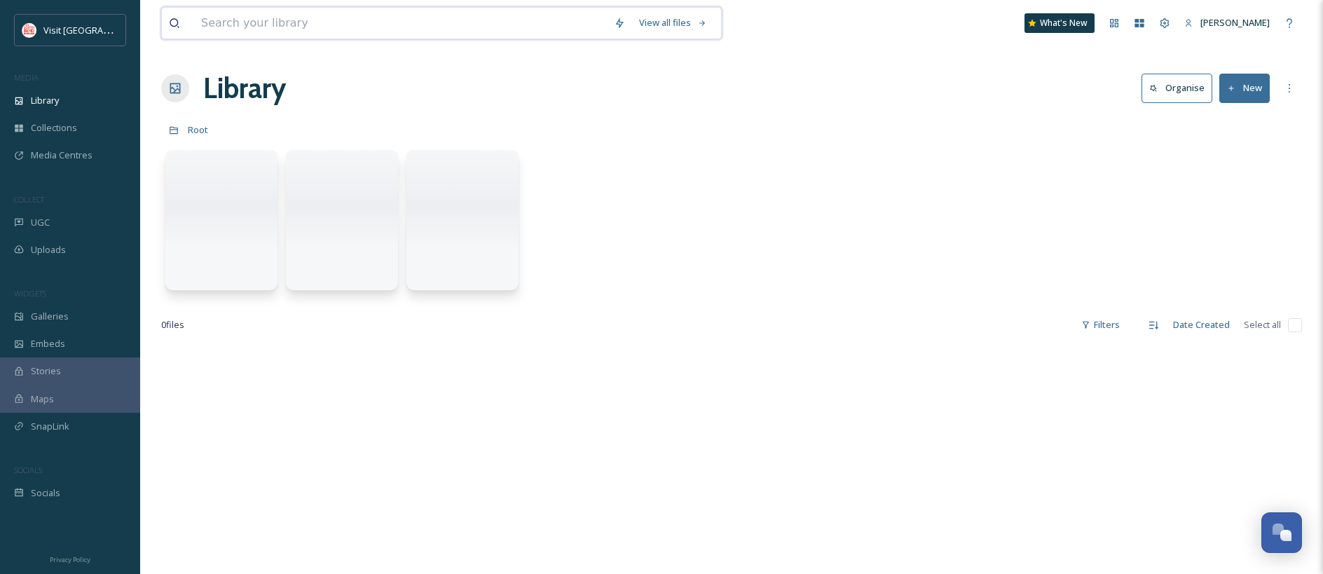
click at [255, 25] on input at bounding box center [400, 23] width 413 height 31
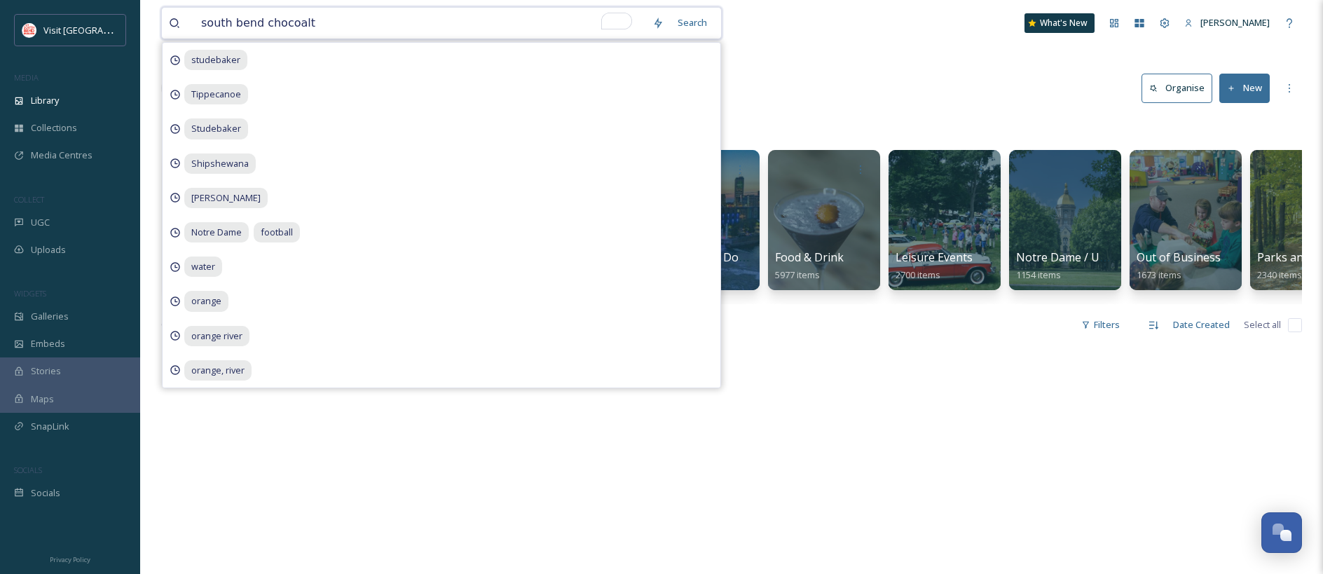
type input "south bend chocoalte"
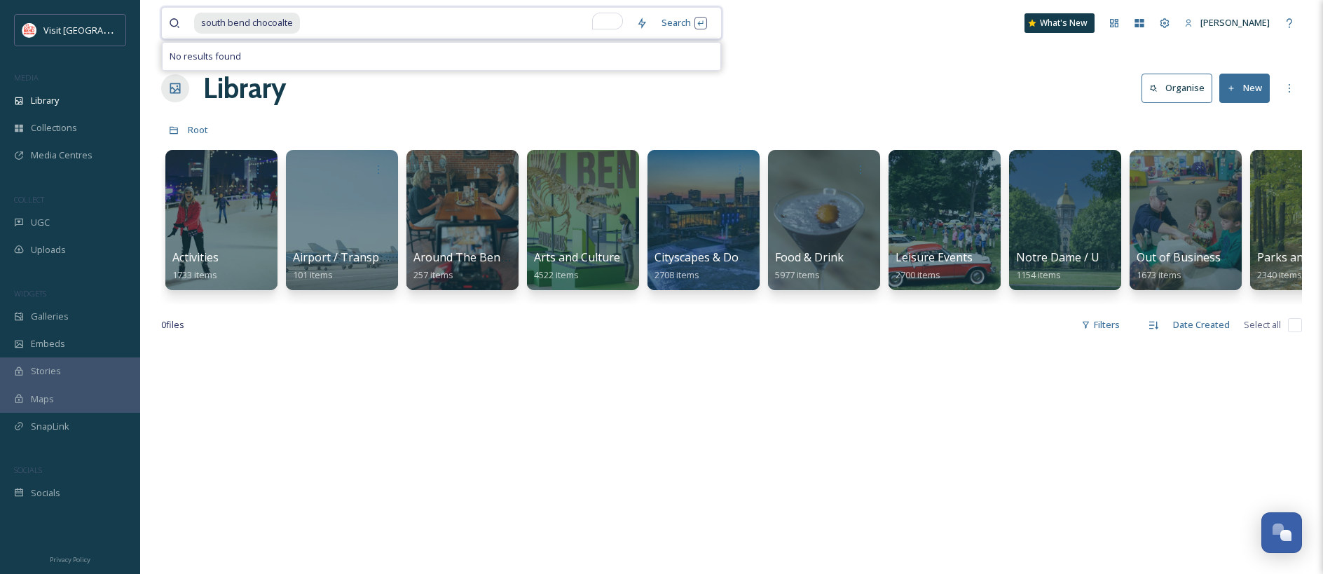
click at [281, 22] on span "south bend chocoalte" at bounding box center [247, 23] width 106 height 20
drag, startPoint x: 278, startPoint y: 25, endPoint x: 293, endPoint y: 26, distance: 15.5
click at [293, 26] on span "south bend chocoalte" at bounding box center [247, 23] width 106 height 20
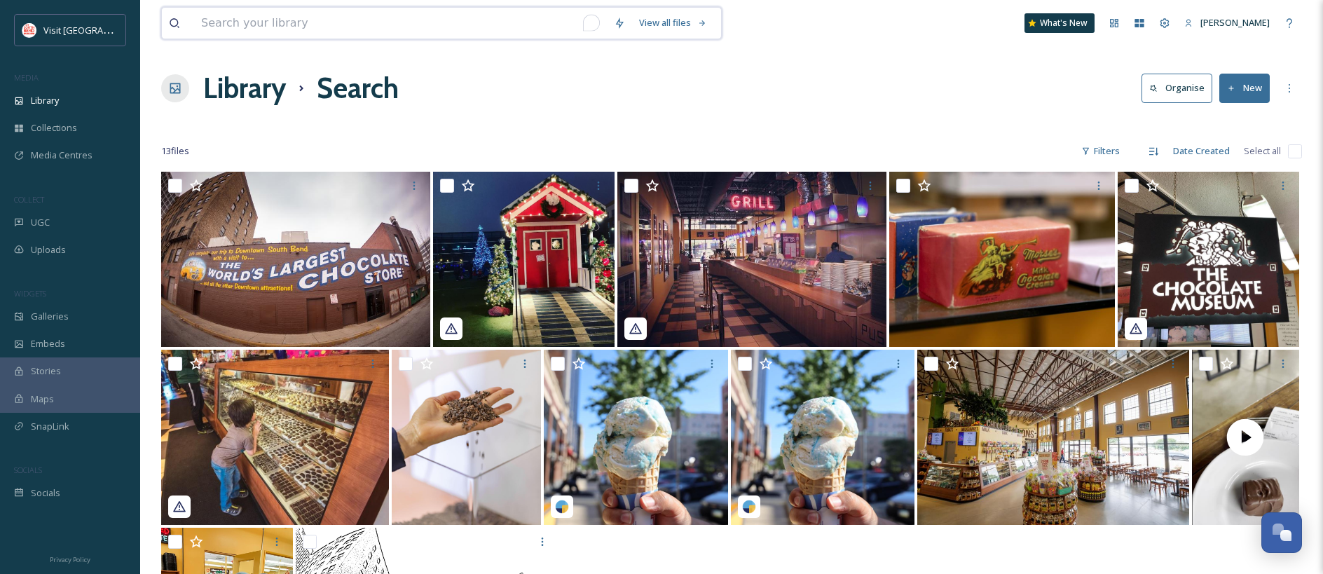
click at [226, 17] on input "To enrich screen reader interactions, please activate Accessibility in Grammarl…" at bounding box center [400, 23] width 413 height 31
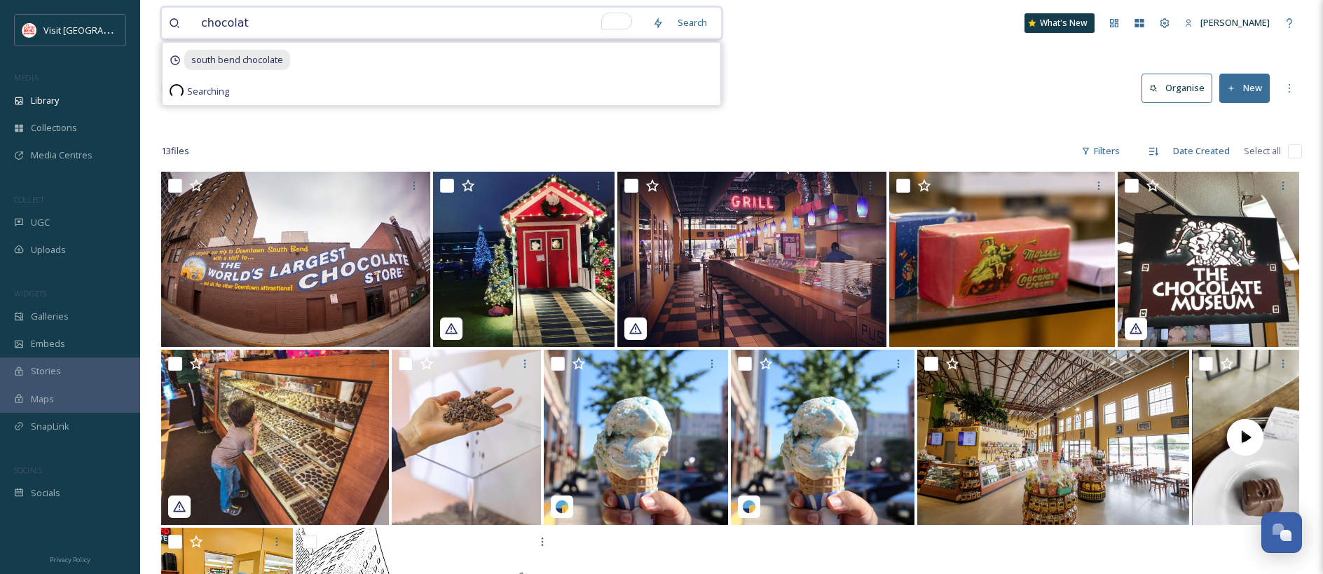
type input "chocolate"
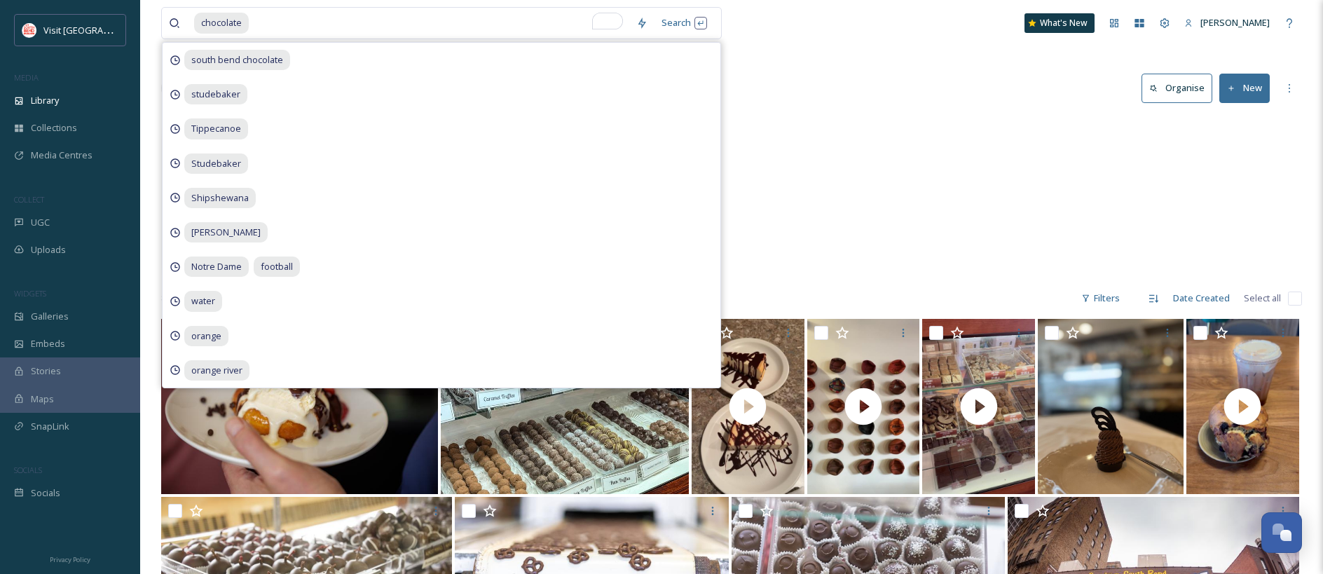
click at [889, 146] on div "Arts and Culture Chocolate Museum and Factory 86 items Food & Drink SB Chocolat…" at bounding box center [731, 196] width 1141 height 161
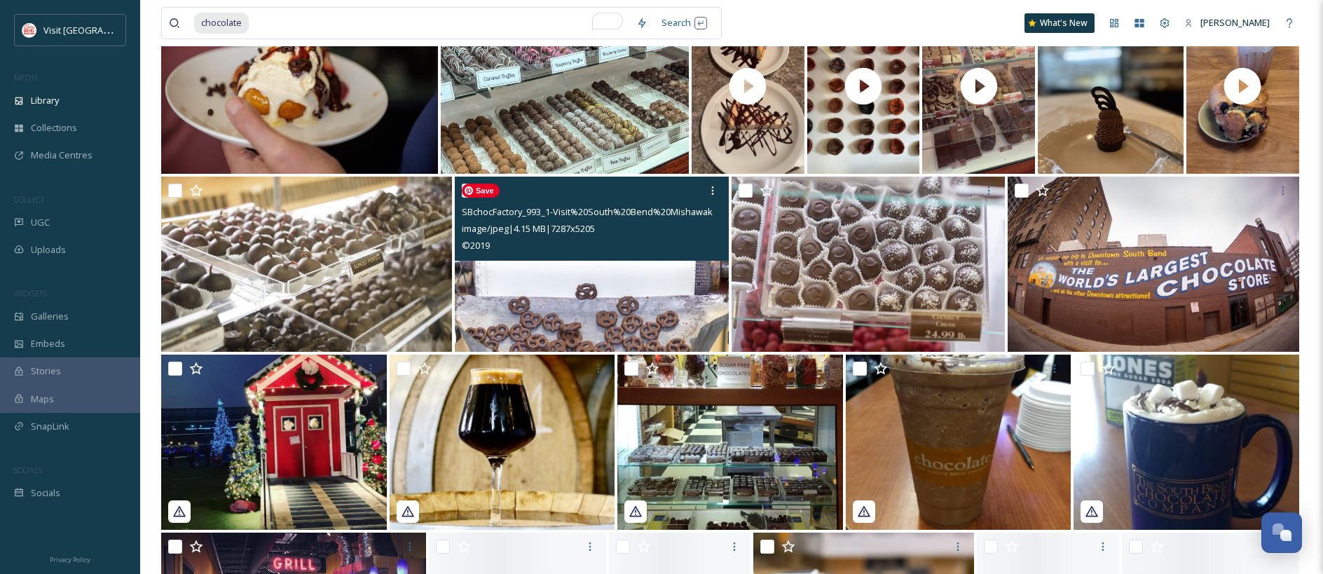
scroll to position [390, 0]
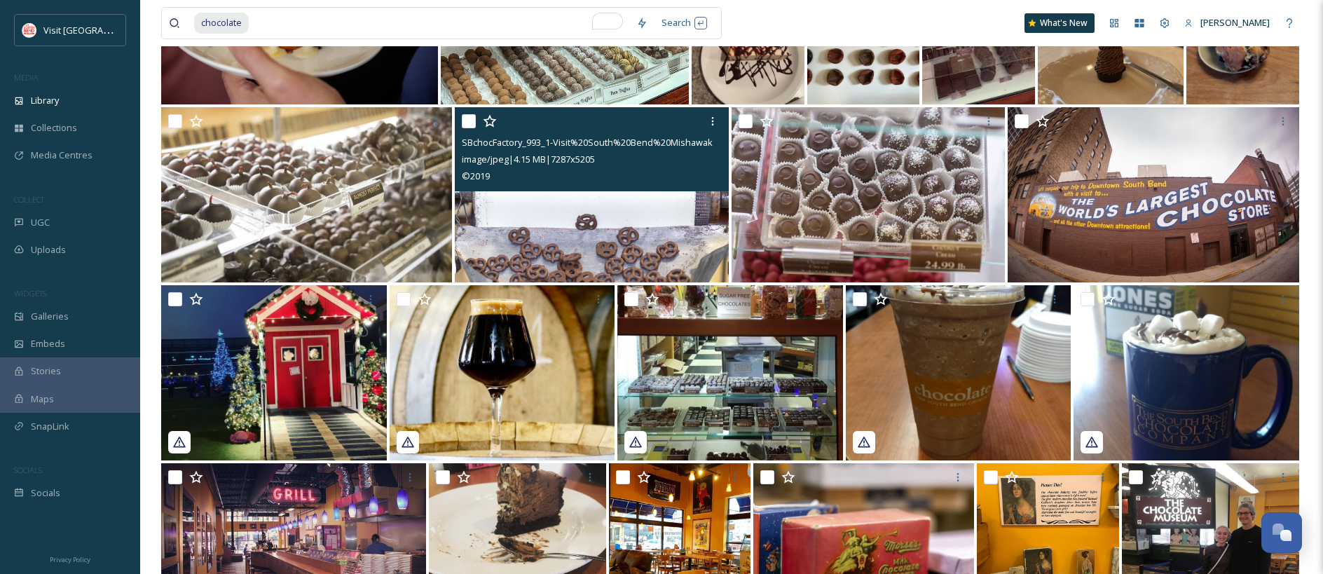
click at [469, 122] on input "checkbox" at bounding box center [469, 121] width 14 height 14
checkbox input "true"
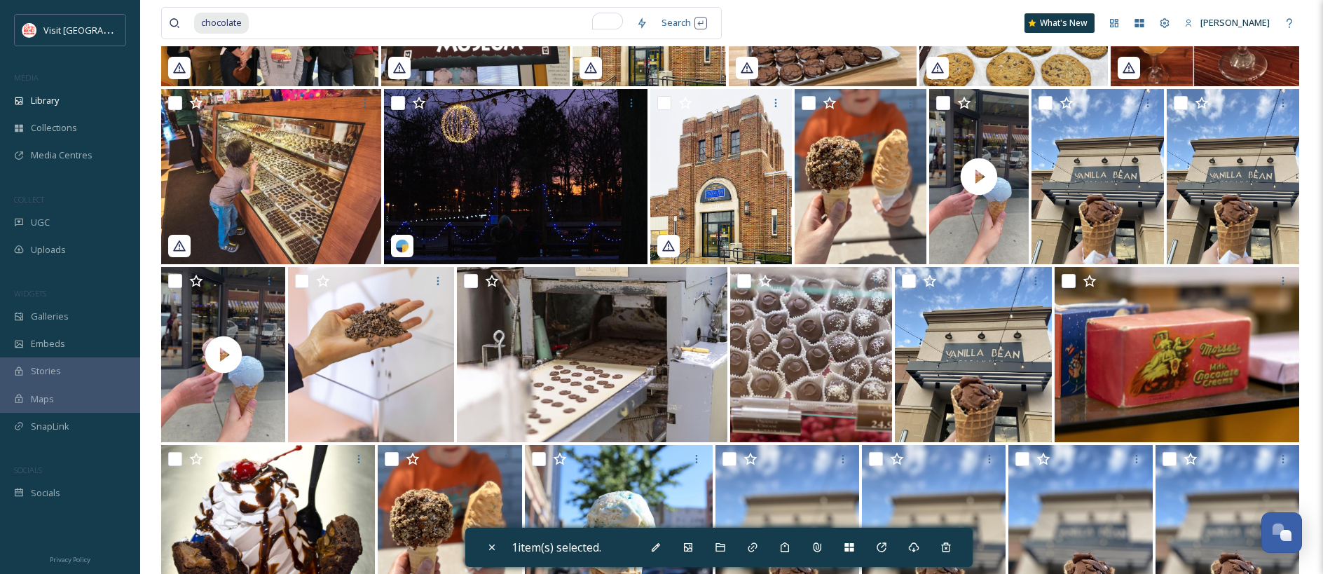
scroll to position [1172, 0]
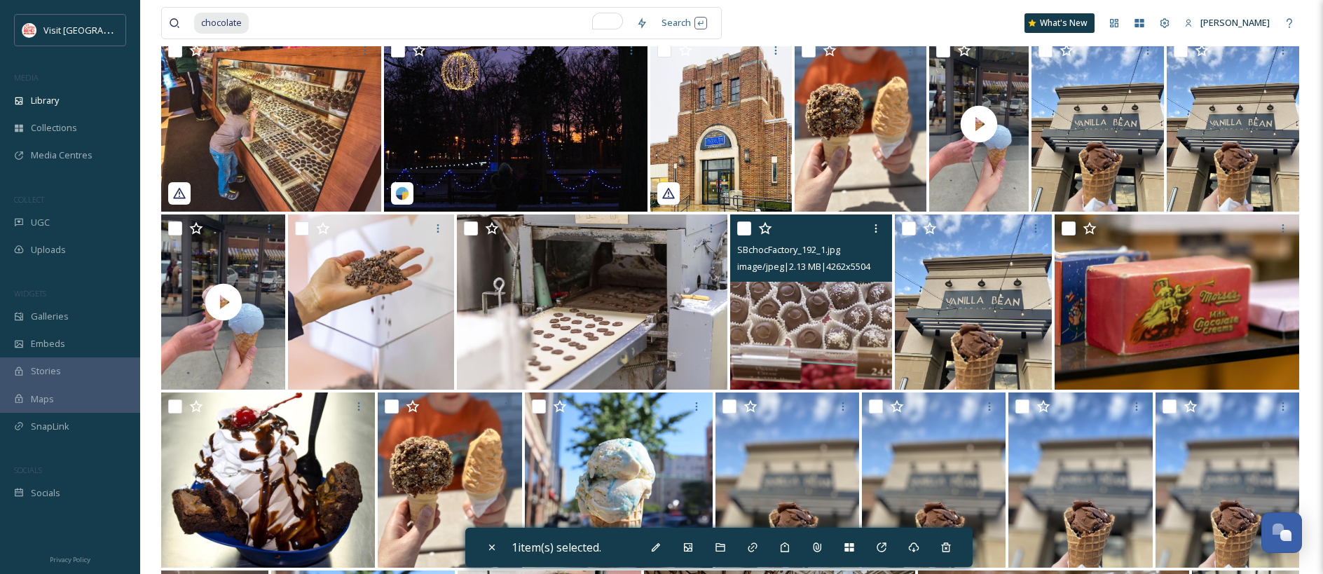
click at [747, 226] on input "checkbox" at bounding box center [744, 228] width 14 height 14
checkbox input "true"
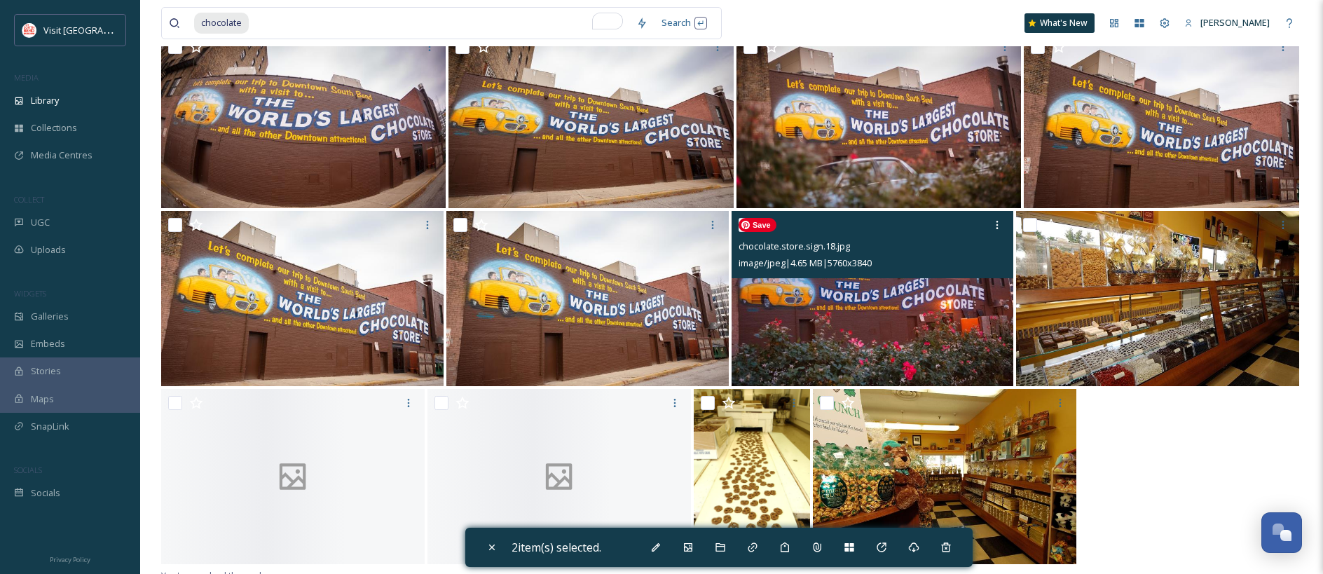
scroll to position [2610, 0]
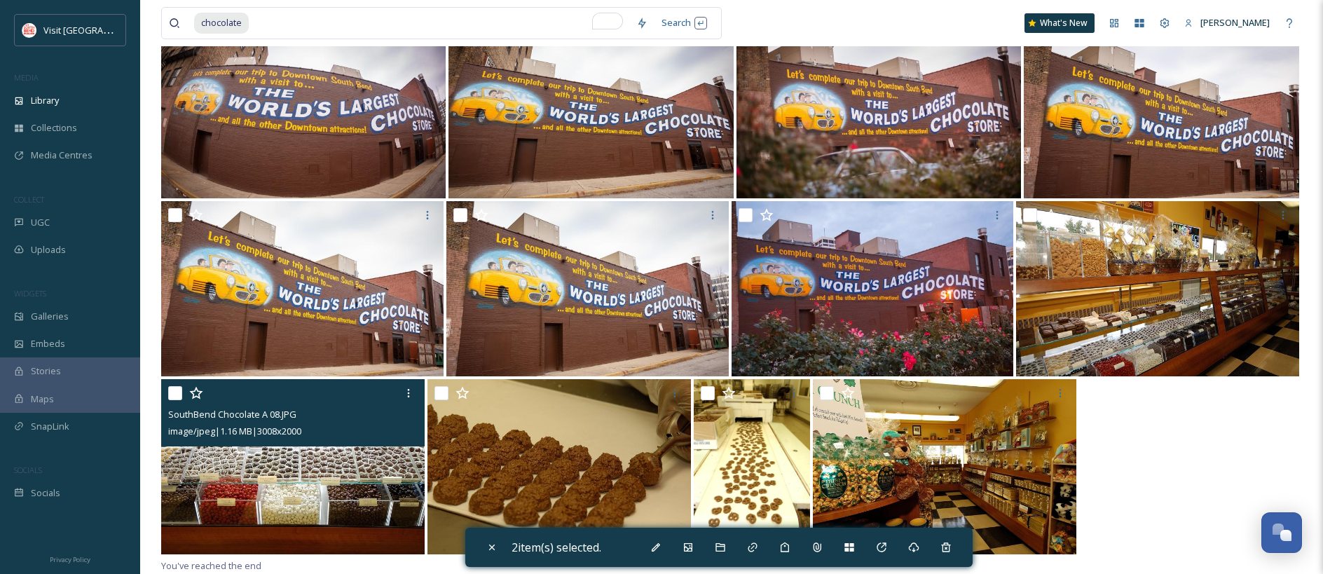
click at [169, 392] on input "checkbox" at bounding box center [175, 393] width 14 height 14
checkbox input "true"
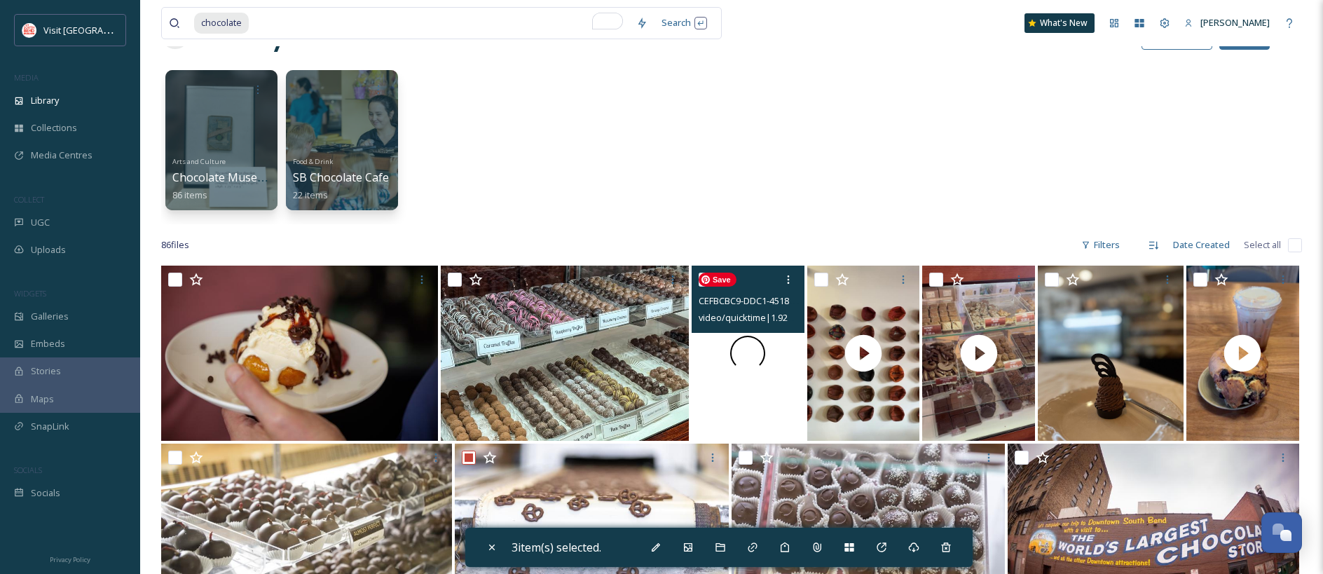
scroll to position [53, 0]
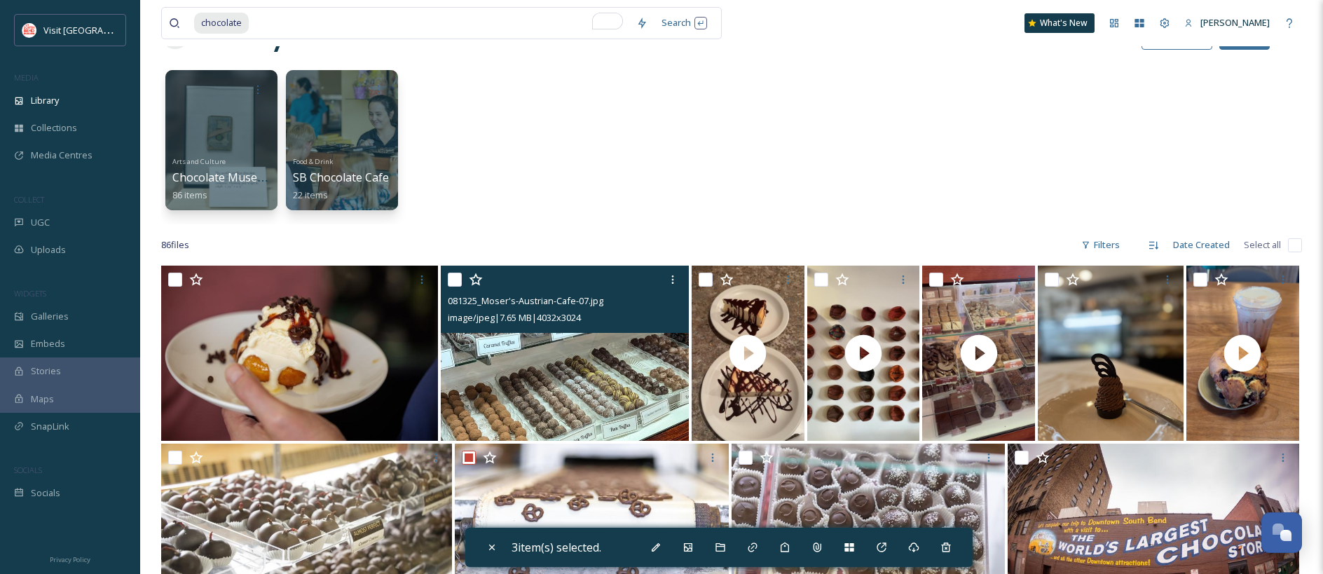
click at [453, 282] on input "checkbox" at bounding box center [455, 280] width 14 height 14
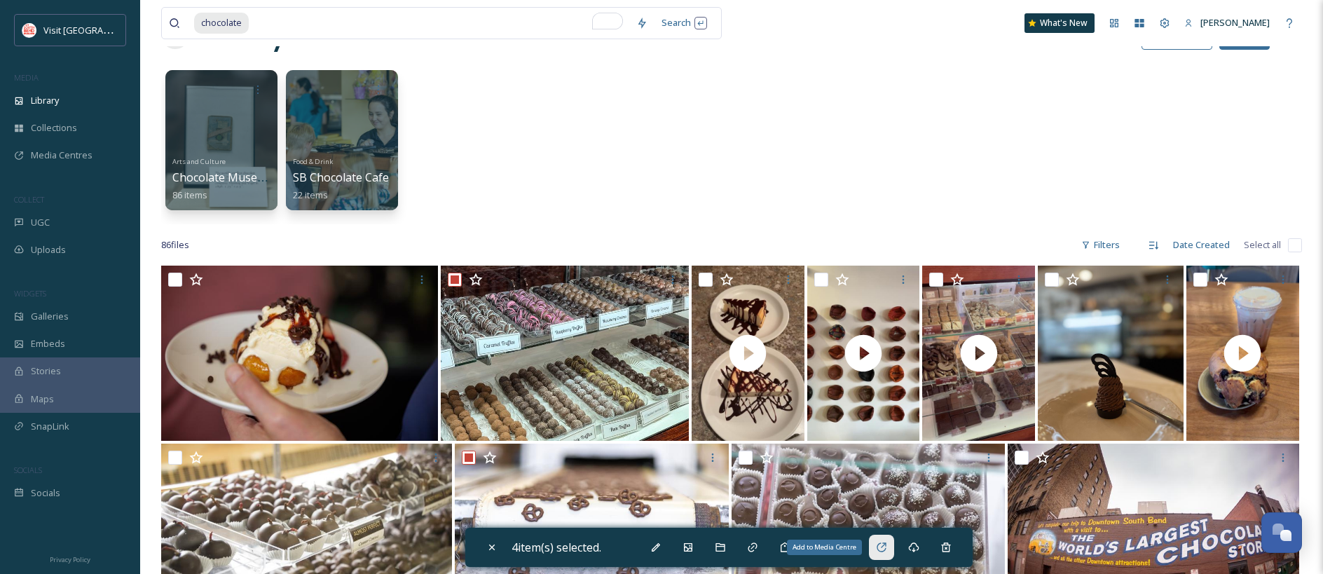
click at [892, 549] on div "Add to Media Centre" at bounding box center [881, 547] width 25 height 25
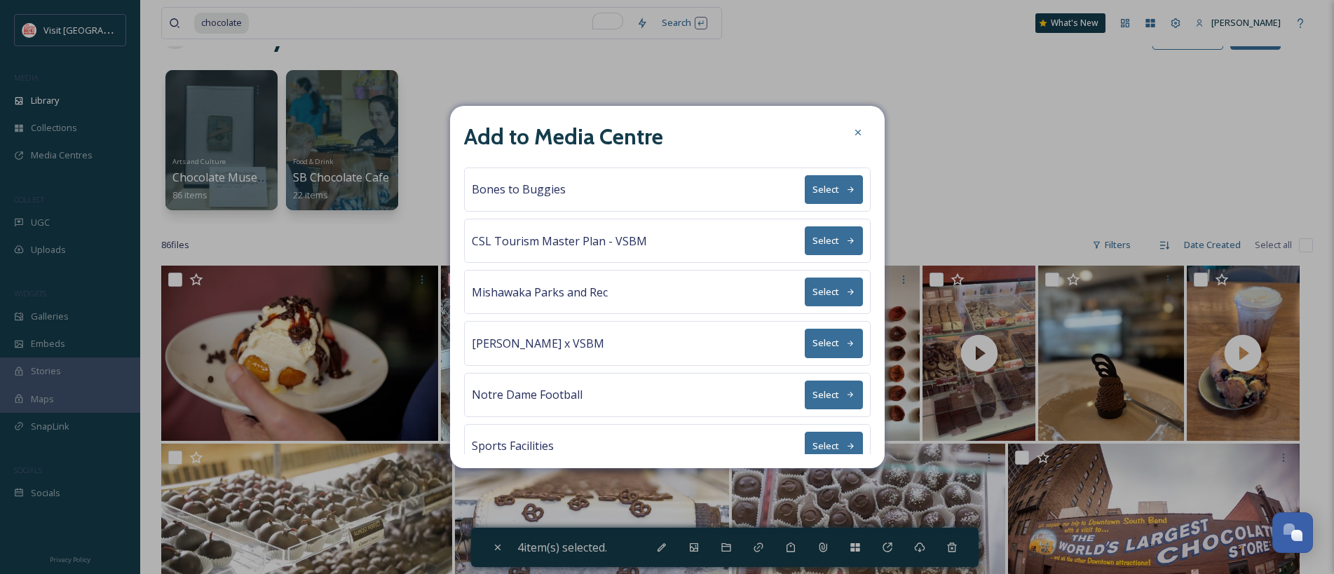
click at [817, 193] on button "Select" at bounding box center [833, 189] width 58 height 29
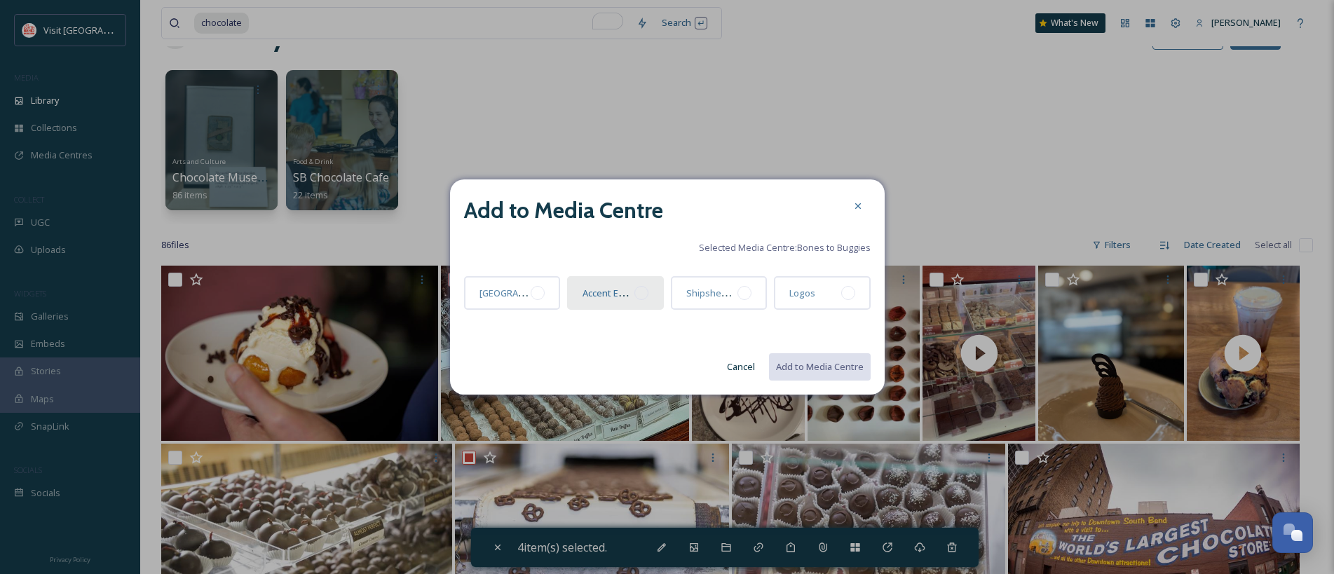
click at [638, 295] on div at bounding box center [641, 293] width 14 height 14
click at [811, 367] on button "Add to Media Centre" at bounding box center [818, 366] width 103 height 29
checkbox input "false"
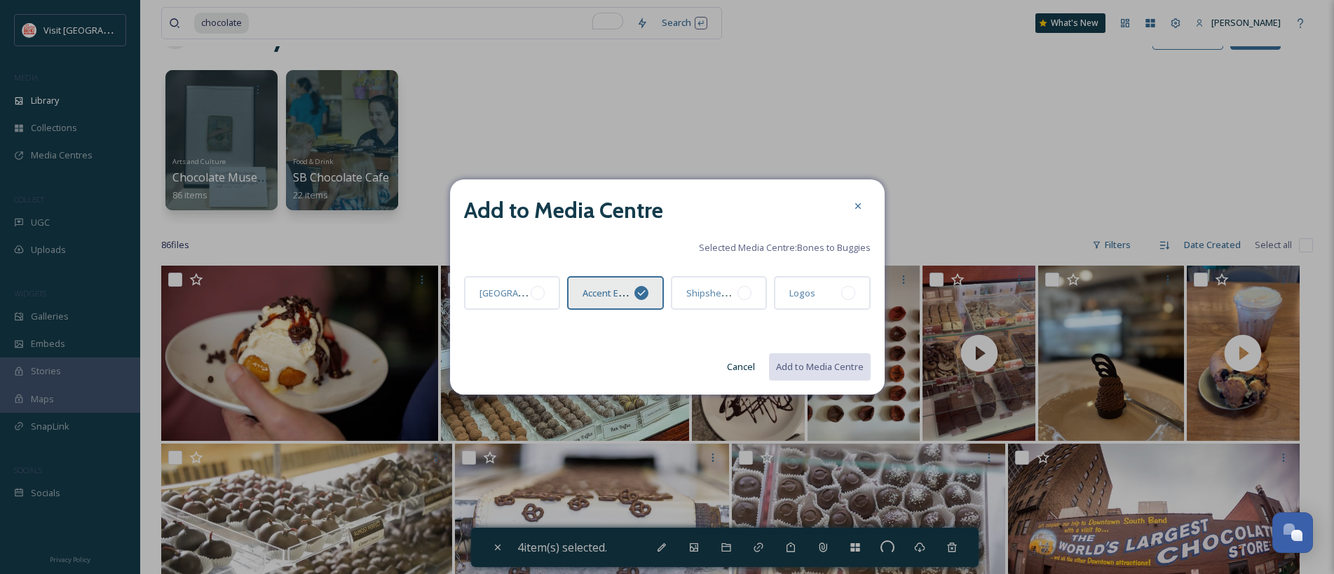
checkbox input "false"
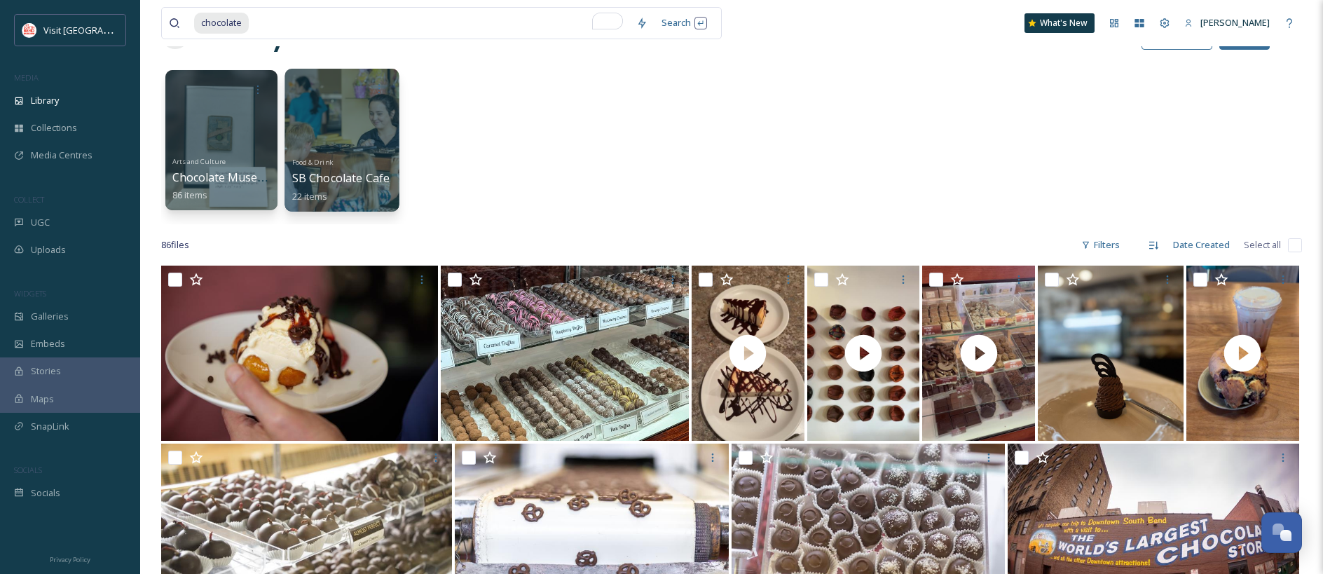
click at [341, 113] on div at bounding box center [342, 140] width 114 height 143
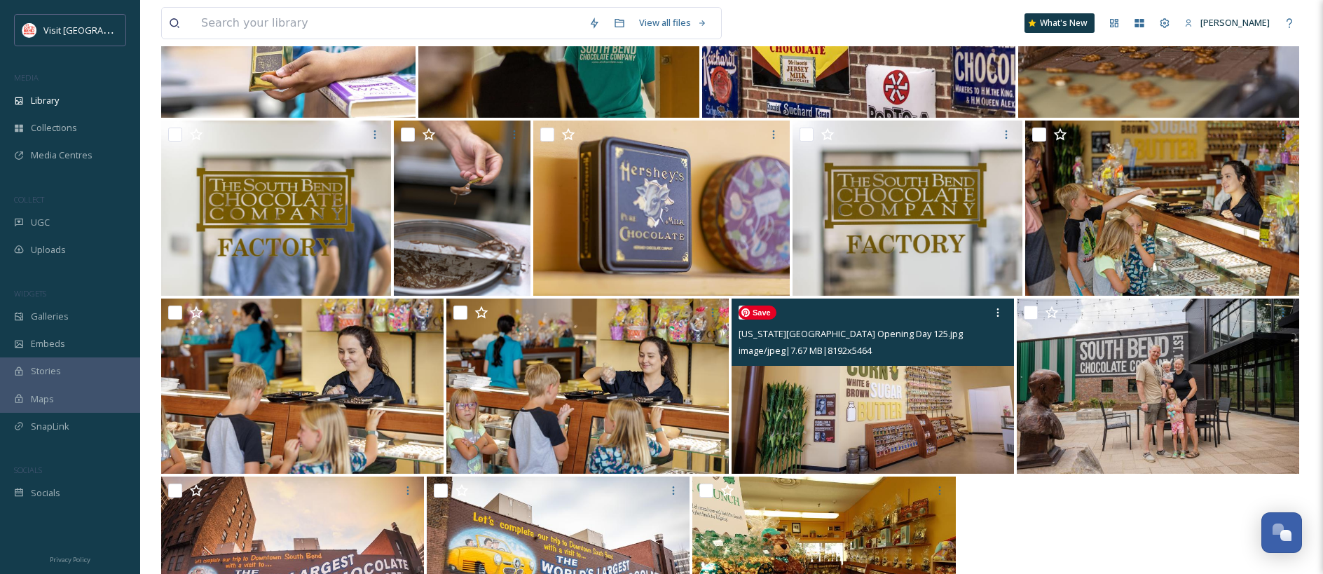
scroll to position [425, 0]
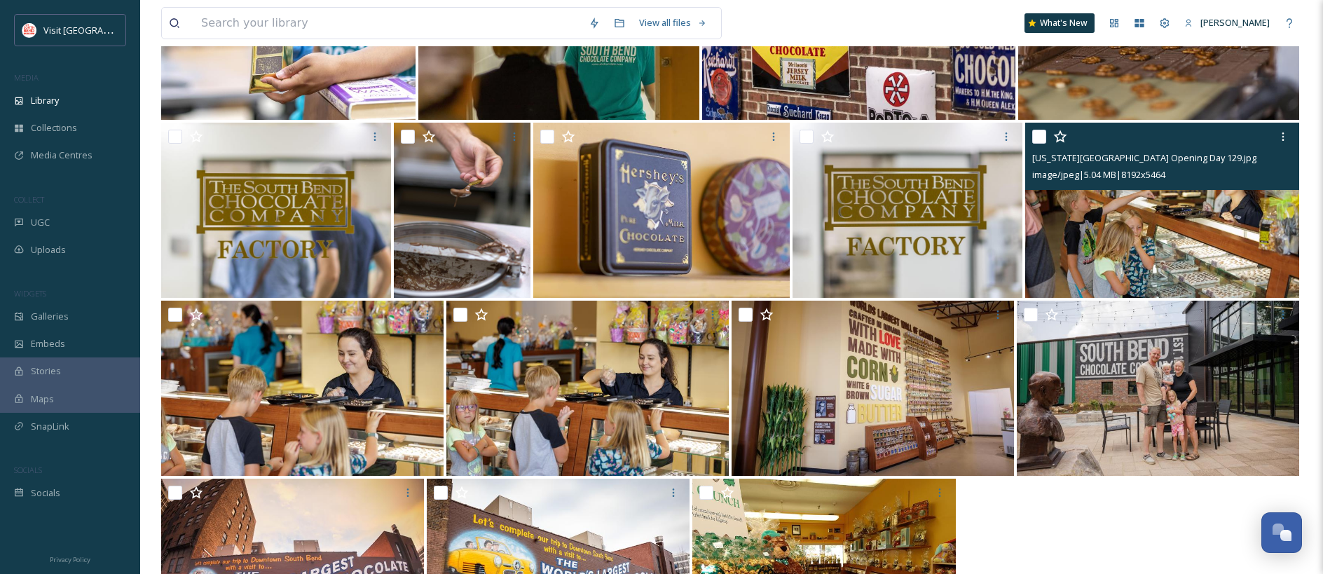
click at [1039, 139] on input "checkbox" at bounding box center [1039, 137] width 14 height 14
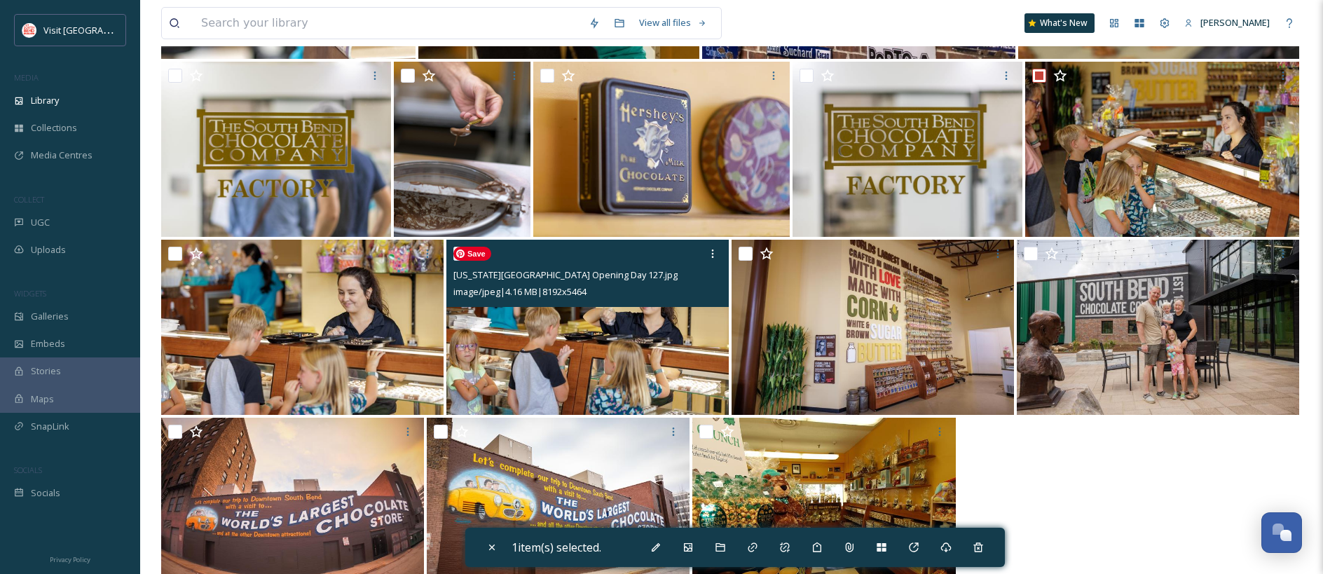
scroll to position [481, 0]
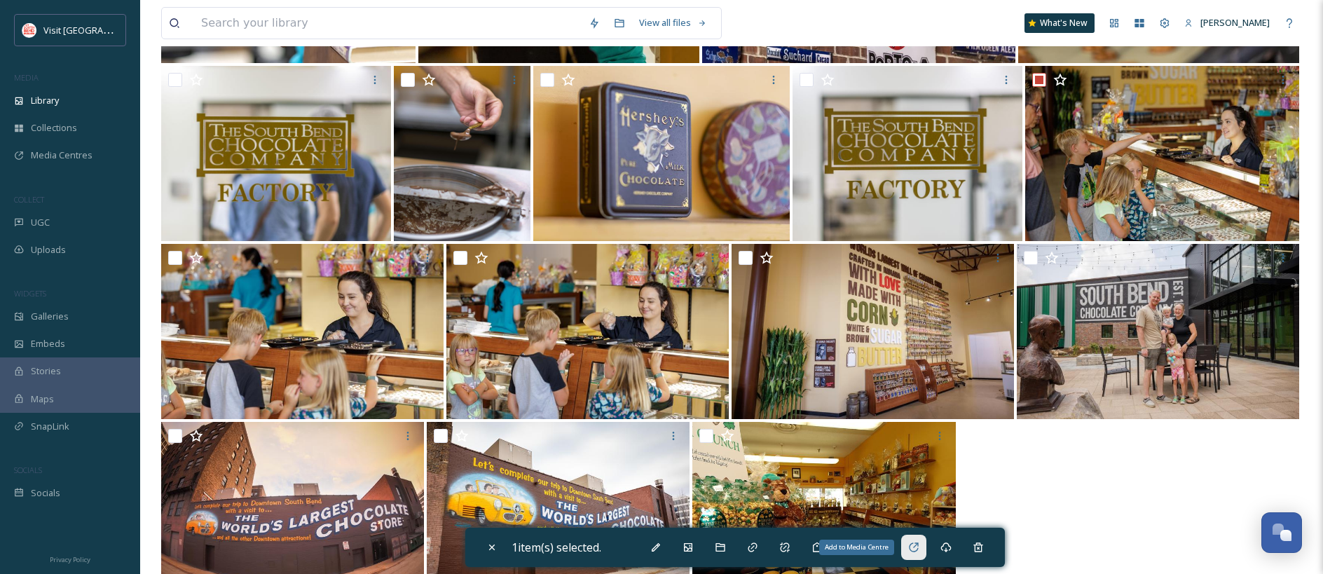
click at [916, 545] on icon at bounding box center [913, 547] width 11 height 11
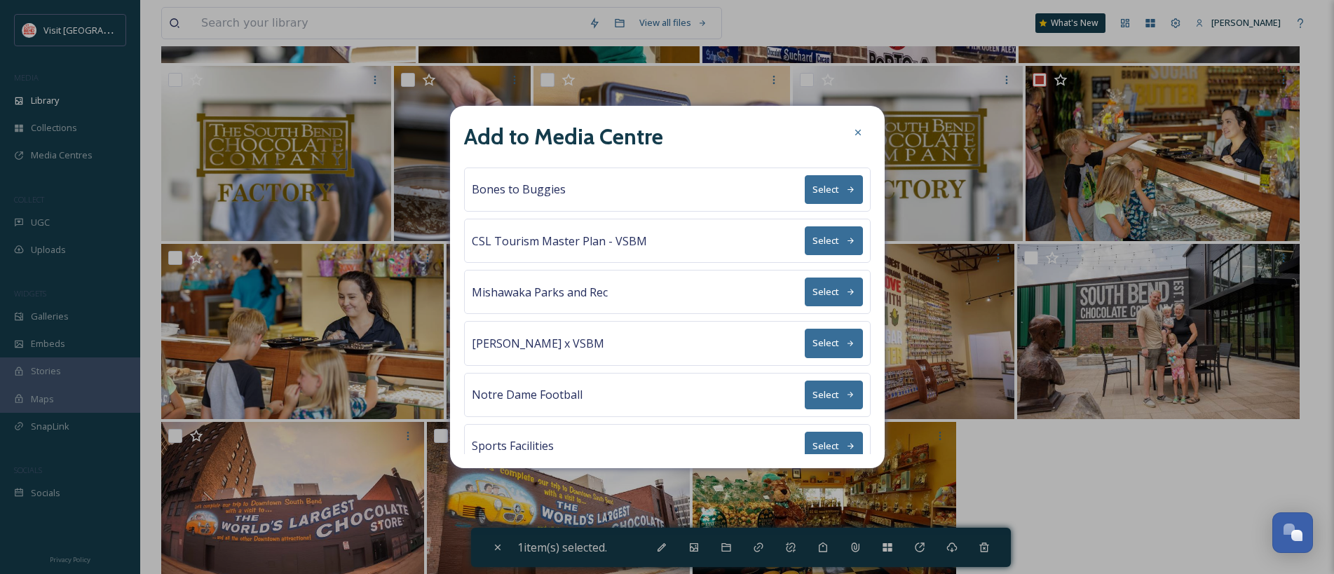
click at [816, 191] on button "Select" at bounding box center [833, 189] width 58 height 29
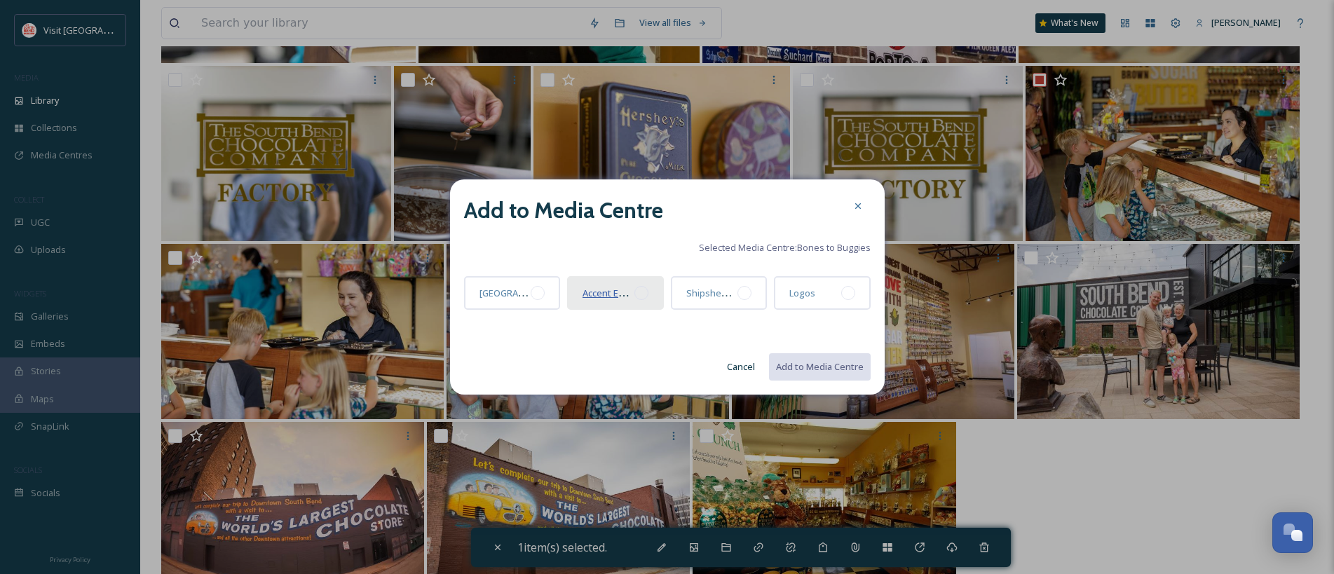
click at [624, 297] on span "Accent East FAM Itinerary - [GEOGRAPHIC_DATA]" at bounding box center [683, 292] width 203 height 13
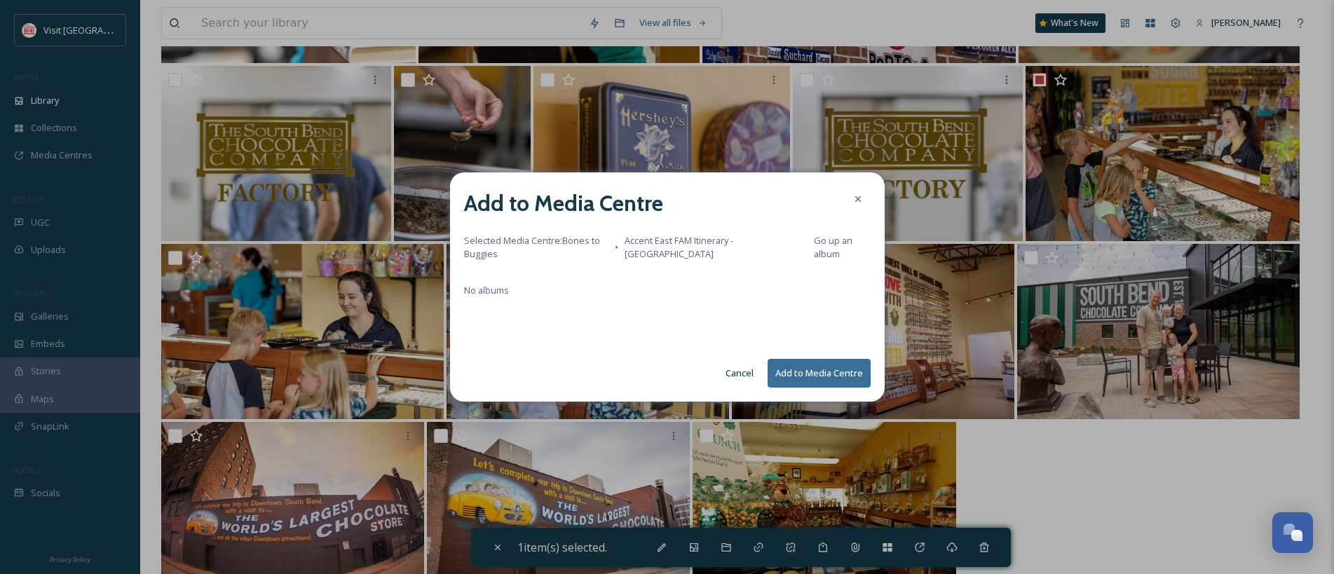
click at [814, 376] on button "Add to Media Centre" at bounding box center [818, 373] width 103 height 29
checkbox input "false"
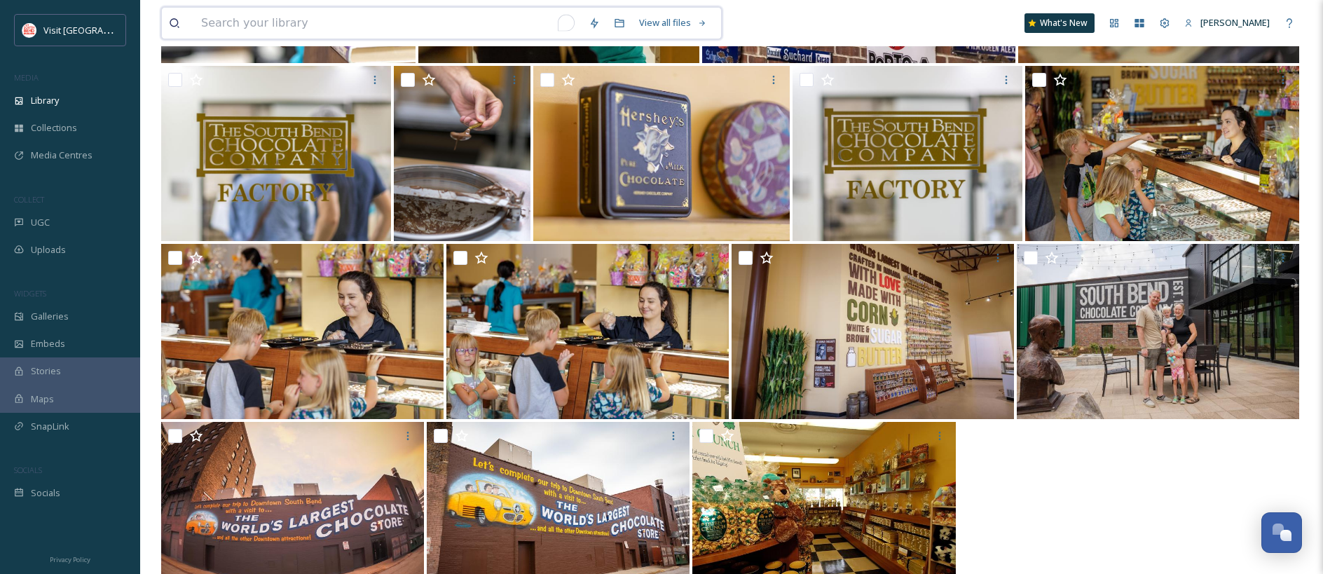
click at [228, 22] on input "To enrich screen reader interactions, please activate Accessibility in Grammarl…" at bounding box center [388, 23] width 388 height 31
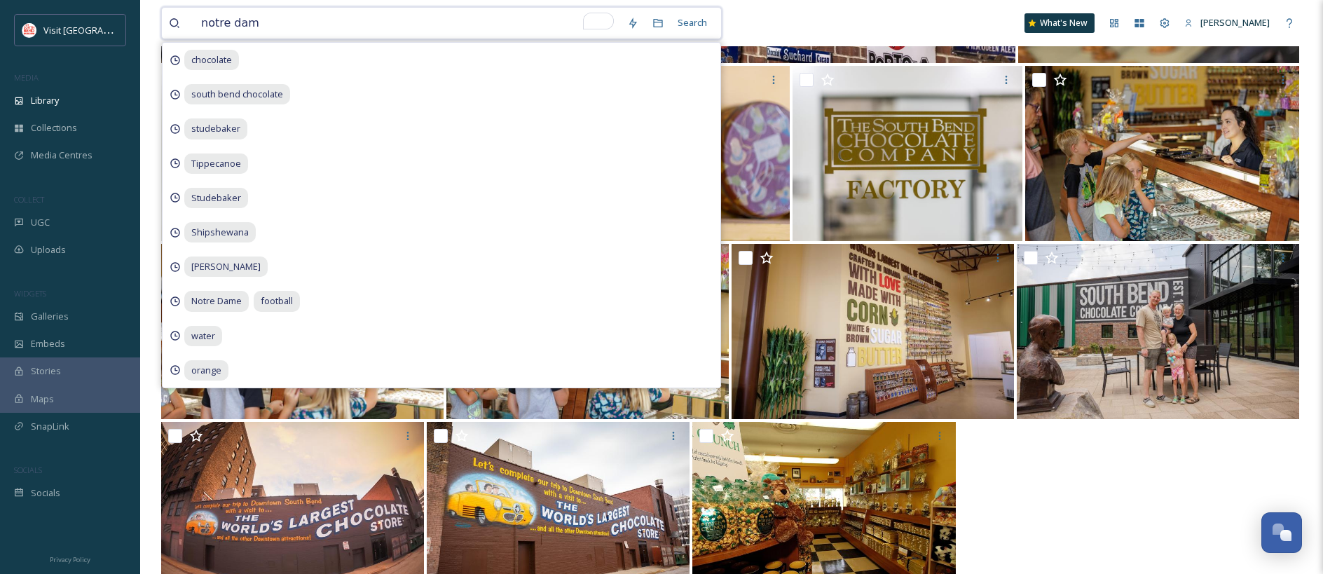
type input "notre dame"
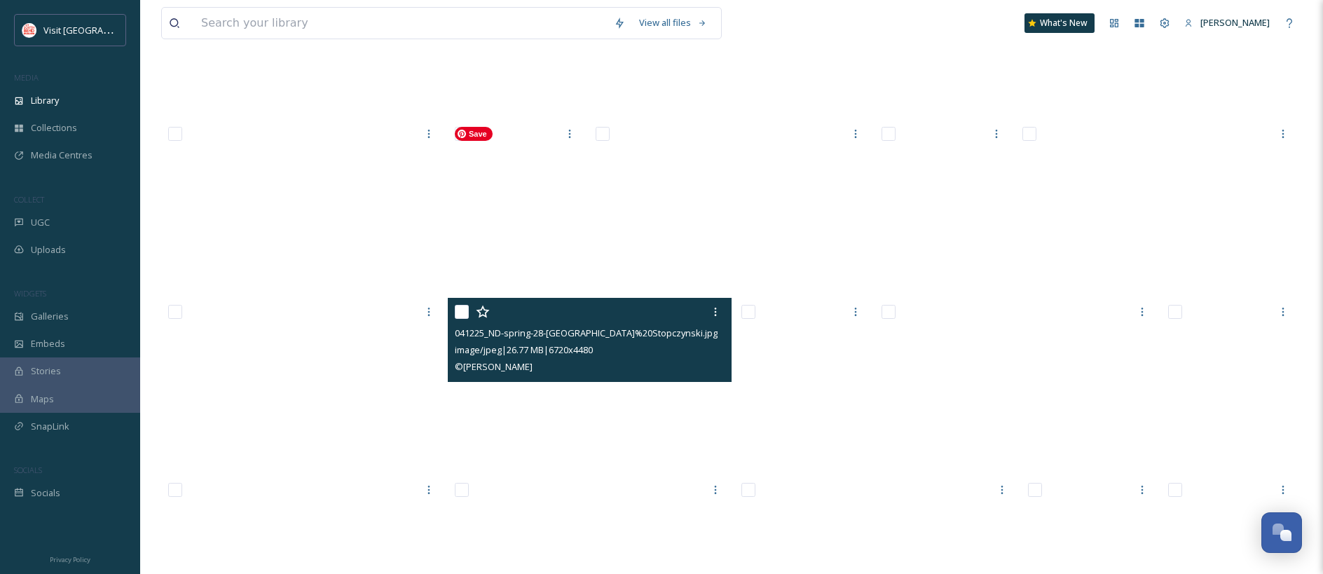
scroll to position [7313, 0]
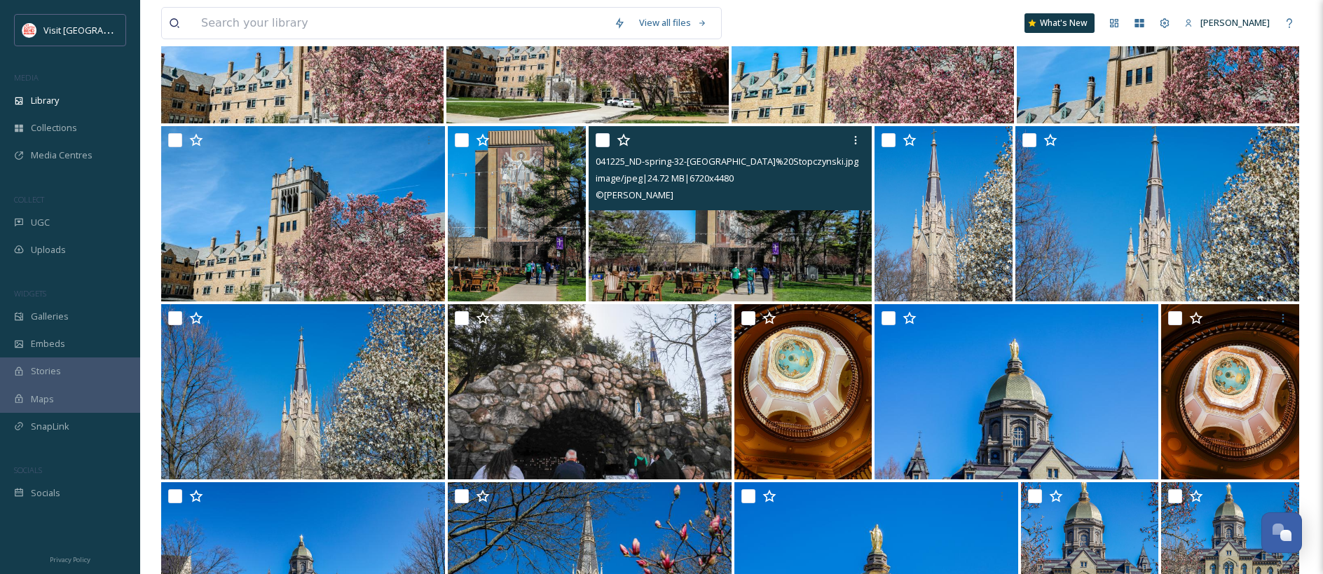
click at [607, 142] on input "checkbox" at bounding box center [603, 140] width 14 height 14
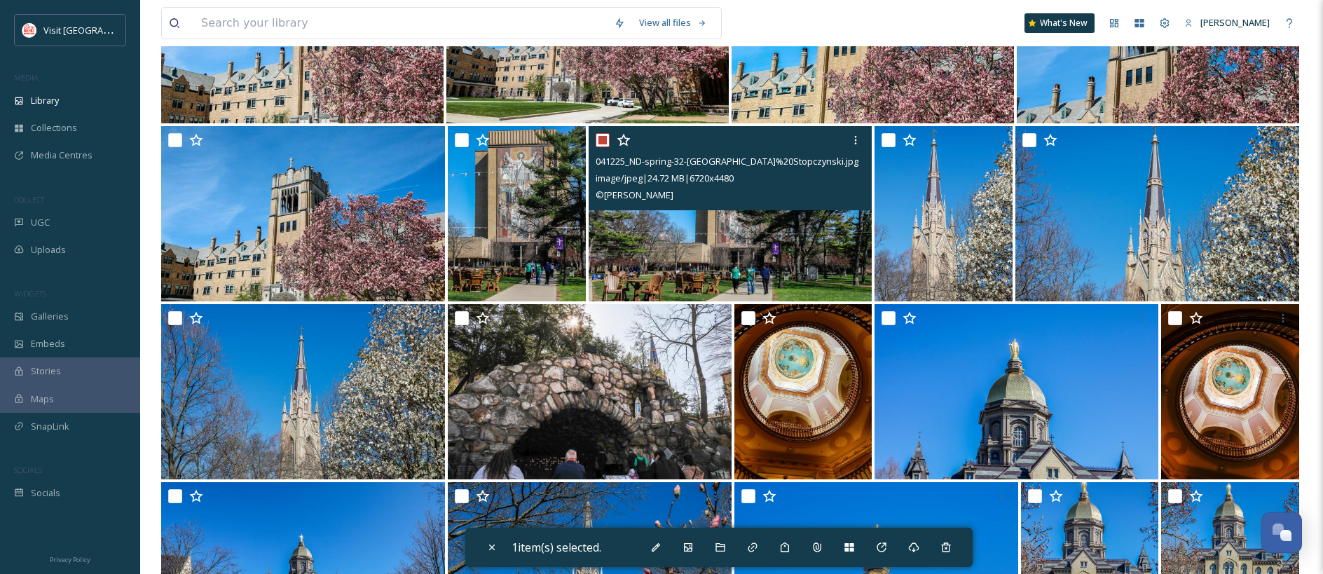
click at [605, 142] on input "checkbox" at bounding box center [603, 140] width 14 height 14
checkbox input "false"
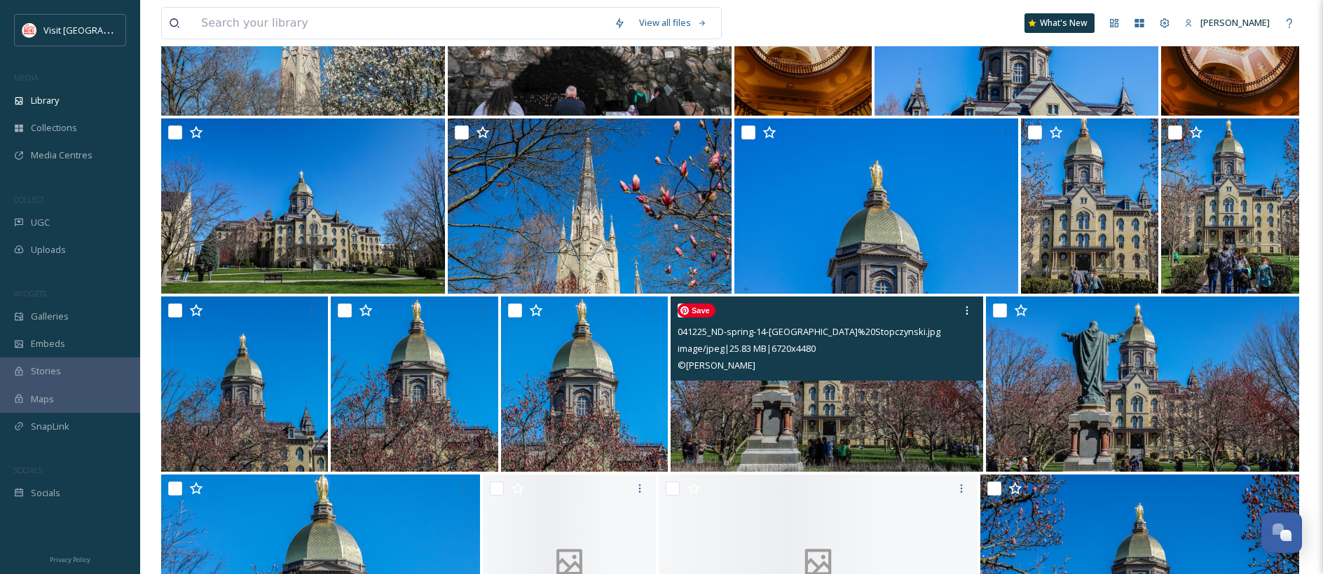
scroll to position [7792, 0]
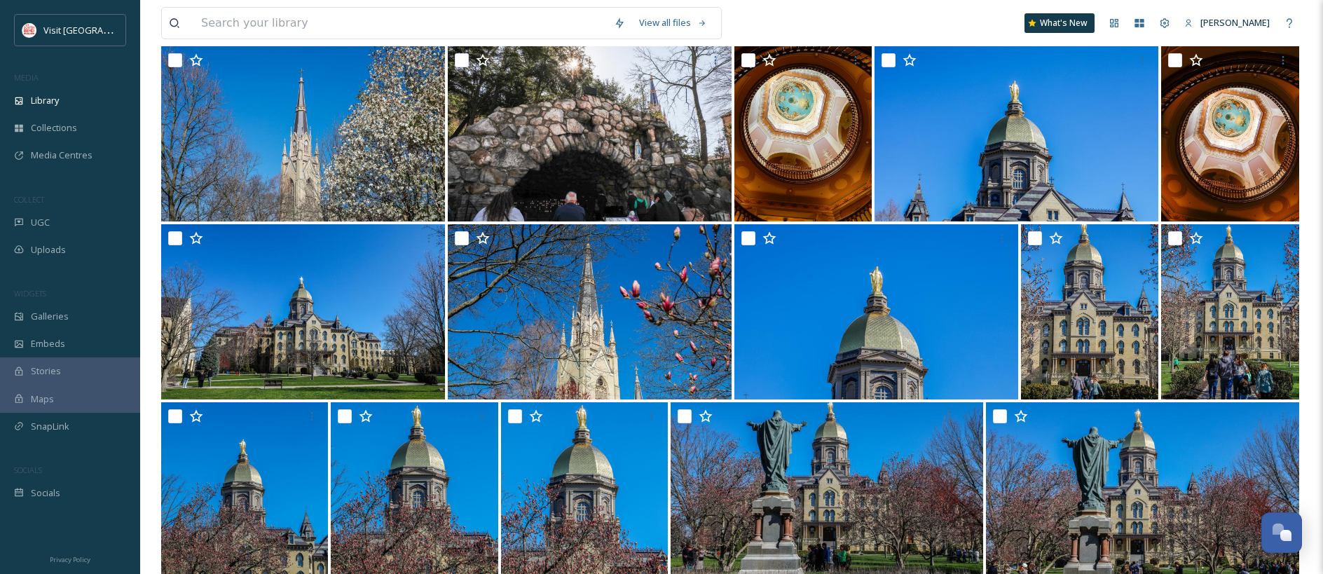
scroll to position [7570, 0]
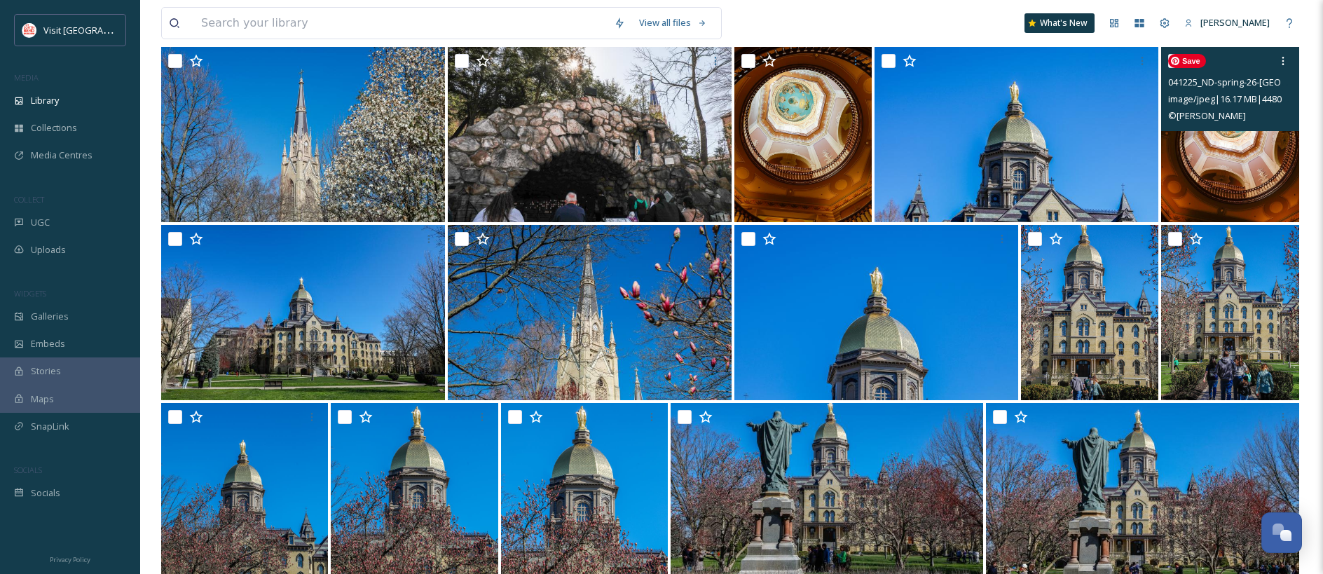
click at [1250, 143] on img at bounding box center [1230, 134] width 138 height 175
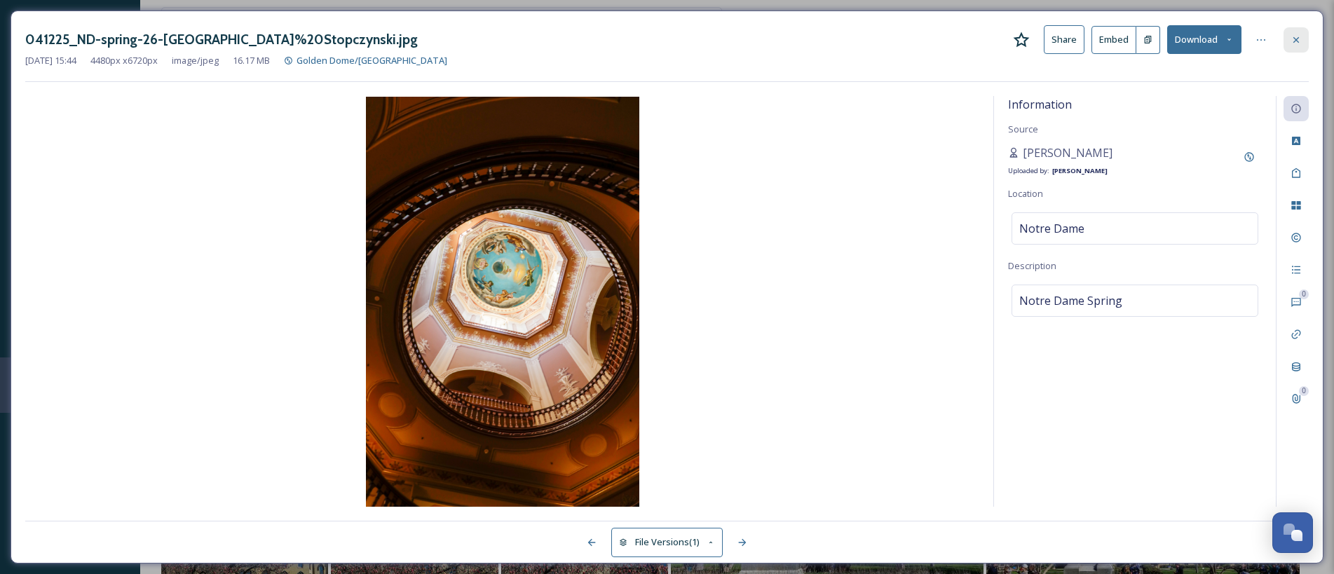
click at [1298, 40] on icon at bounding box center [1295, 39] width 11 height 11
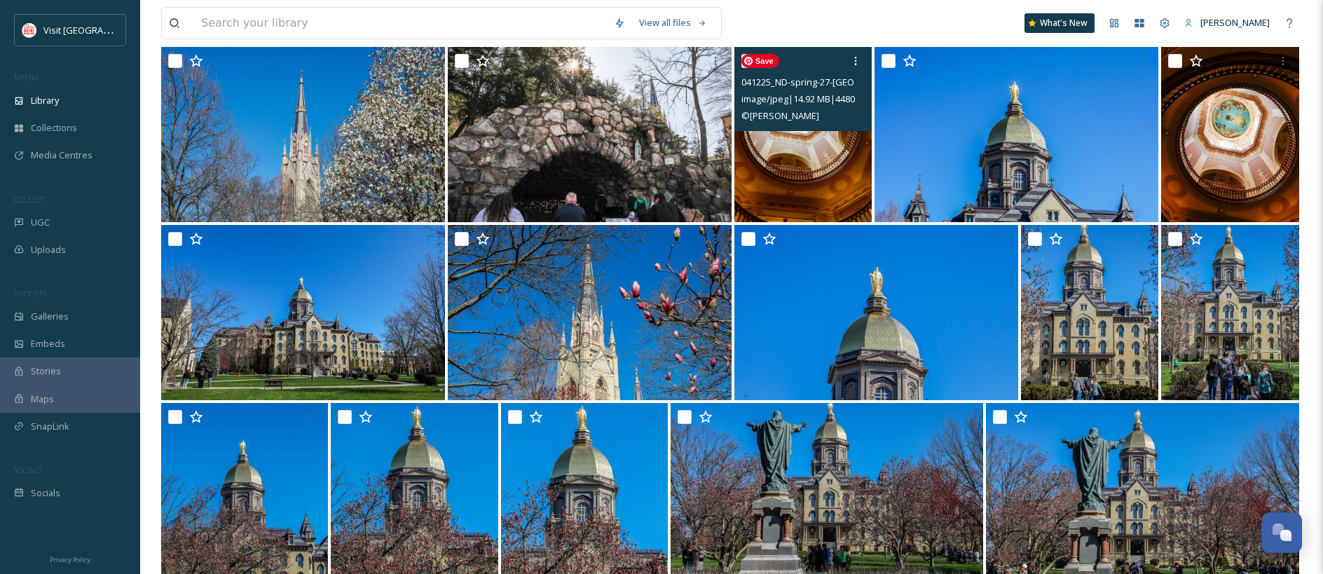
click at [804, 197] on img at bounding box center [803, 134] width 138 height 175
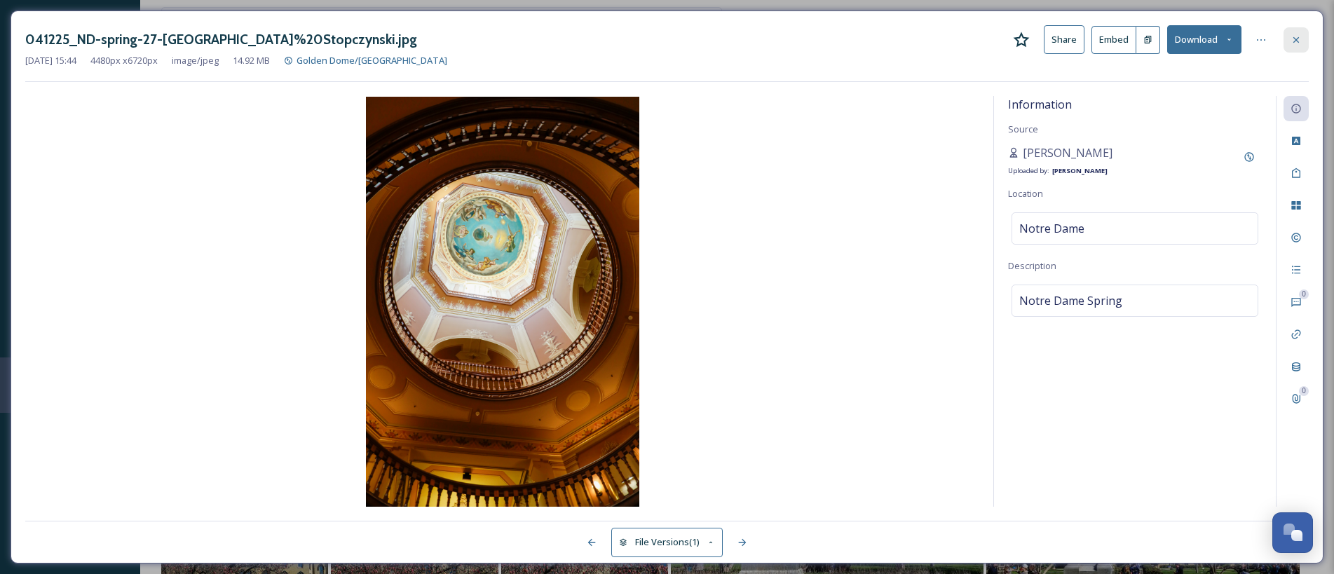
click at [1299, 36] on icon at bounding box center [1296, 39] width 6 height 6
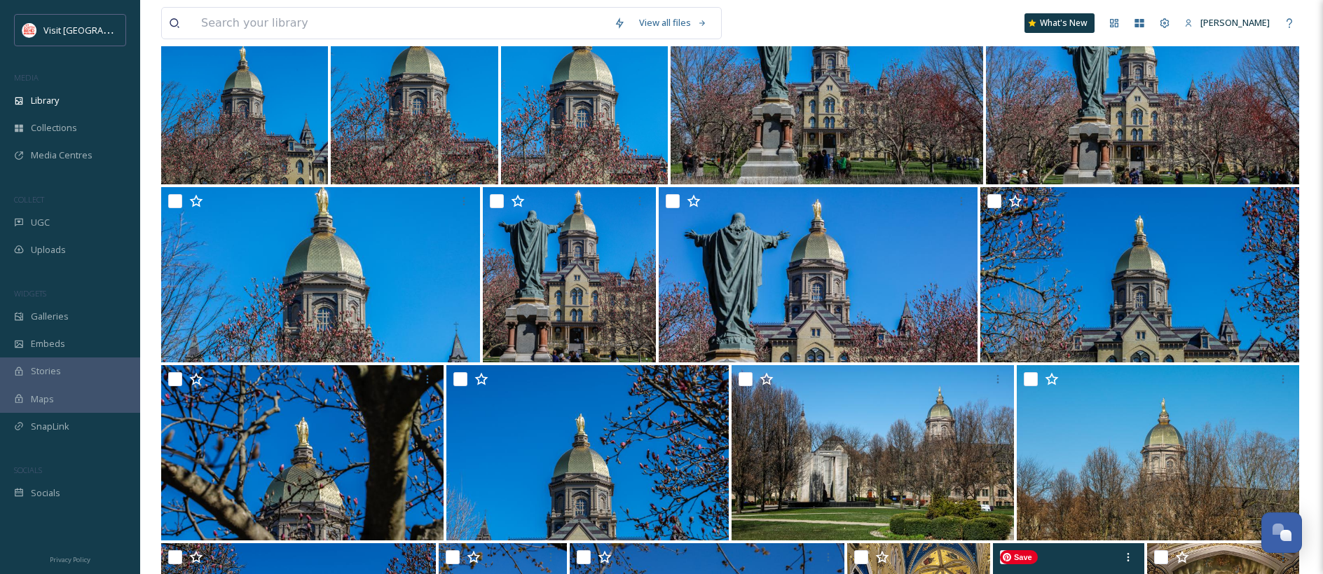
scroll to position [8367, 0]
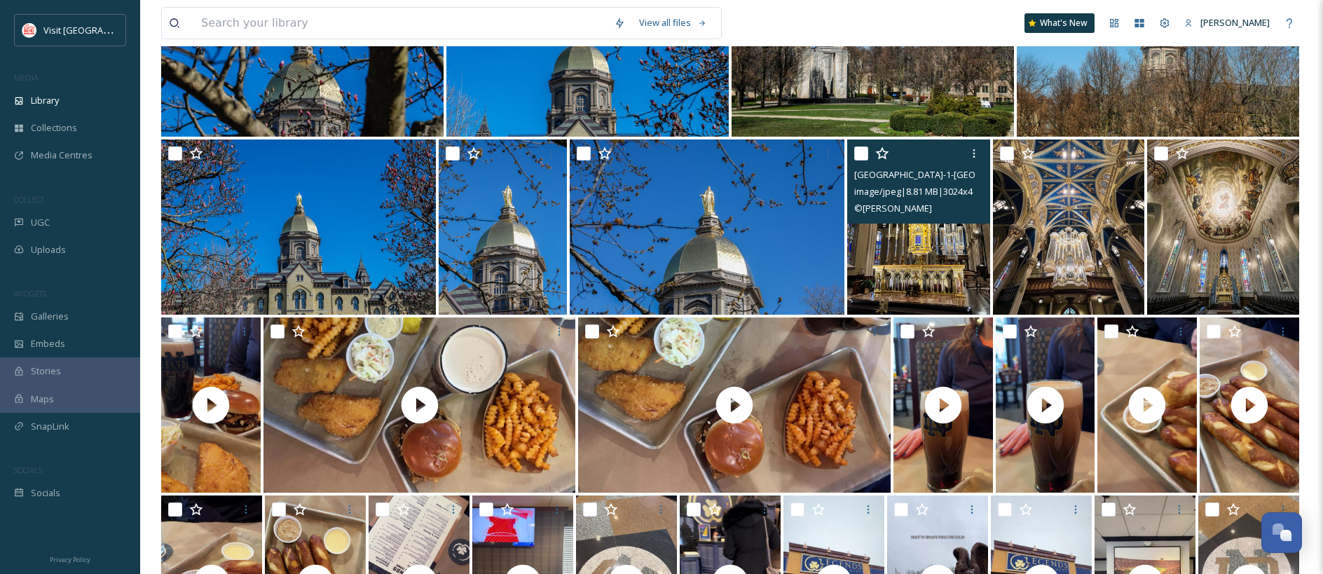
click at [863, 154] on input "checkbox" at bounding box center [861, 153] width 14 height 14
checkbox input "true"
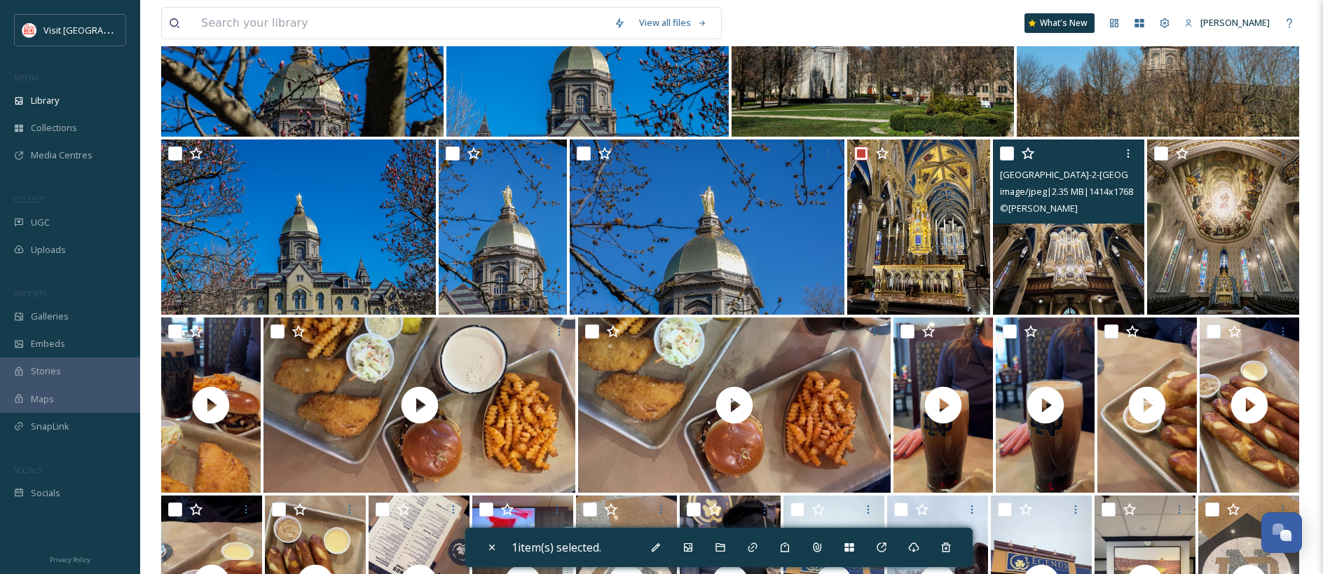
click at [1012, 154] on input "checkbox" at bounding box center [1007, 153] width 14 height 14
checkbox input "true"
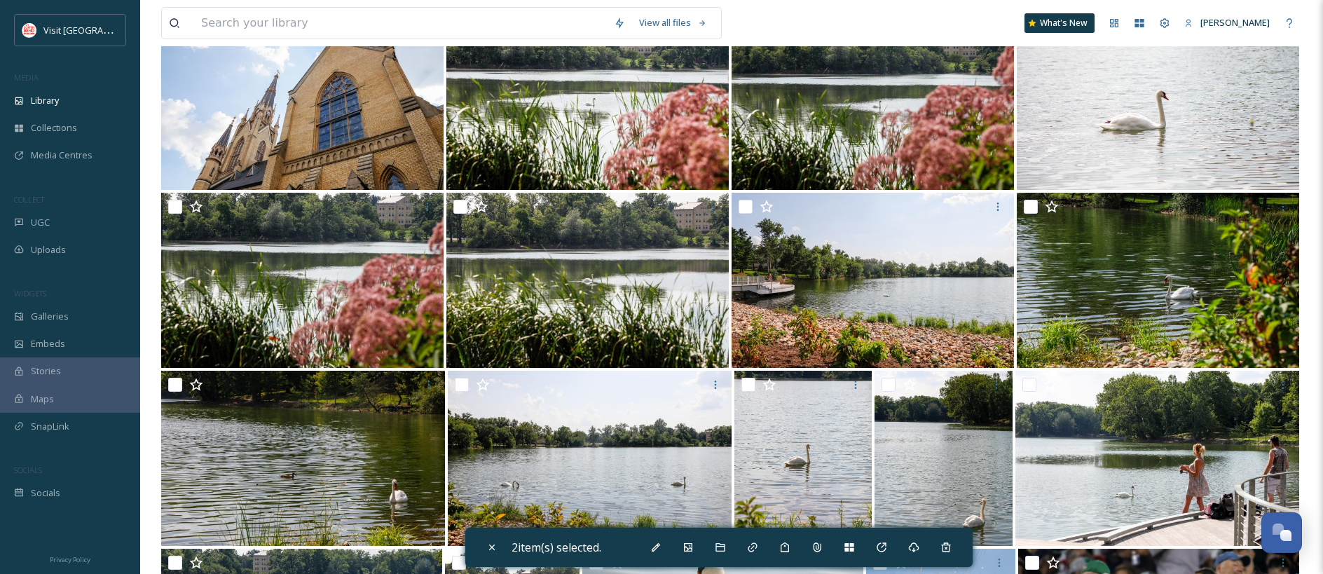
scroll to position [0, 0]
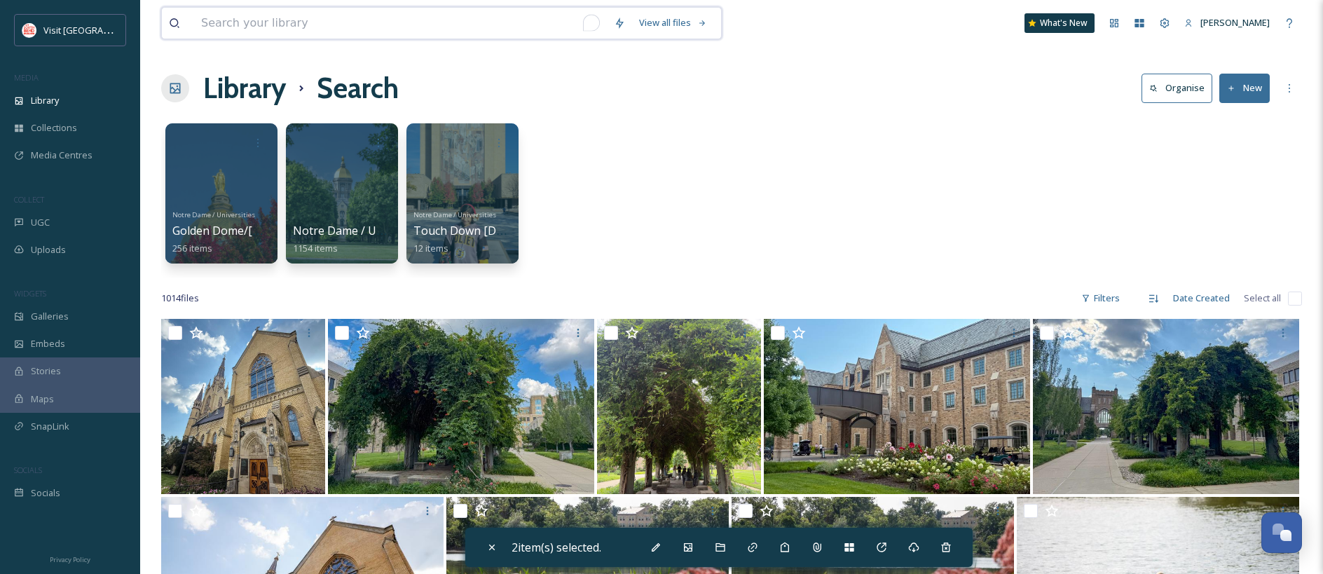
click at [233, 23] on input "To enrich screen reader interactions, please activate Accessibility in Grammarl…" at bounding box center [400, 23] width 413 height 31
type input "touchdown"
click at [506, 179] on div at bounding box center [462, 193] width 114 height 143
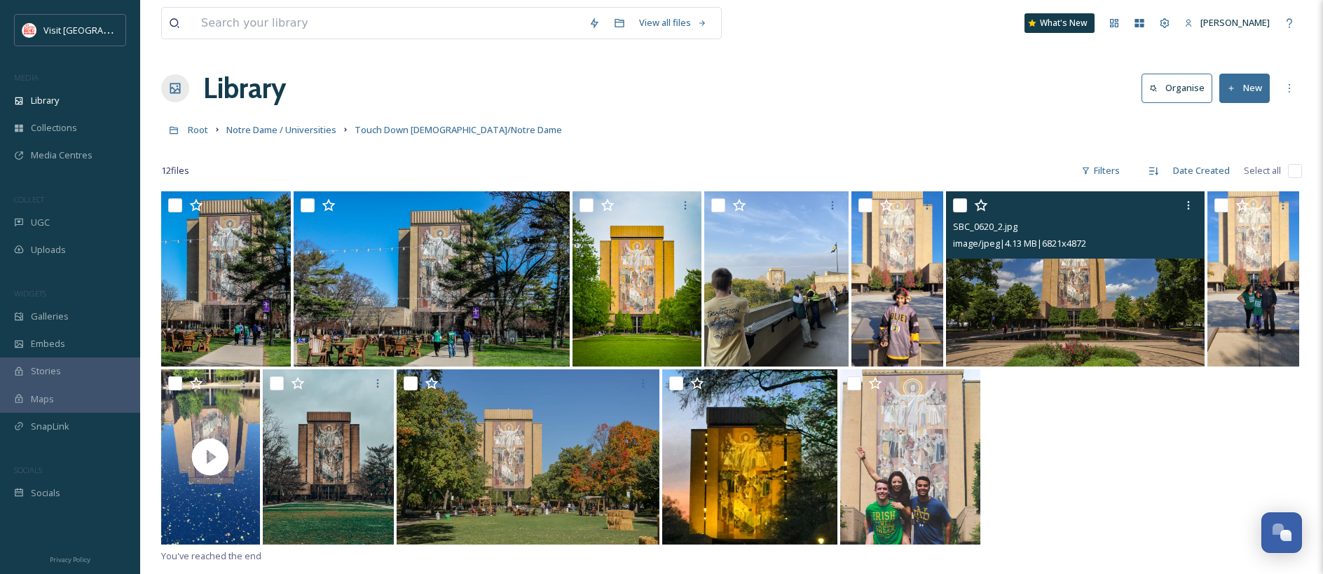
click at [964, 205] on input "checkbox" at bounding box center [960, 205] width 14 height 14
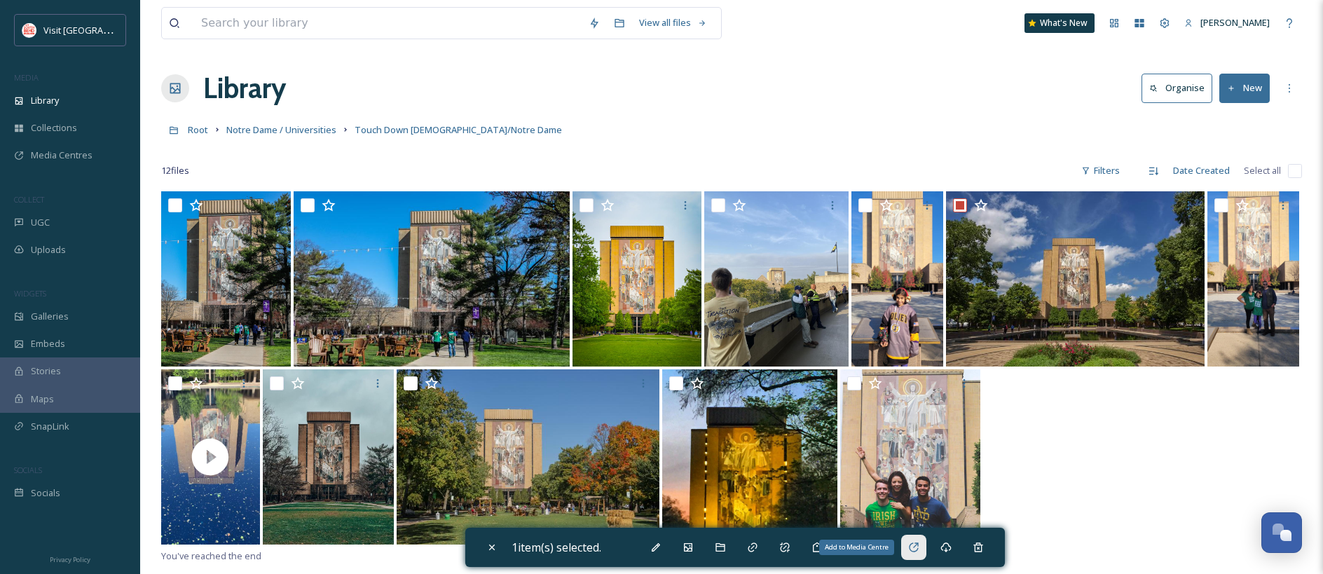
click at [917, 549] on icon at bounding box center [913, 547] width 11 height 11
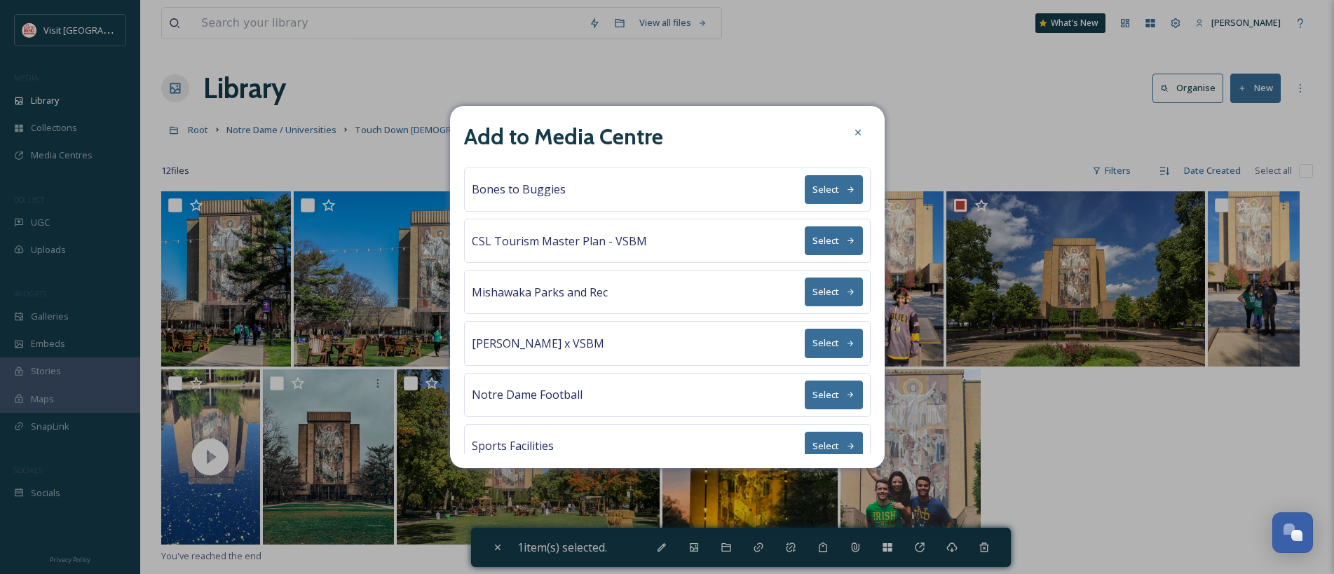
click at [828, 188] on button "Select" at bounding box center [833, 189] width 58 height 29
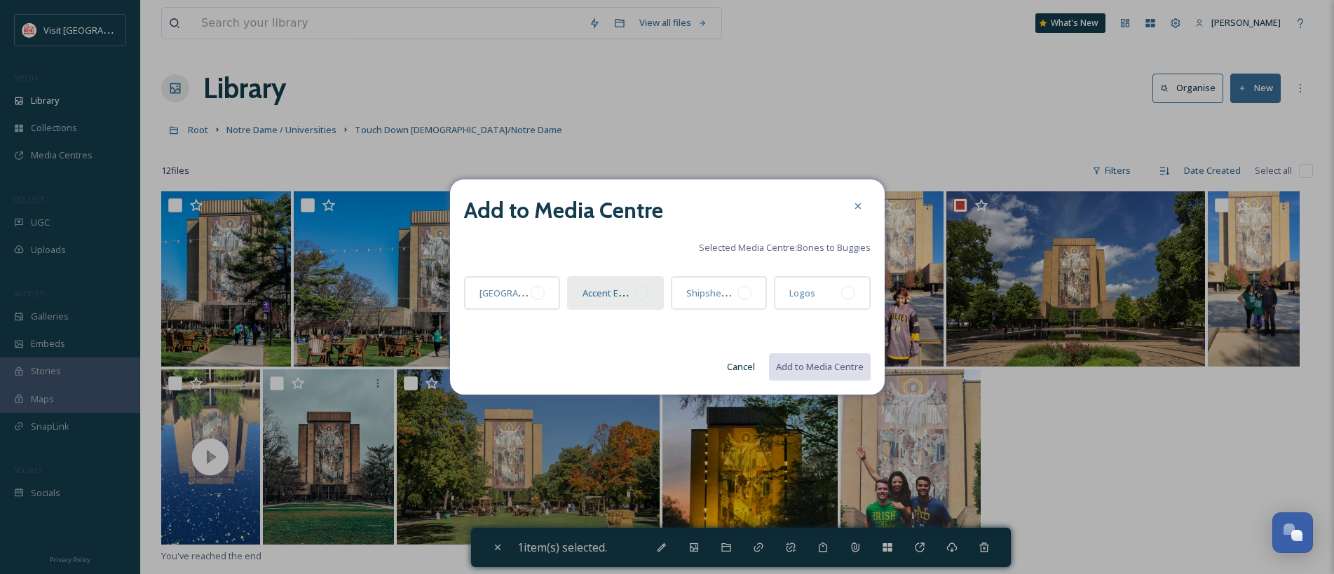
click at [642, 292] on div at bounding box center [641, 293] width 14 height 14
click at [827, 374] on button "Add to Media Centre" at bounding box center [818, 366] width 103 height 29
checkbox input "false"
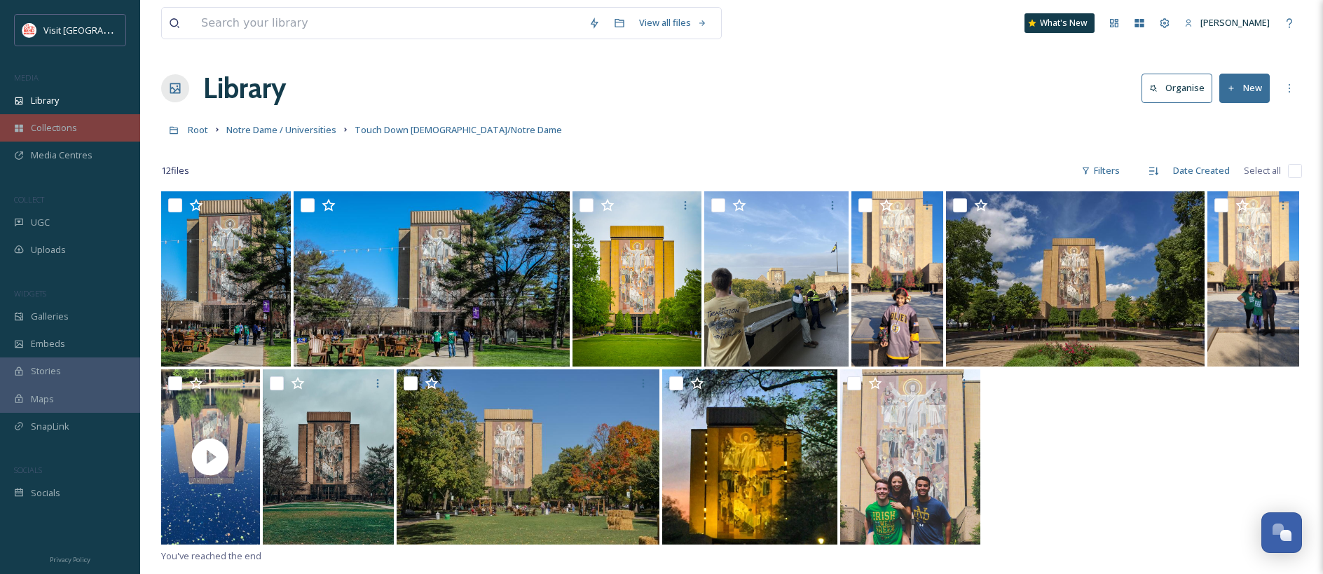
click at [49, 126] on span "Collections" at bounding box center [54, 127] width 46 height 13
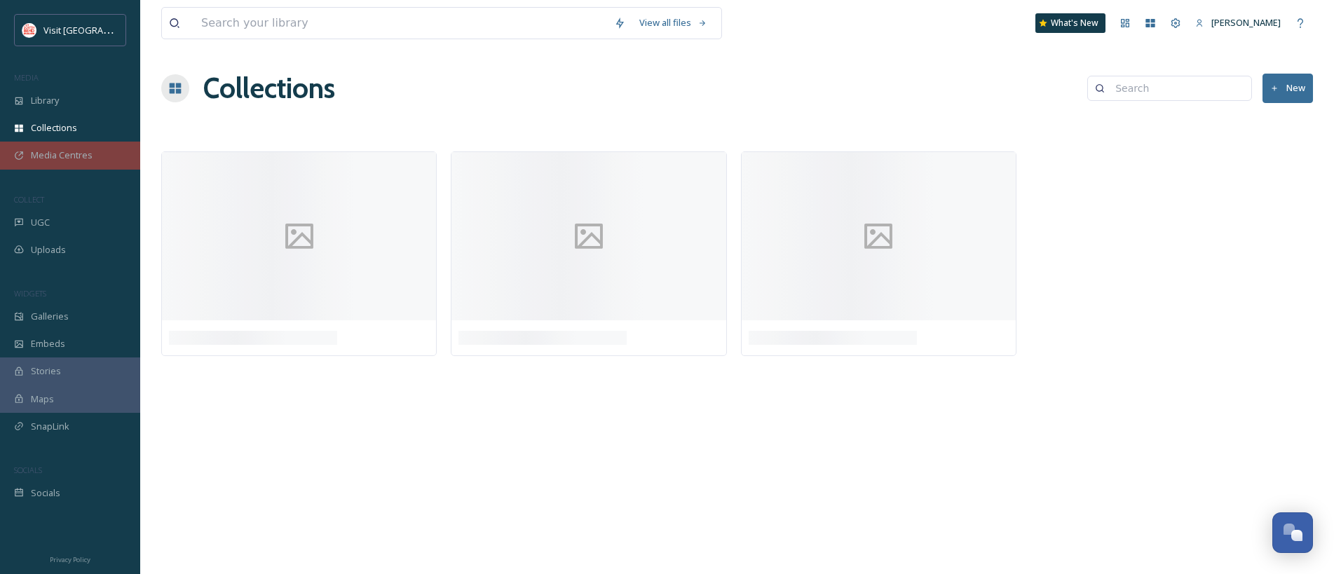
click at [56, 163] on div "Media Centres" at bounding box center [70, 155] width 140 height 27
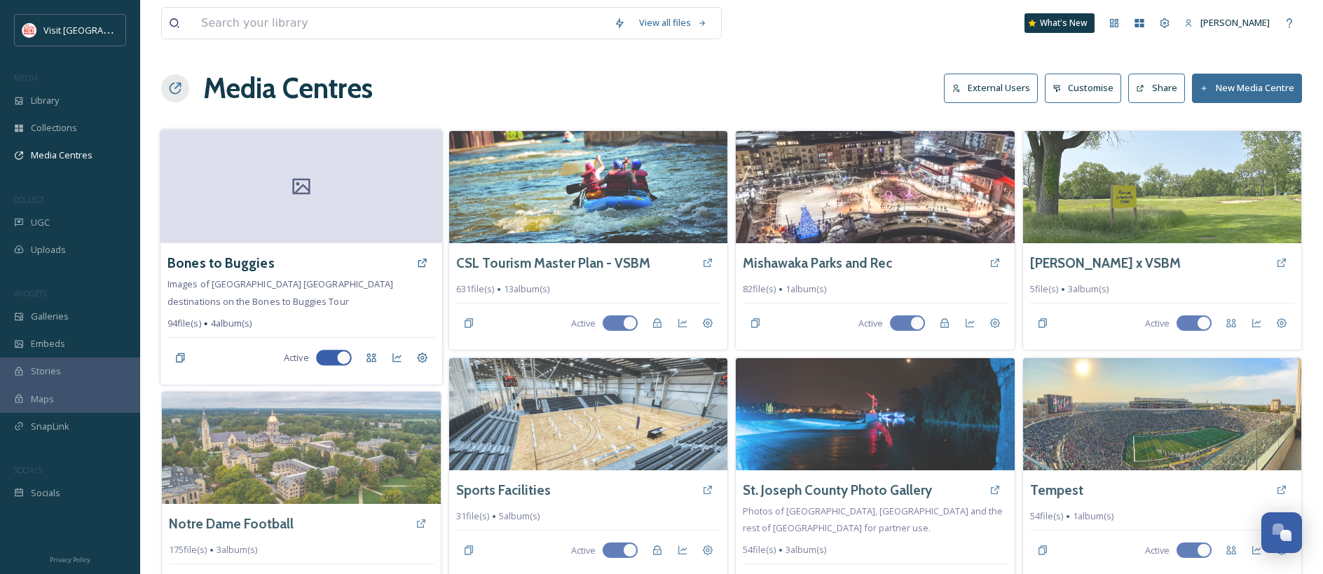
click at [324, 208] on div at bounding box center [300, 187] width 281 height 114
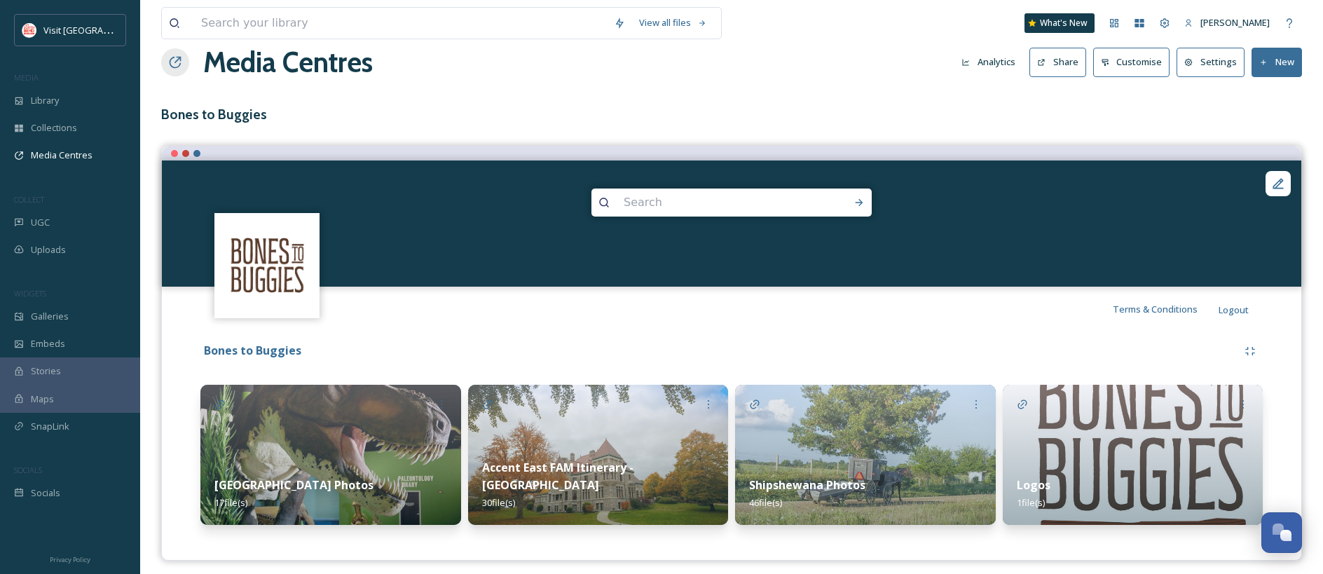
scroll to position [34, 0]
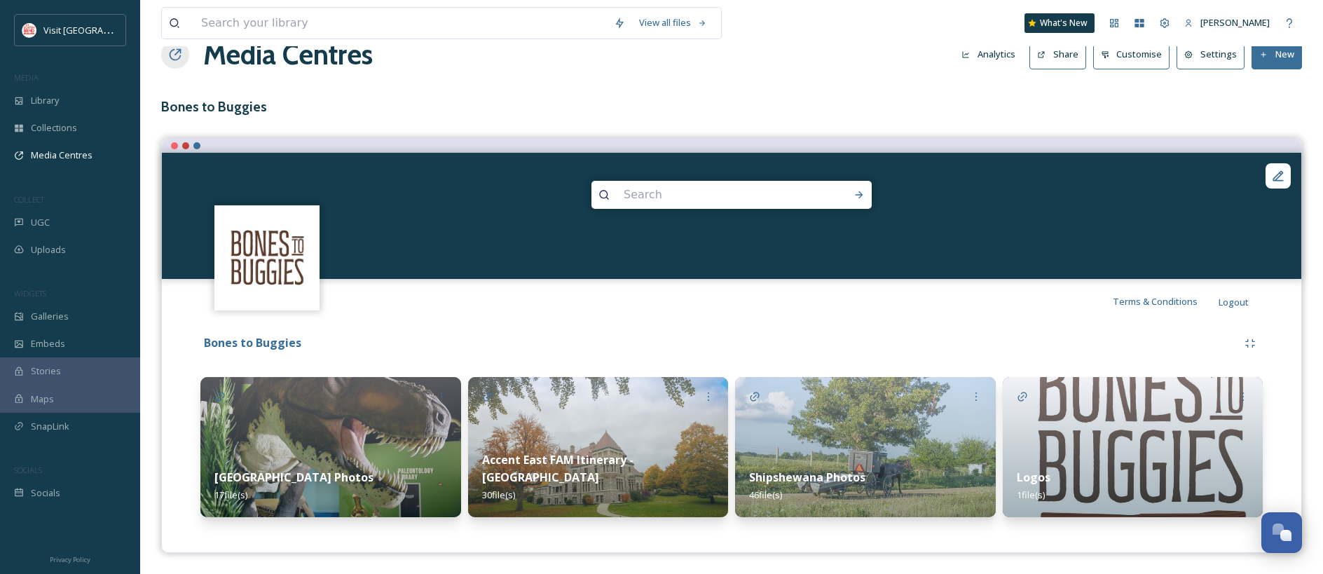
click at [617, 397] on img at bounding box center [598, 447] width 261 height 140
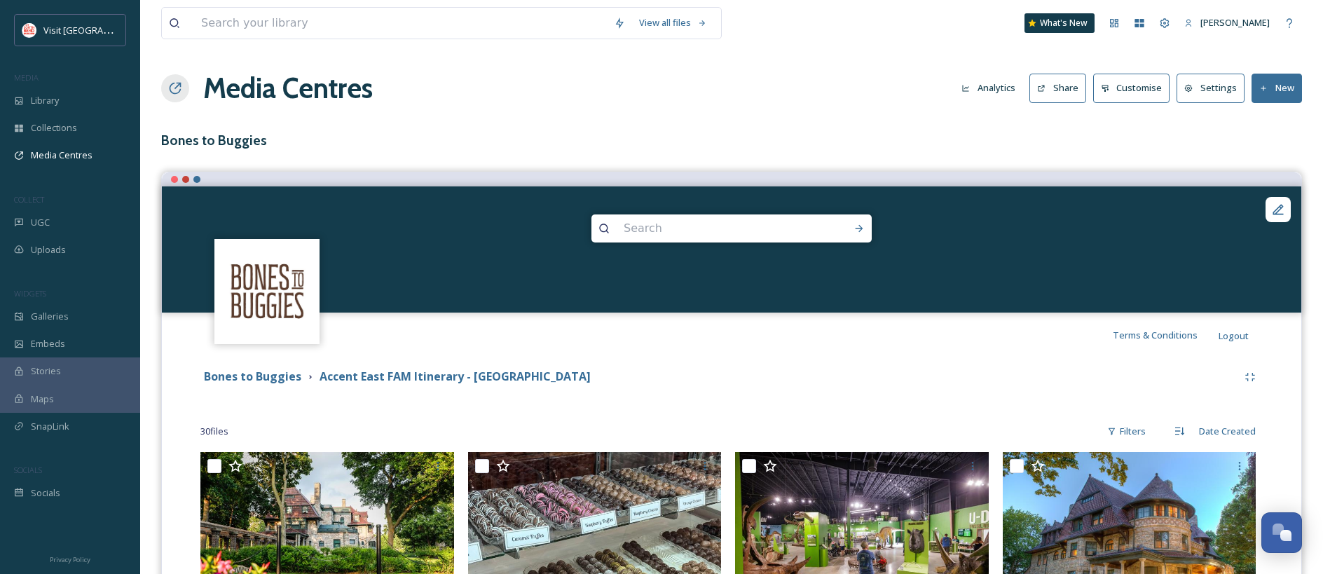
click at [1083, 93] on button "Share" at bounding box center [1057, 88] width 57 height 29
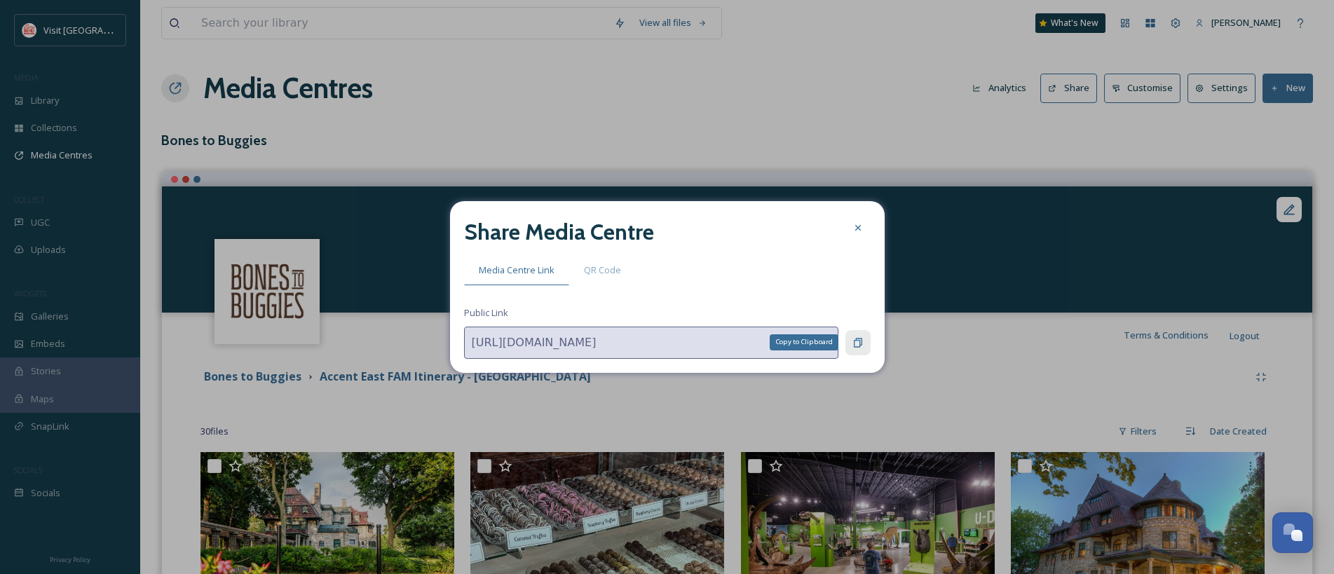
click at [858, 342] on icon at bounding box center [858, 342] width 8 height 9
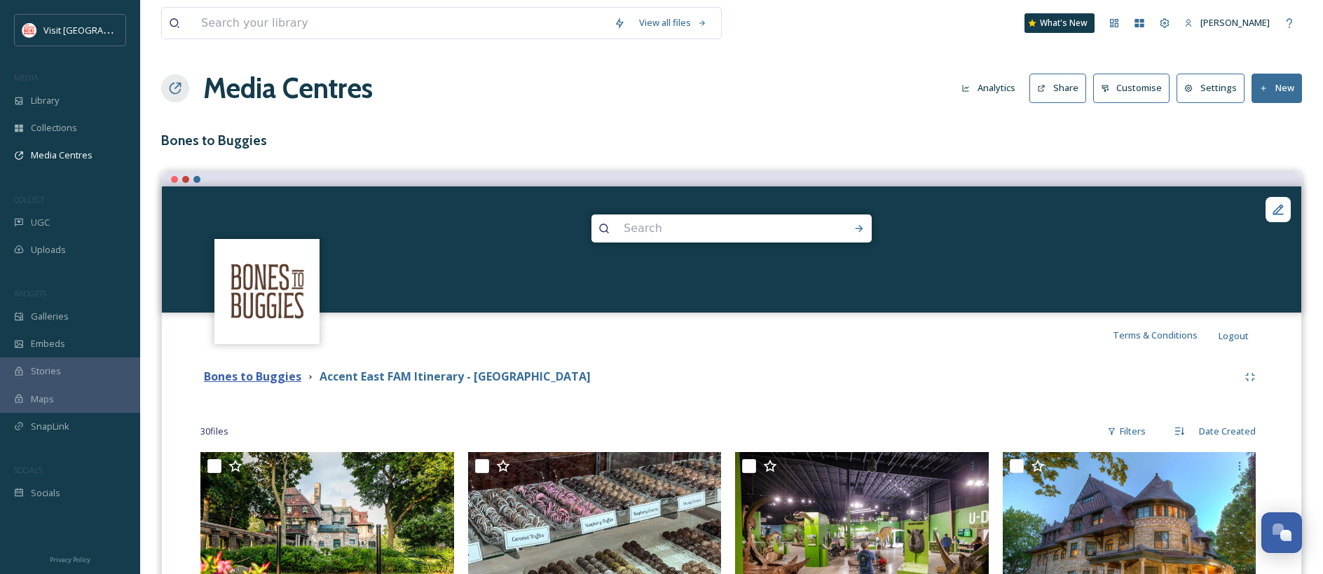
click at [281, 375] on strong "Bones to Buggies" at bounding box center [252, 376] width 97 height 15
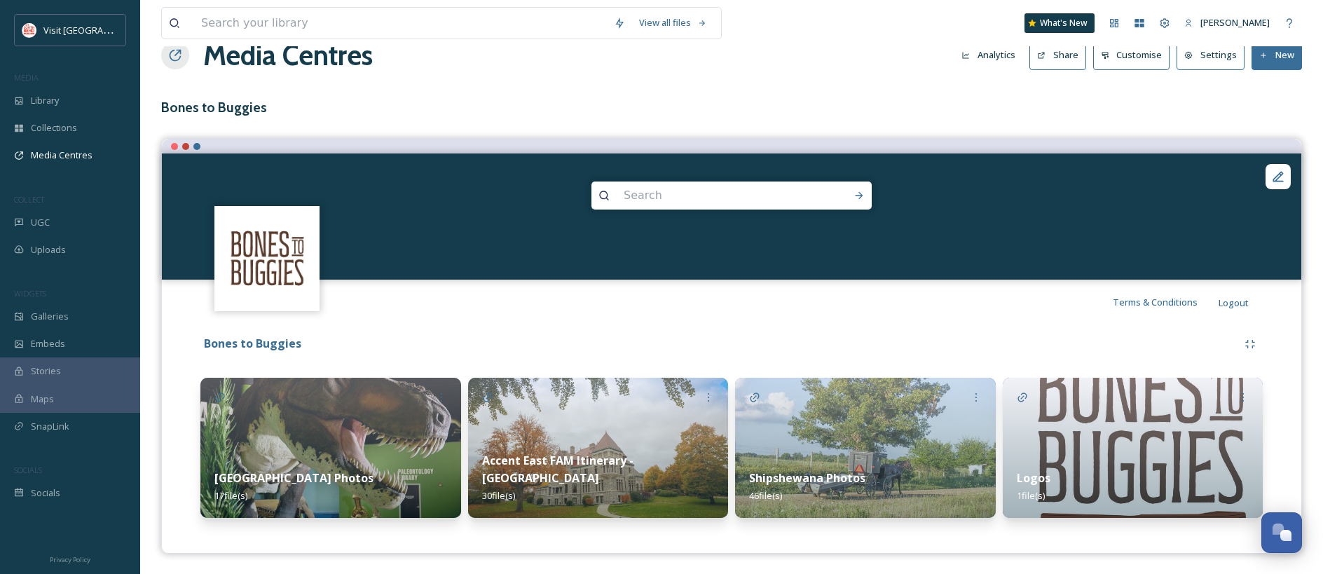
scroll to position [34, 0]
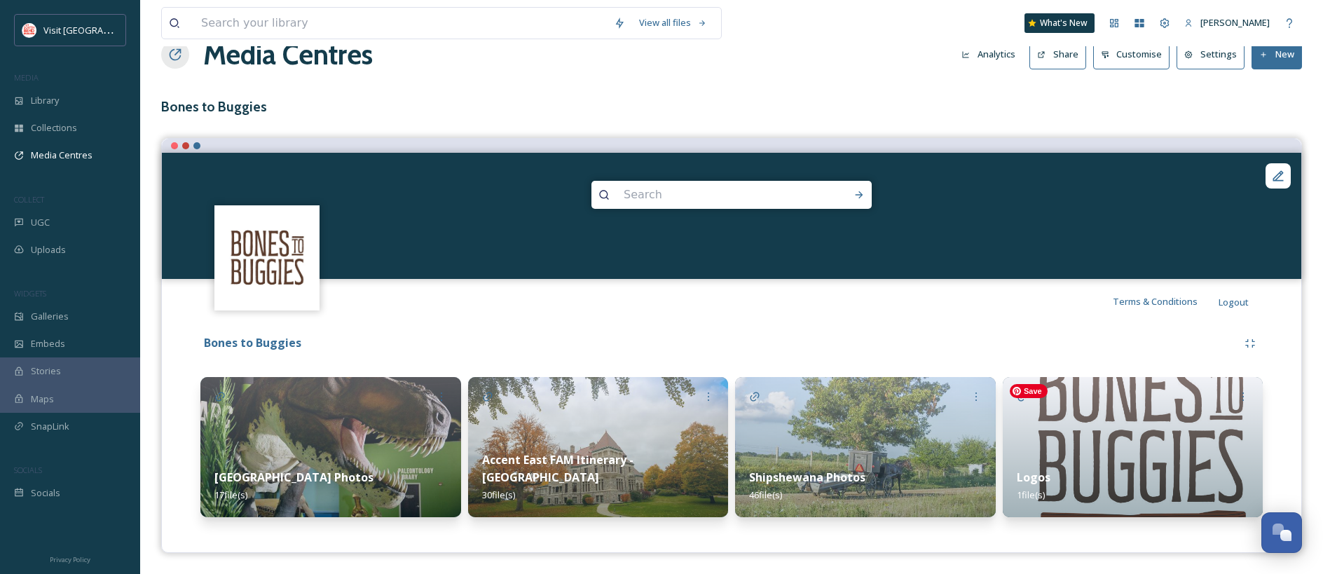
click at [1174, 402] on img at bounding box center [1133, 447] width 261 height 140
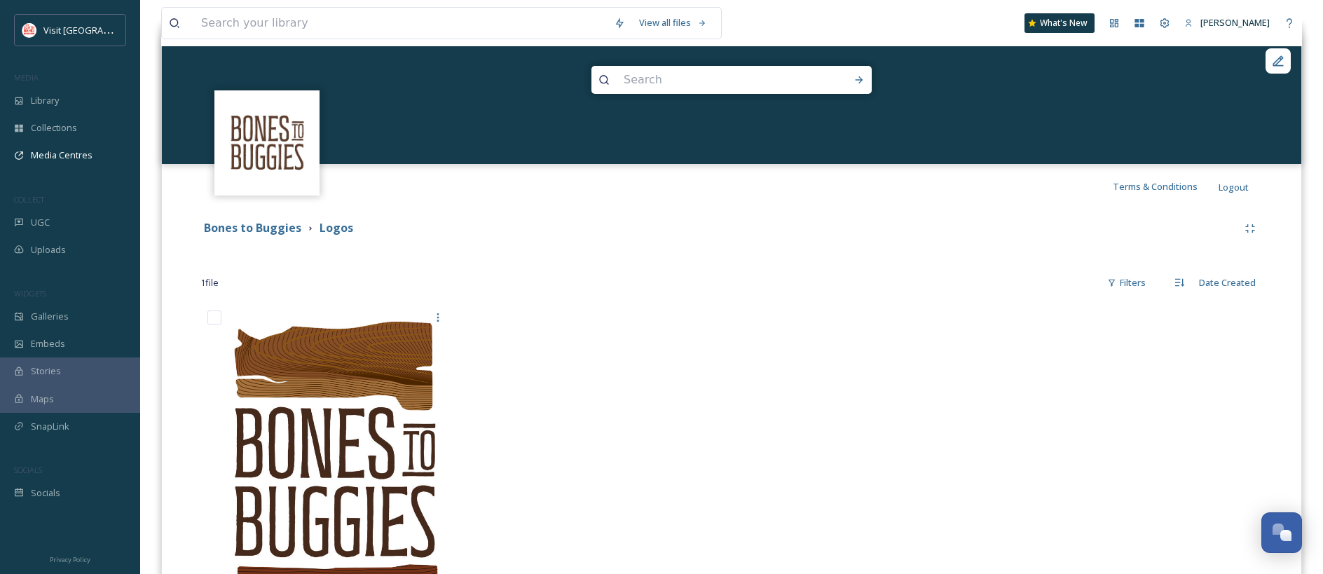
scroll to position [140, 0]
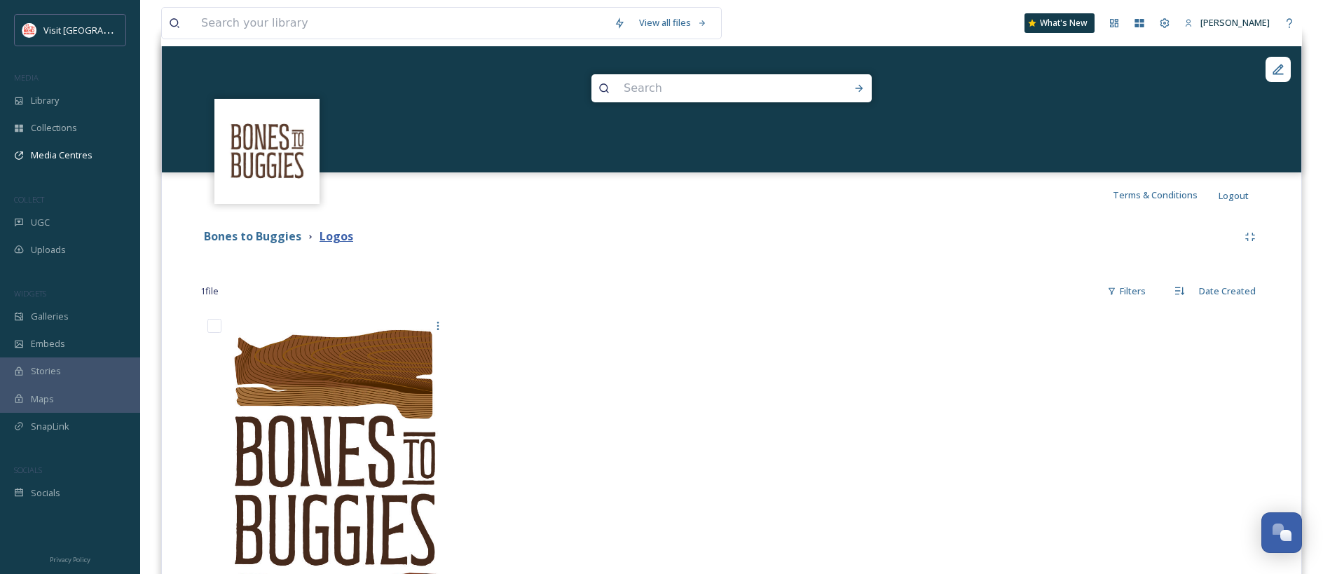
click at [335, 238] on strong "Logos" at bounding box center [337, 235] width 34 height 15
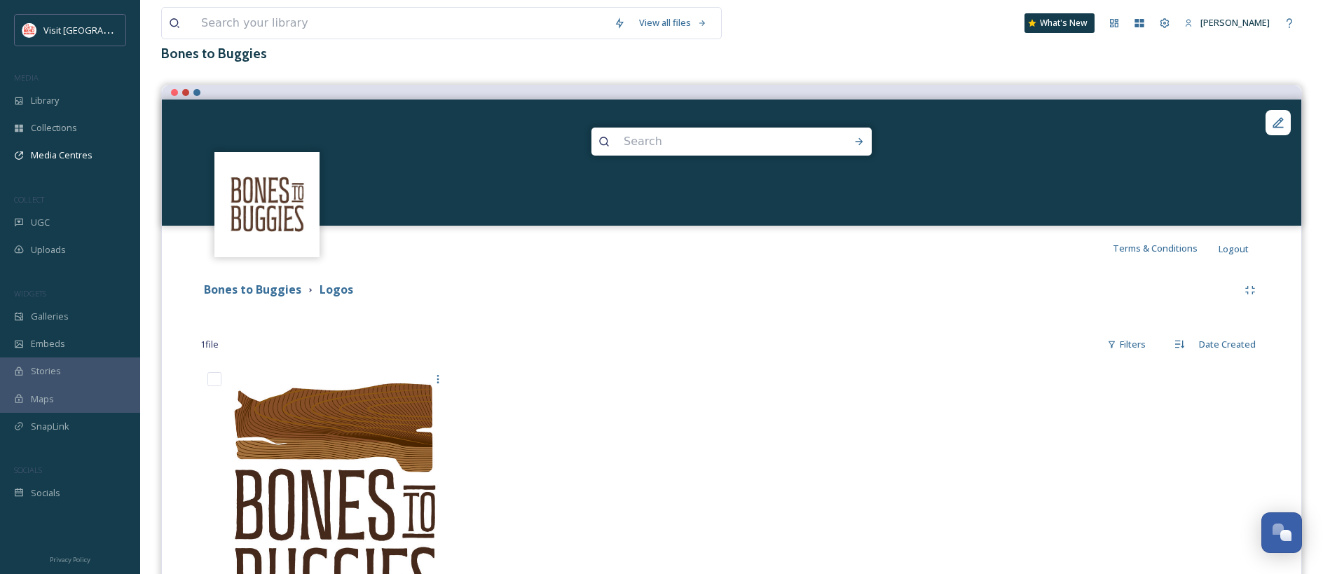
scroll to position [59, 0]
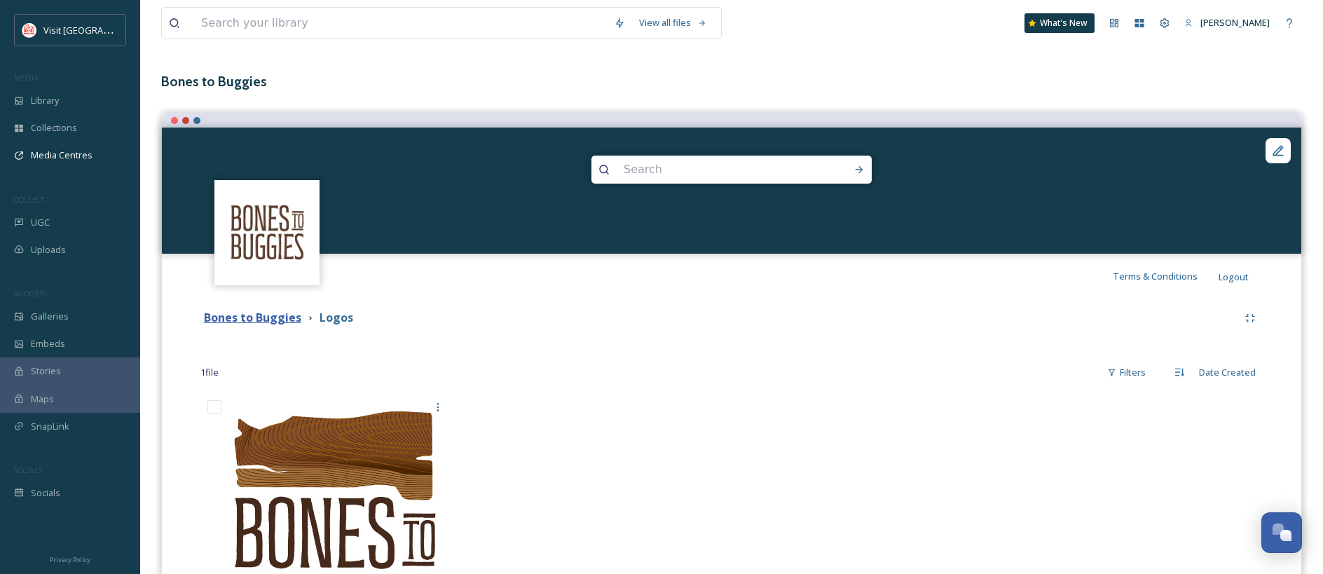
click at [259, 324] on strong "Bones to Buggies" at bounding box center [252, 317] width 97 height 15
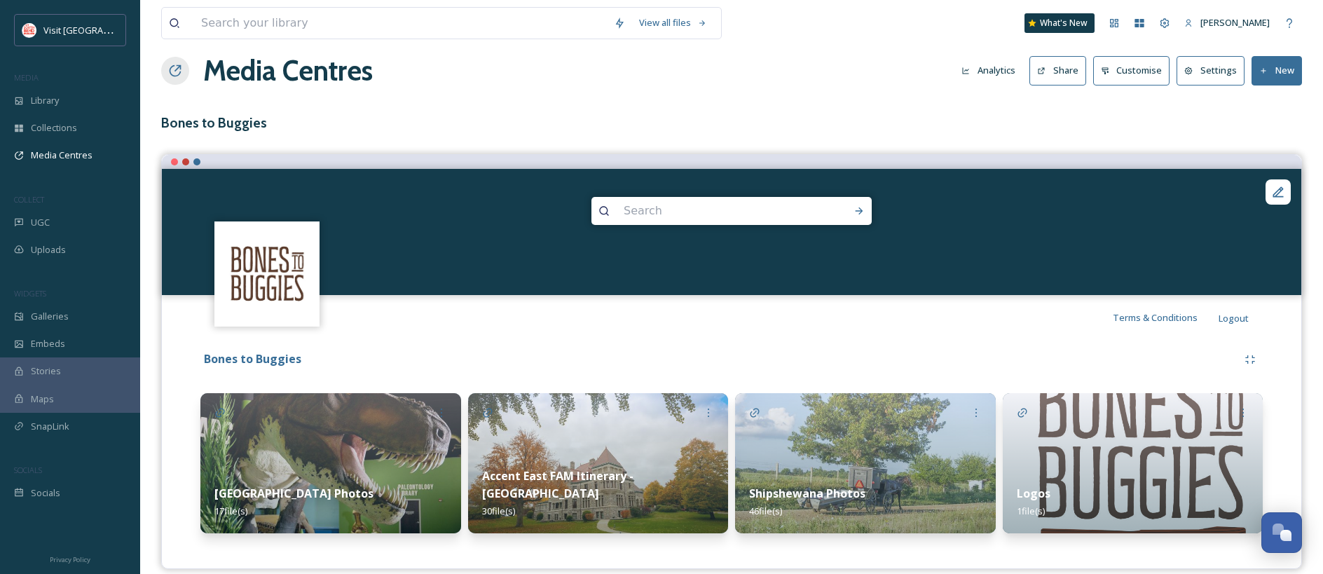
scroll to position [34, 0]
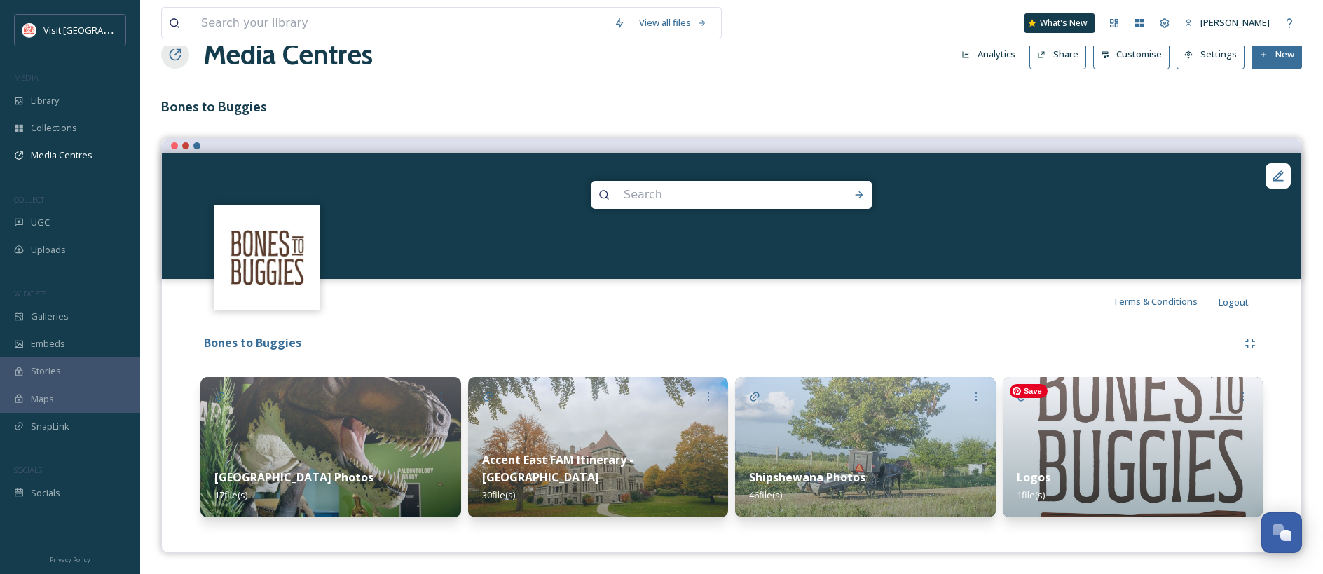
click at [1172, 439] on img at bounding box center [1133, 447] width 261 height 140
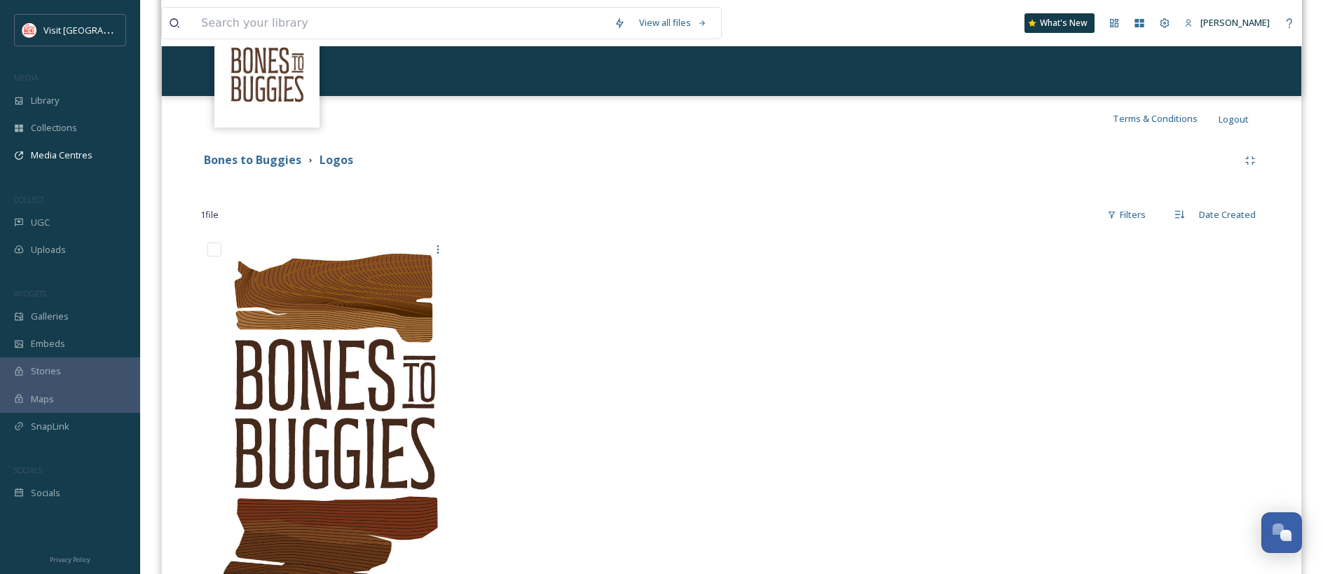
scroll to position [213, 0]
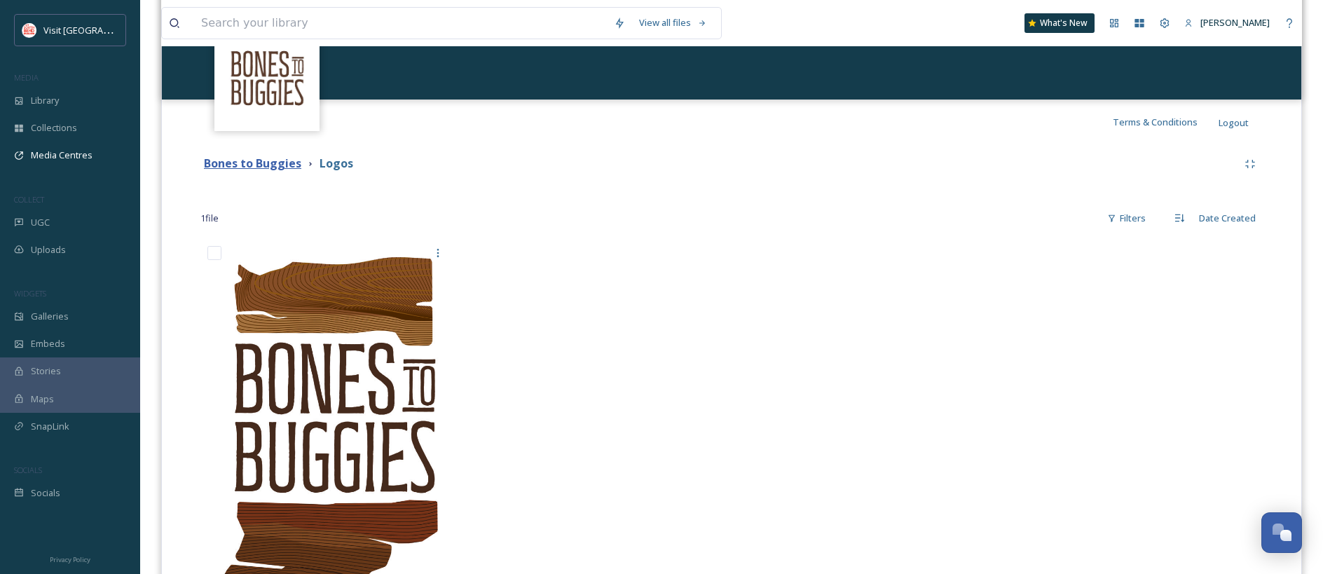
click at [270, 167] on strong "Bones to Buggies" at bounding box center [252, 163] width 97 height 15
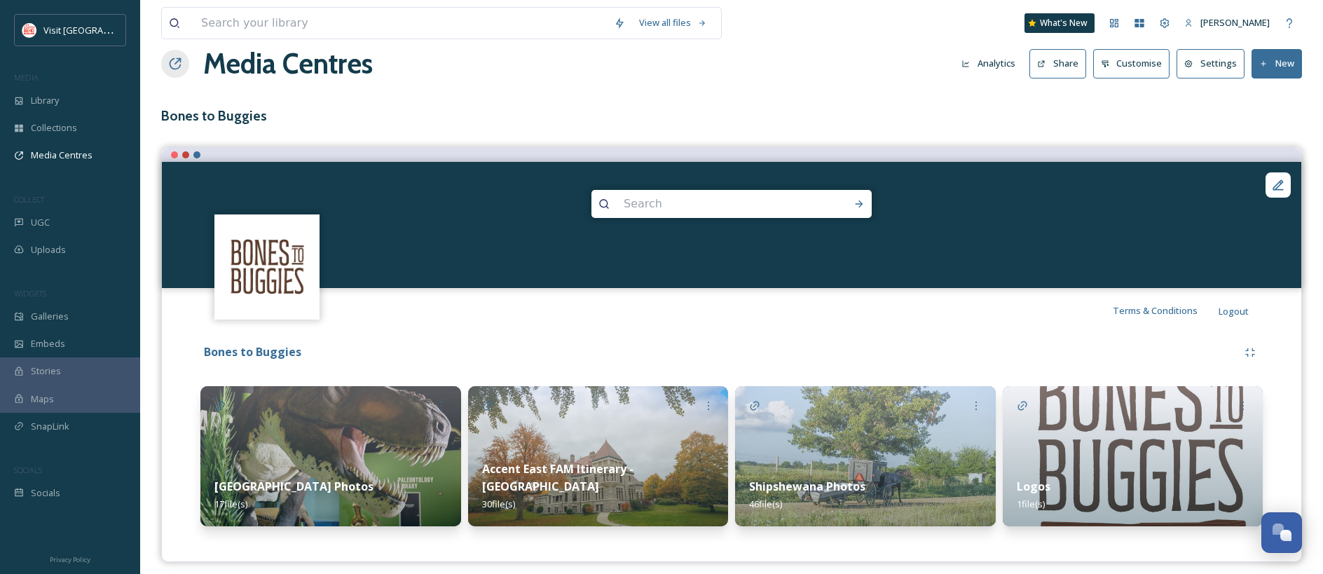
scroll to position [34, 0]
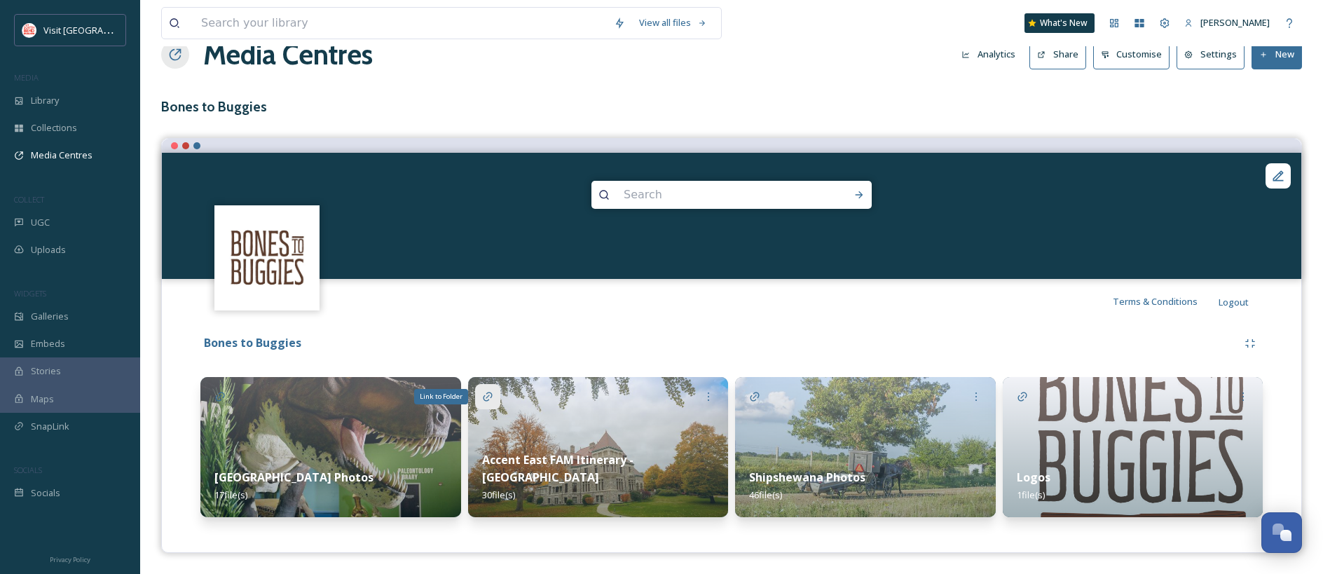
click at [490, 396] on icon at bounding box center [487, 396] width 11 height 11
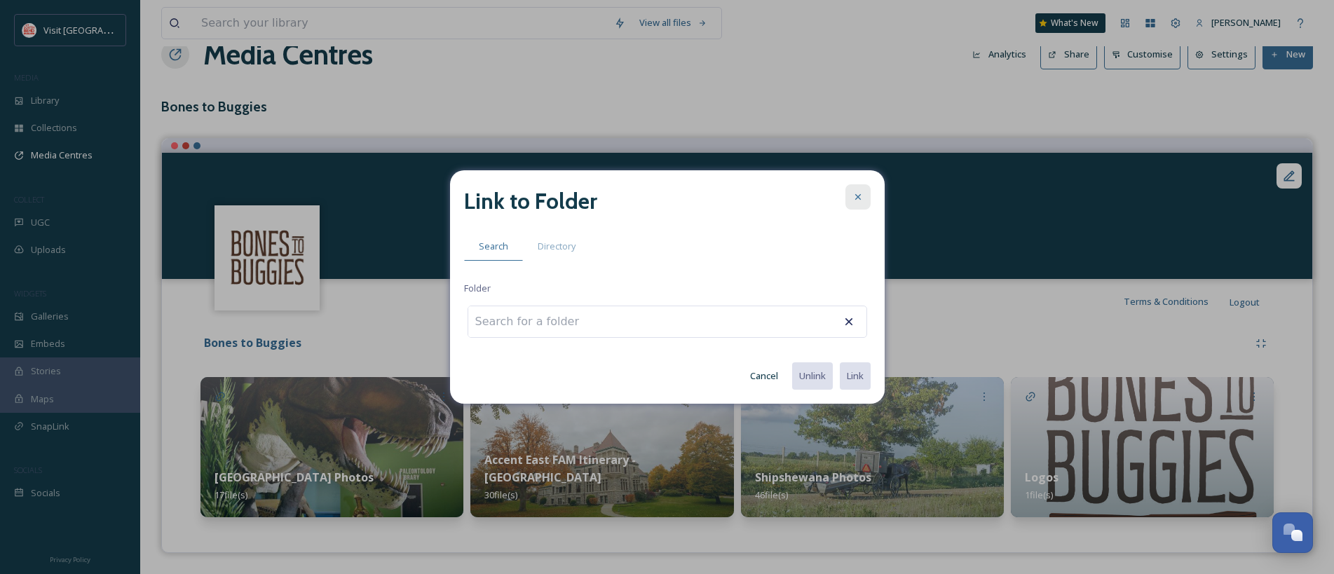
click at [853, 196] on icon at bounding box center [857, 196] width 11 height 11
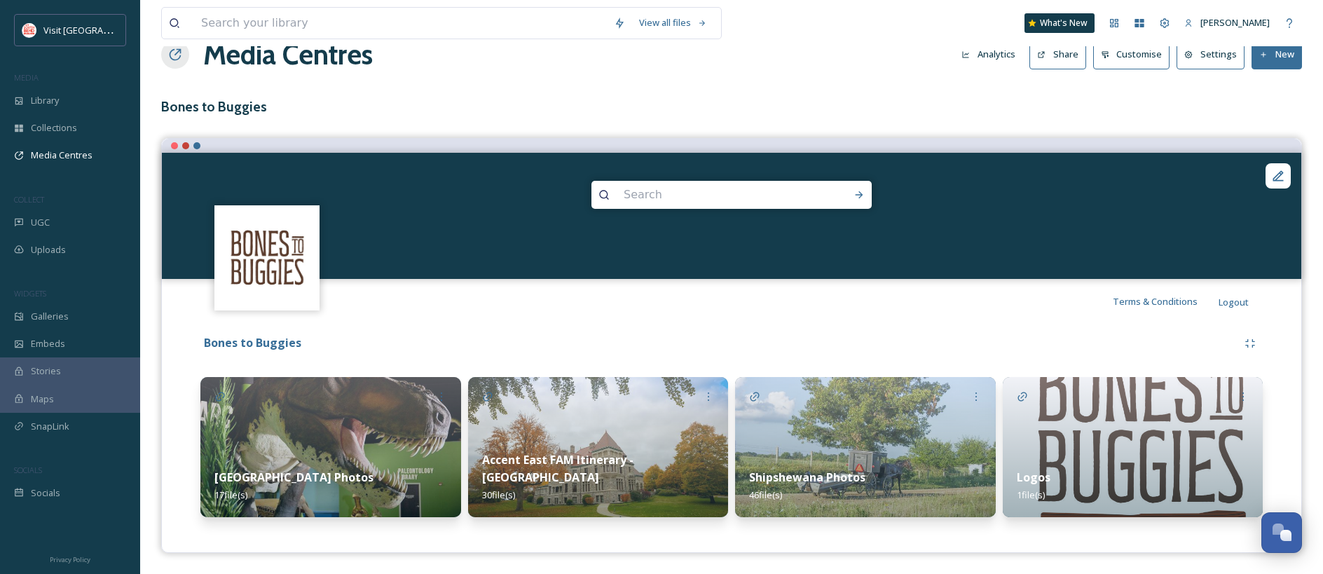
click at [612, 409] on img at bounding box center [598, 447] width 261 height 140
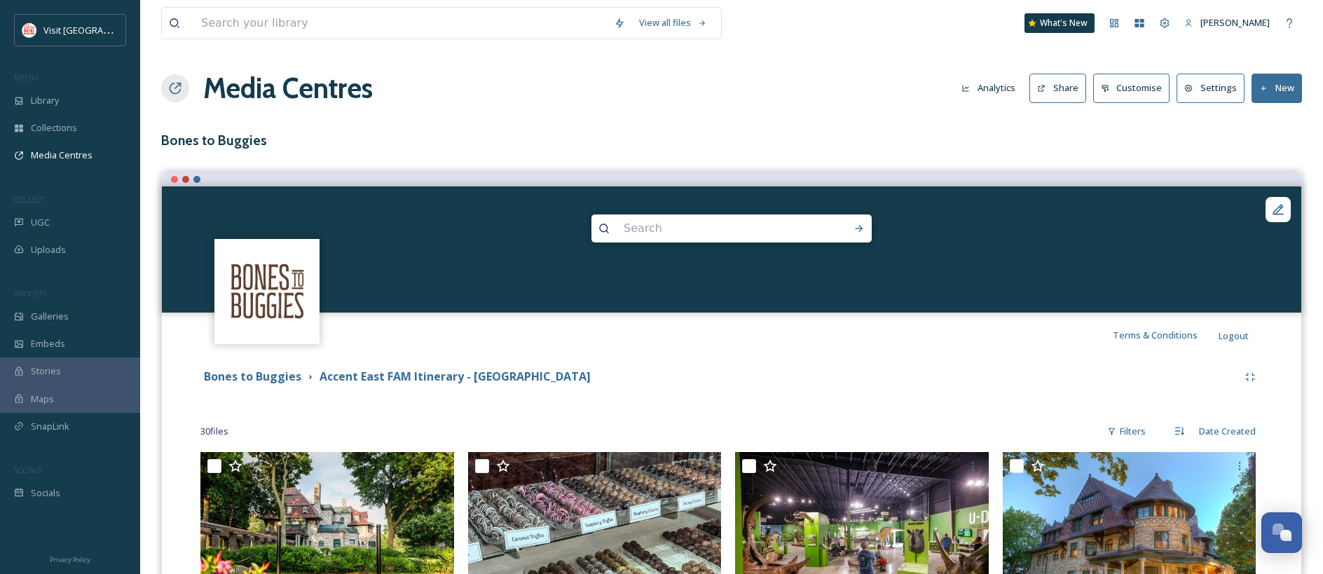
click at [1053, 91] on button "Share" at bounding box center [1057, 88] width 57 height 29
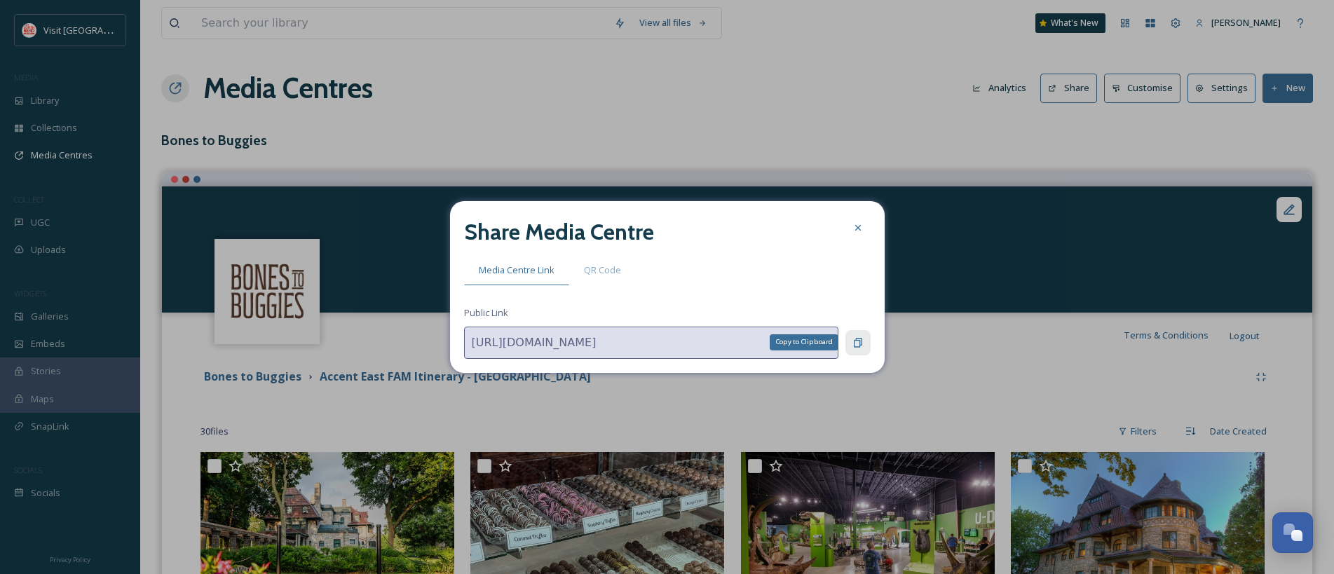
click at [857, 343] on icon at bounding box center [857, 342] width 11 height 11
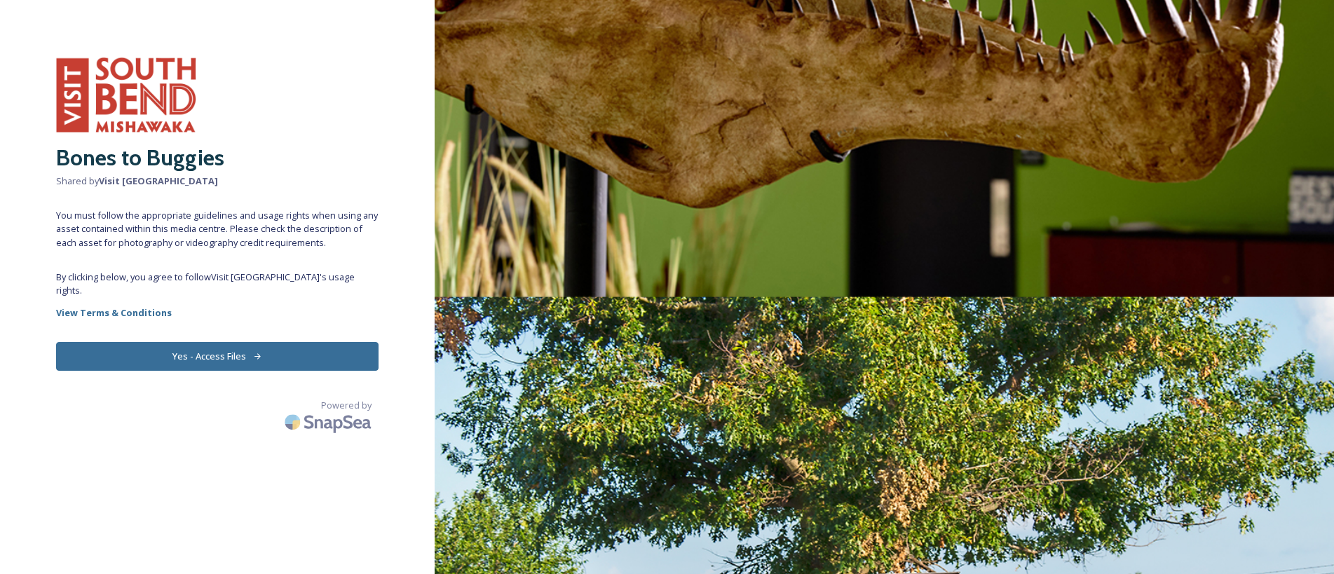
click at [268, 363] on button "Yes - Access Files" at bounding box center [217, 356] width 322 height 29
